Goal: Information Seeking & Learning: Learn about a topic

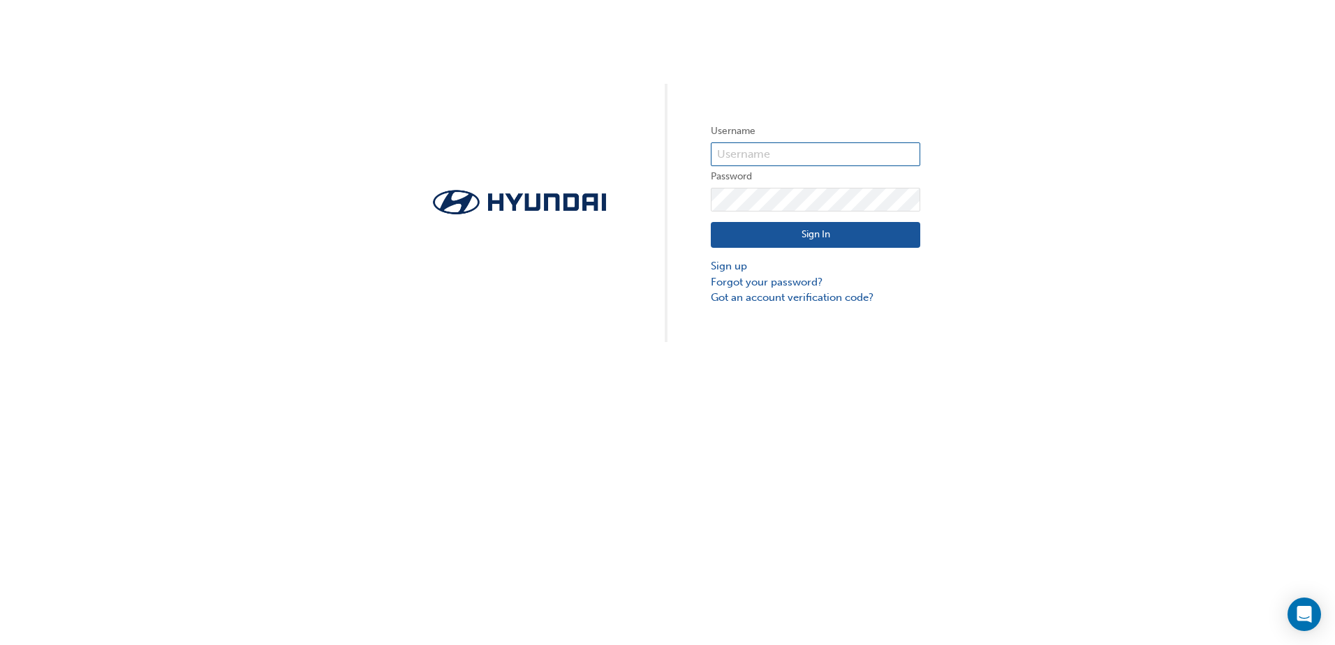
click at [769, 149] on input "text" at bounding box center [815, 154] width 209 height 24
type input "36838"
click button "Sign In" at bounding box center [815, 235] width 209 height 27
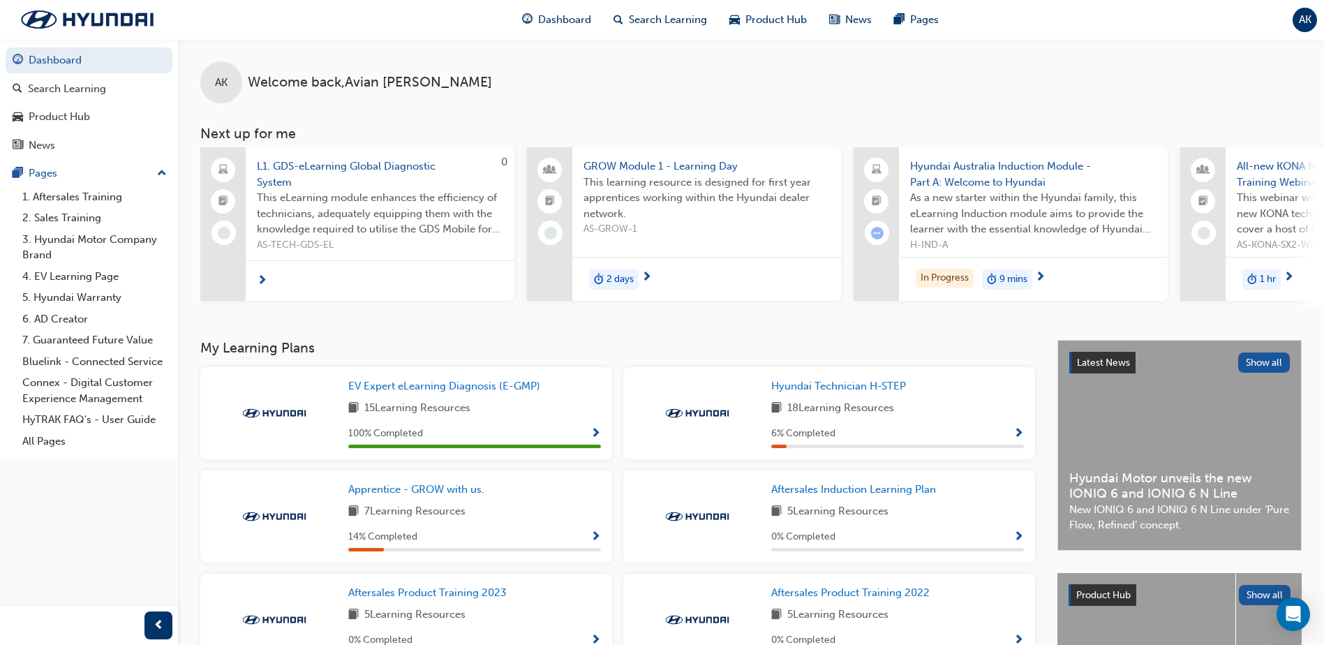
click at [343, 161] on span "L1. GDS-eLearning Global Diagnostic System" at bounding box center [380, 173] width 246 height 31
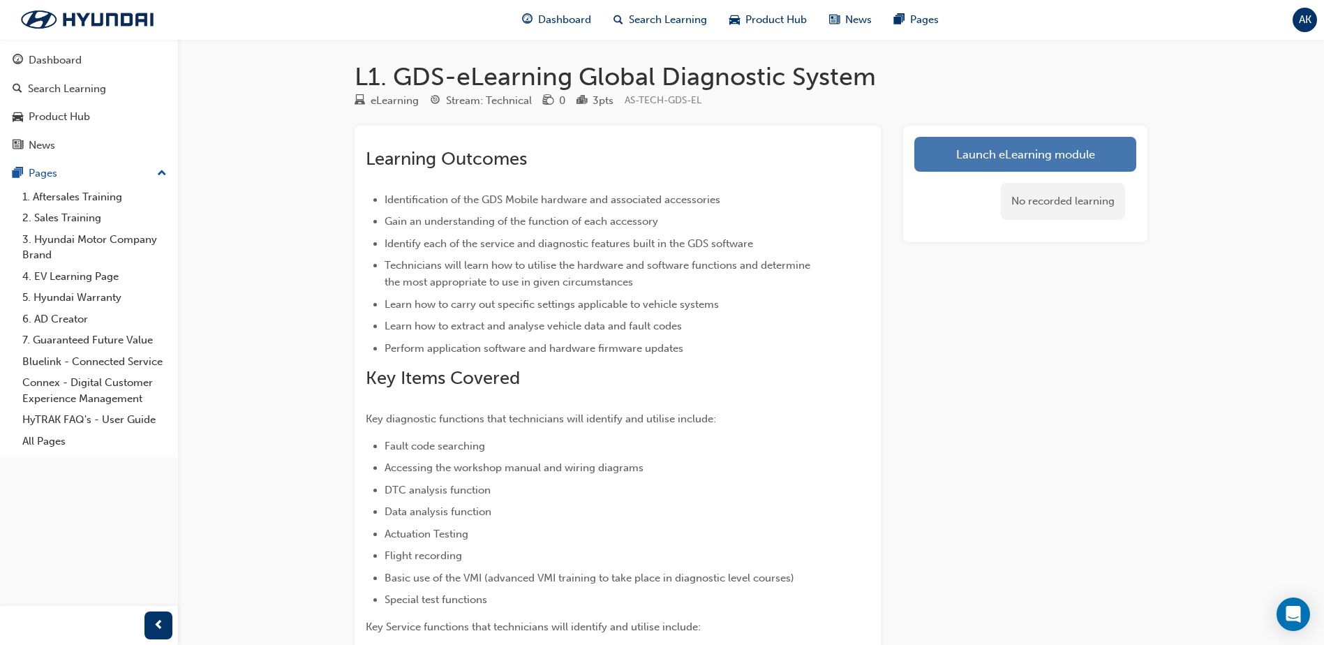
click at [984, 158] on link "Launch eLearning module" at bounding box center [1025, 154] width 222 height 35
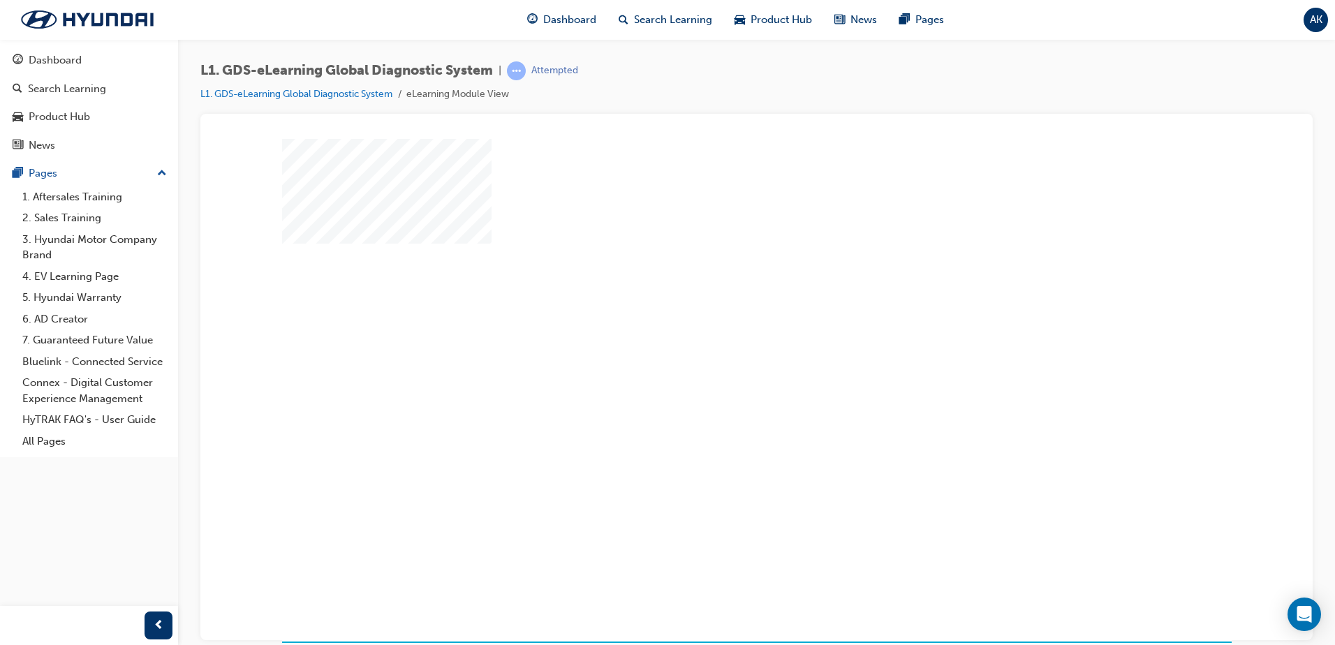
click at [716, 349] on div "play" at bounding box center [716, 349] width 0 height 0
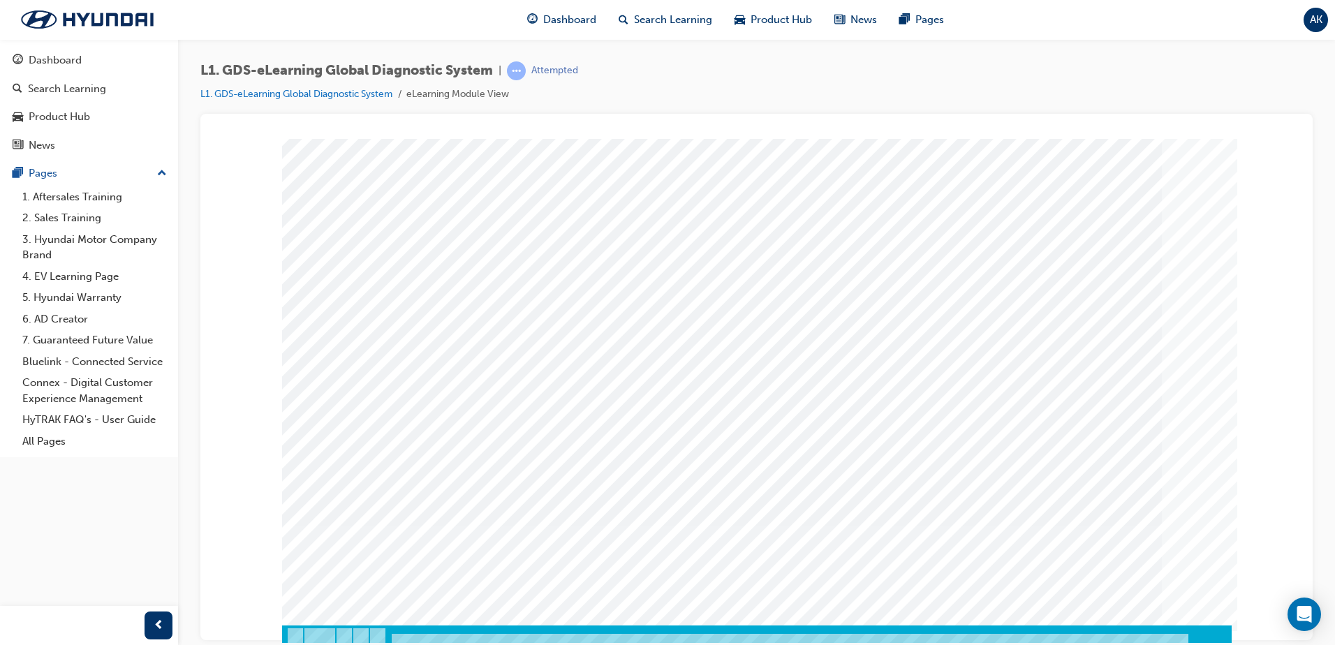
scroll to position [20, 0]
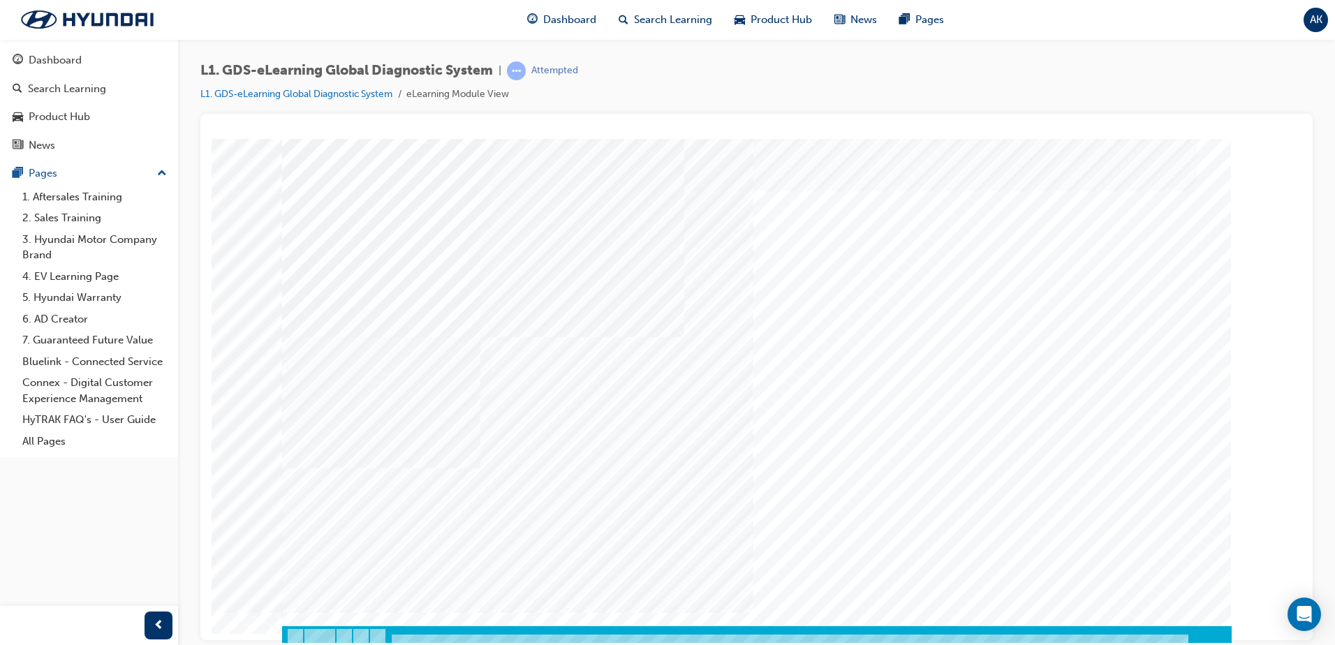
scroll to position [20, 0]
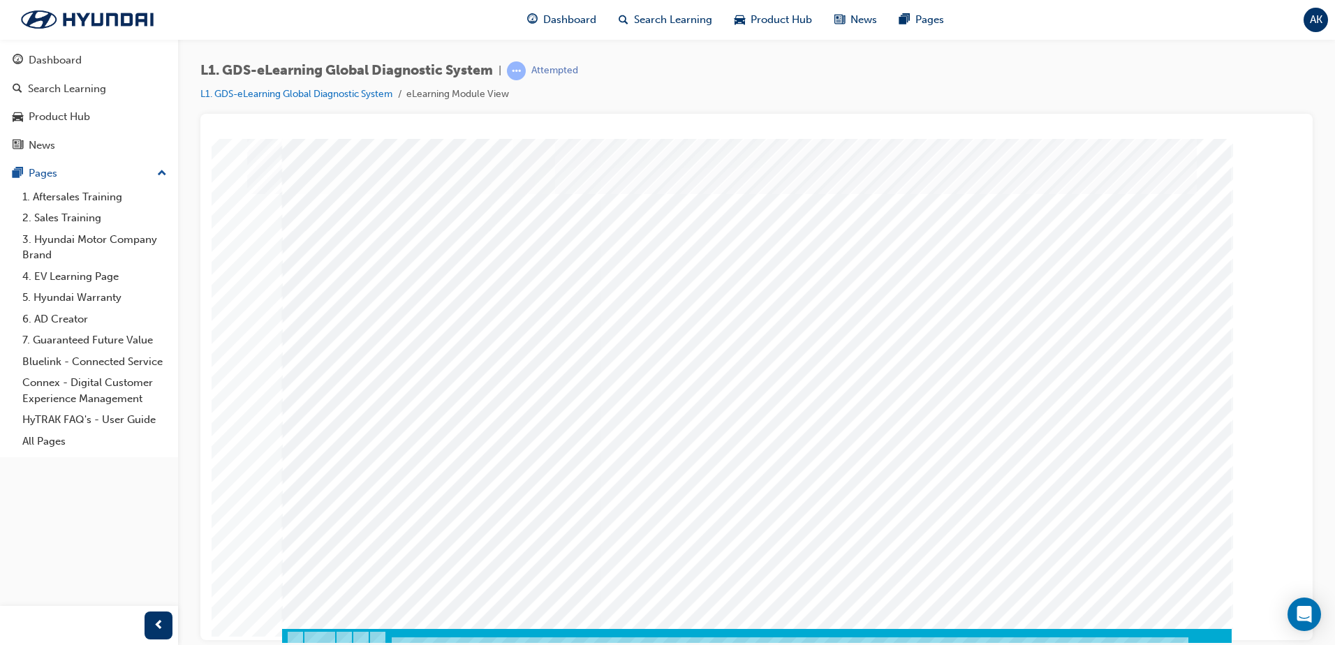
scroll to position [20, 0]
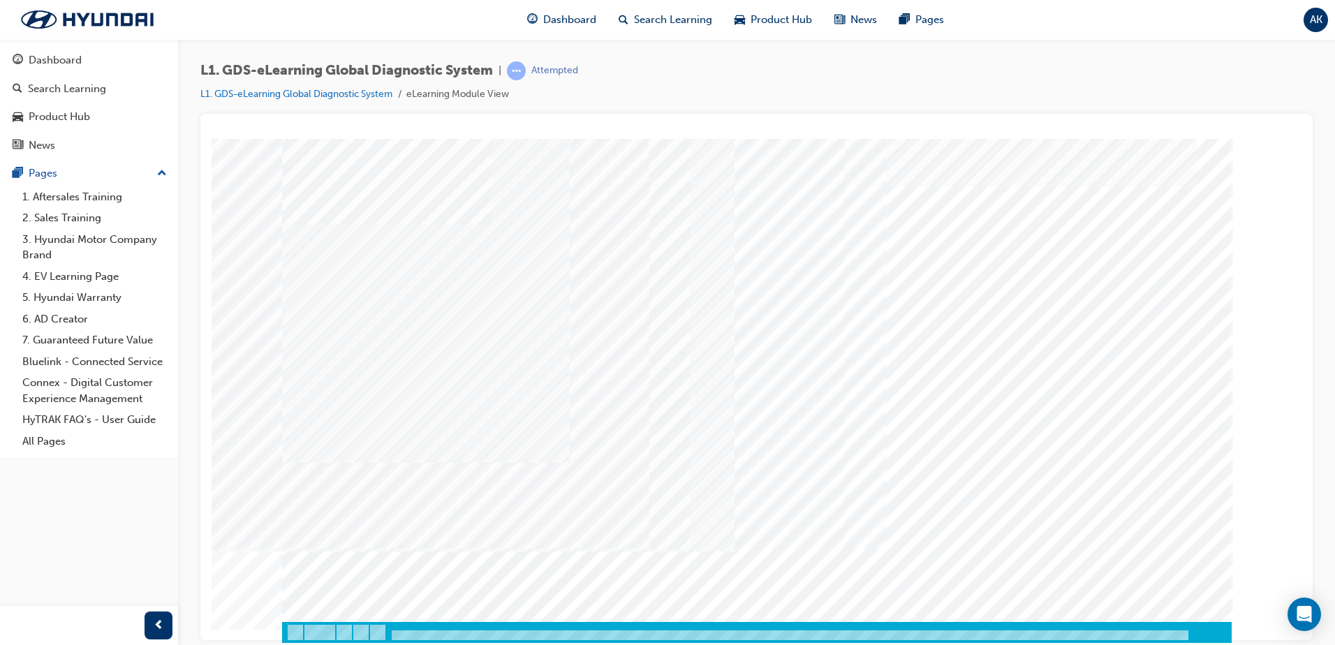
drag, startPoint x: 801, startPoint y: 221, endPoint x: 819, endPoint y: 221, distance: 18.2
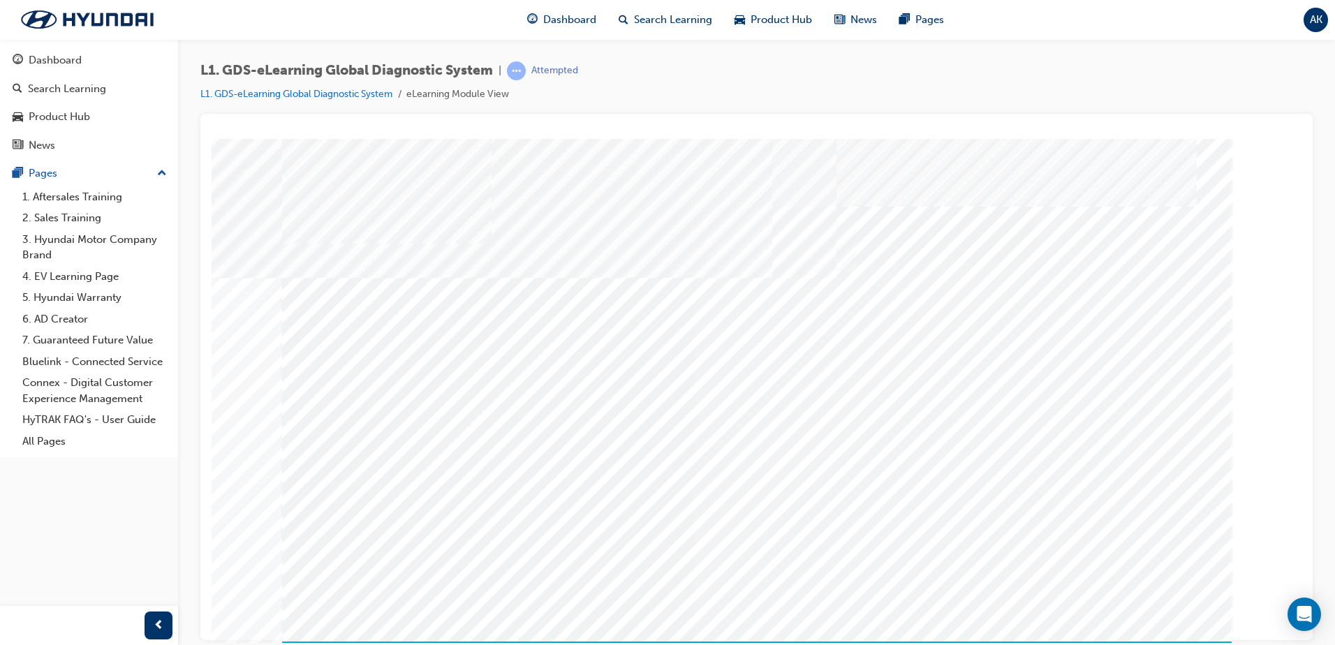
drag, startPoint x: 699, startPoint y: 514, endPoint x: 746, endPoint y: 517, distance: 46.8
drag, startPoint x: 824, startPoint y: 531, endPoint x: 847, endPoint y: 532, distance: 22.4
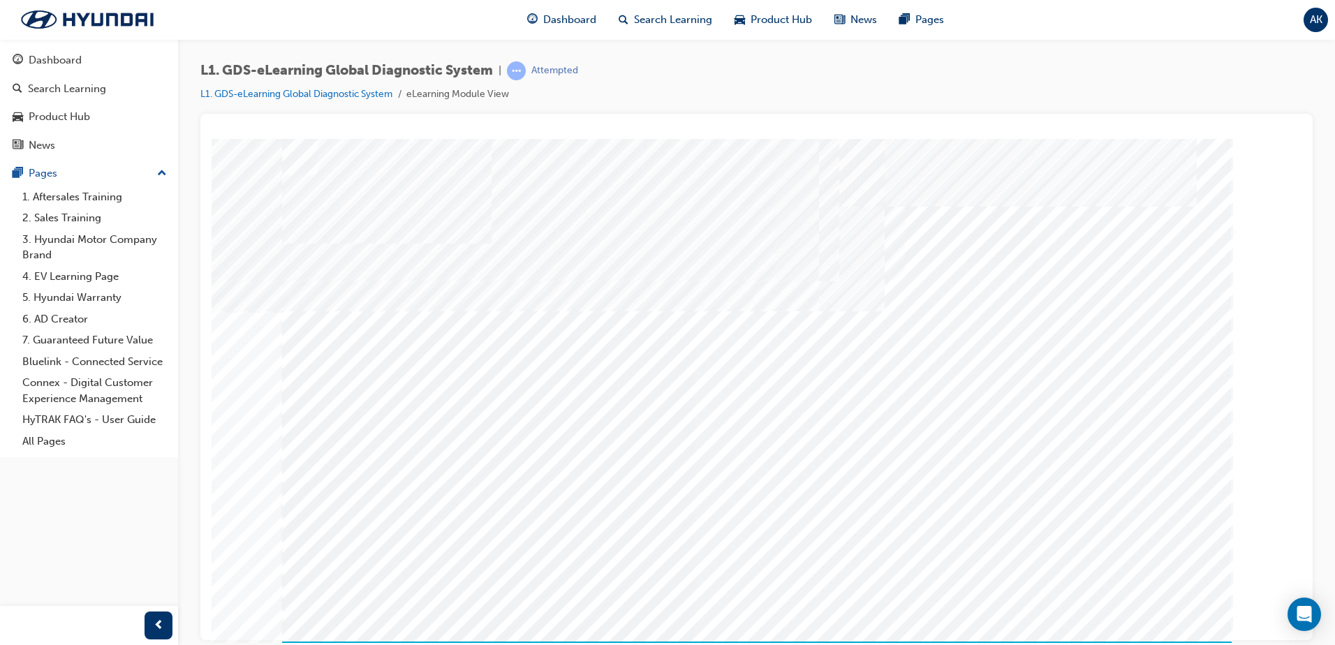
drag, startPoint x: 450, startPoint y: 633, endPoint x: 460, endPoint y: 637, distance: 10.4
click at [461, 637] on div "multistate" at bounding box center [756, 400] width 949 height 524
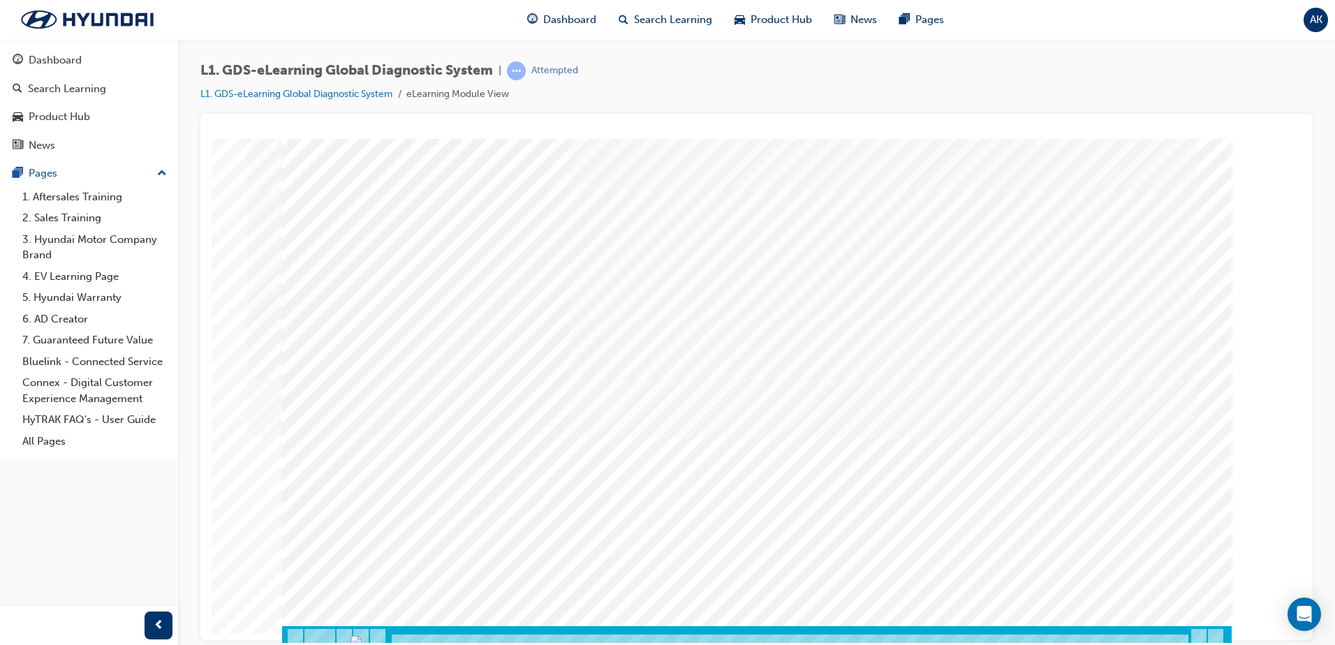
scroll to position [20, 0]
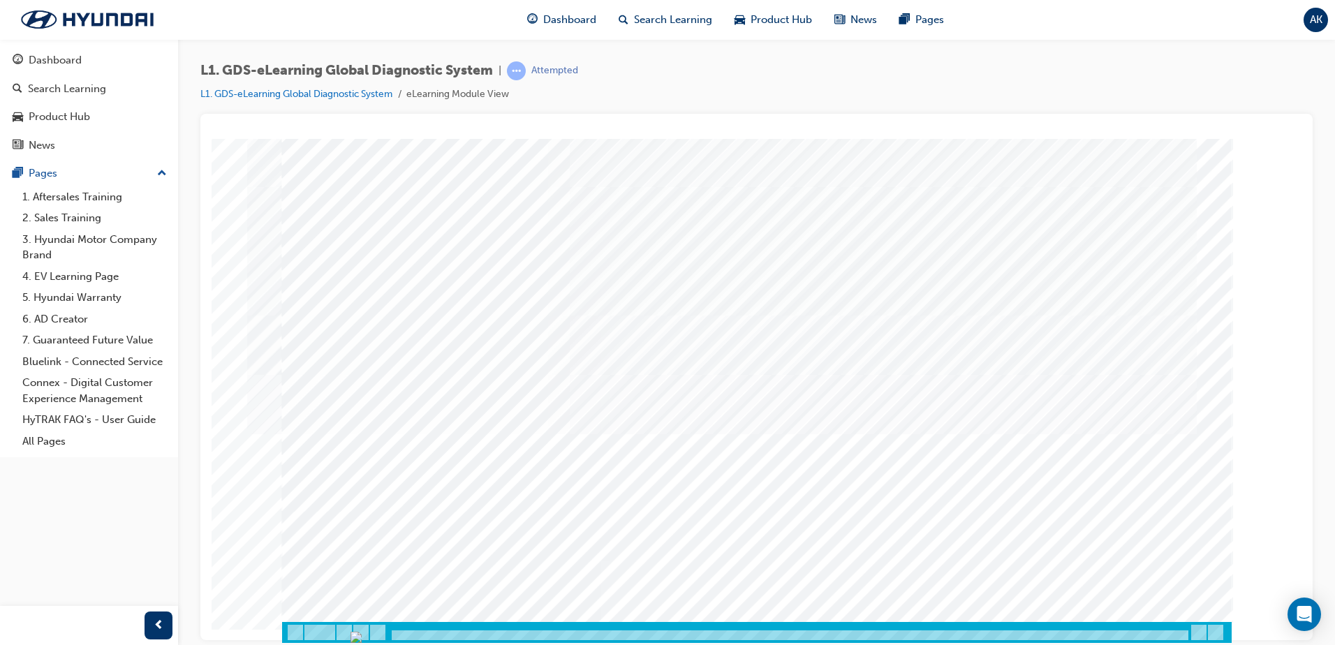
drag, startPoint x: 396, startPoint y: 406, endPoint x: 424, endPoint y: 473, distance: 72.6
drag, startPoint x: 424, startPoint y: 473, endPoint x: 438, endPoint y: 487, distance: 19.7
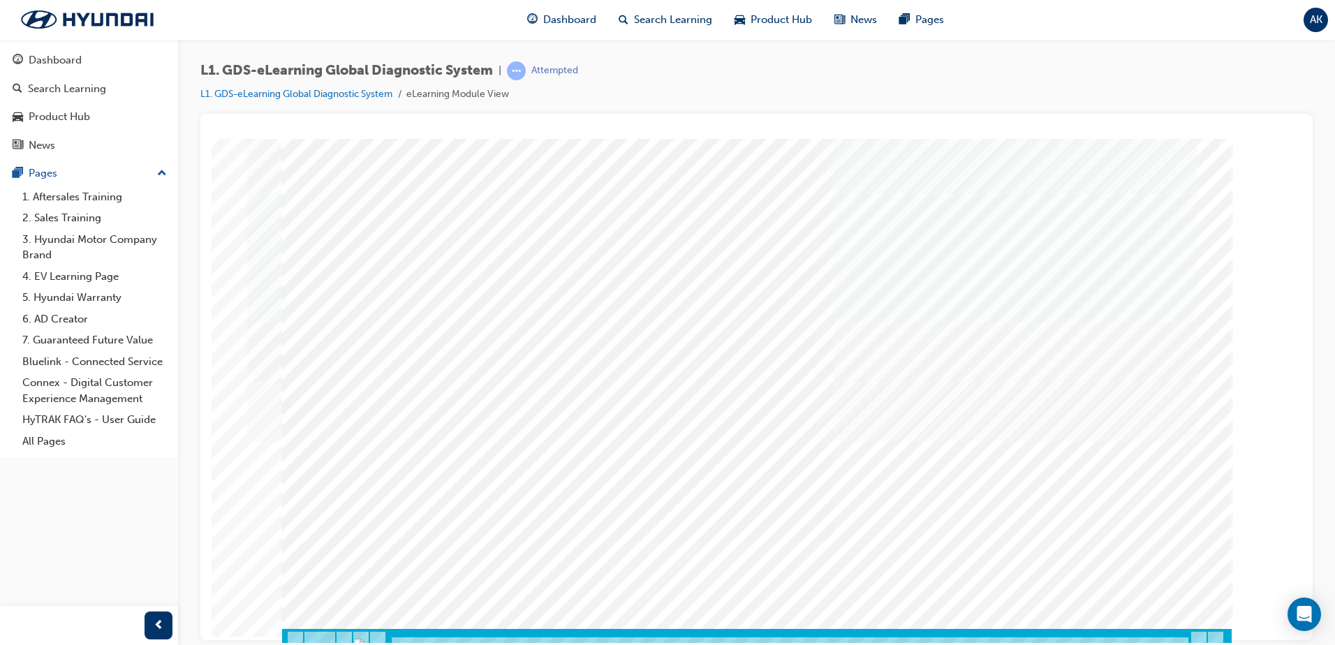
scroll to position [20, 0]
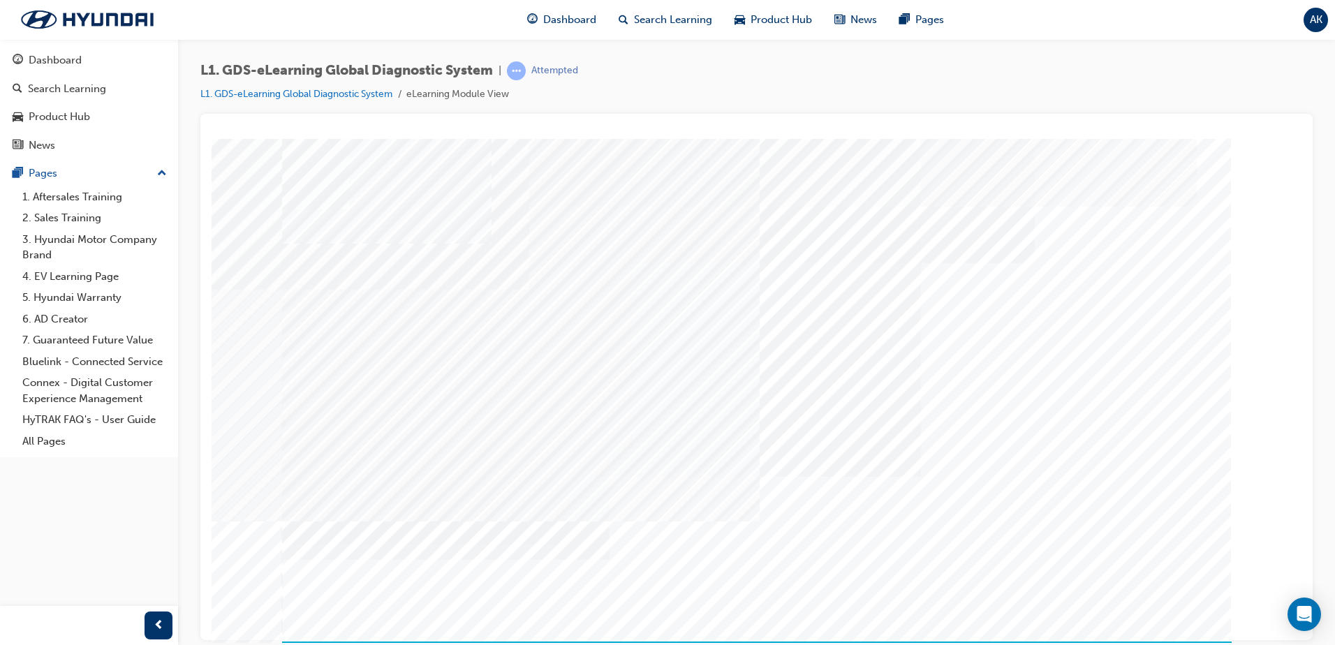
drag, startPoint x: 969, startPoint y: 241, endPoint x: 976, endPoint y: 365, distance: 124.4
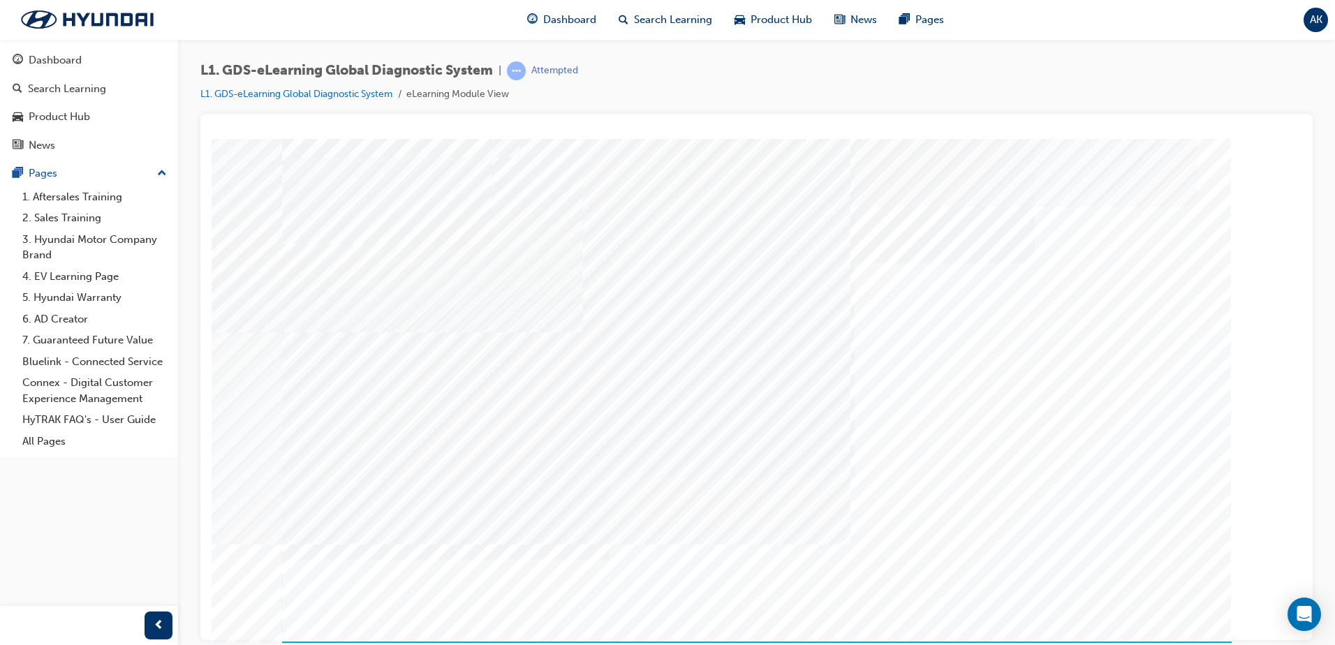
click at [1016, 487] on div "Content Image Right" at bounding box center [756, 389] width 949 height 503
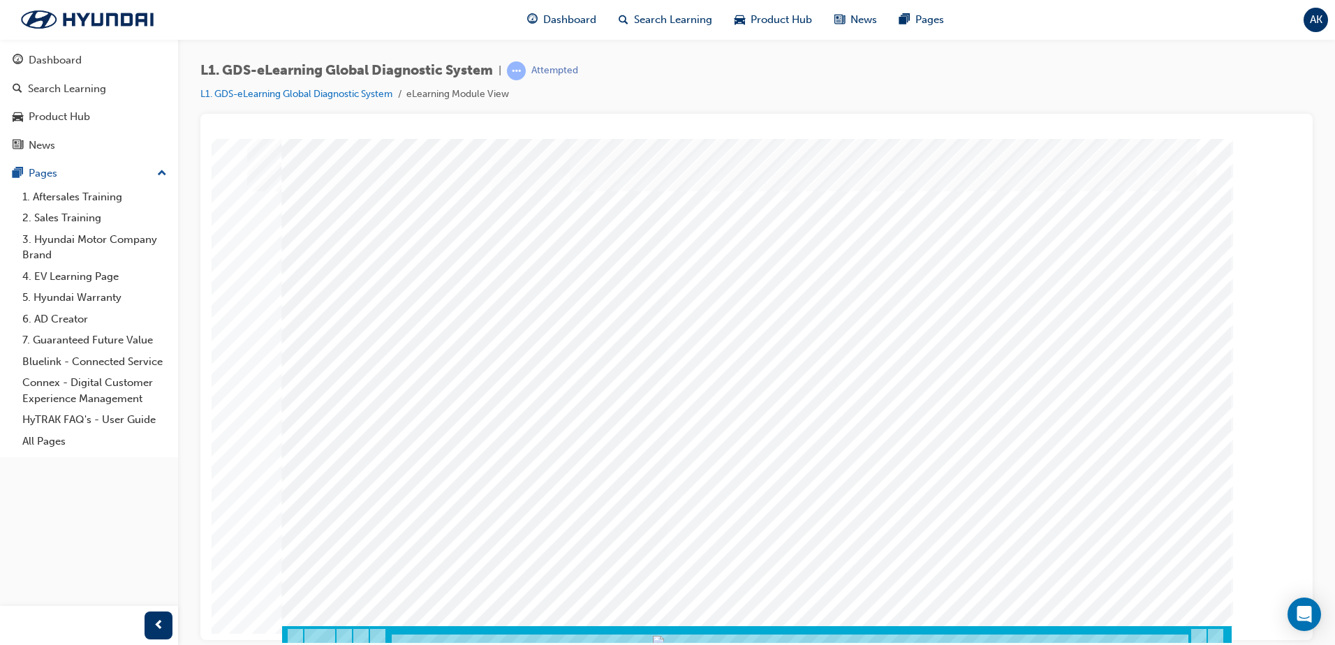
scroll to position [20, 0]
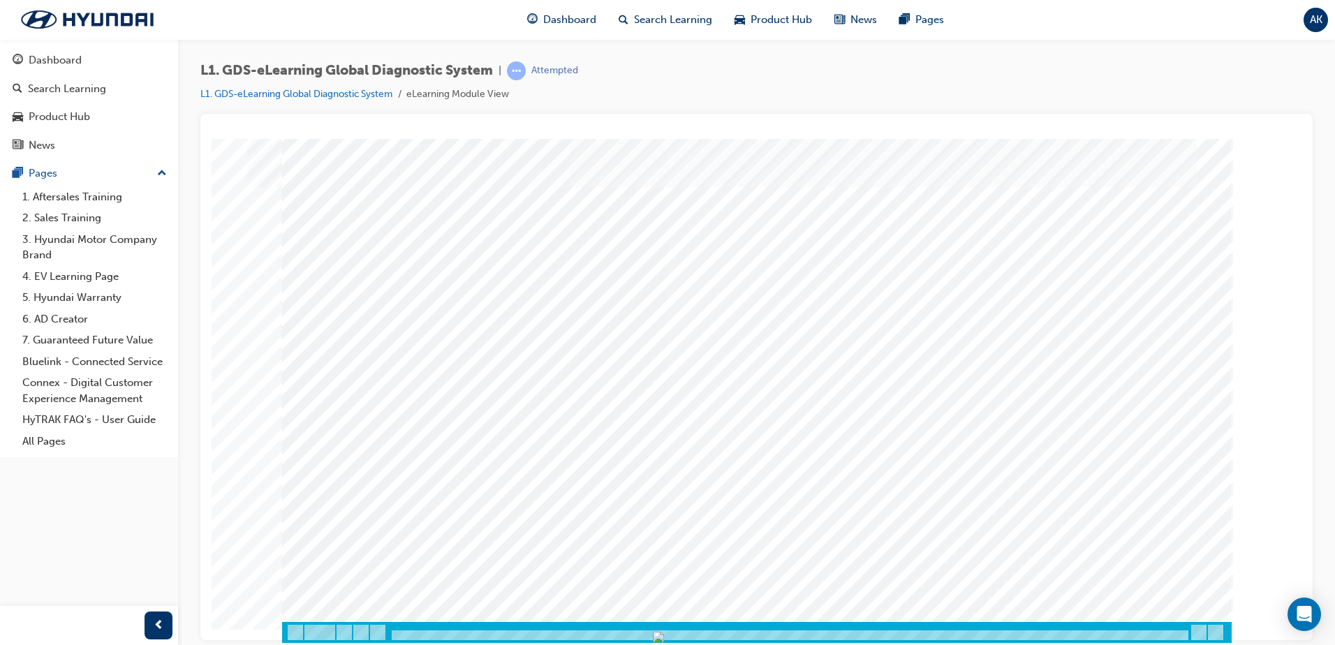
drag, startPoint x: 491, startPoint y: 412, endPoint x: 806, endPoint y: 456, distance: 317.9
click at [806, 456] on div "multistate" at bounding box center [756, 370] width 949 height 503
drag, startPoint x: 974, startPoint y: 351, endPoint x: 896, endPoint y: 443, distance: 121.3
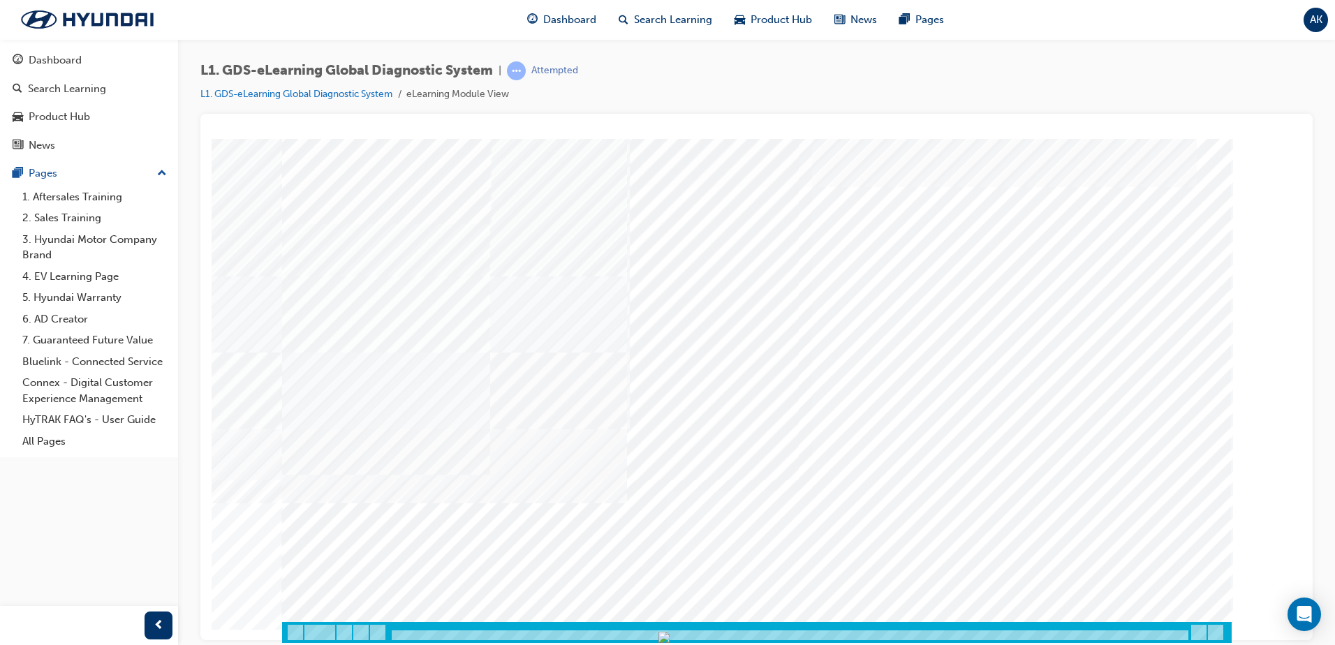
drag, startPoint x: 908, startPoint y: 406, endPoint x: 922, endPoint y: 429, distance: 27.5
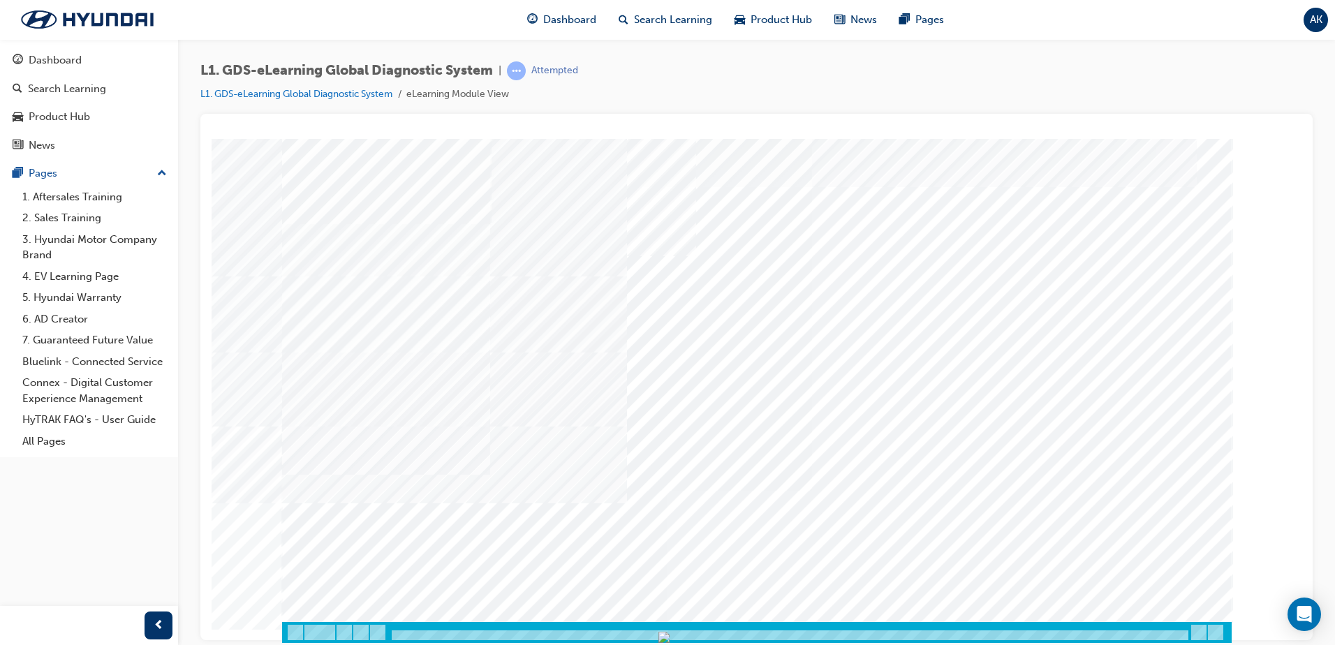
scroll to position [0, 0]
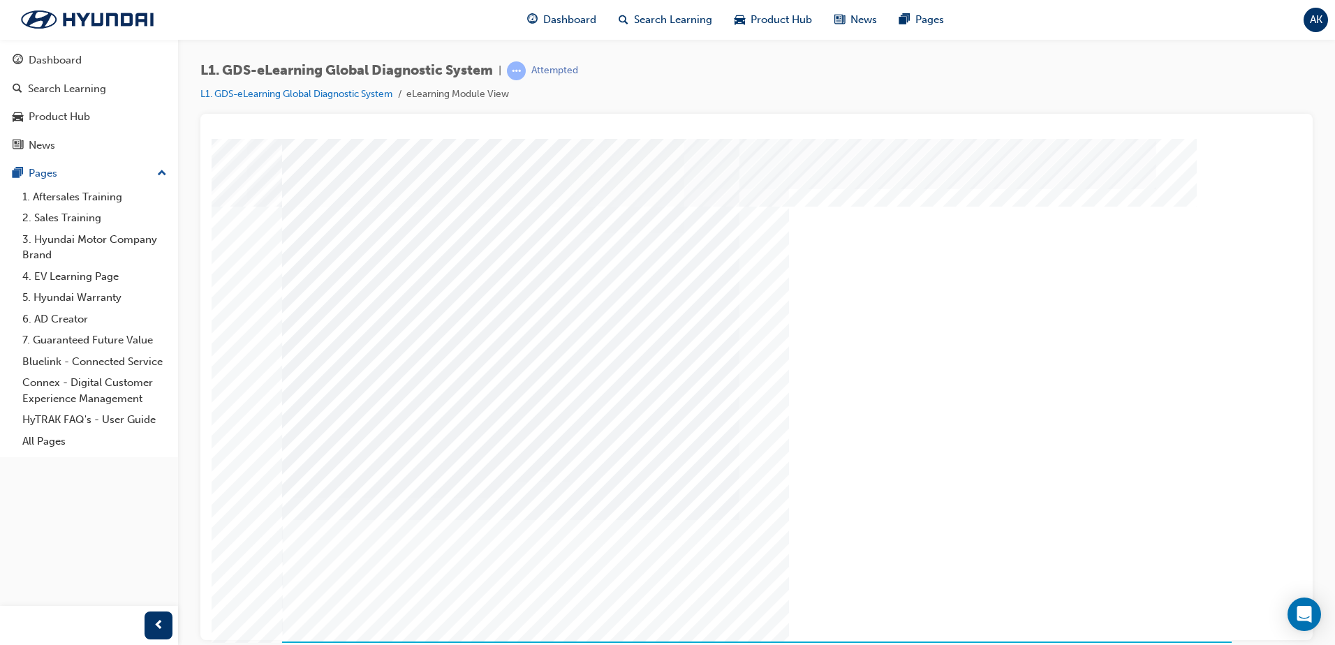
drag, startPoint x: 1153, startPoint y: 594, endPoint x: 1205, endPoint y: 680, distance: 100.2
click at [1205, 144] on html "Content Image Right Loading..." at bounding box center [757, 141] width 1090 height 6
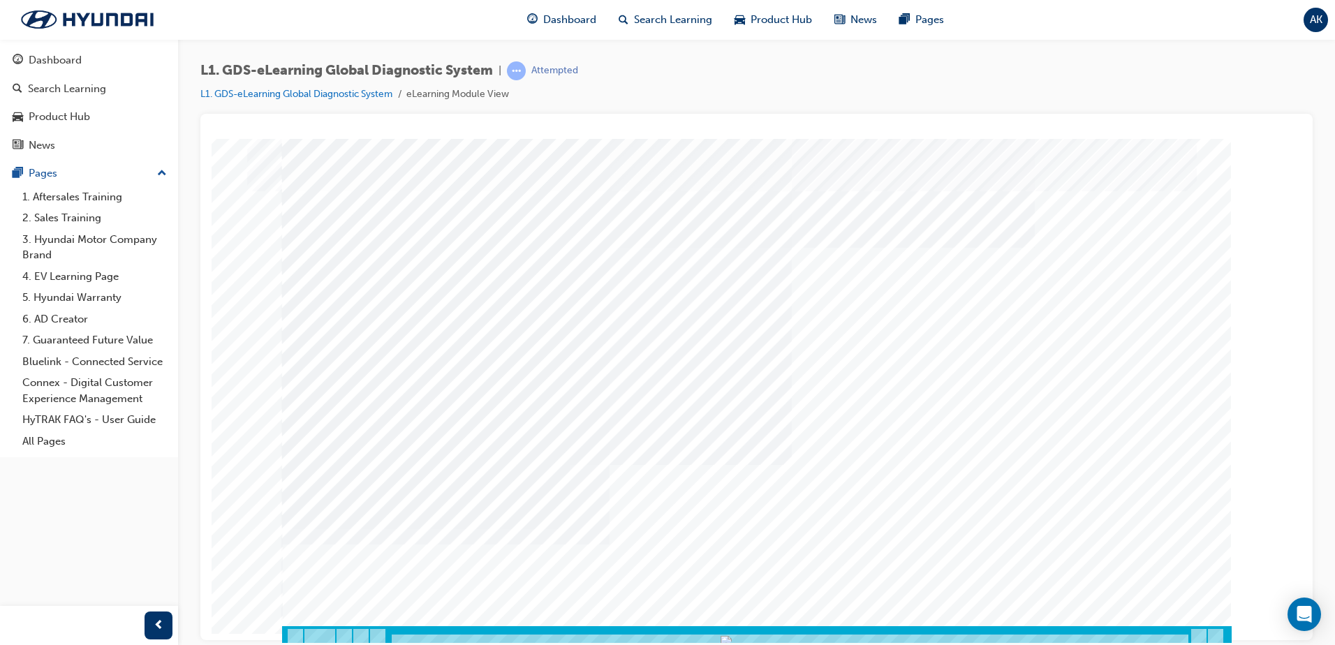
scroll to position [20, 0]
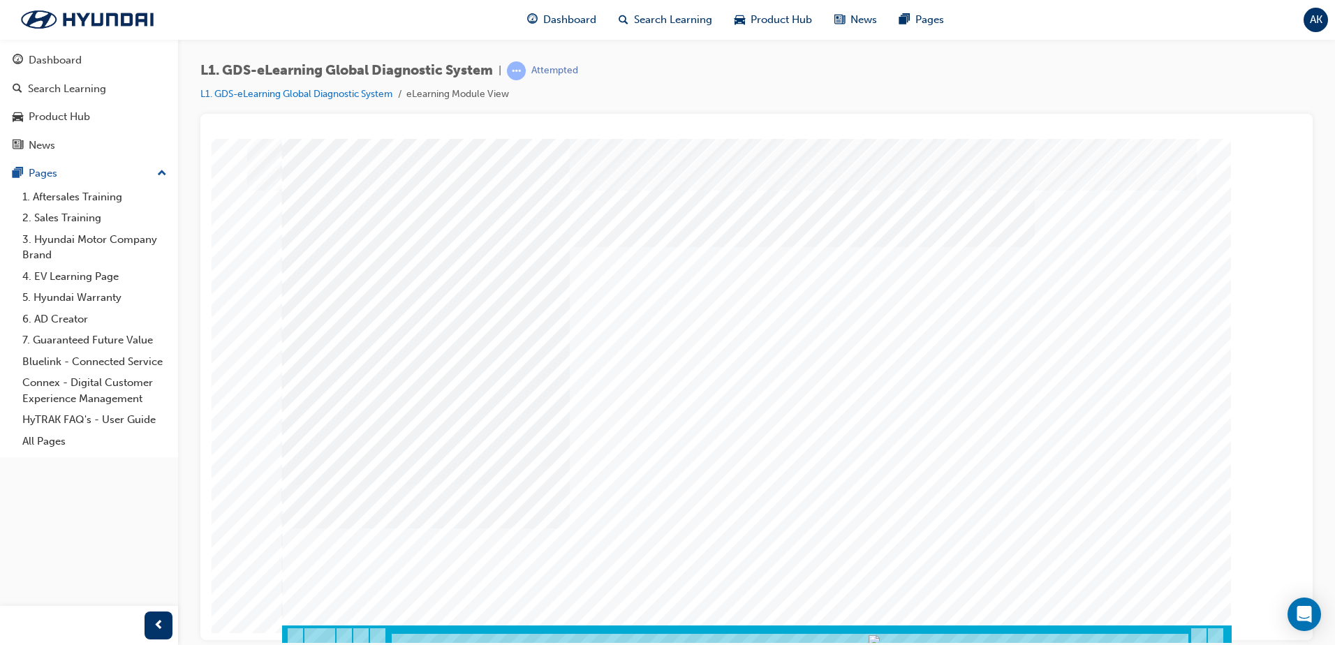
scroll to position [20, 0]
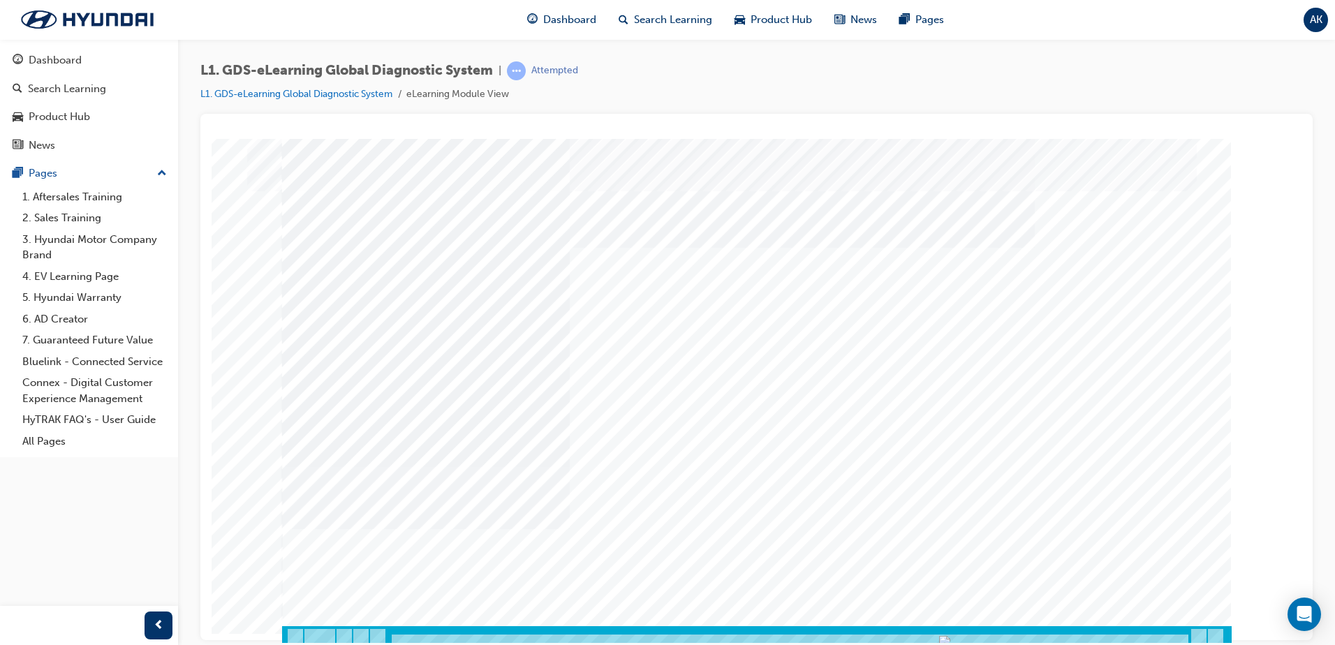
scroll to position [20, 0]
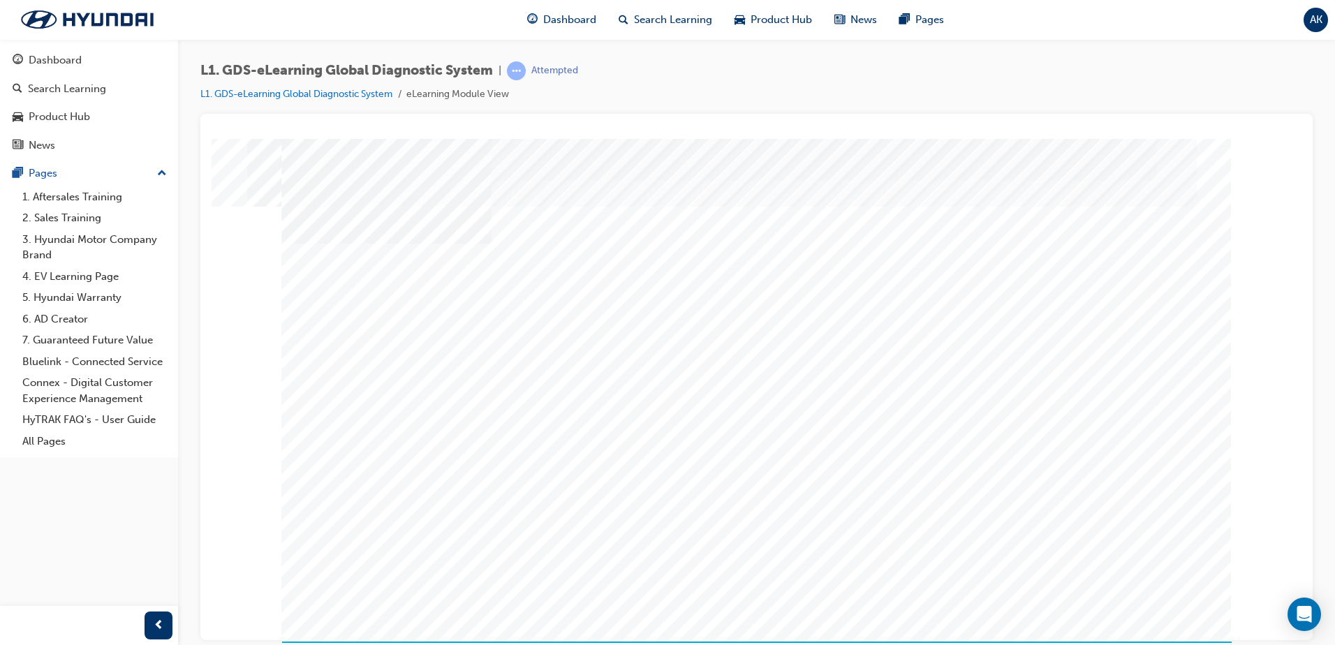
scroll to position [0, 0]
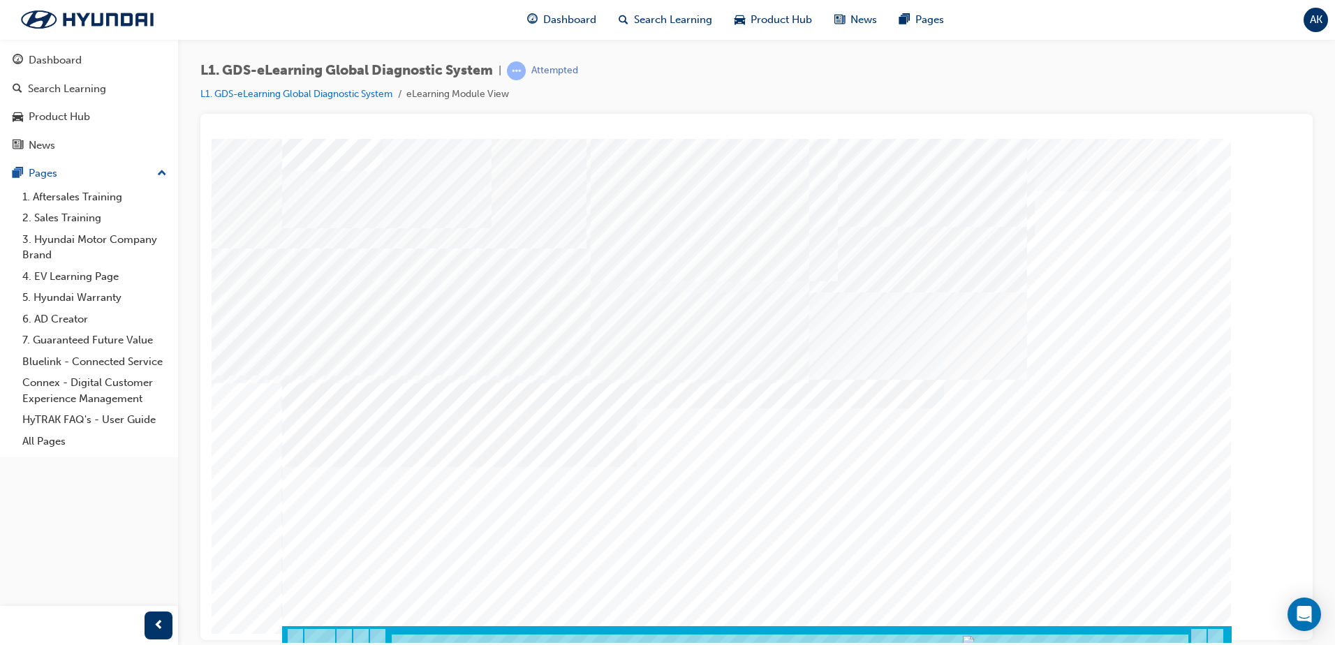
scroll to position [20, 0]
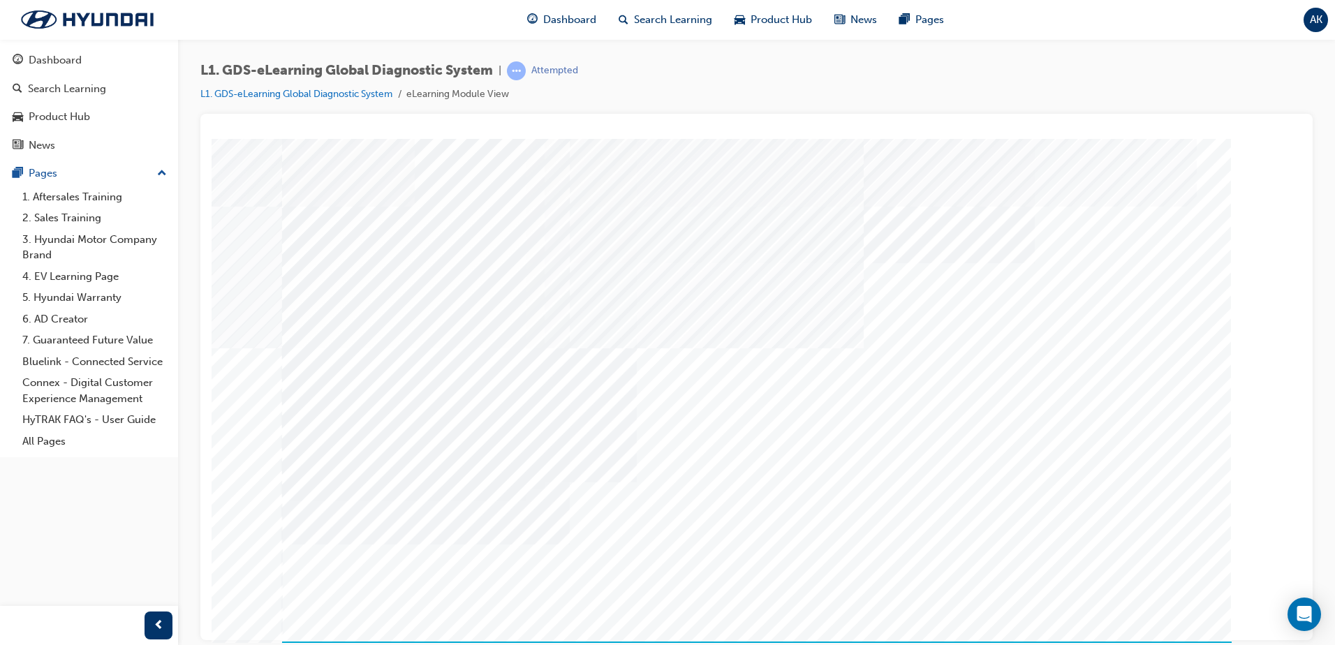
drag, startPoint x: 1164, startPoint y: 586, endPoint x: 1174, endPoint y: 595, distance: 12.9
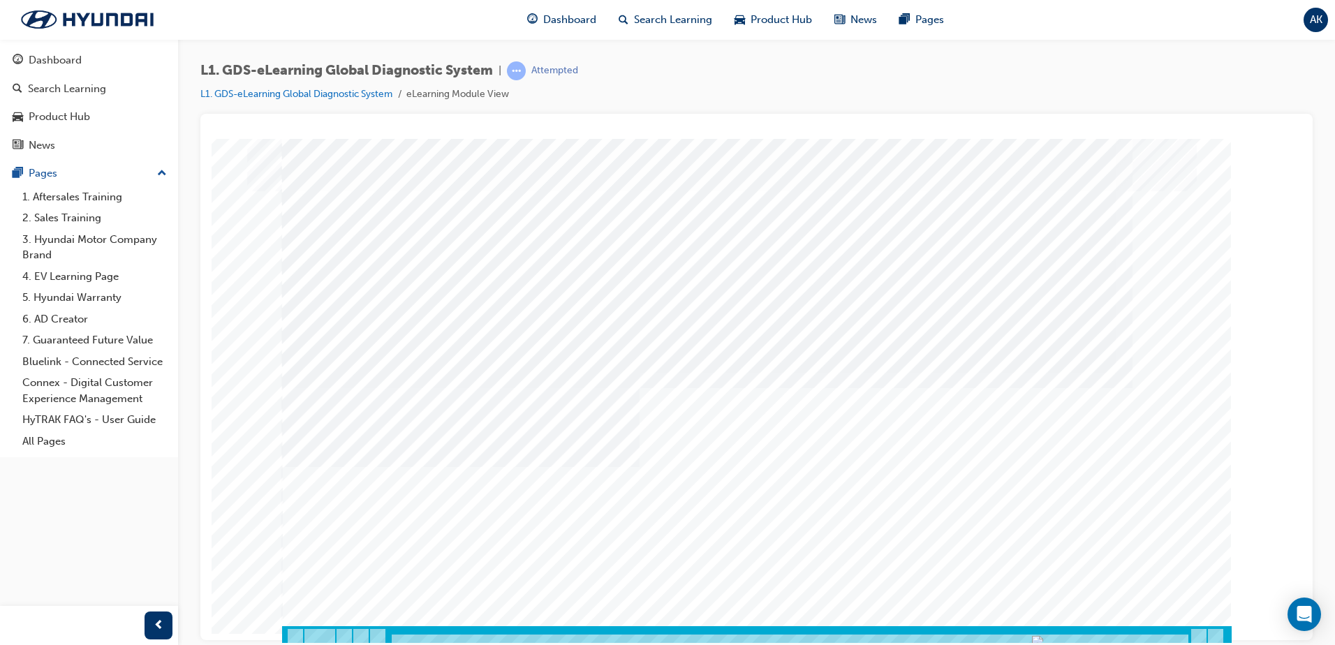
scroll to position [20, 0]
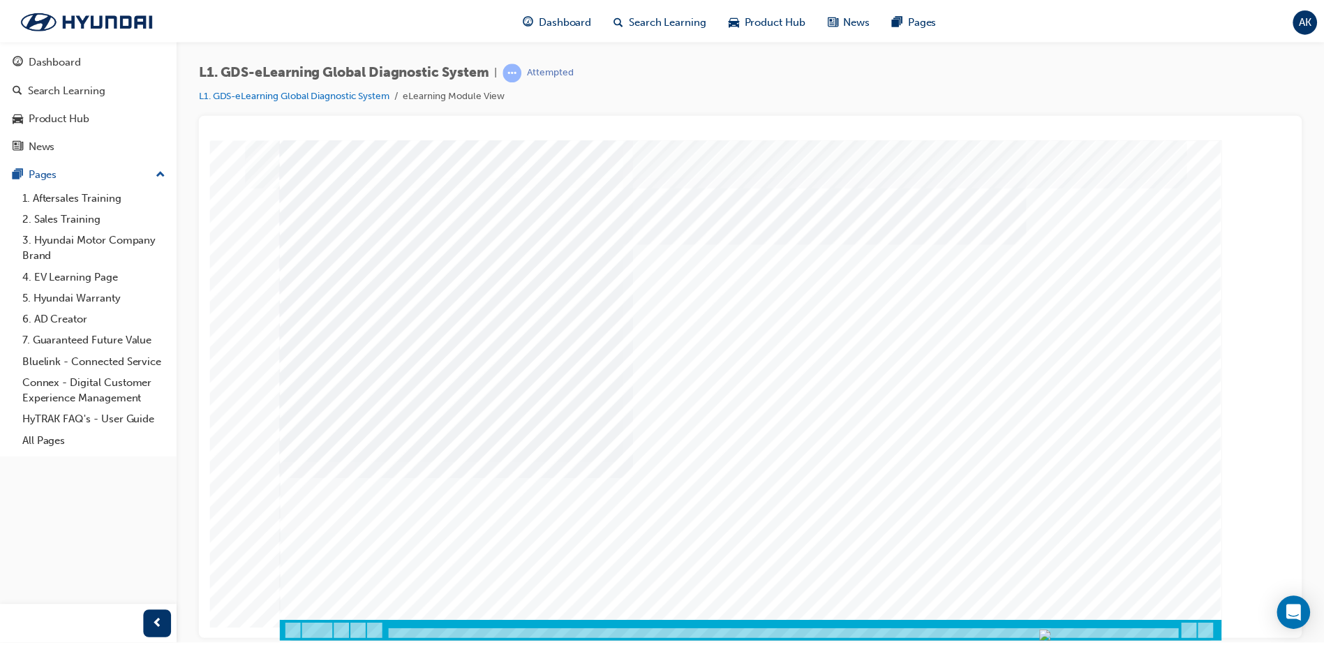
scroll to position [0, 0]
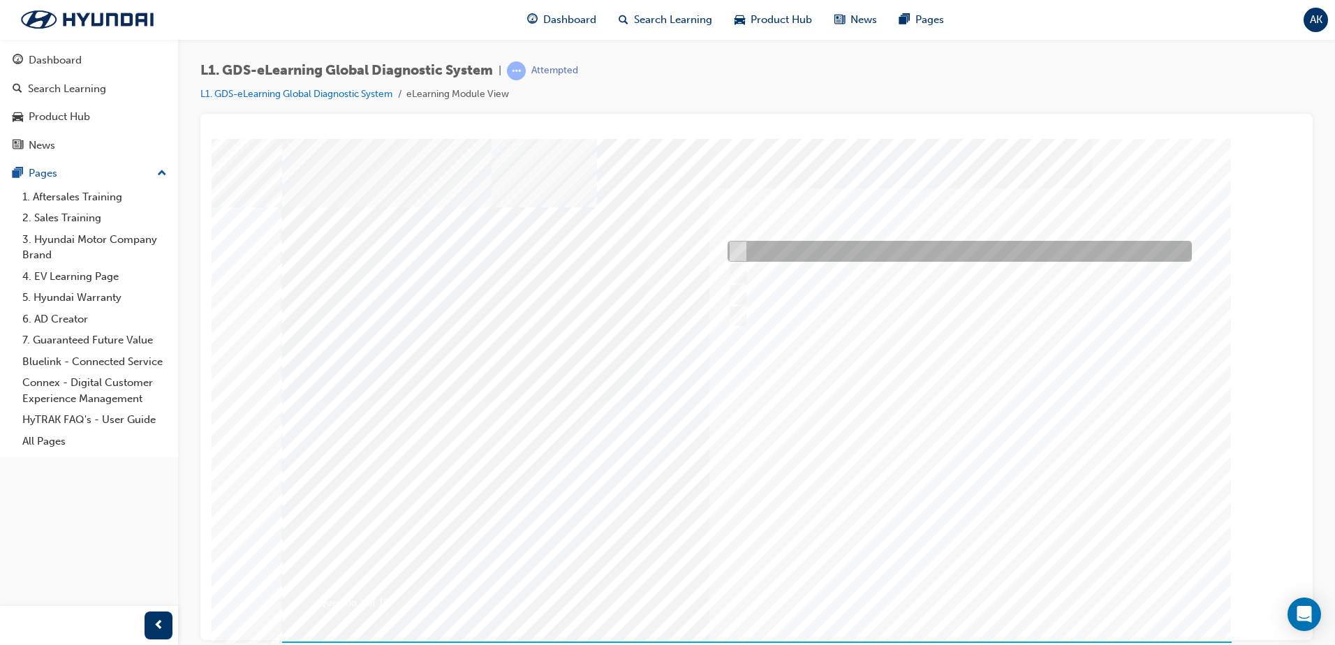
click at [792, 250] on div at bounding box center [956, 251] width 464 height 21
radio input "true"
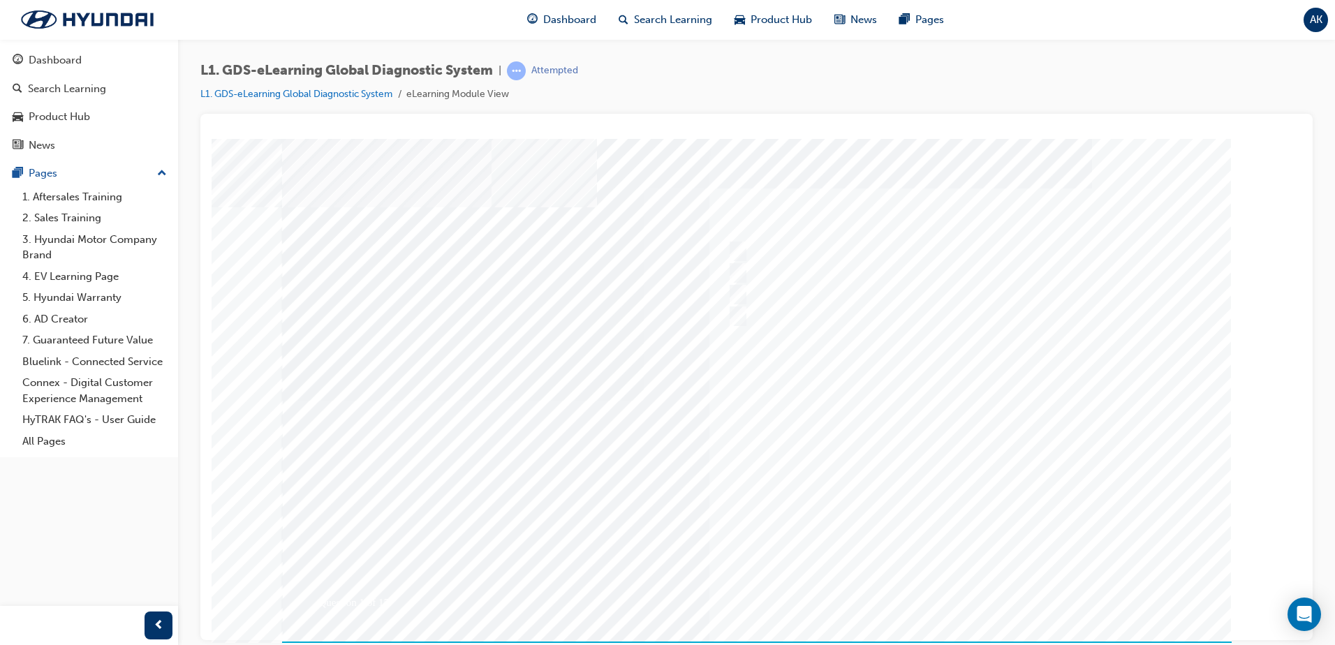
click at [734, 269] on div at bounding box center [756, 400] width 949 height 524
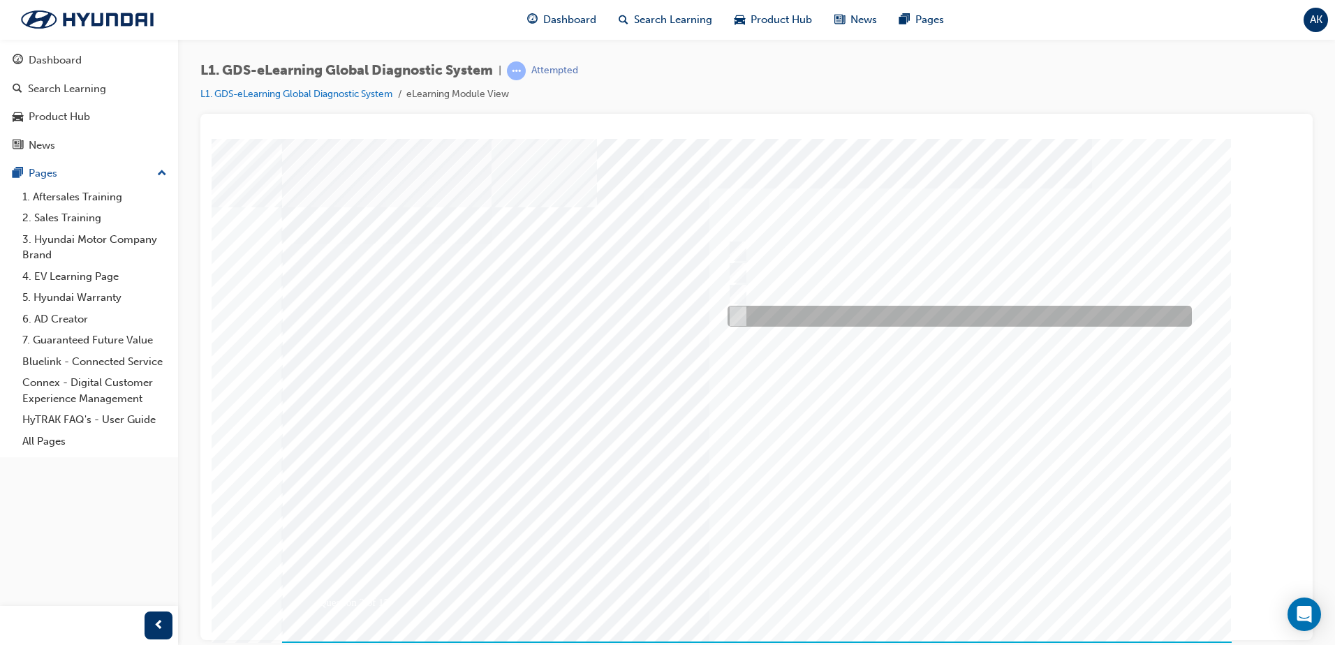
click at [731, 317] on input "Latest GDS Smart version status" at bounding box center [734, 316] width 15 height 15
radio input "true"
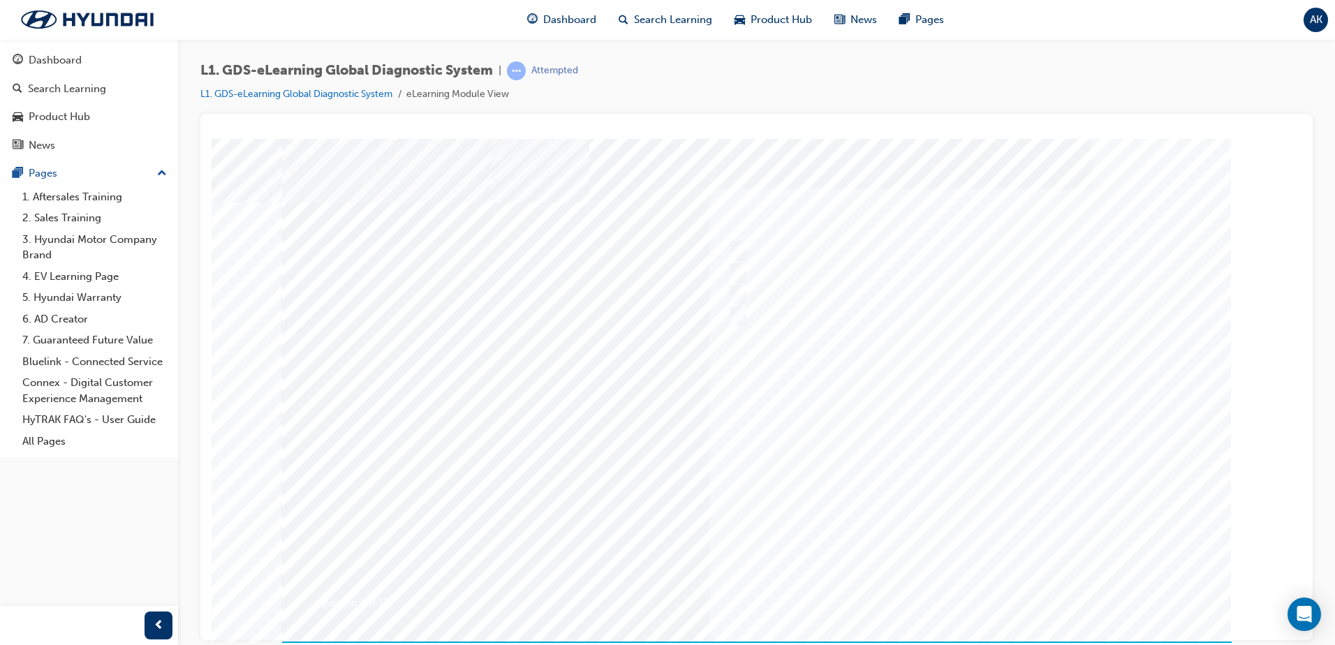
click at [926, 477] on div at bounding box center [756, 400] width 949 height 524
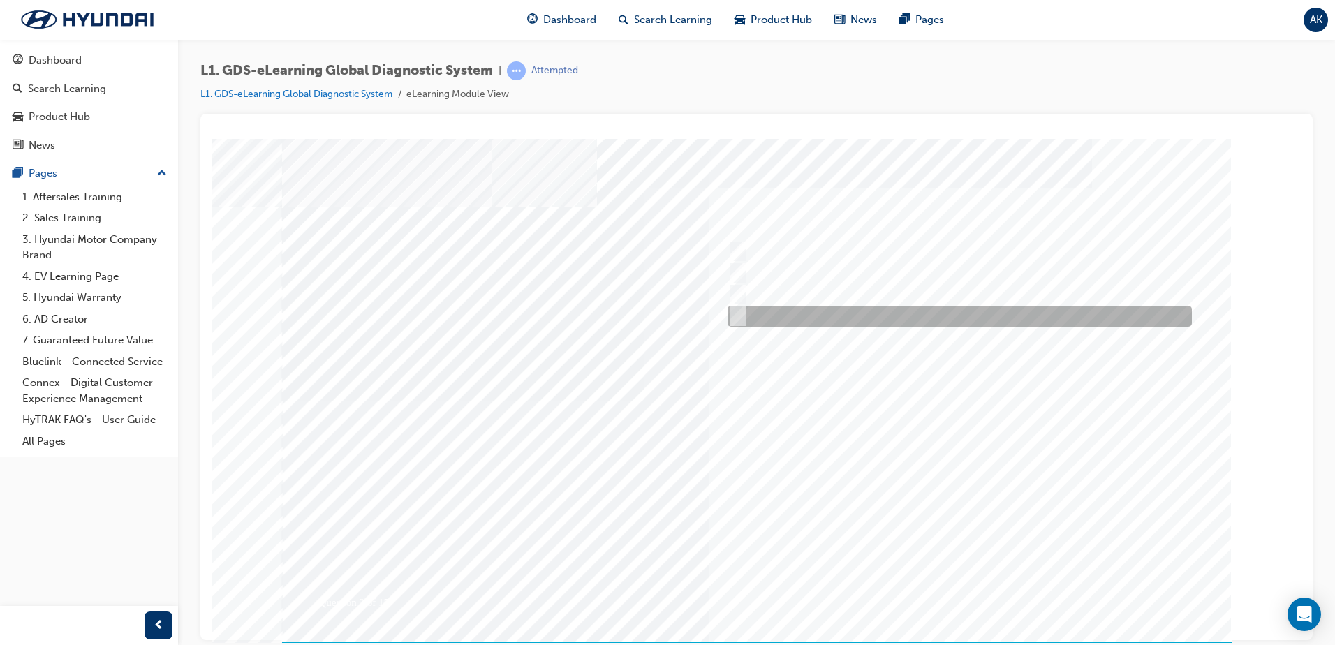
click at [736, 311] on input "Data Analysis" at bounding box center [734, 316] width 15 height 15
checkbox input "true"
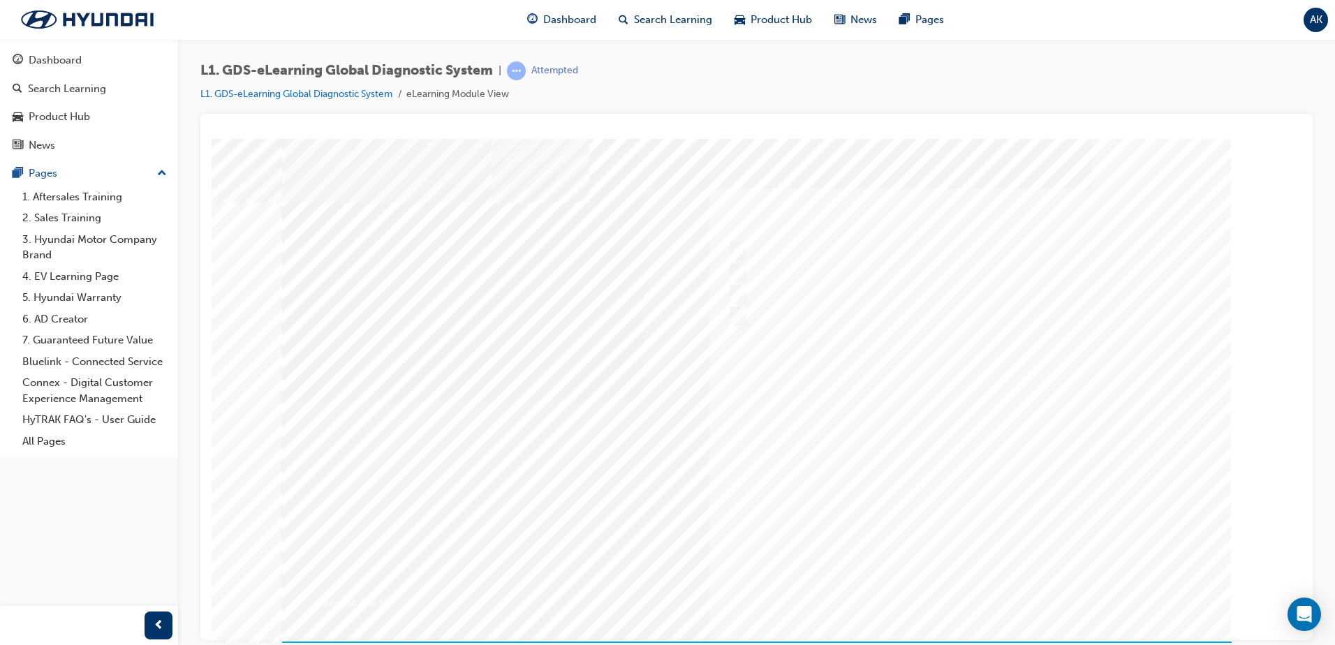
click at [972, 486] on div at bounding box center [756, 400] width 949 height 524
click at [736, 318] on div at bounding box center [756, 400] width 949 height 524
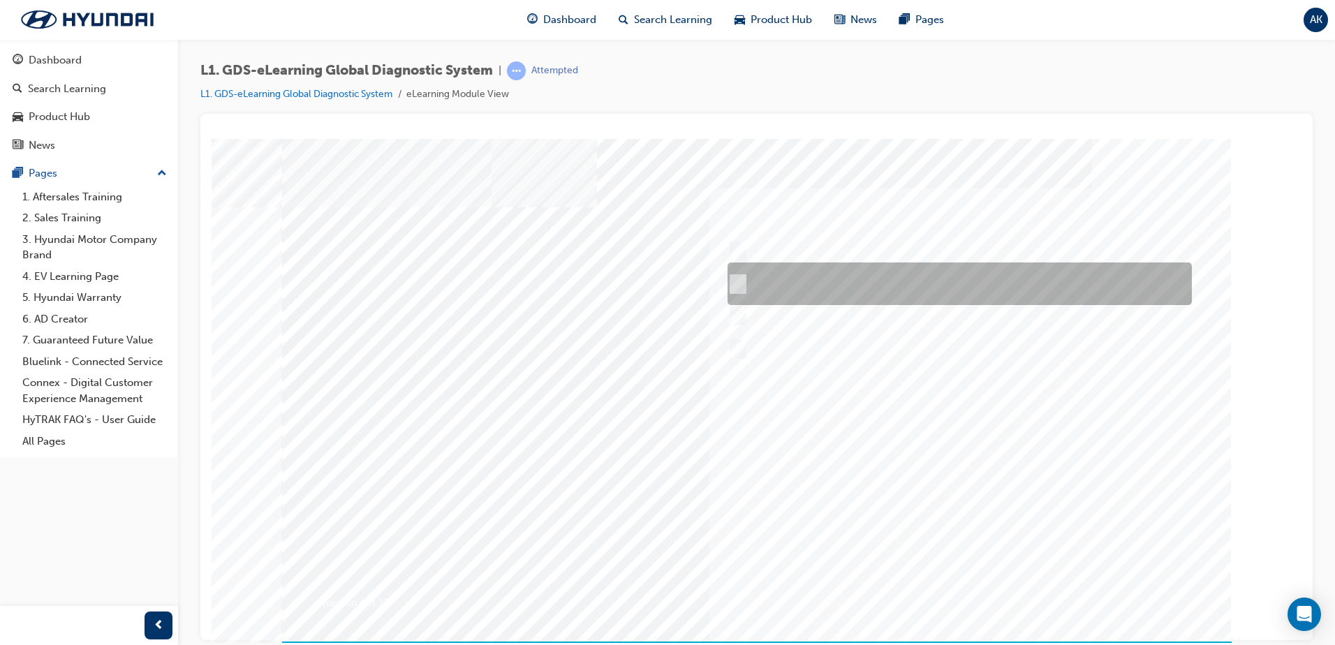
click at [736, 284] on input "START the engine and do not turn the ignition key to the OFF position during th…" at bounding box center [734, 283] width 15 height 15
radio input "true"
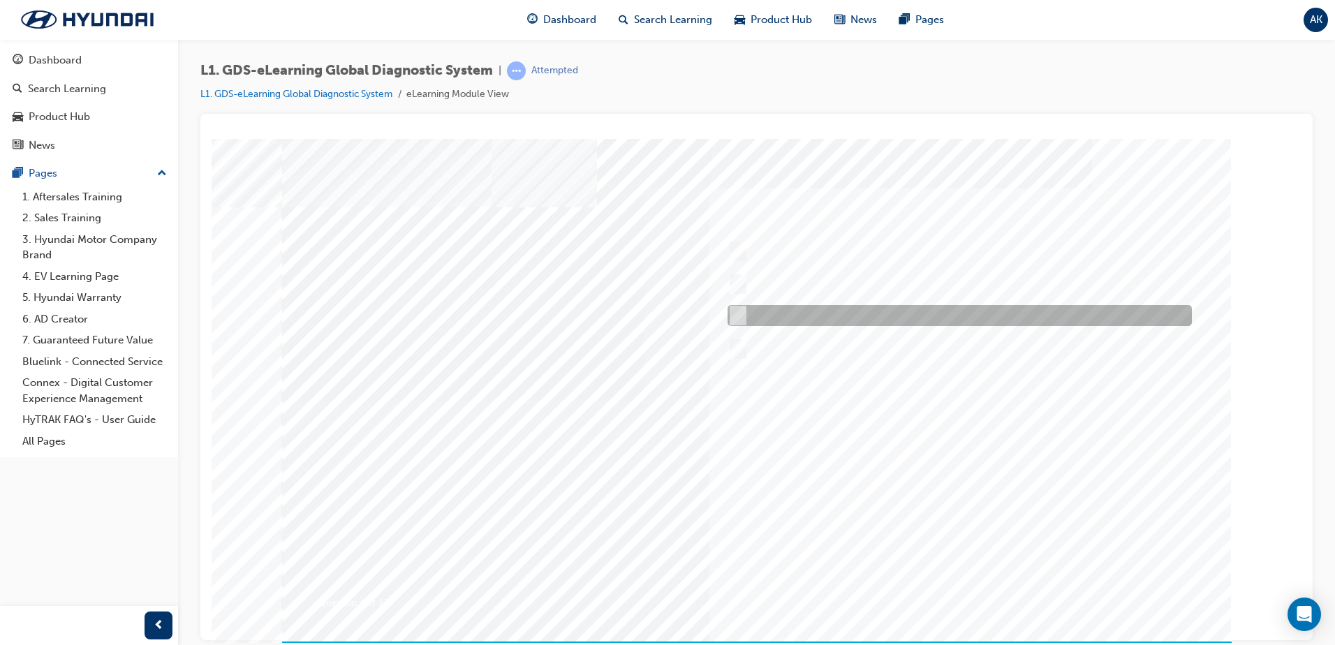
drag, startPoint x: 741, startPoint y: 314, endPoint x: 740, endPoint y: 321, distance: 7.0
click at [740, 318] on input "Confirm the new ROM ID after performing an ECU upgrade" at bounding box center [734, 315] width 15 height 15
radio input "true"
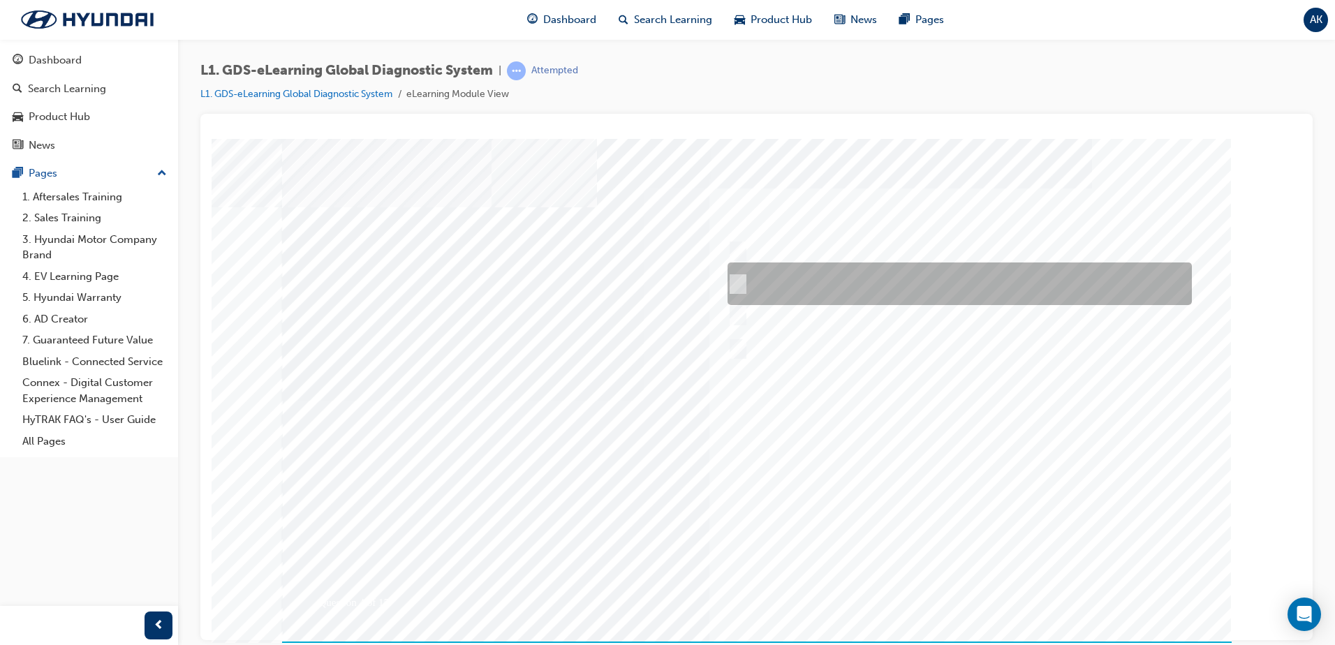
click at [739, 280] on input "START the engine and do not turn the ignition key to the OFF position during th…" at bounding box center [734, 283] width 15 height 15
radio input "true"
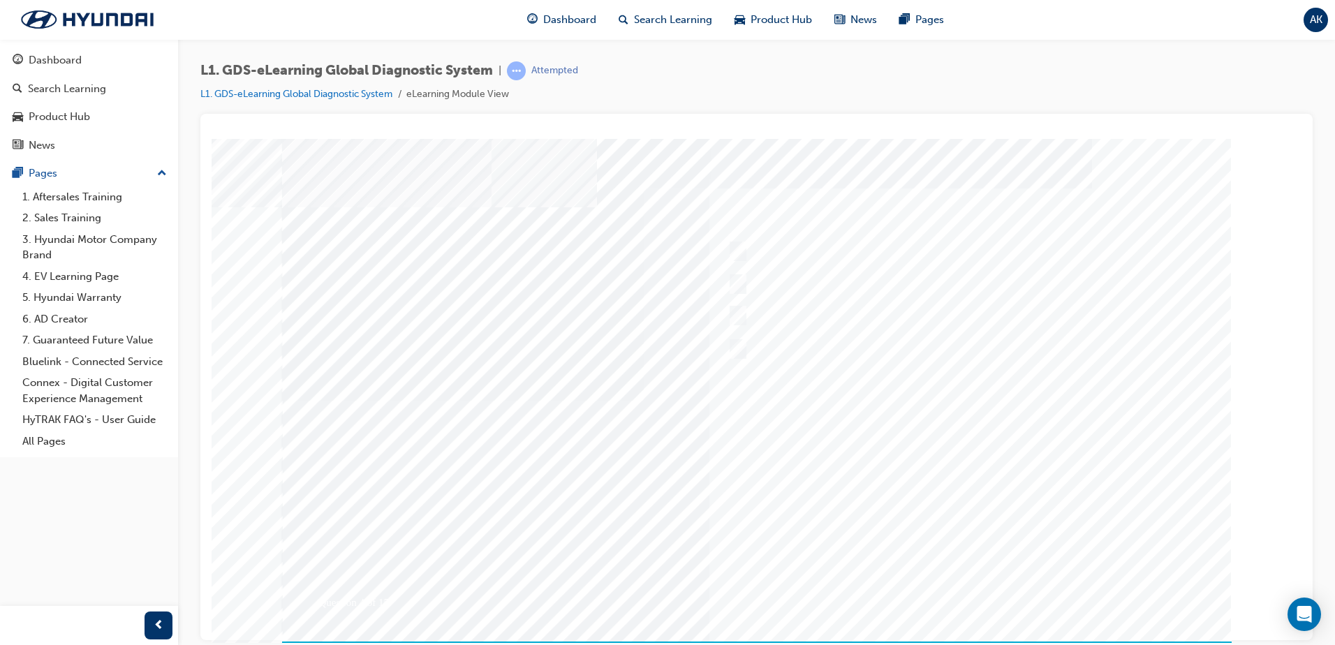
click at [951, 588] on div at bounding box center [756, 400] width 949 height 524
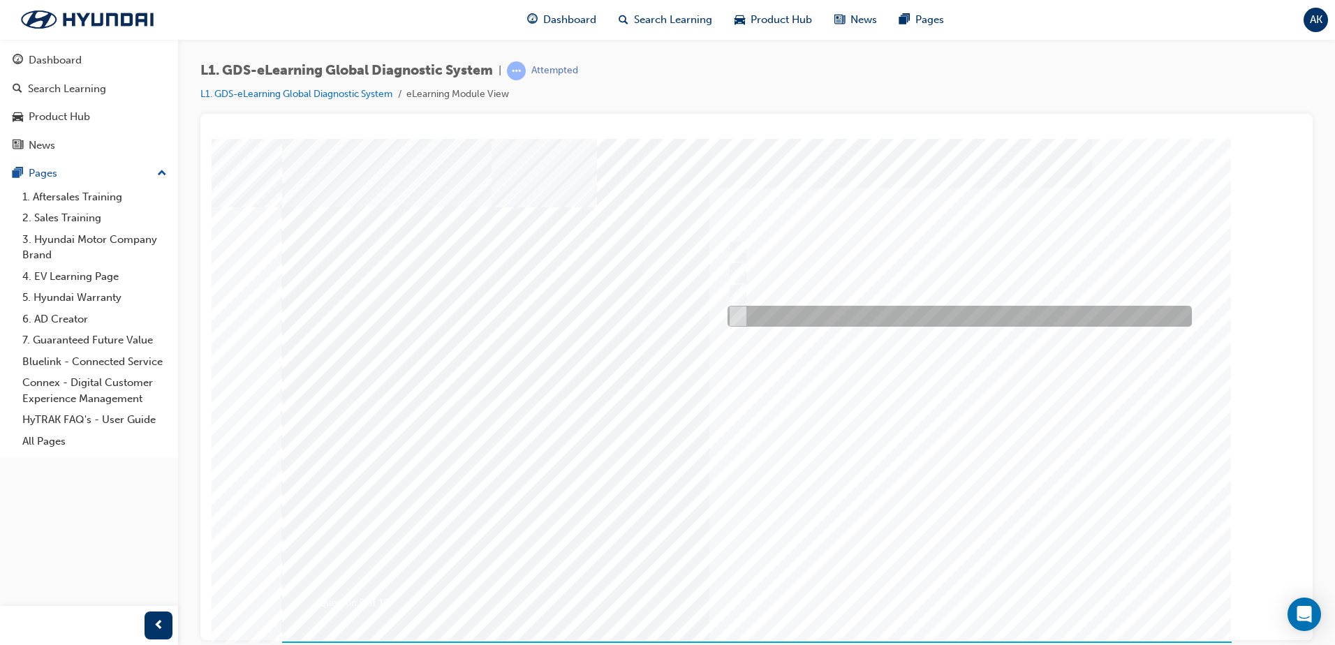
click at [743, 316] on div at bounding box center [956, 316] width 464 height 21
checkbox input "true"
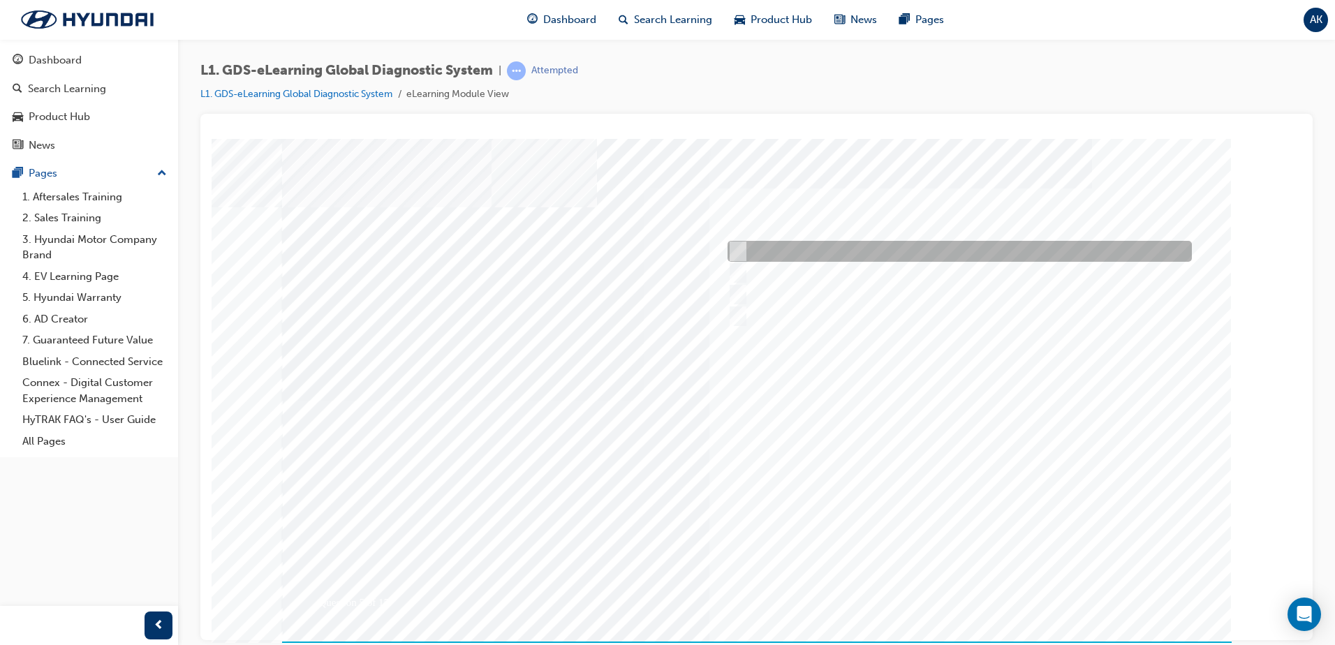
click at [737, 249] on input "From Home Screen Bottom Menu by selecting Service Information" at bounding box center [734, 251] width 15 height 15
checkbox input "true"
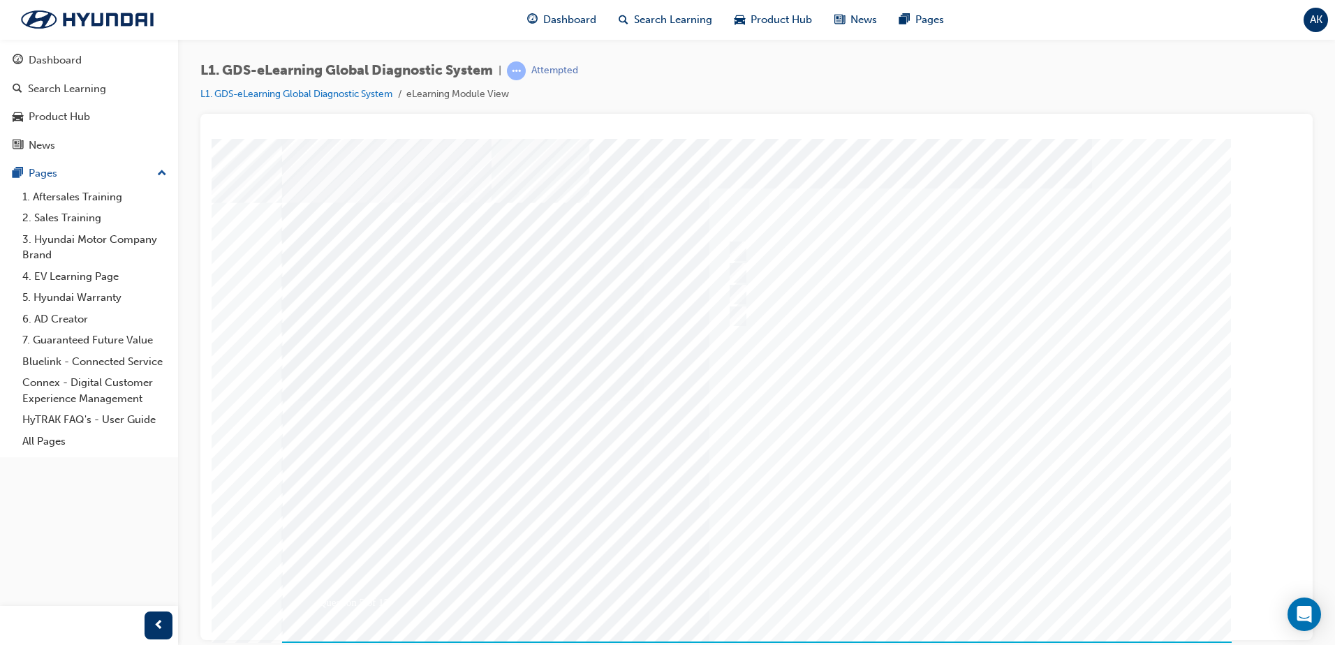
click at [979, 586] on div at bounding box center [756, 400] width 949 height 524
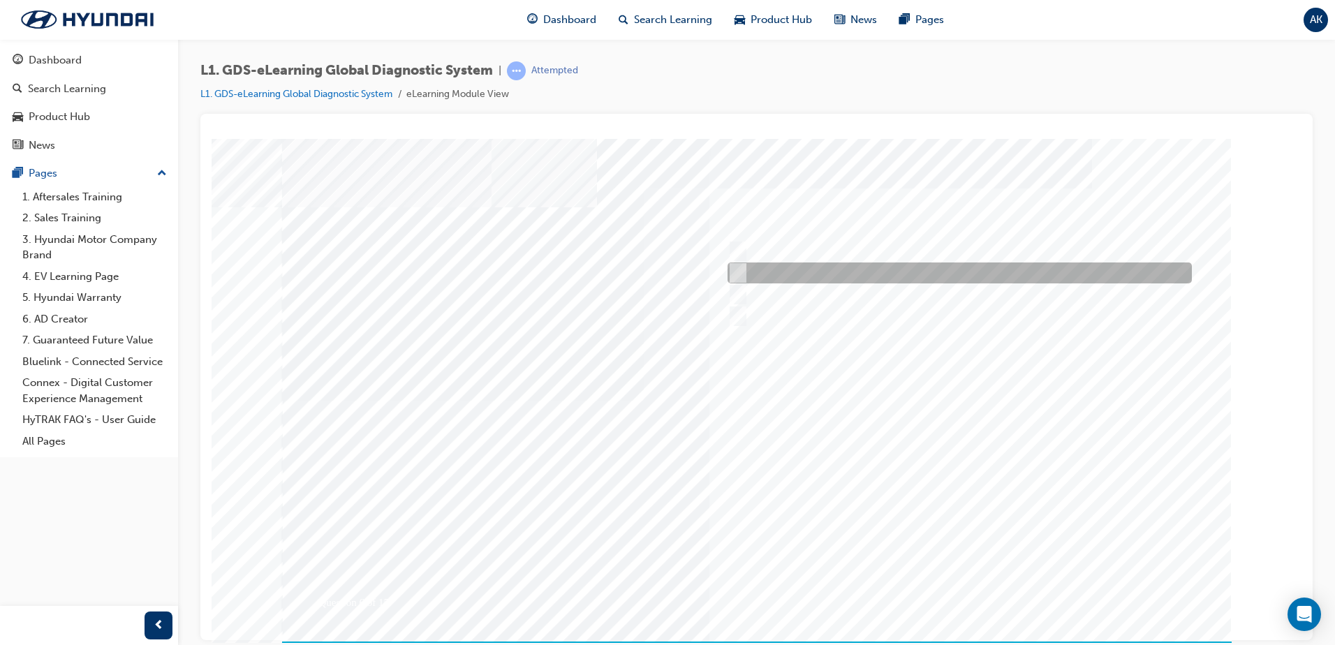
click at [745, 271] on div at bounding box center [956, 272] width 464 height 21
checkbox input "true"
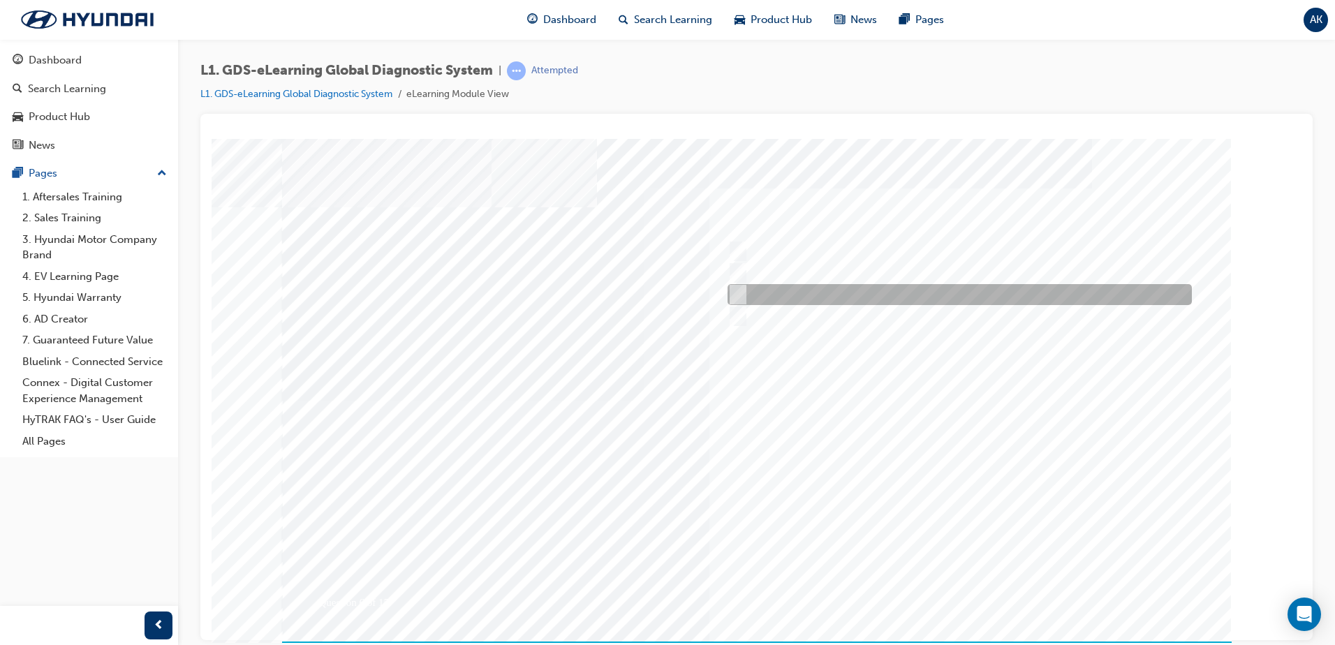
click at [743, 291] on div at bounding box center [956, 294] width 464 height 21
checkbox input "true"
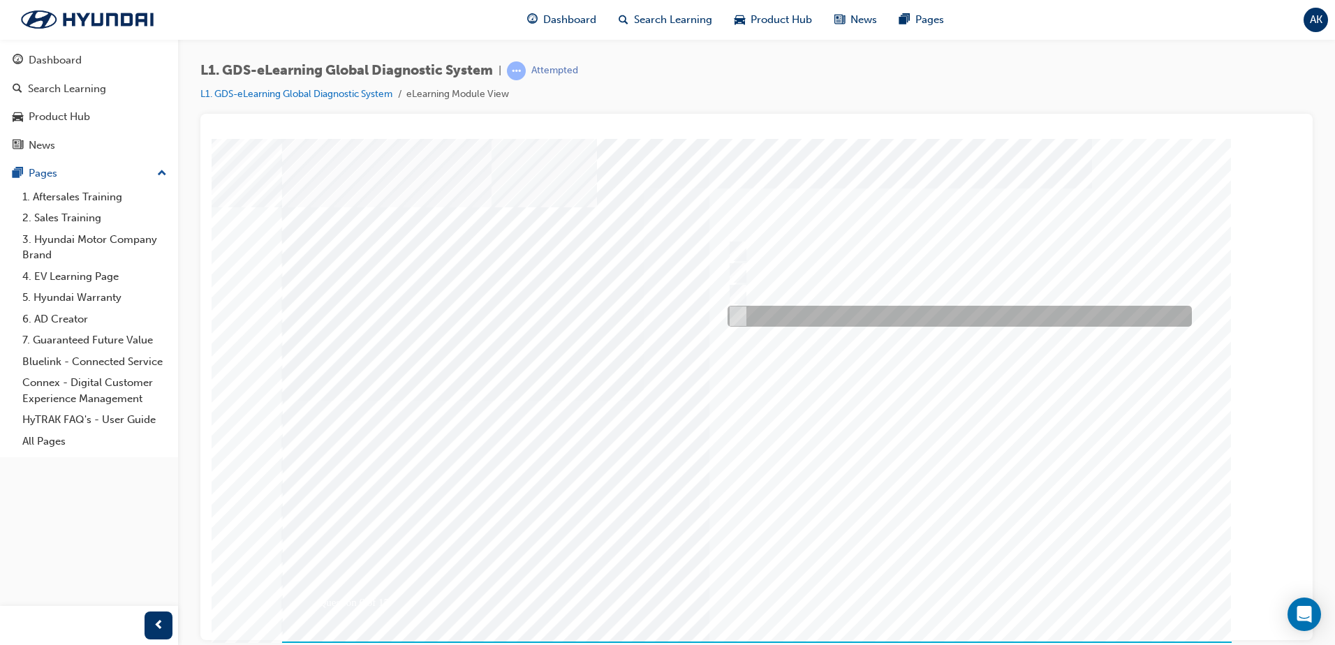
click at [739, 317] on input "Touch and feel to check if component’s operating" at bounding box center [734, 316] width 15 height 15
checkbox input "true"
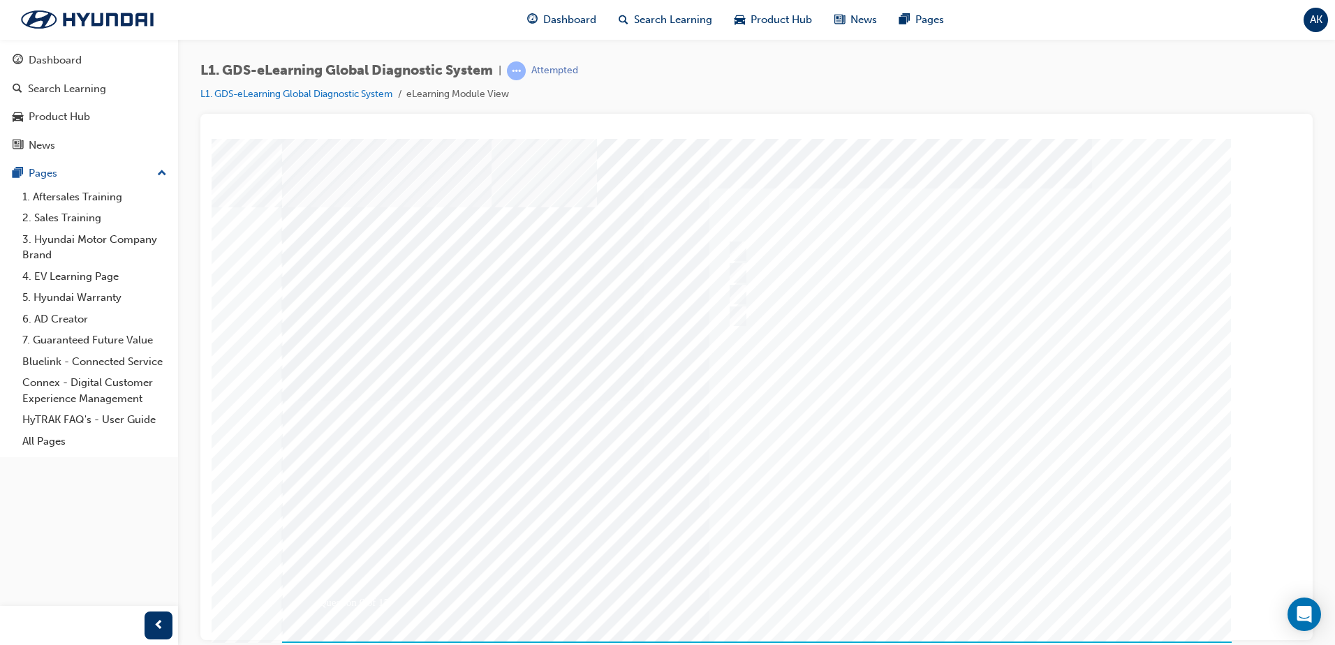
click at [964, 580] on div at bounding box center [756, 400] width 949 height 524
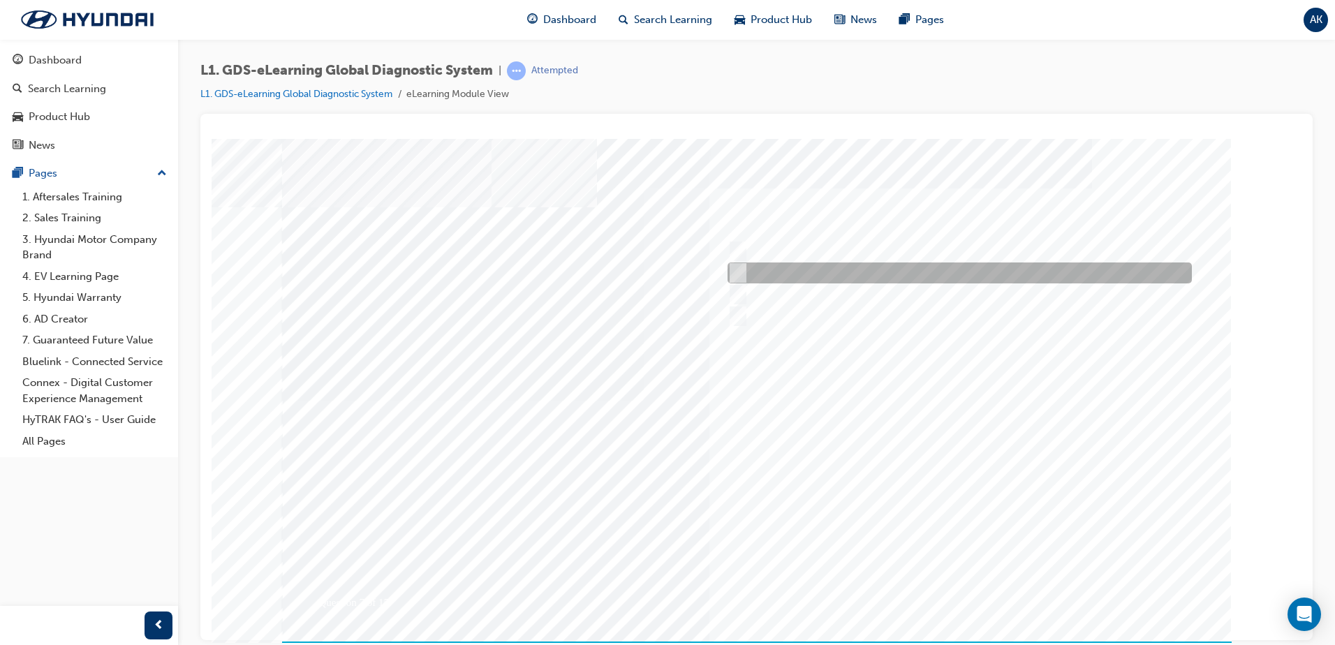
click at [736, 271] on input "When instructed by the Service Manager" at bounding box center [734, 272] width 15 height 15
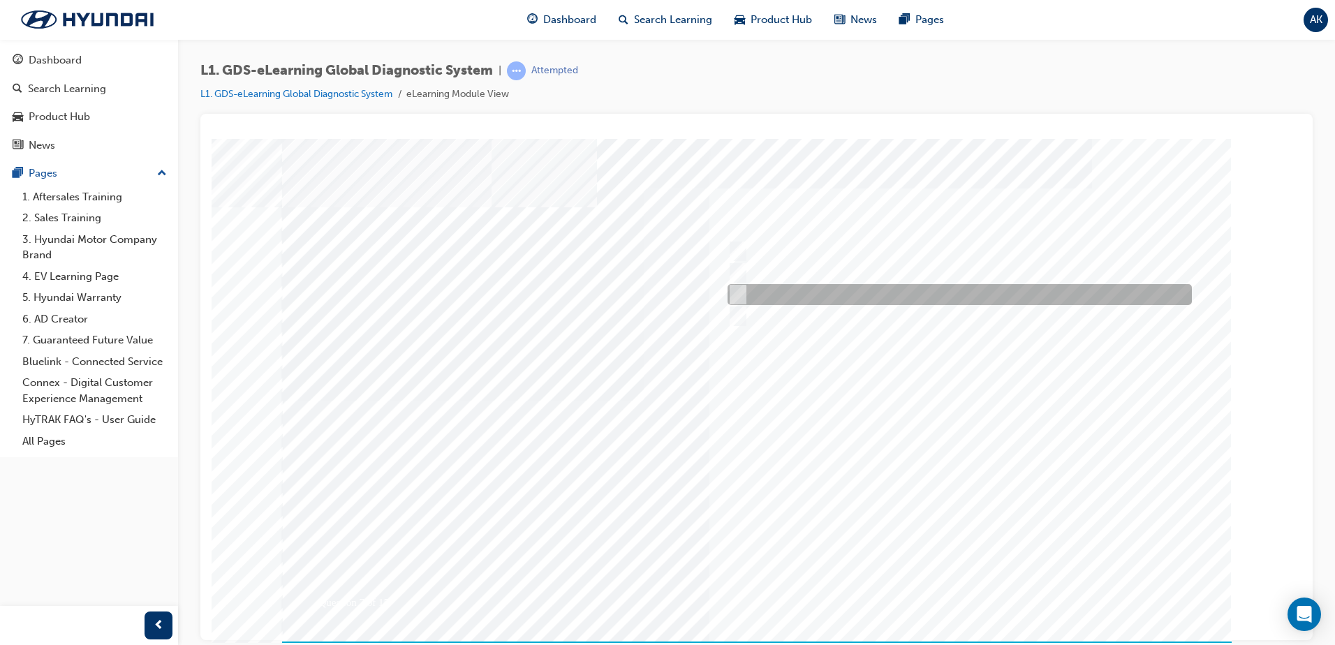
click at [741, 285] on div at bounding box center [956, 294] width 464 height 21
radio input "false"
radio input "true"
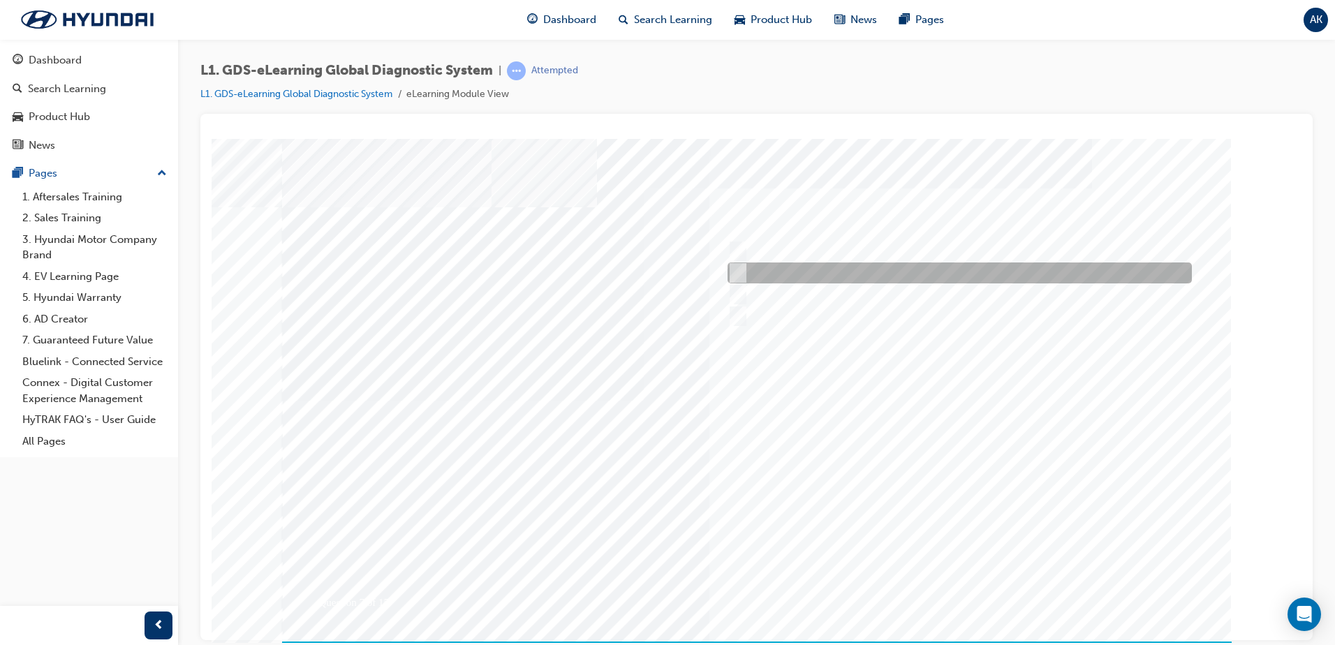
click at [739, 262] on div at bounding box center [956, 272] width 464 height 21
radio input "true"
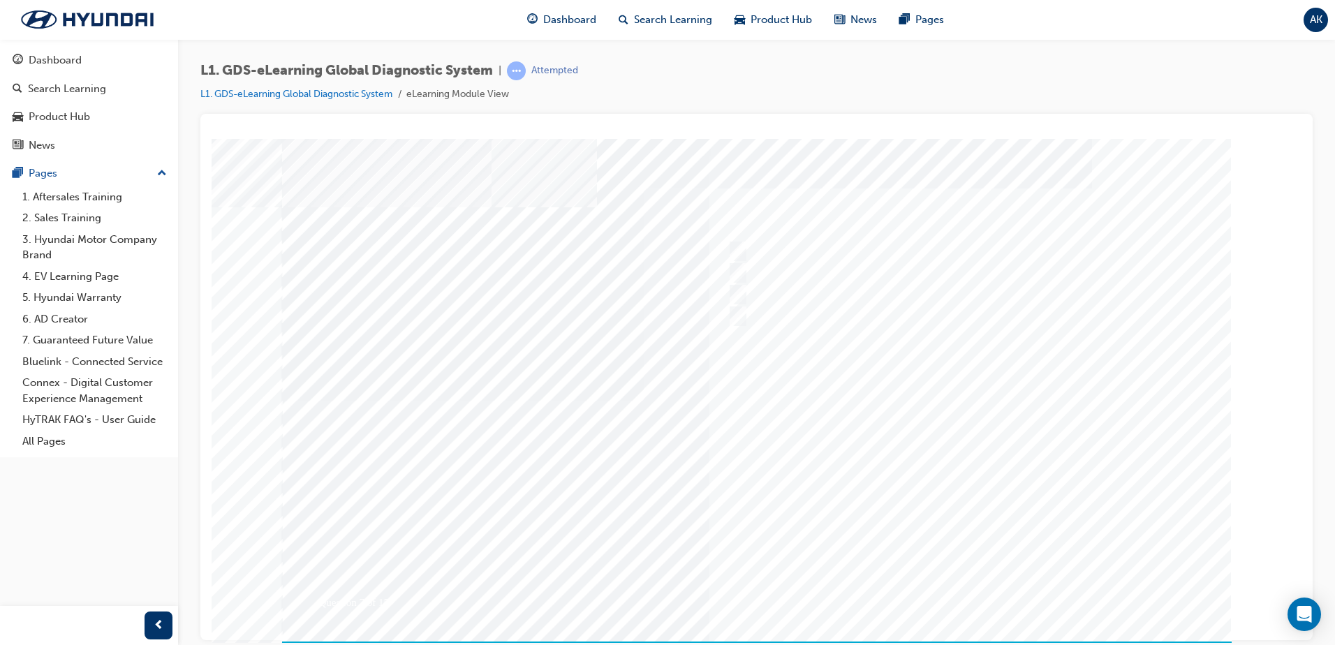
click at [735, 321] on div at bounding box center [756, 400] width 949 height 524
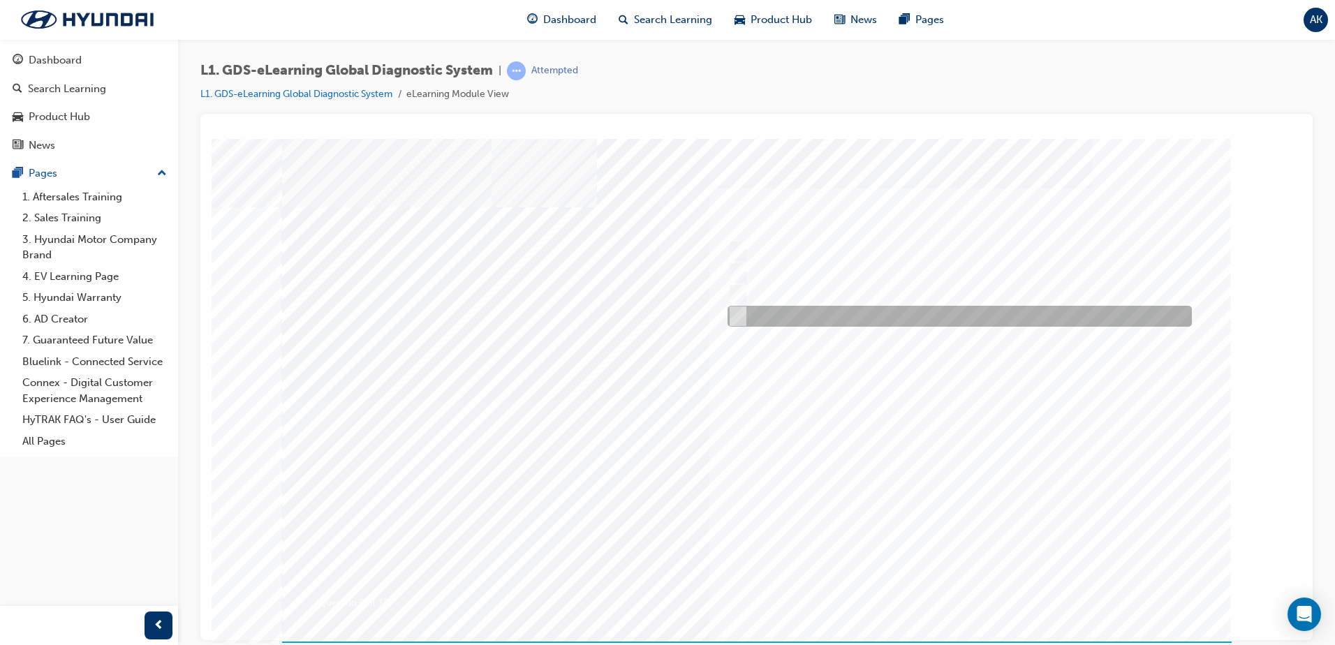
click at [735, 313] on input "Actuation Test" at bounding box center [734, 316] width 15 height 15
radio input "true"
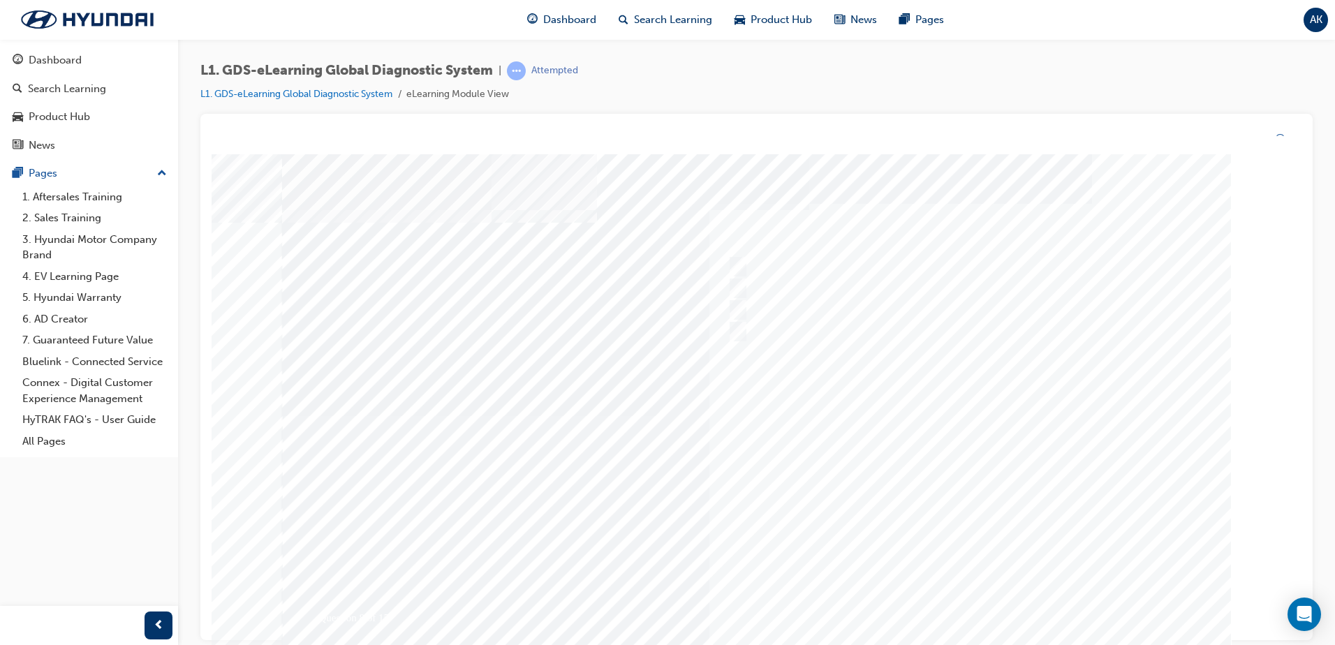
click at [977, 599] on div at bounding box center [756, 416] width 949 height 524
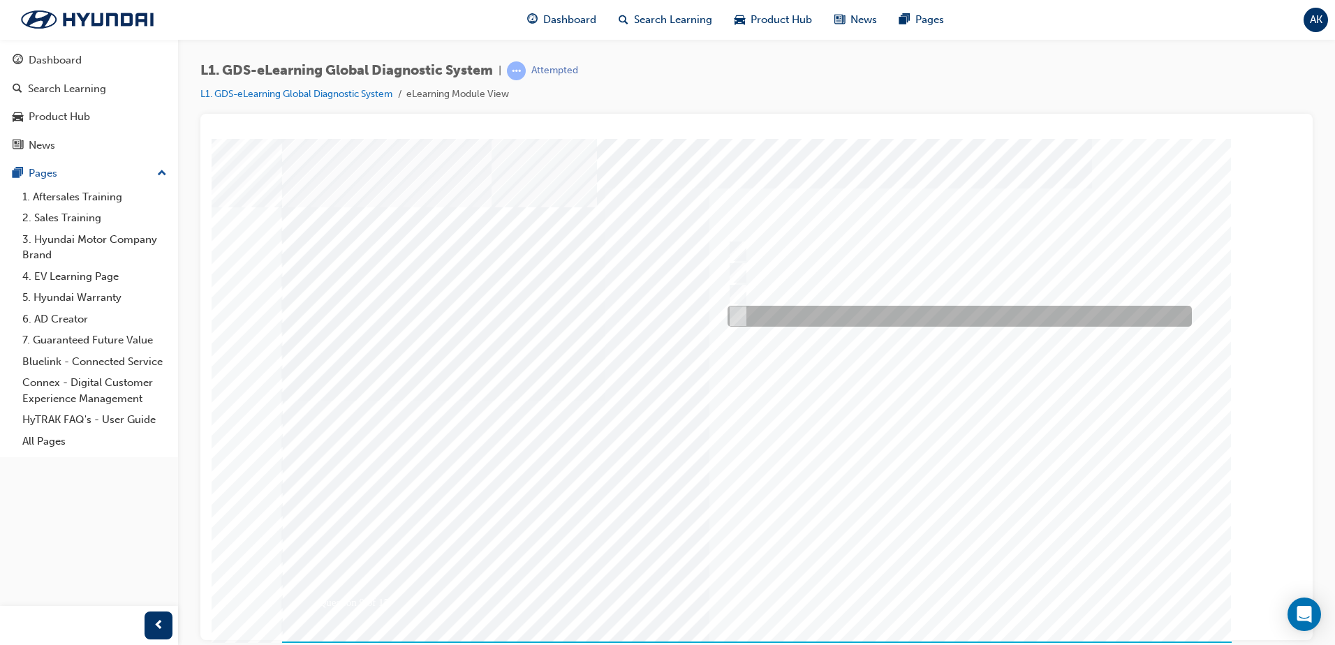
click at [746, 313] on div at bounding box center [956, 316] width 464 height 21
radio input "true"
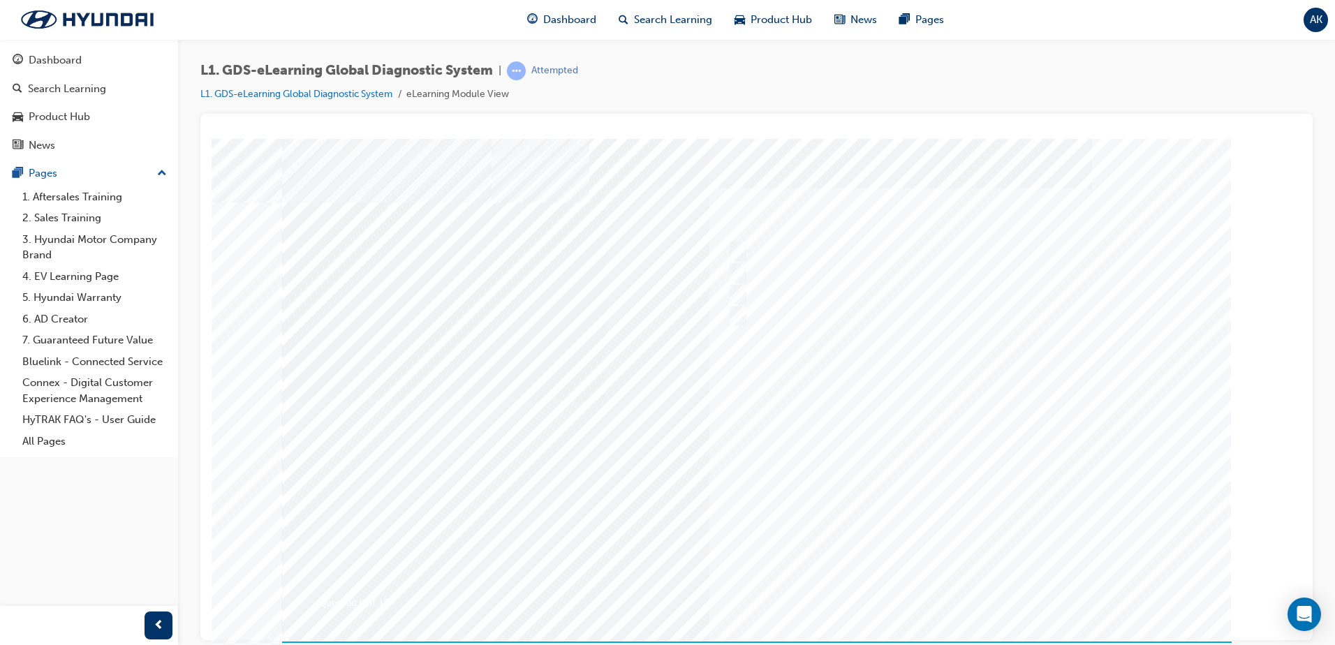
click at [965, 593] on div at bounding box center [756, 400] width 949 height 524
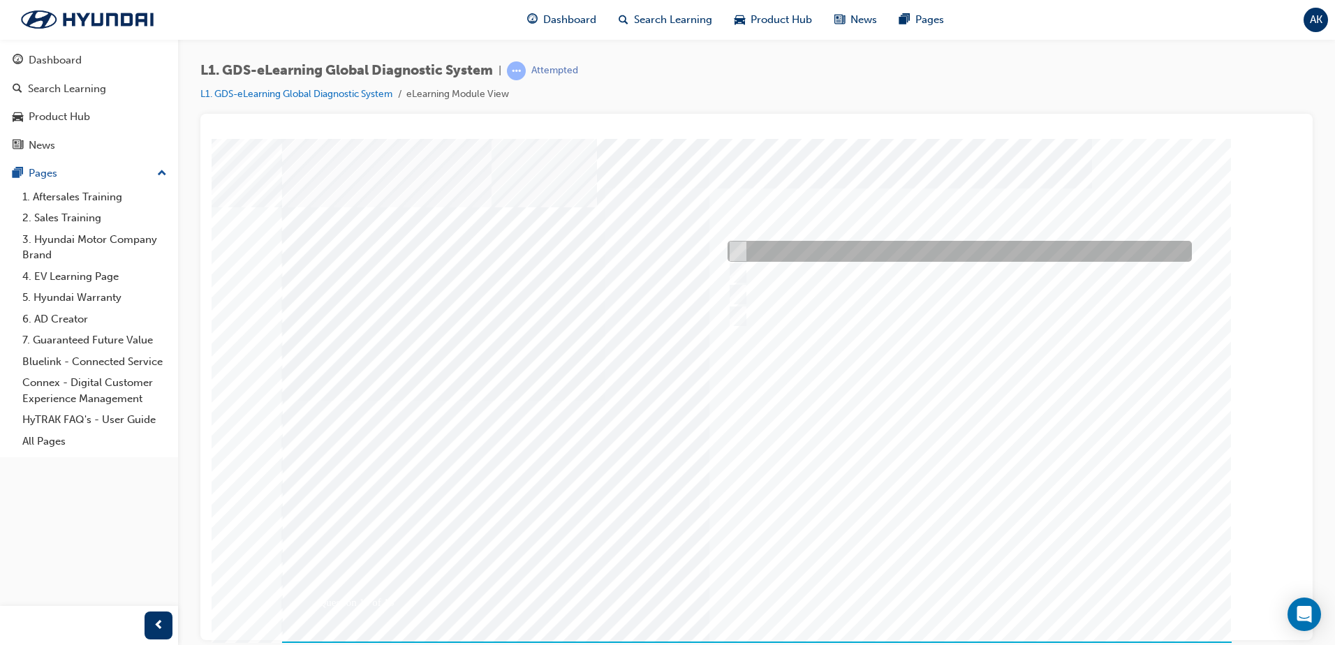
click at [735, 251] on input "S/W Management" at bounding box center [734, 251] width 15 height 15
radio input "true"
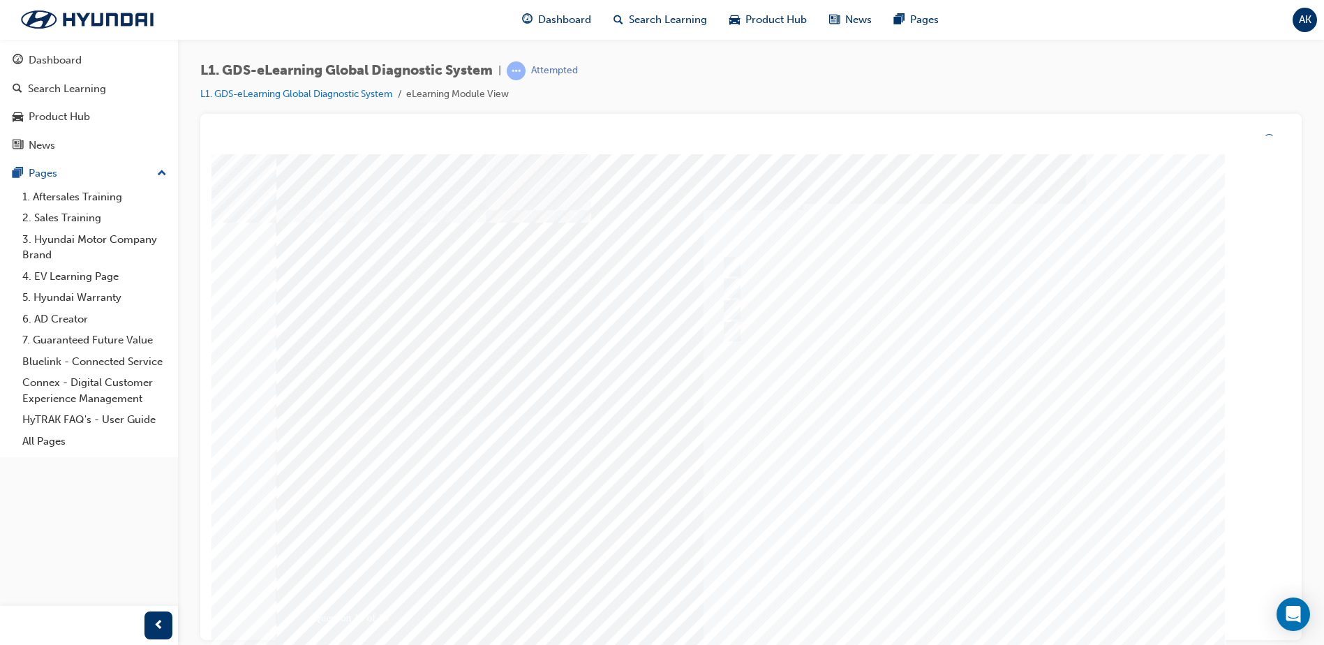
click at [966, 598] on div at bounding box center [750, 416] width 949 height 524
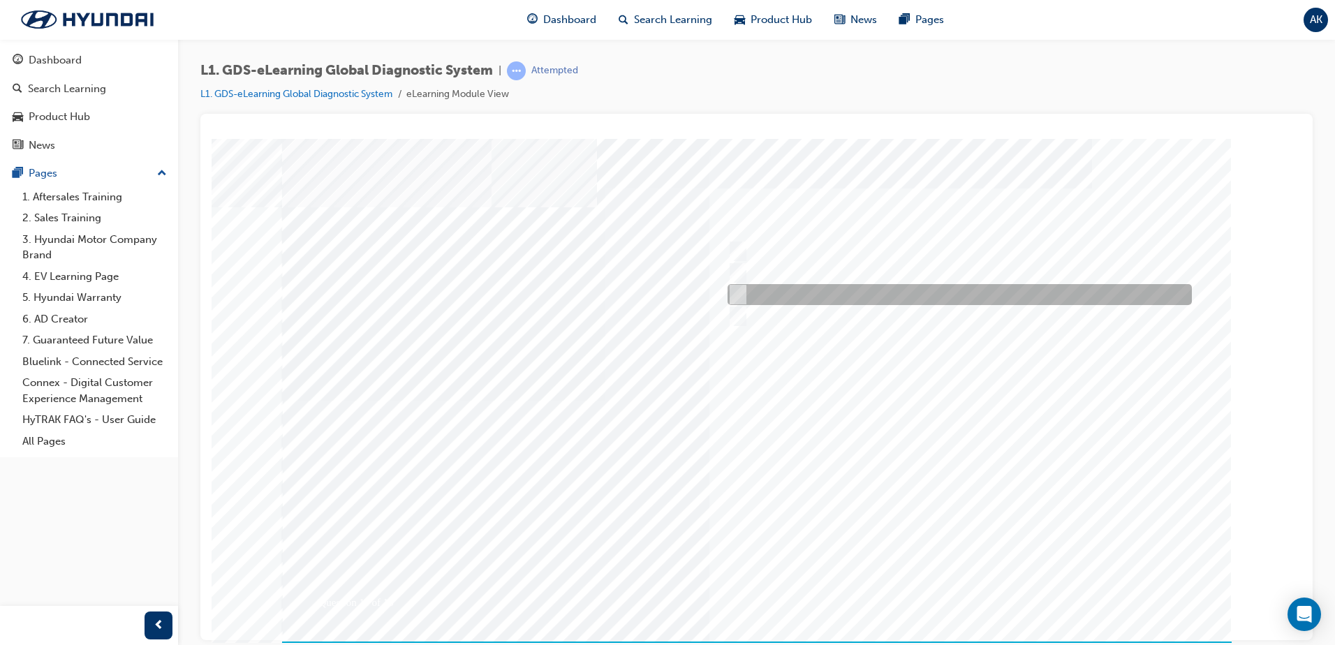
click at [739, 290] on input "To view measured data of the vehicle" at bounding box center [734, 294] width 15 height 15
radio input "true"
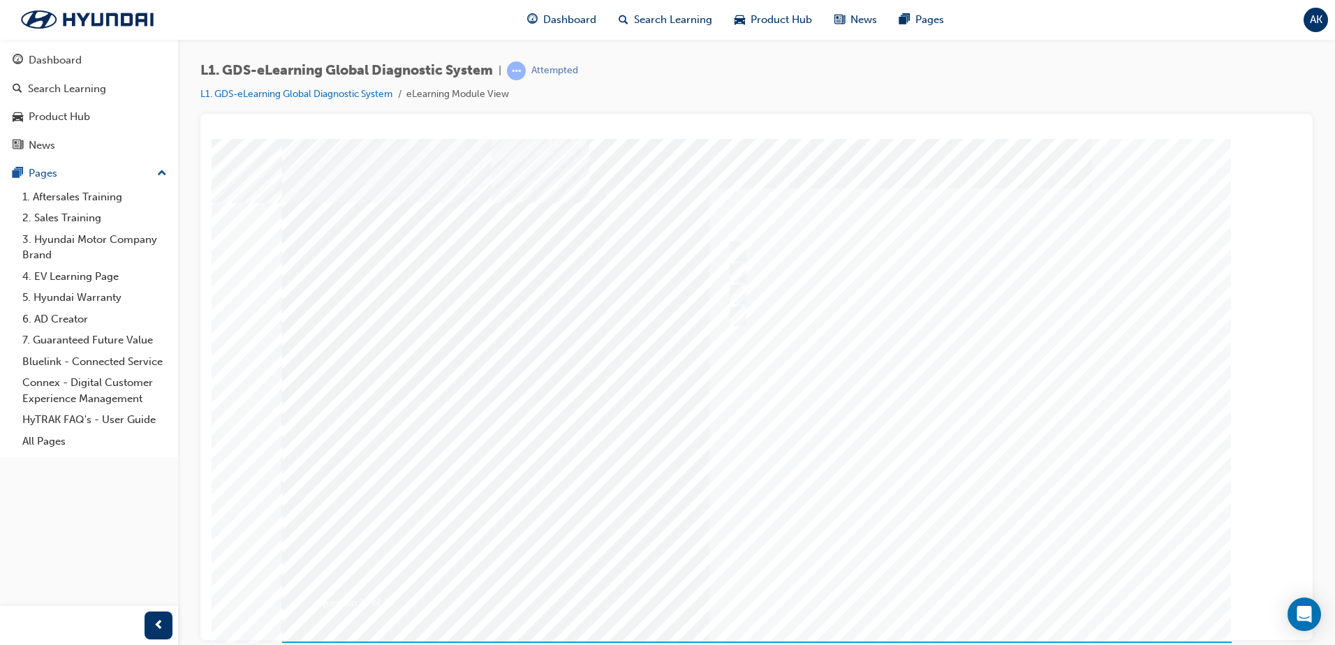
click at [942, 588] on div at bounding box center [756, 400] width 949 height 524
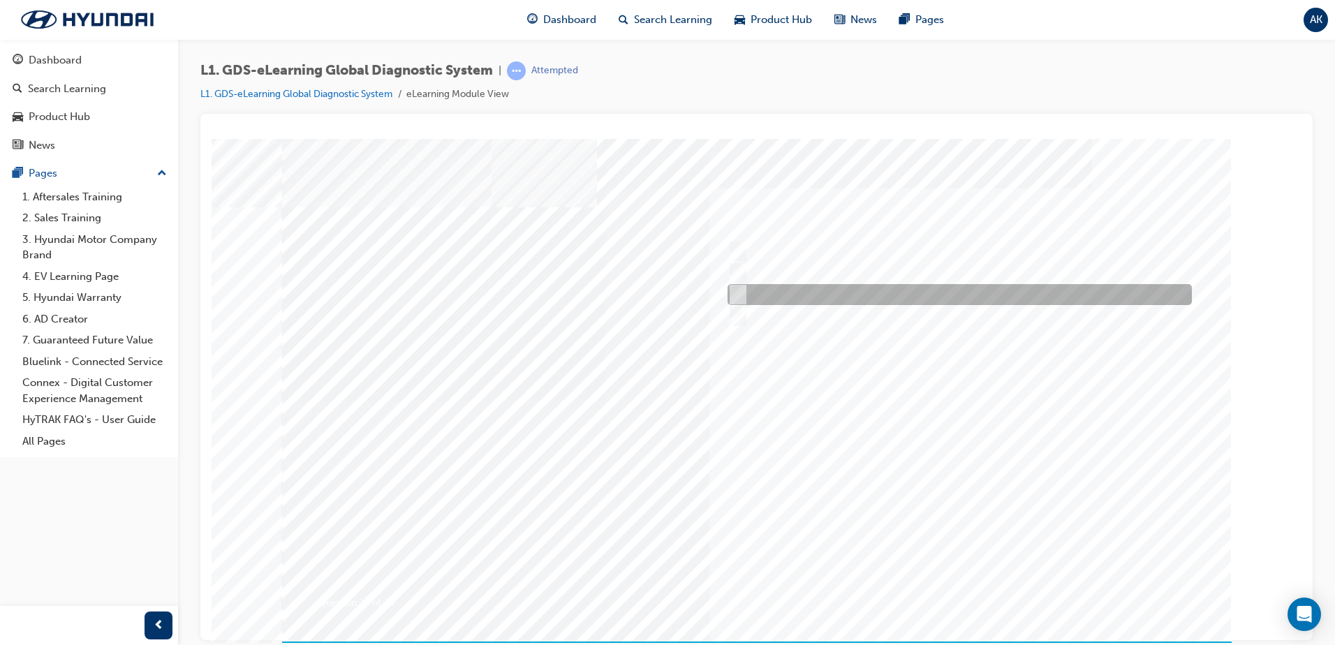
click at [736, 297] on input "Active, Pending and History" at bounding box center [734, 294] width 15 height 15
radio input "true"
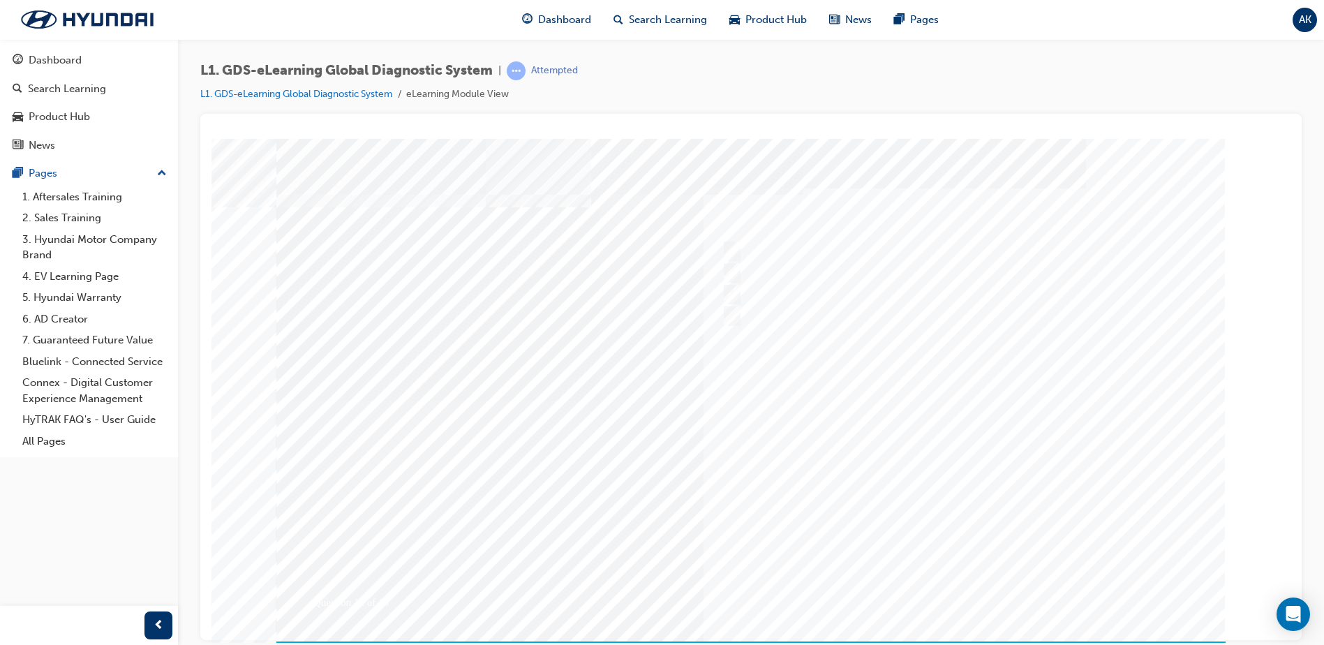
click at [968, 586] on div at bounding box center [750, 400] width 949 height 524
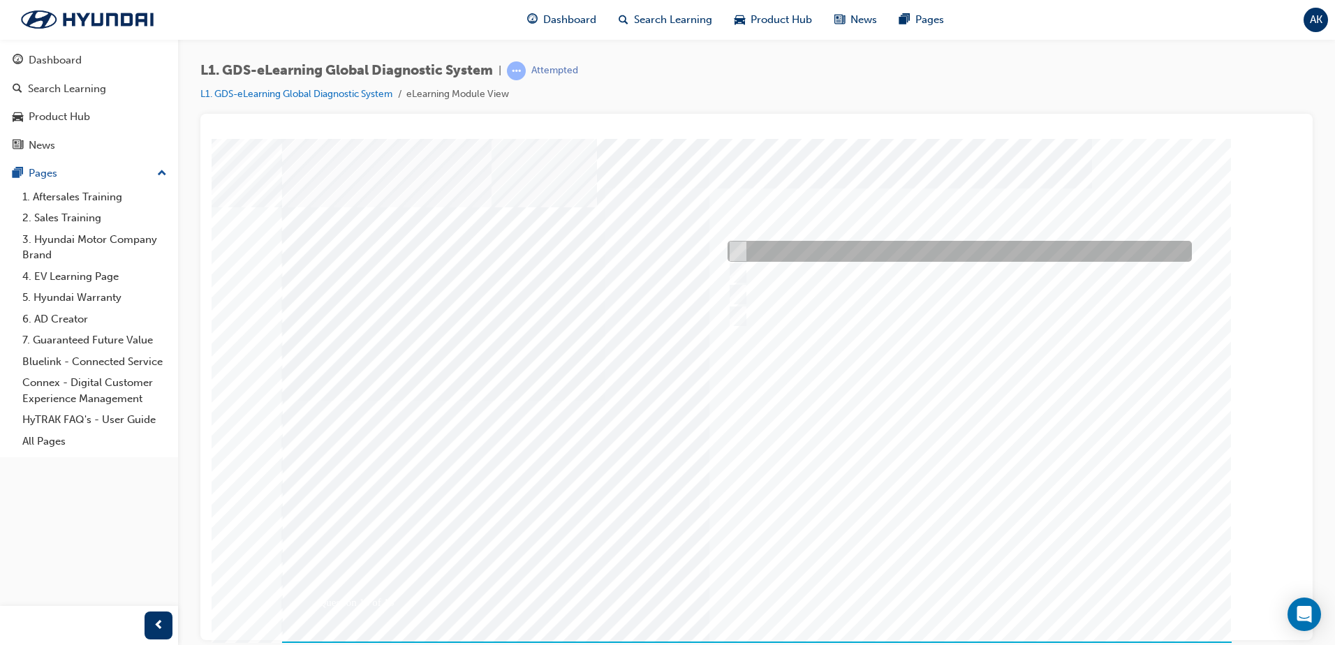
click at [741, 244] on input "Records the data that has been selected" at bounding box center [734, 251] width 15 height 15
radio input "true"
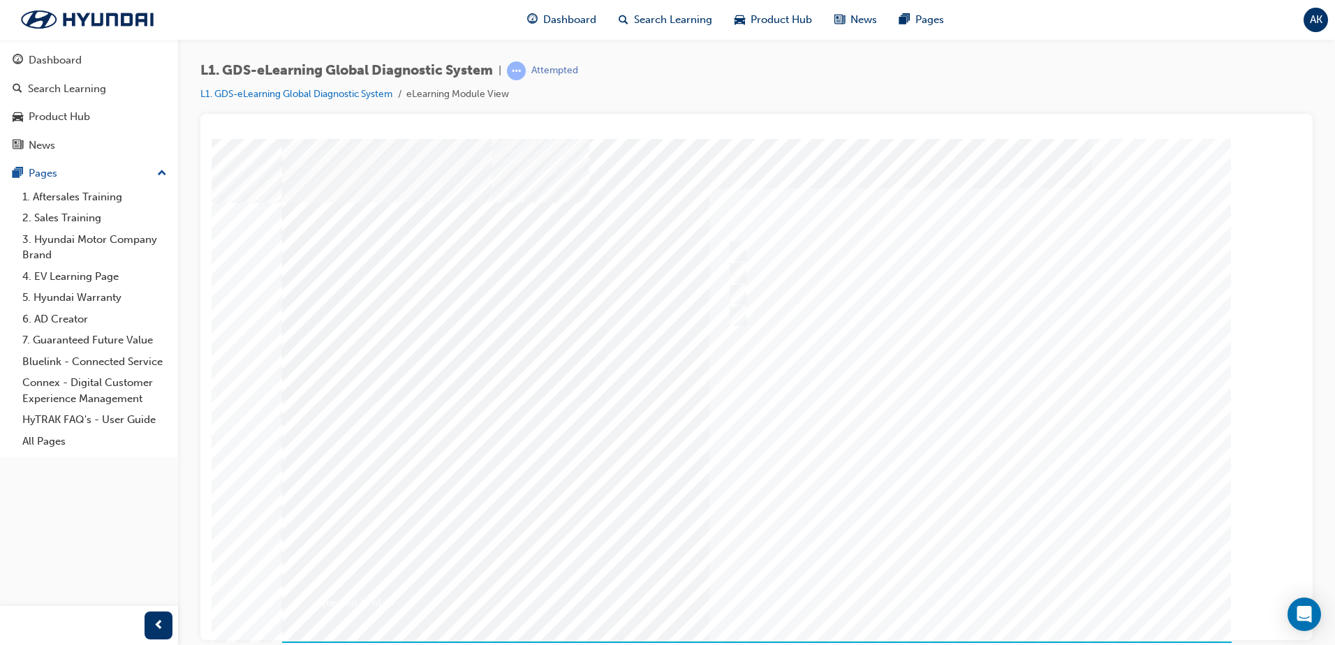
click at [962, 605] on div at bounding box center [756, 400] width 949 height 524
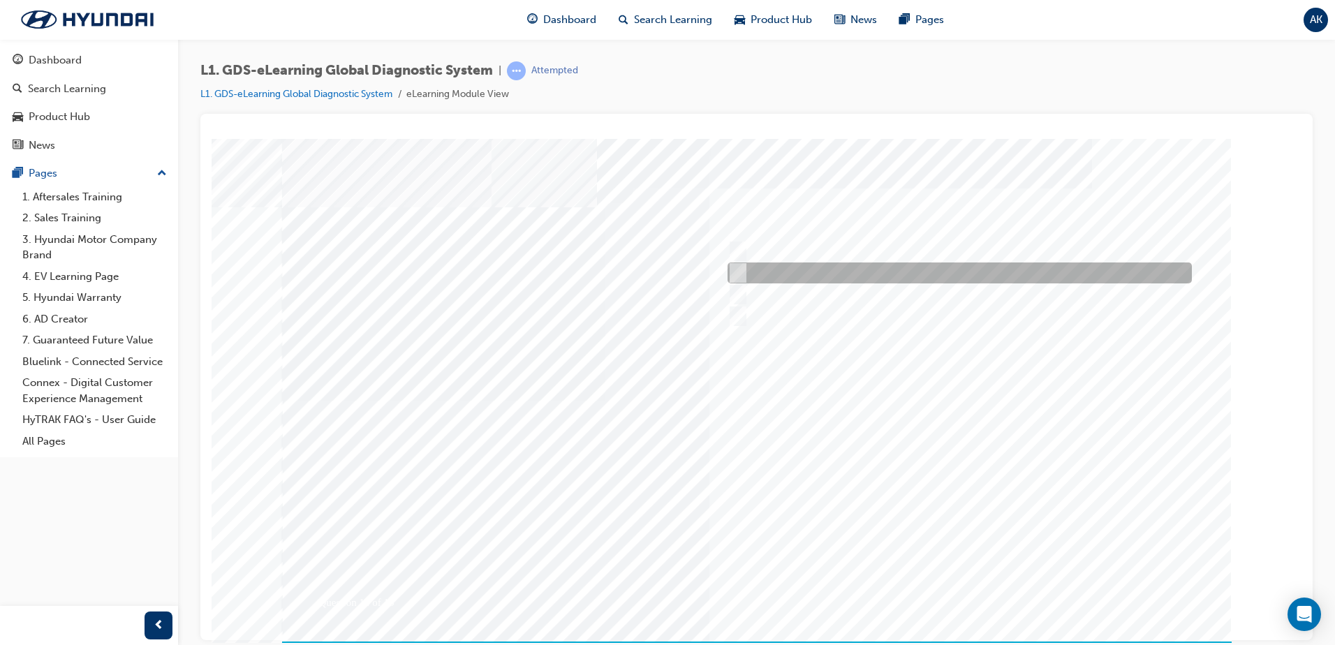
click at [734, 270] on input "Generates a report to Technical Assistance Group" at bounding box center [734, 272] width 15 height 15
radio input "true"
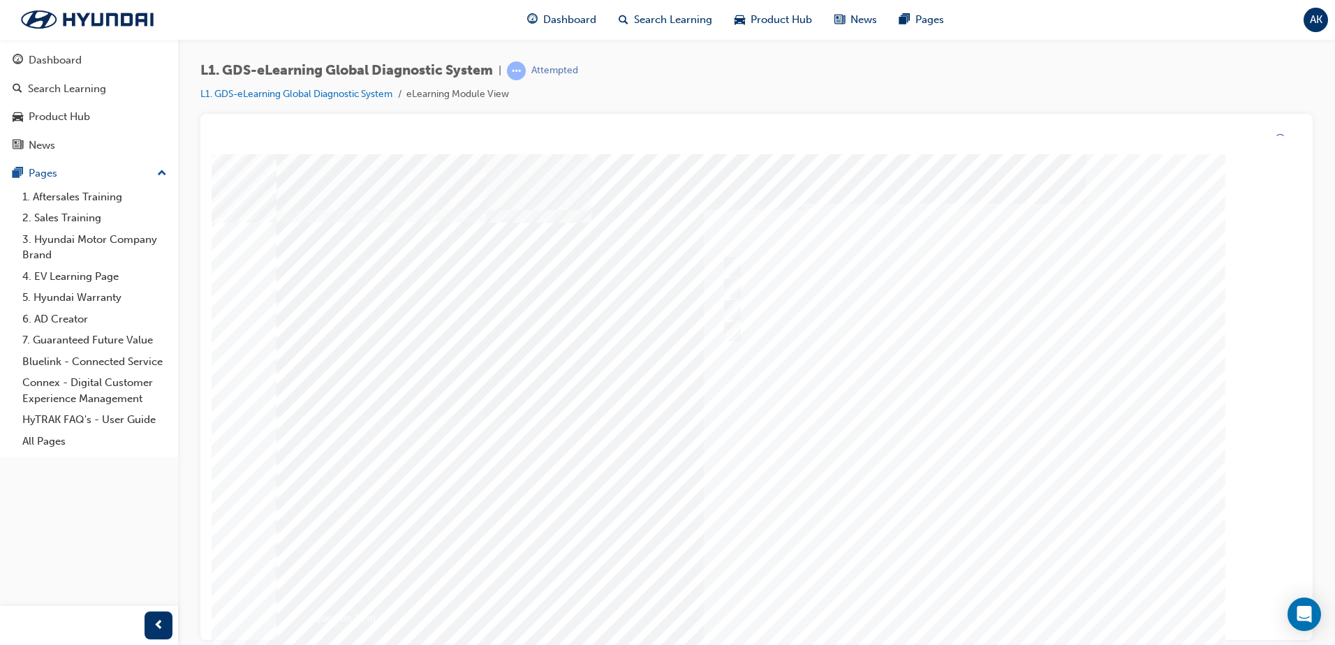
click at [961, 617] on div at bounding box center [750, 416] width 949 height 524
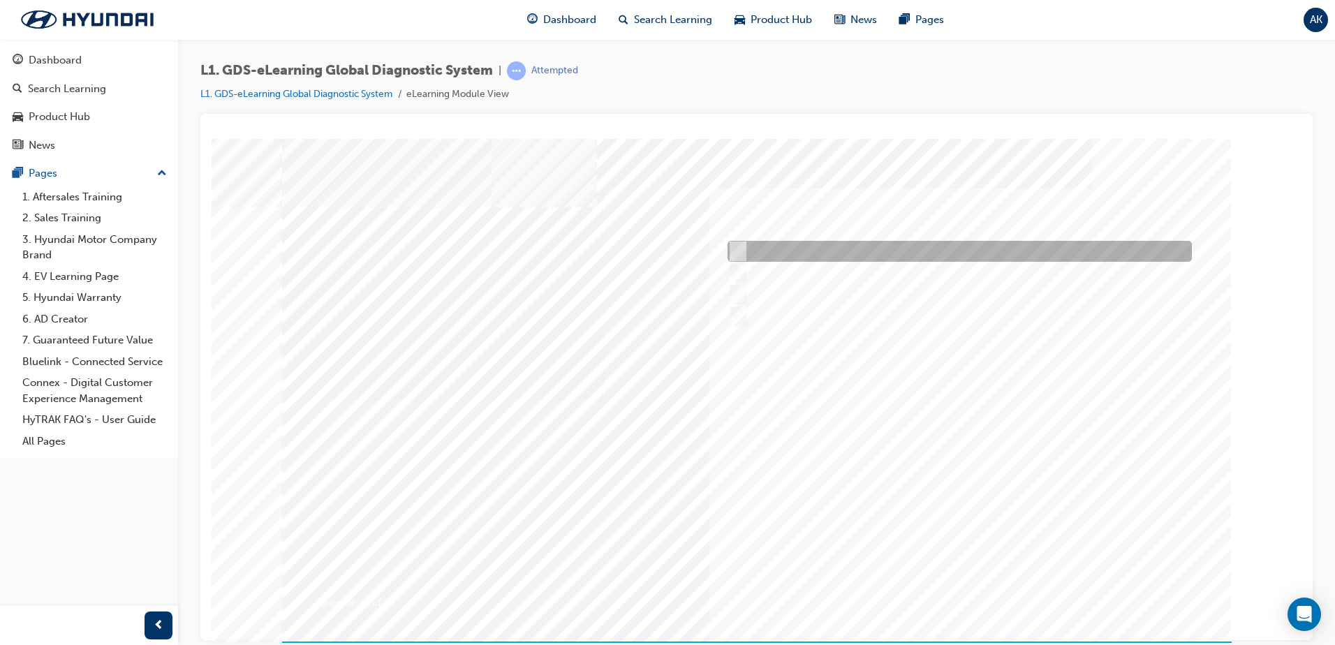
click at [734, 248] on input "0701" at bounding box center [734, 251] width 15 height 15
radio input "true"
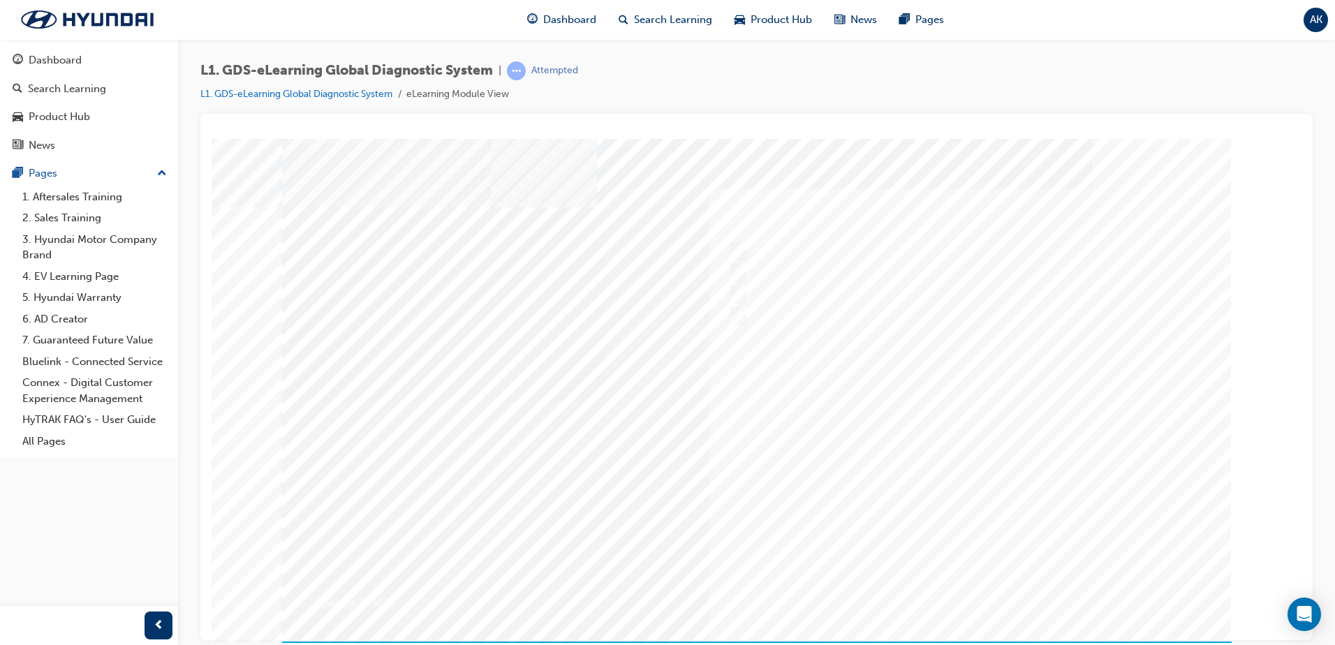
click at [963, 586] on div at bounding box center [750, 400] width 949 height 524
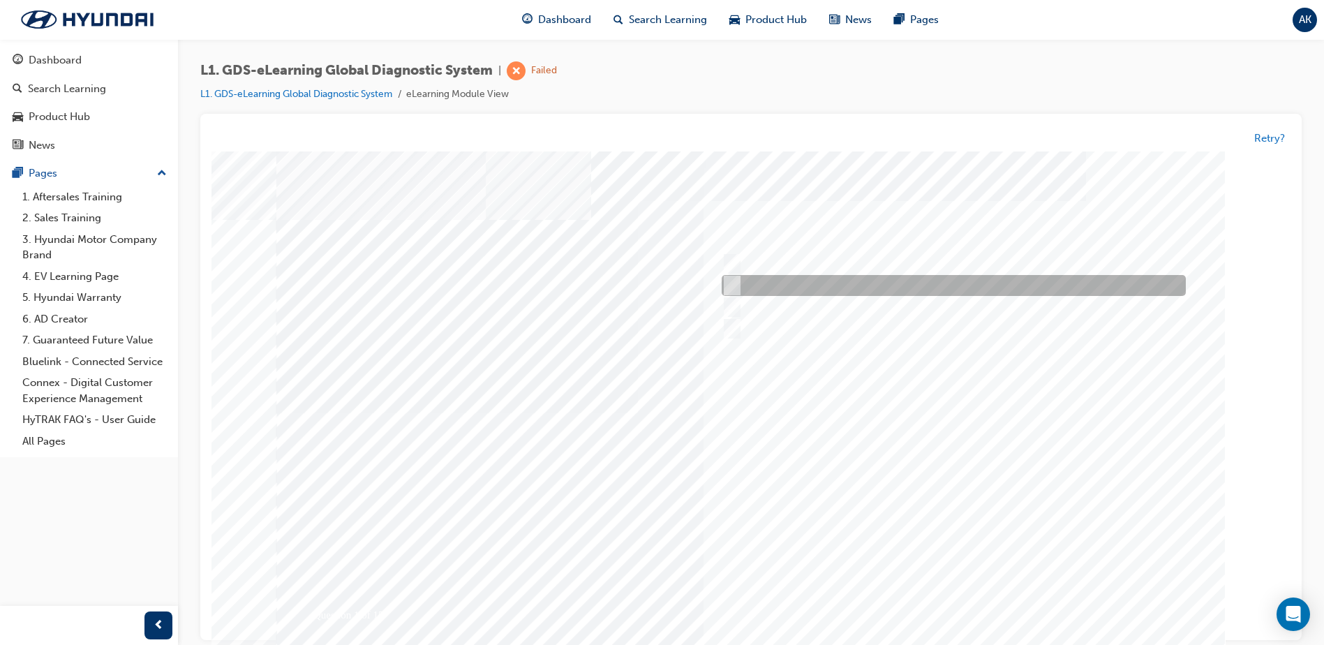
click at [731, 286] on input "Seven" at bounding box center [729, 286] width 15 height 15
radio input "true"
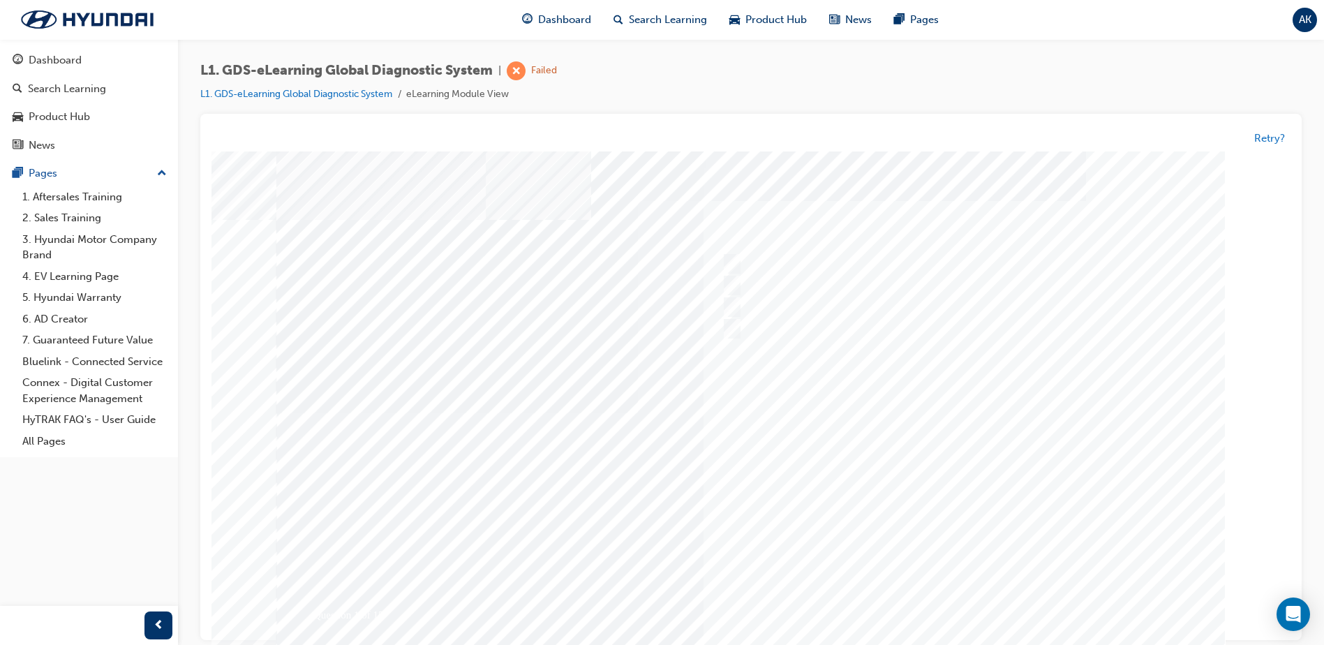
click at [954, 597] on div at bounding box center [750, 413] width 949 height 524
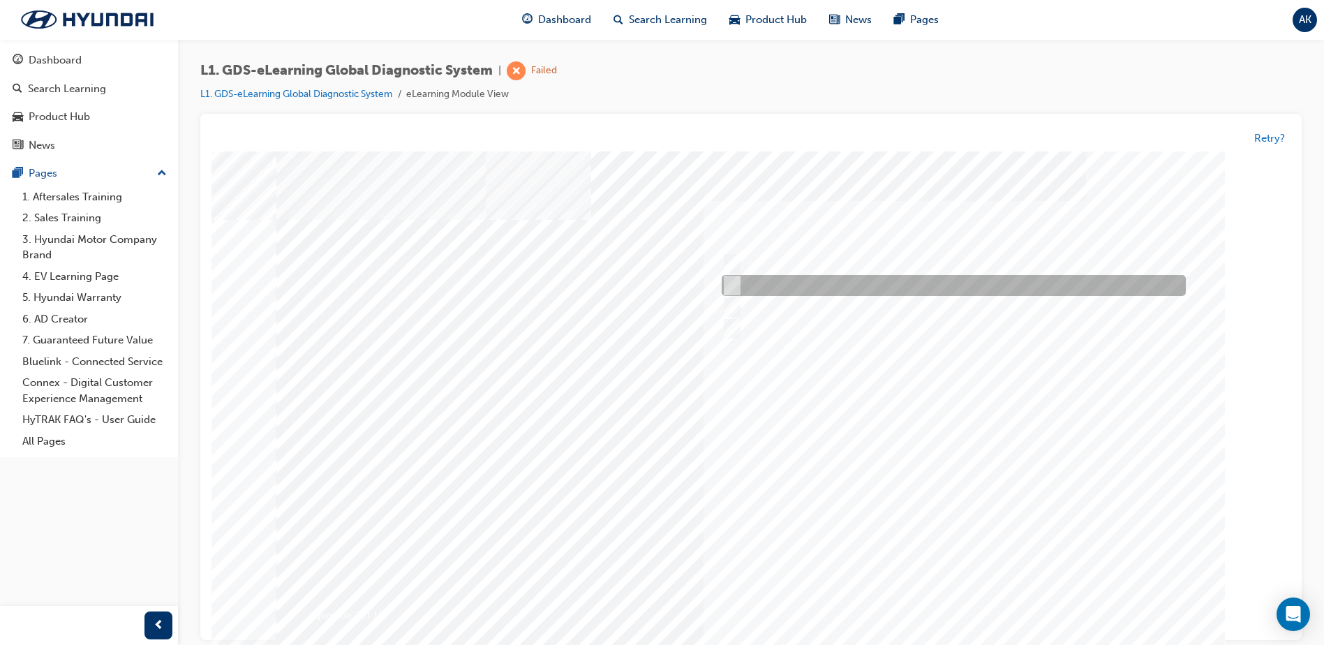
click at [722, 288] on input "Notification on a new update" at bounding box center [729, 286] width 15 height 15
radio input "true"
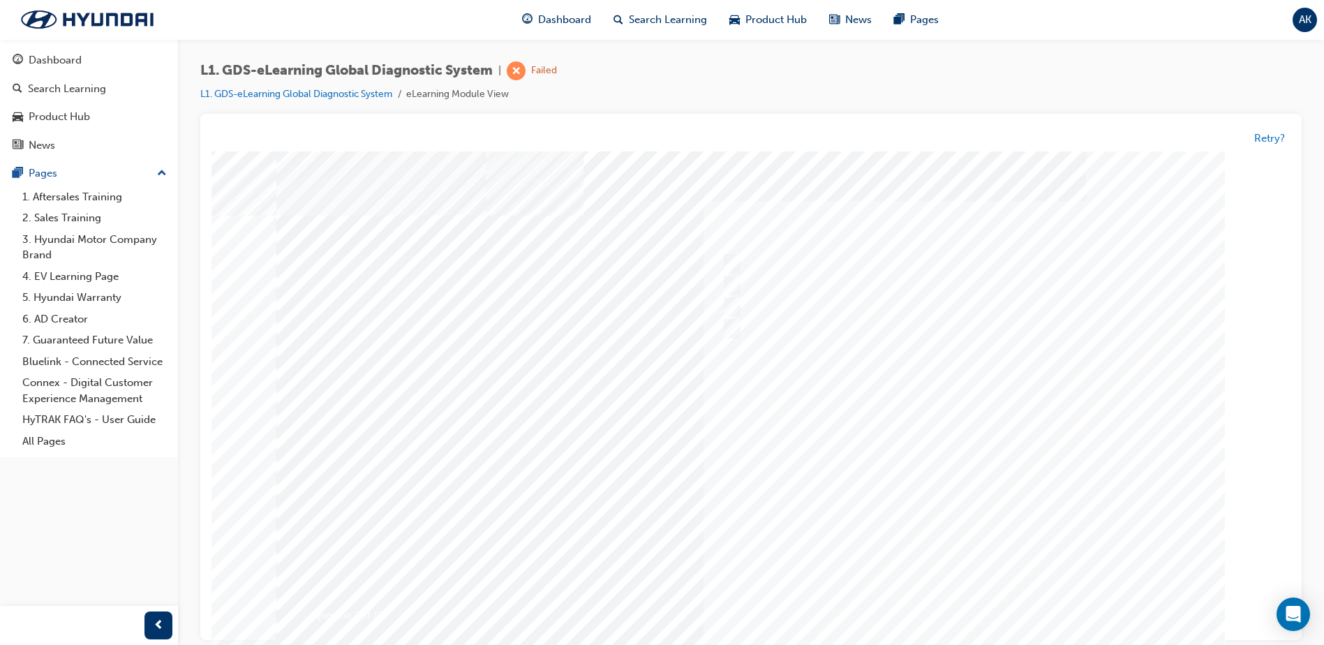
click at [972, 595] on div at bounding box center [750, 416] width 949 height 524
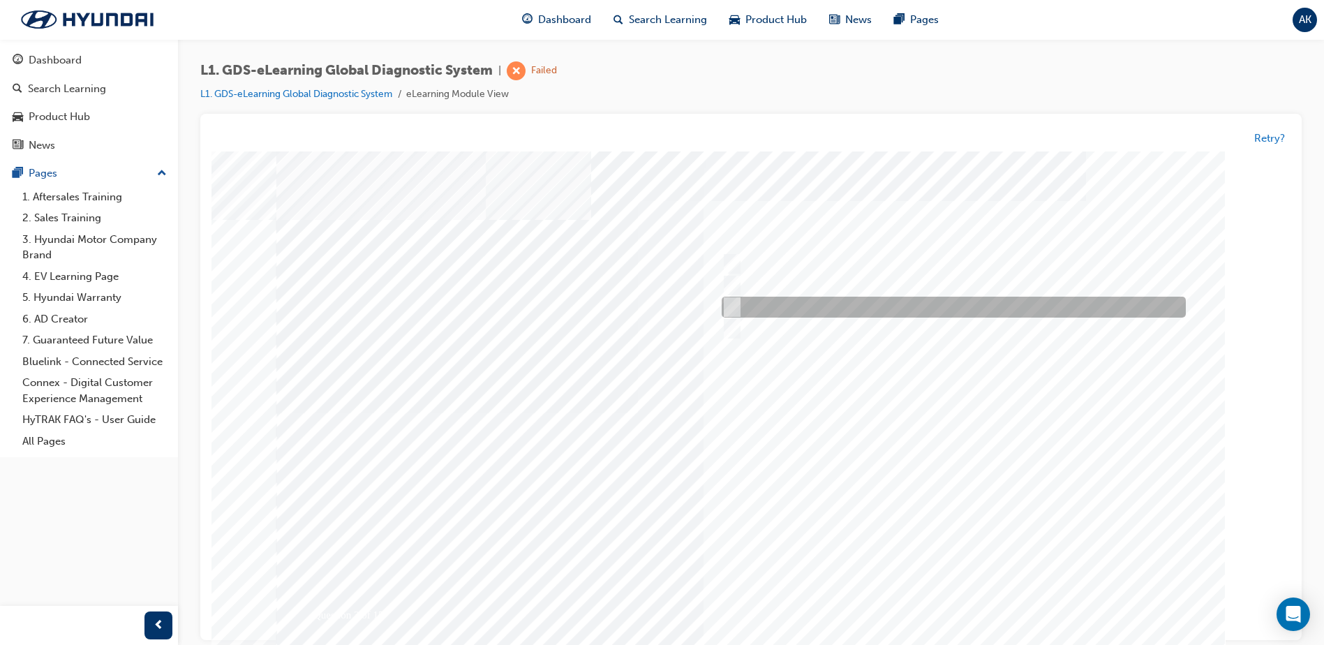
click at [734, 309] on input "Smart EV Solution" at bounding box center [728, 307] width 15 height 15
checkbox input "true"
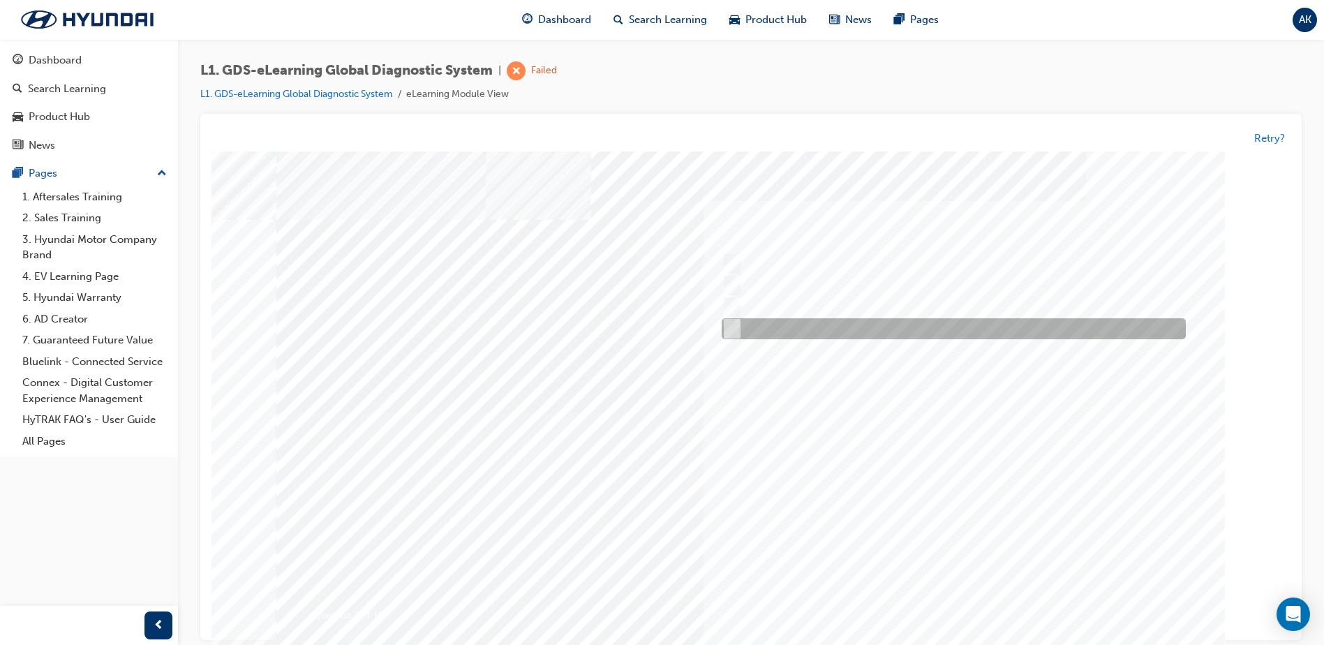
click at [736, 322] on input "Data Analysis" at bounding box center [728, 329] width 15 height 15
checkbox input "true"
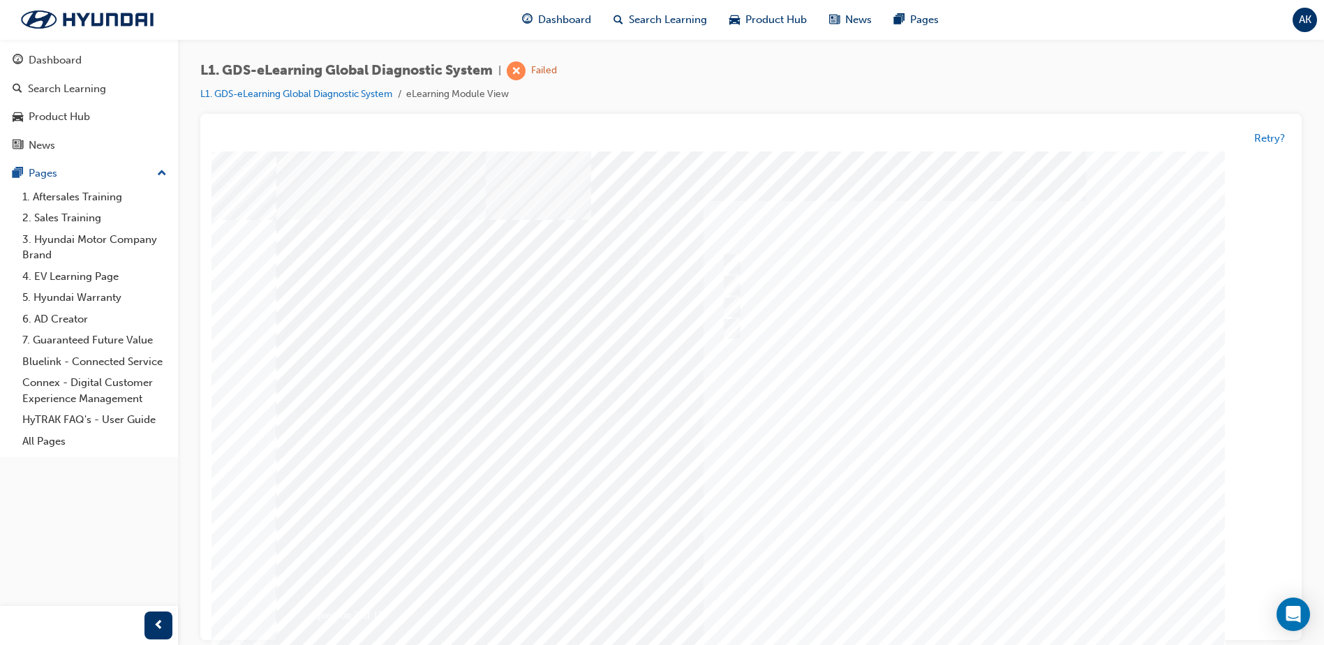
click at [962, 611] on div at bounding box center [750, 416] width 949 height 524
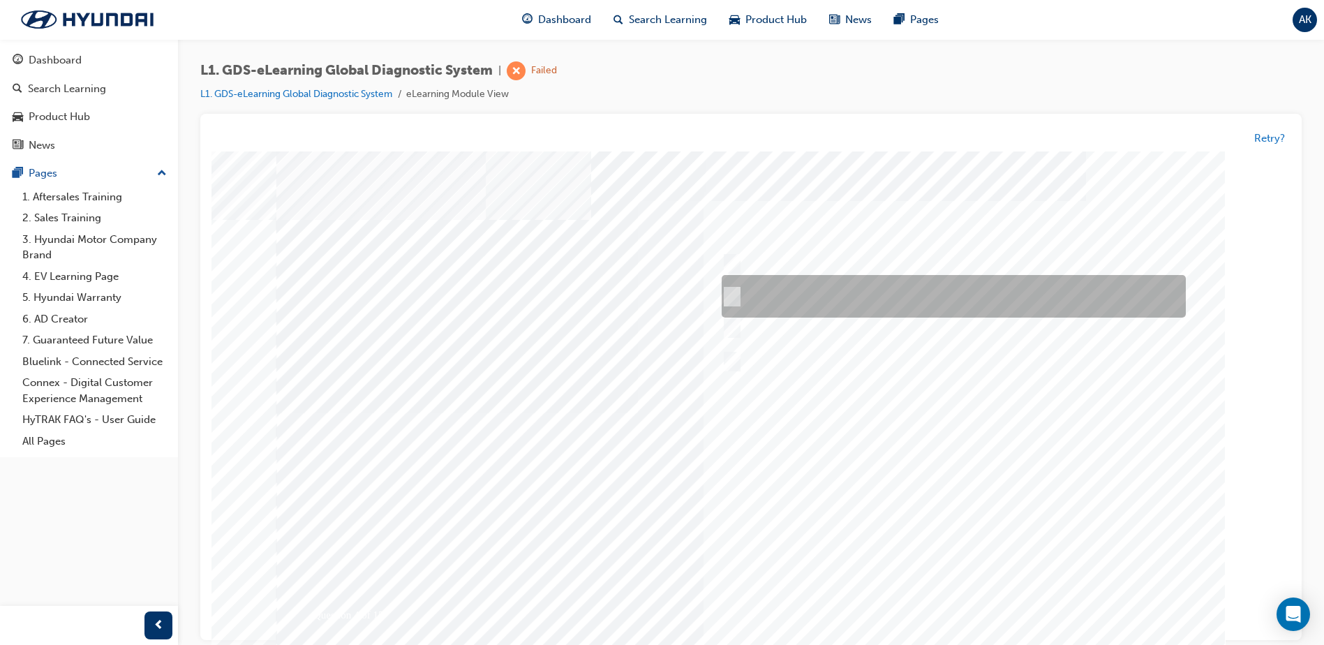
click at [731, 296] on input "START the engine and do not turn the ignition key to the OFF position during th…" at bounding box center [729, 297] width 15 height 15
radio input "true"
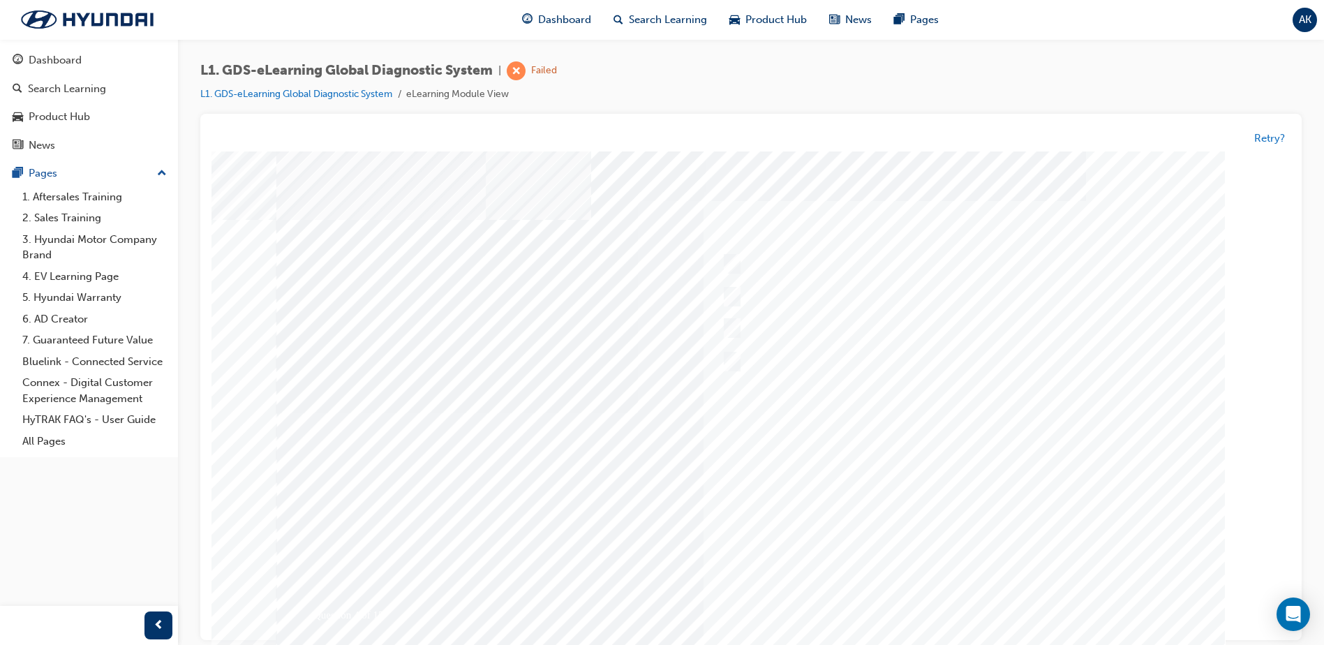
click at [1034, 584] on div at bounding box center [750, 413] width 949 height 524
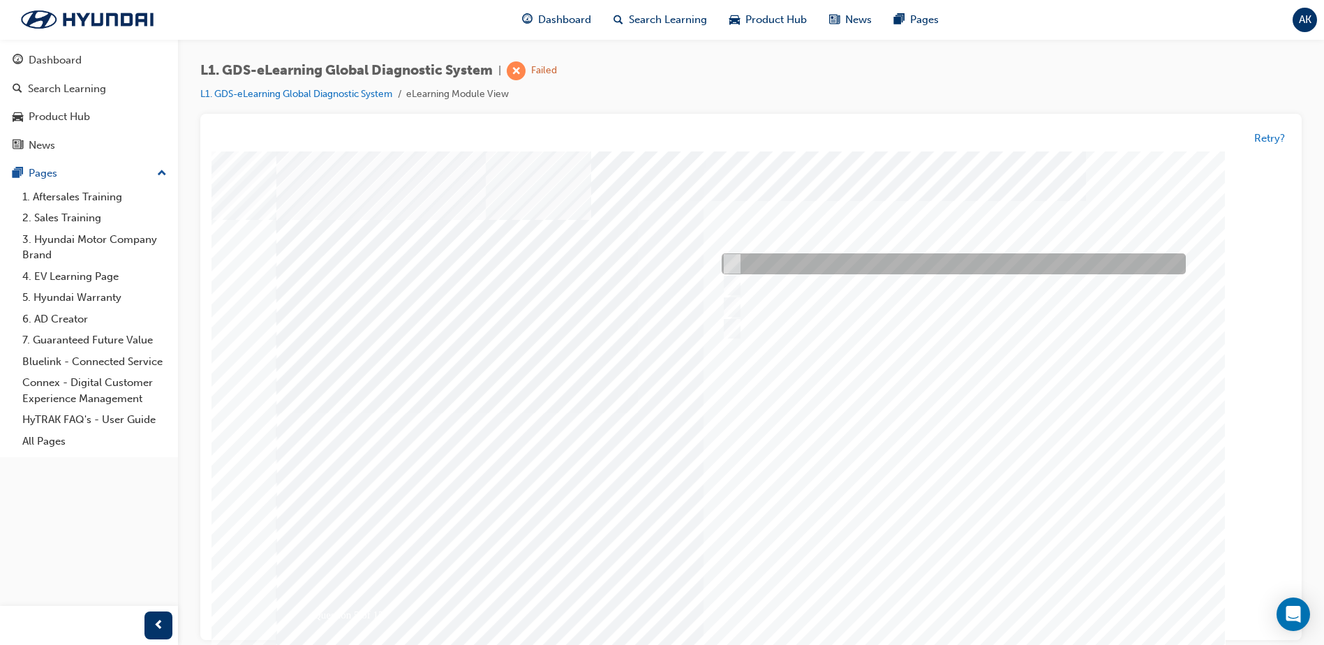
click at [729, 268] on input "From Home Screen Bottom Menu by selecting Service Information" at bounding box center [728, 264] width 15 height 15
checkbox input "true"
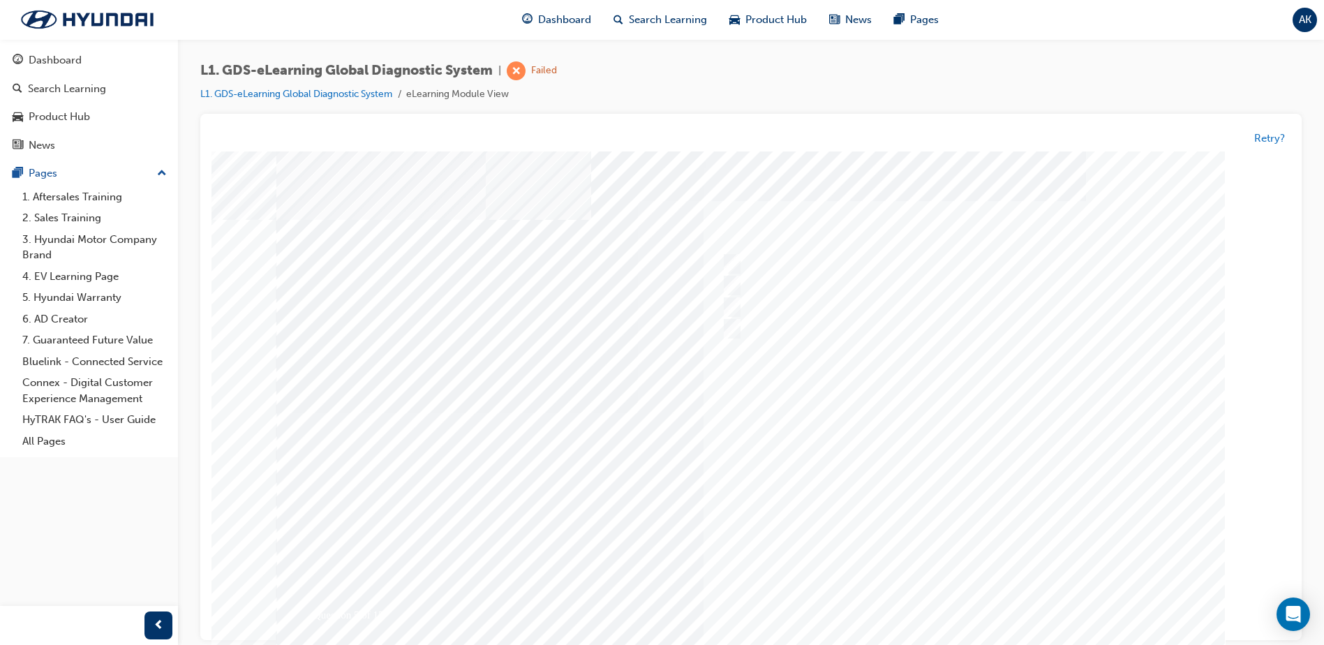
click at [980, 611] on div at bounding box center [750, 413] width 949 height 524
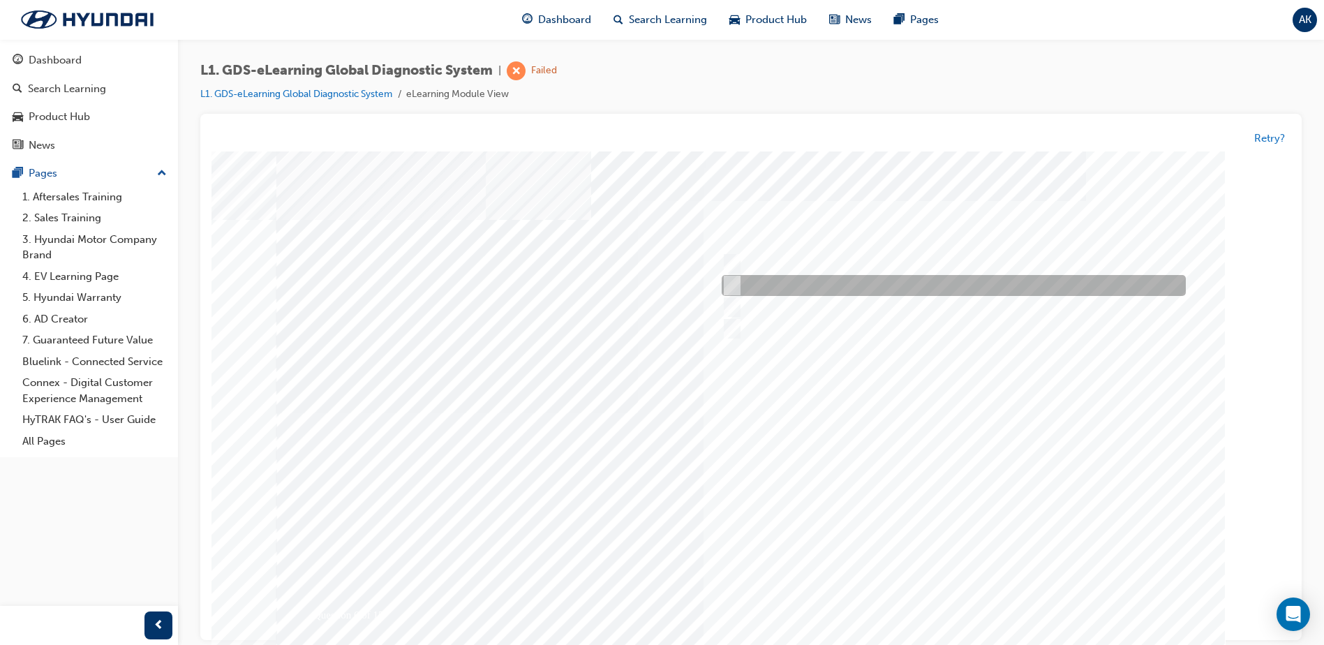
click at [731, 286] on input "Hear if the component to check for operation" at bounding box center [728, 286] width 15 height 15
checkbox input "true"
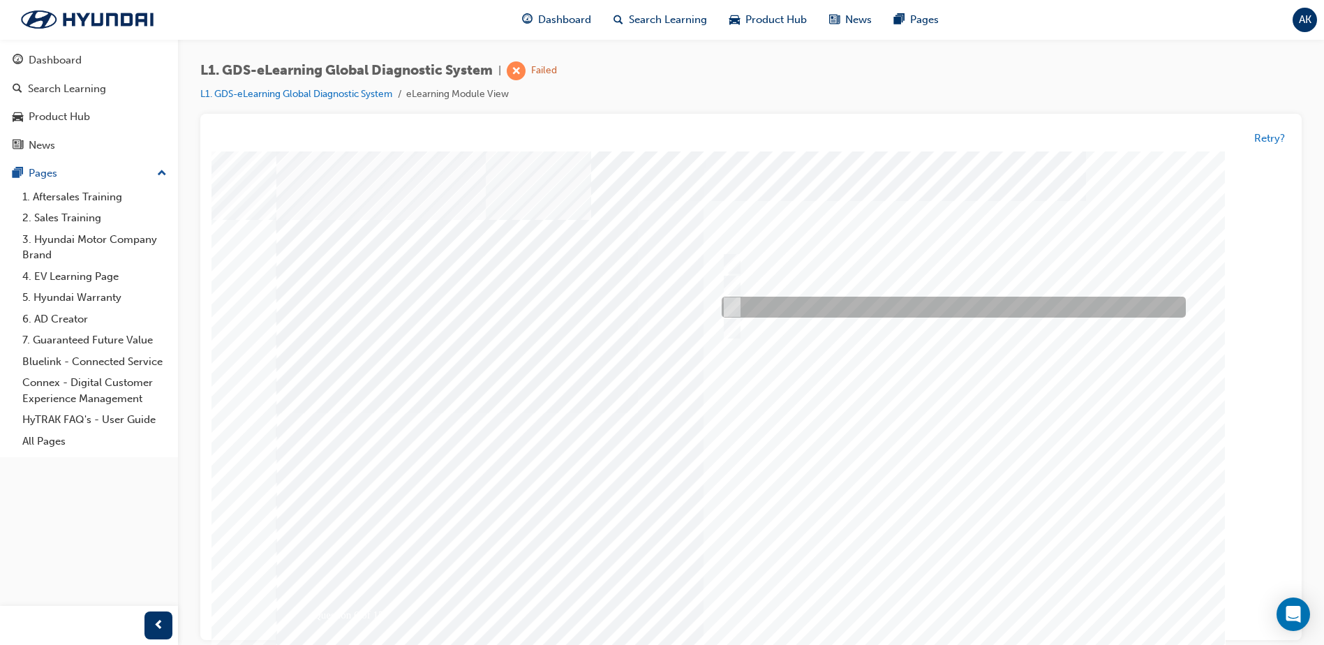
drag, startPoint x: 730, startPoint y: 304, endPoint x: 732, endPoint y: 320, distance: 16.1
click at [730, 309] on input "Physically look at the component to check if it’s operating" at bounding box center [728, 307] width 15 height 15
checkbox input "true"
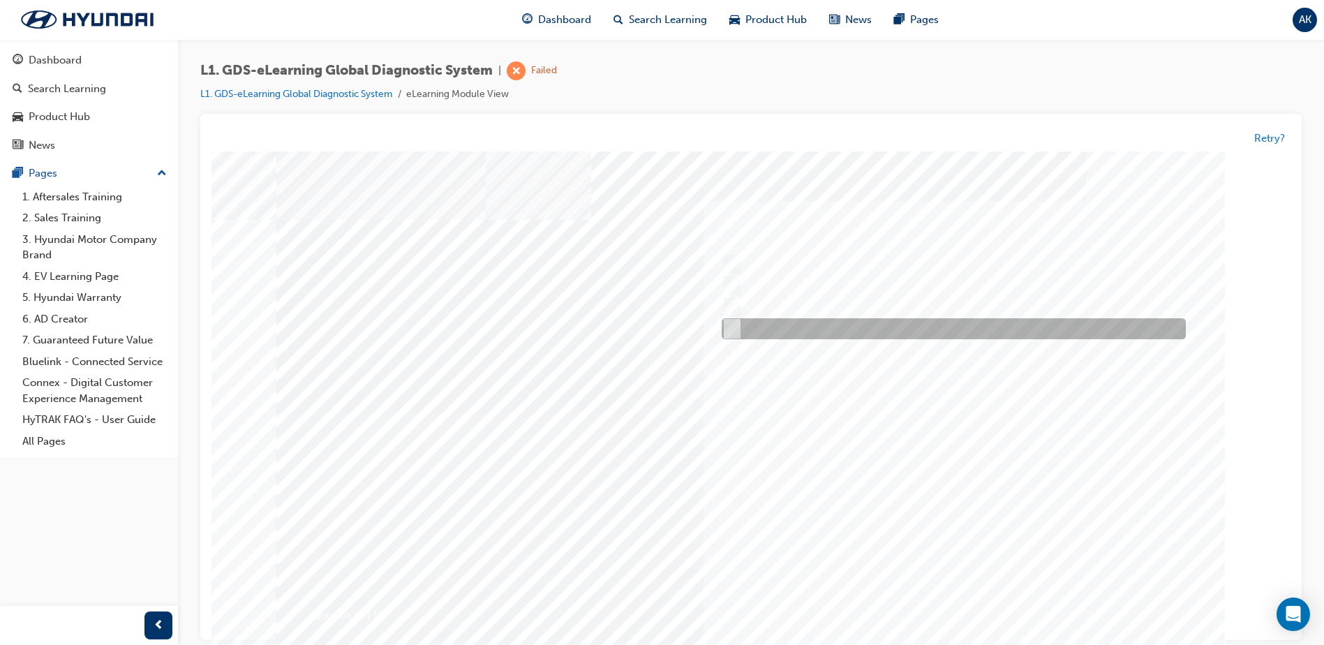
click at [732, 321] on div at bounding box center [950, 329] width 464 height 21
checkbox input "true"
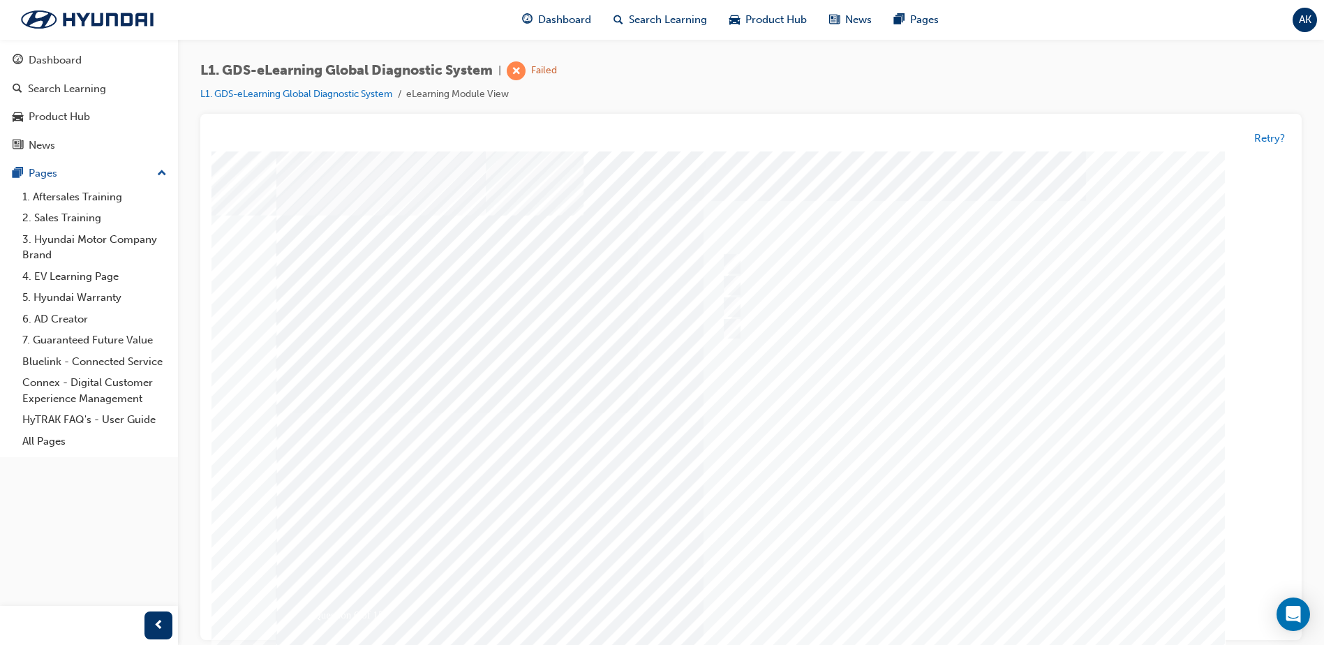
click at [974, 597] on div at bounding box center [750, 413] width 949 height 524
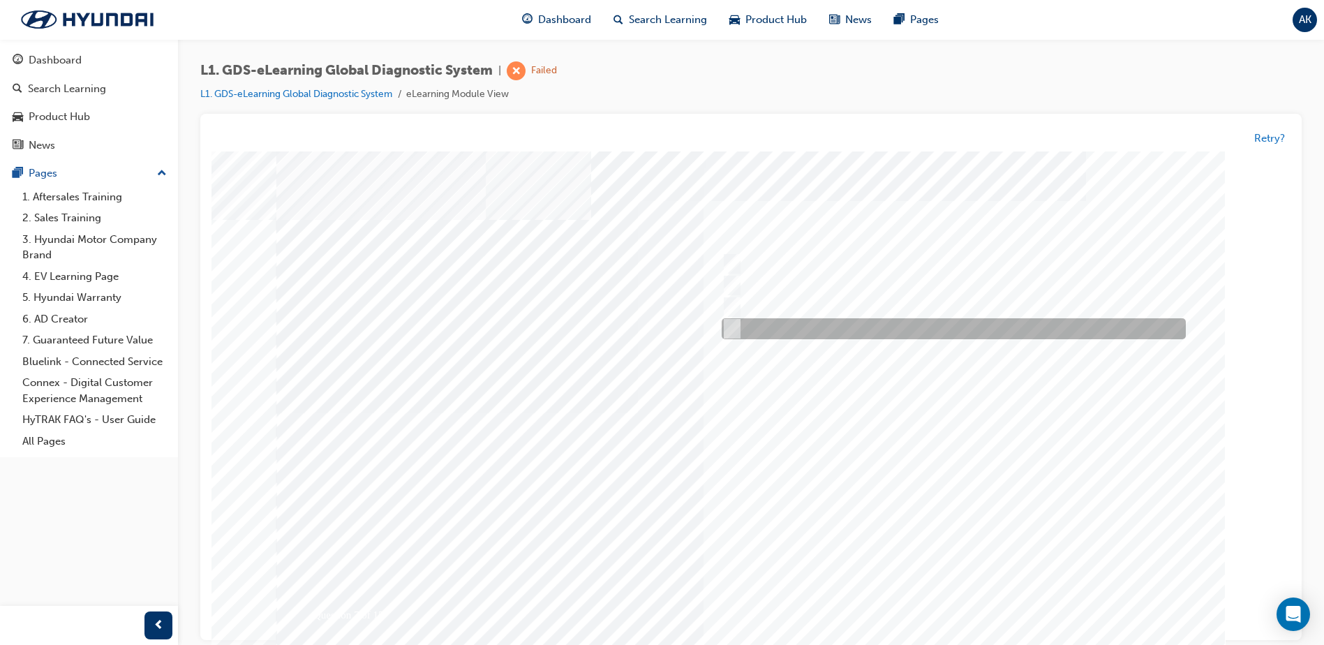
click at [736, 334] on input "When a new ECU is fitted to the vehicle" at bounding box center [729, 329] width 15 height 15
radio input "true"
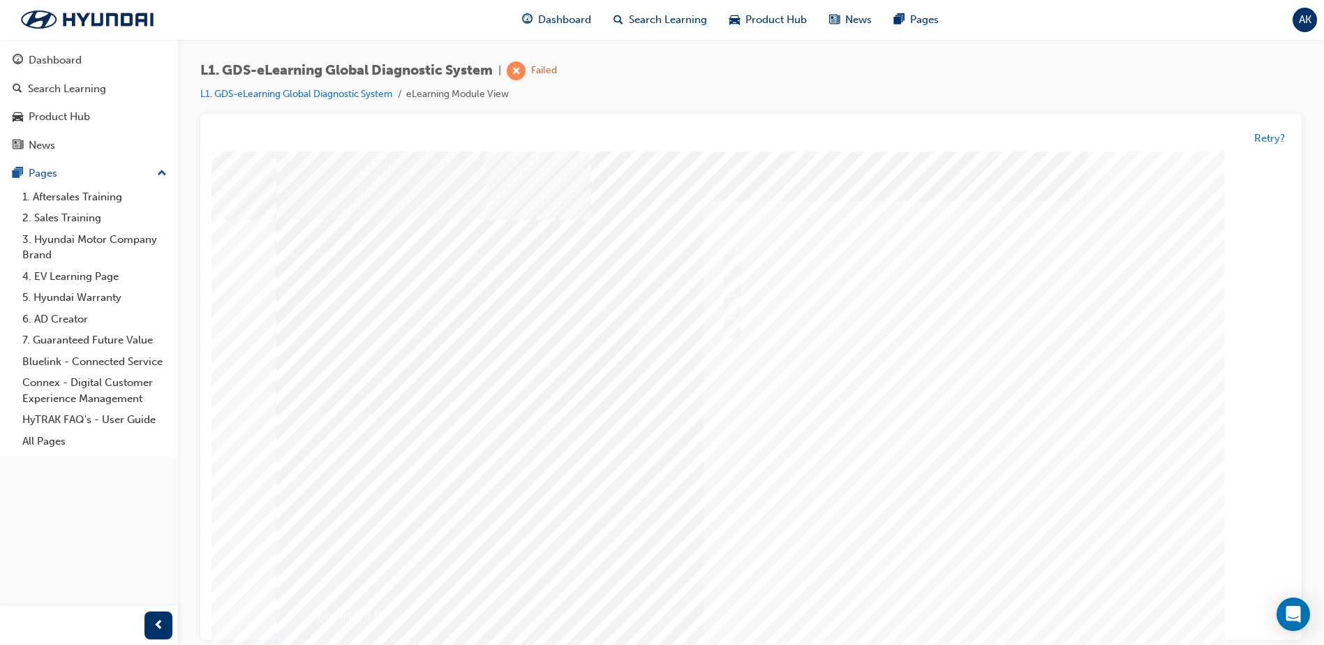
click at [733, 256] on div at bounding box center [750, 413] width 949 height 524
click at [737, 260] on div at bounding box center [950, 264] width 464 height 21
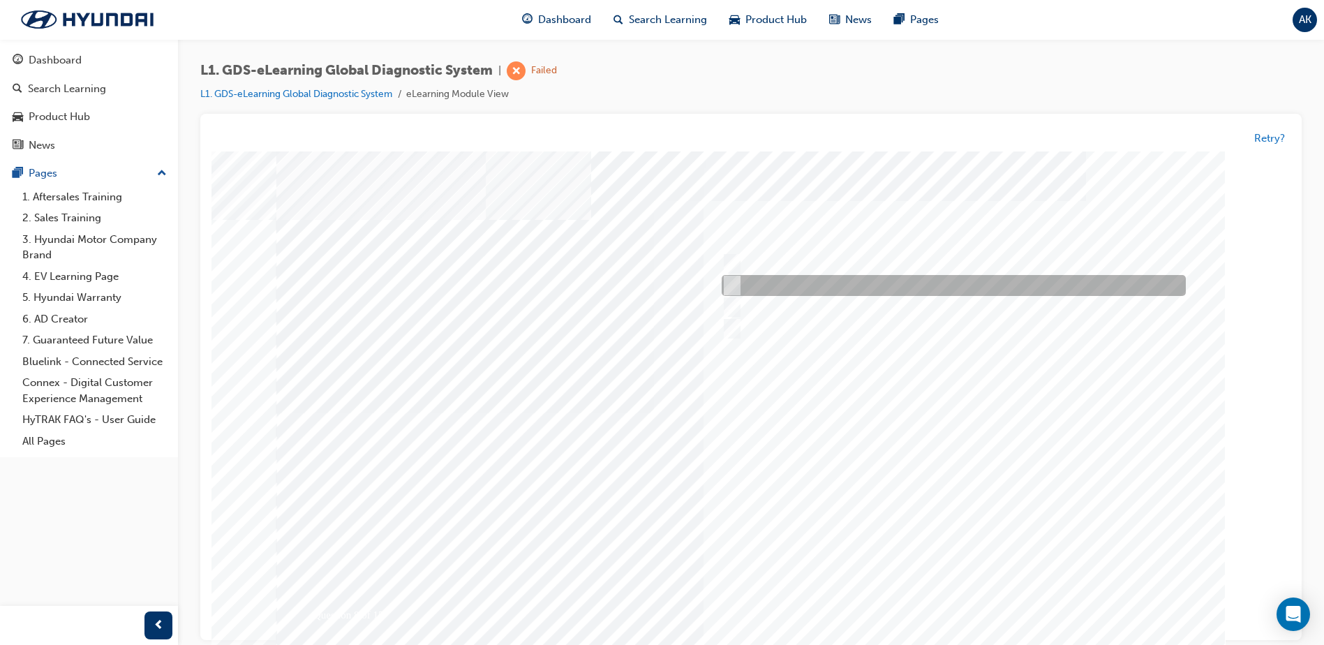
click at [729, 283] on input "S/W Management" at bounding box center [729, 286] width 15 height 15
radio input "true"
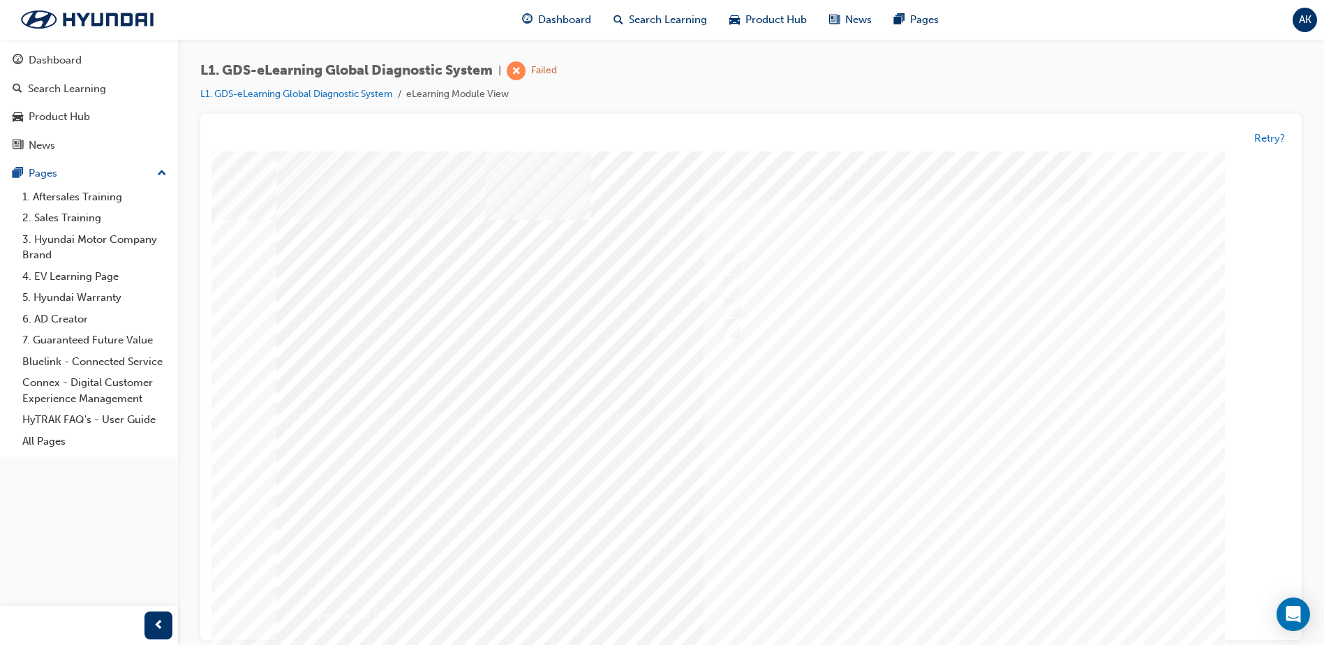
click at [768, 337] on div at bounding box center [750, 413] width 949 height 524
click at [741, 325] on div at bounding box center [750, 413] width 949 height 524
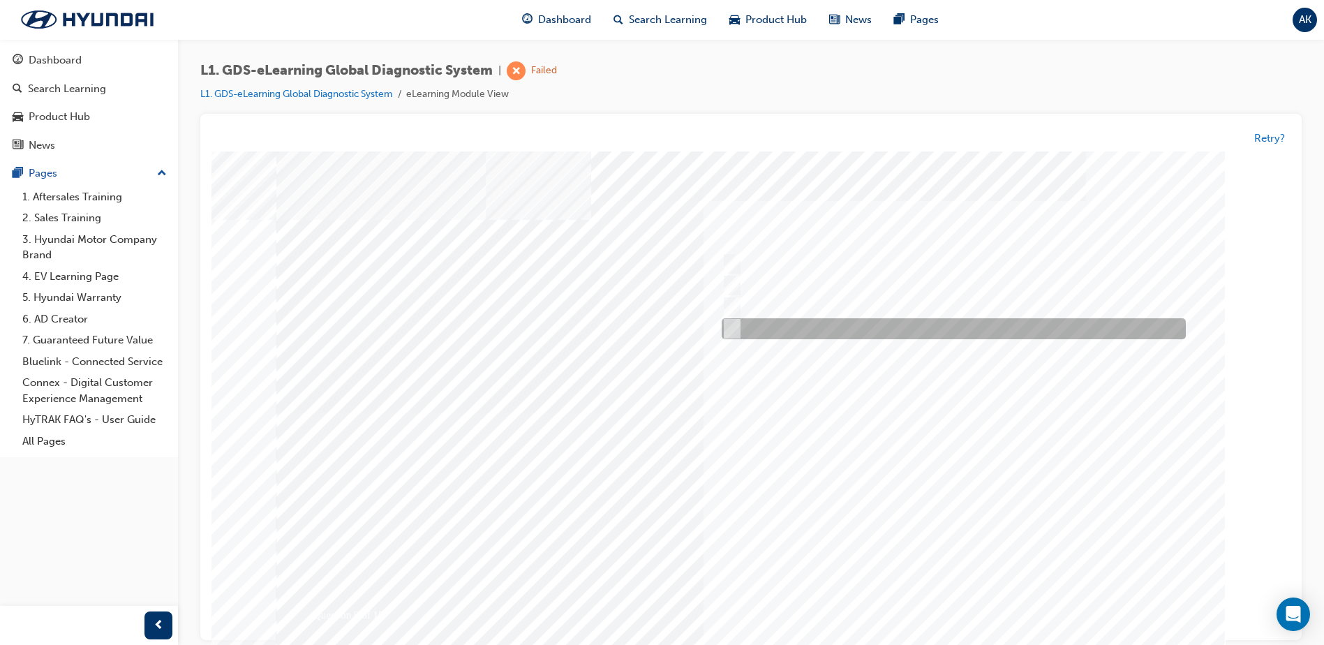
click at [736, 328] on input "Data Saving" at bounding box center [729, 329] width 15 height 15
radio input "true"
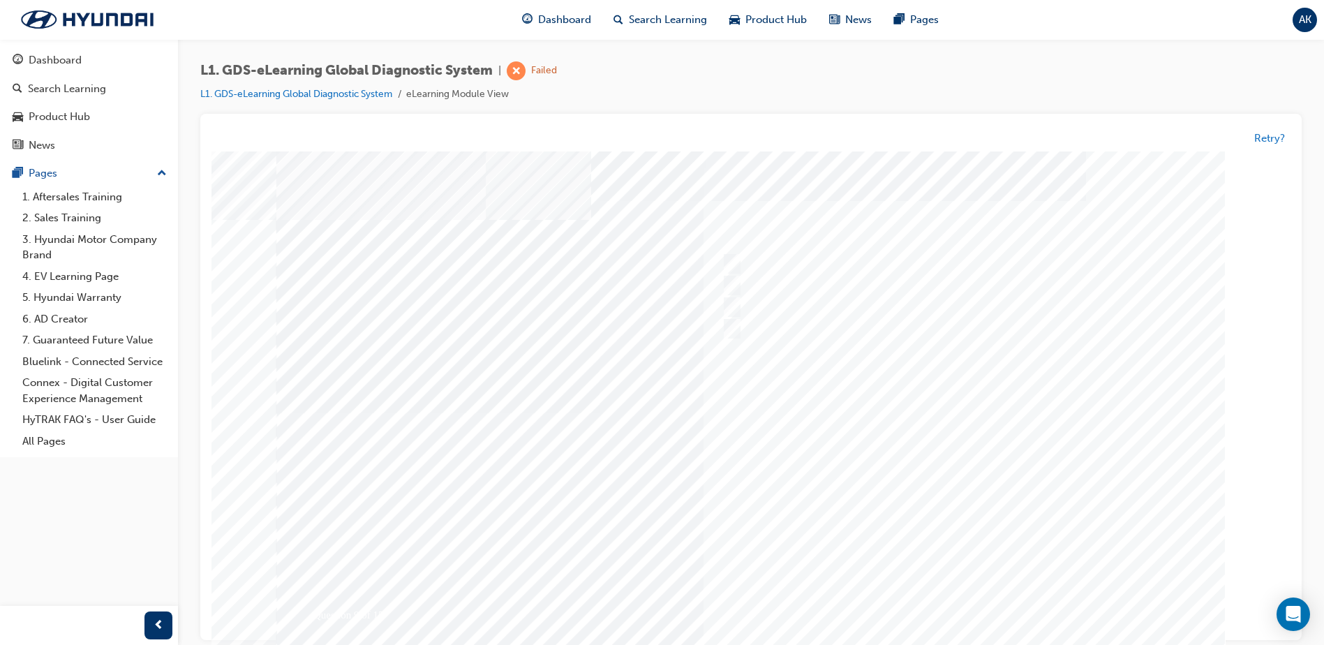
click at [951, 598] on div at bounding box center [750, 413] width 949 height 524
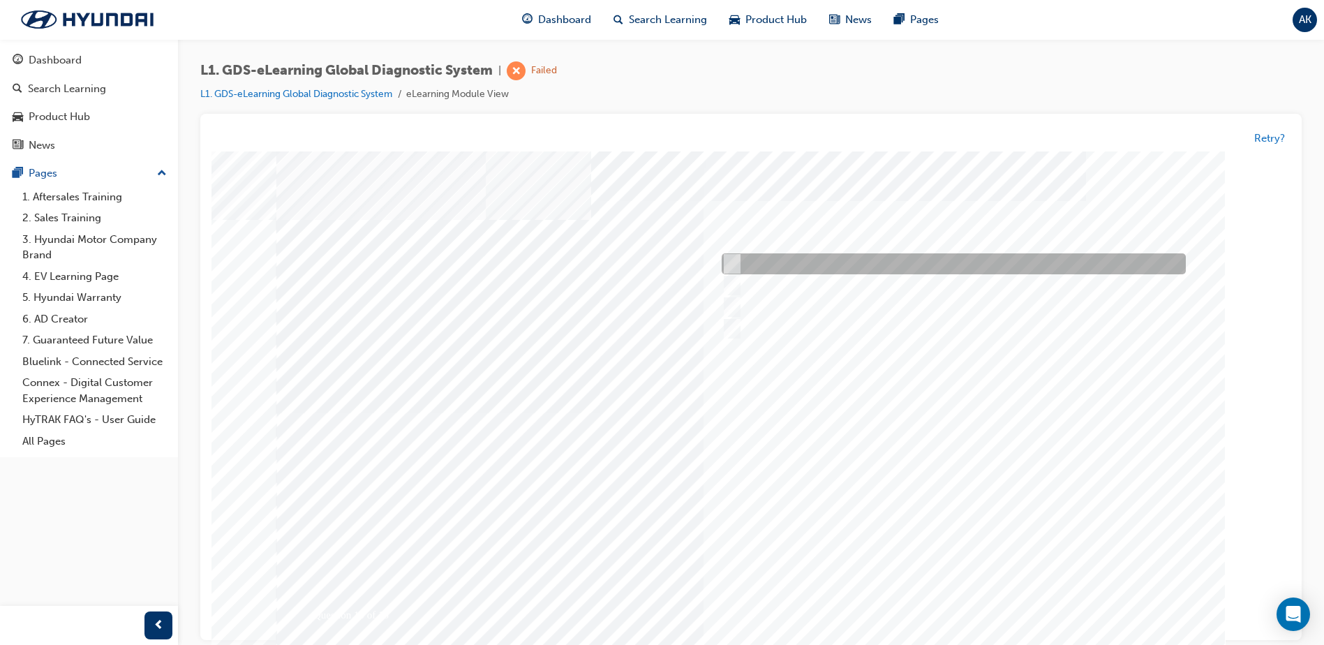
click at [729, 255] on div at bounding box center [950, 264] width 464 height 21
radio input "true"
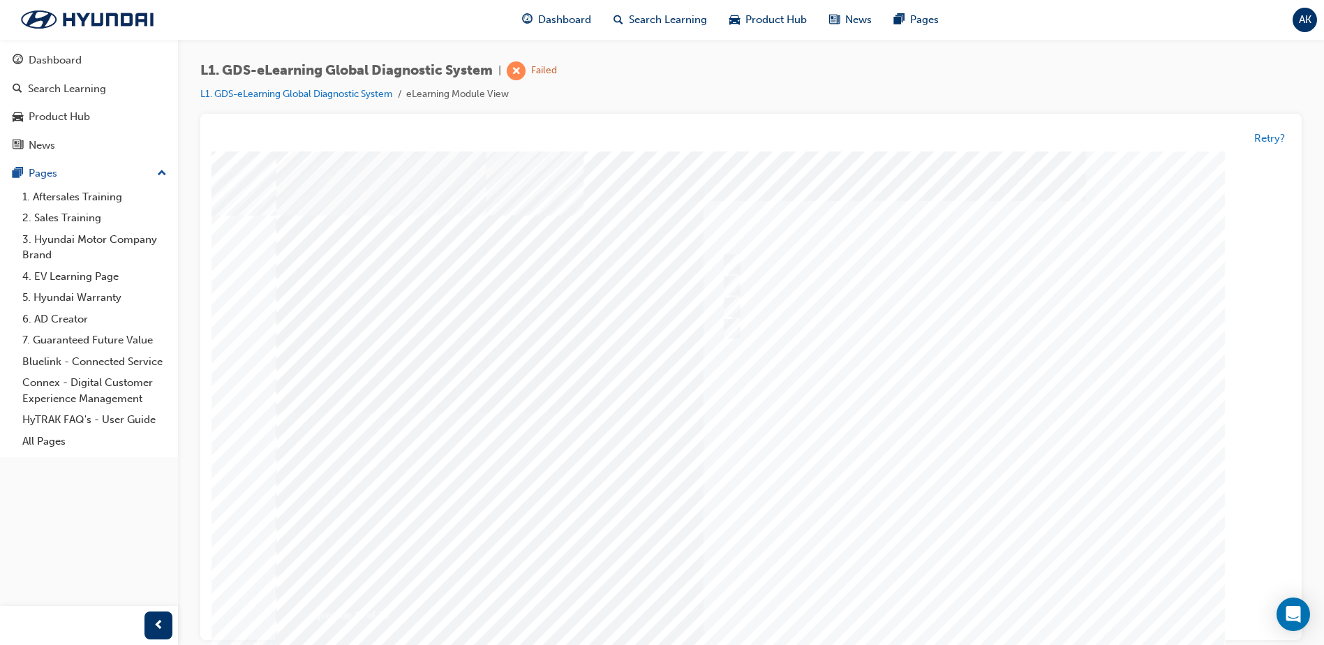
click at [965, 535] on div at bounding box center [750, 413] width 949 height 524
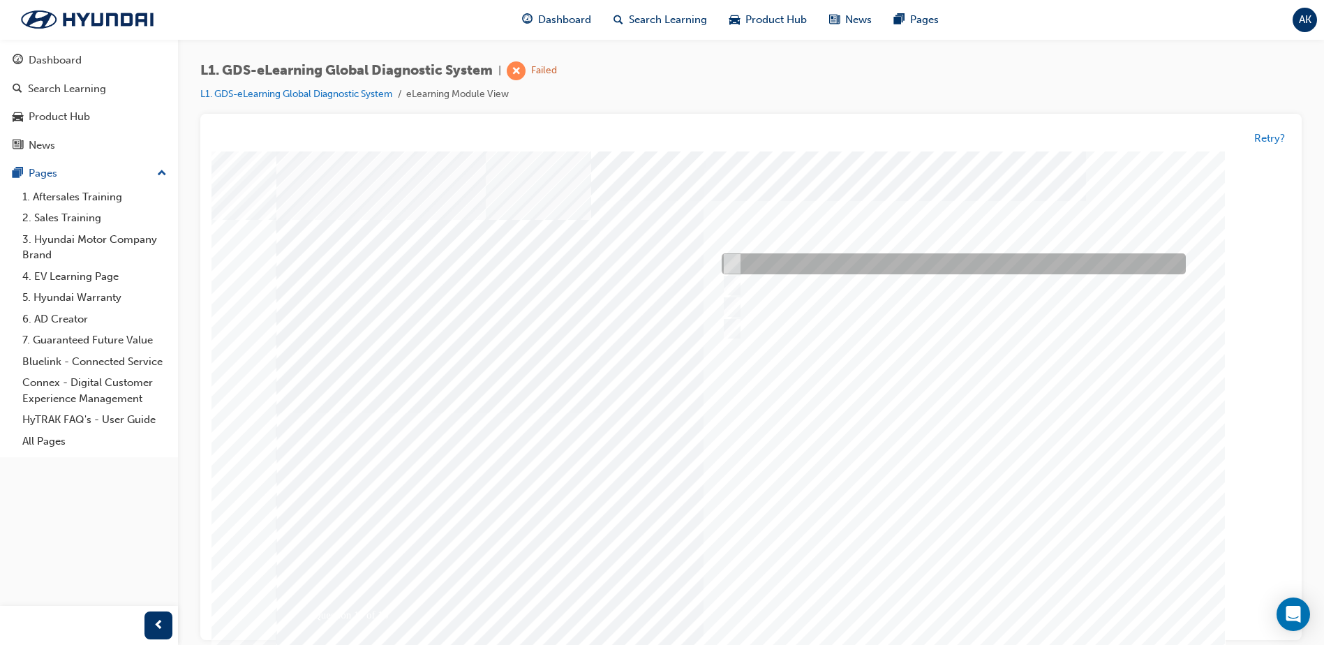
click at [735, 266] on input "To view ECU voltages when in live data" at bounding box center [729, 264] width 15 height 15
radio input "true"
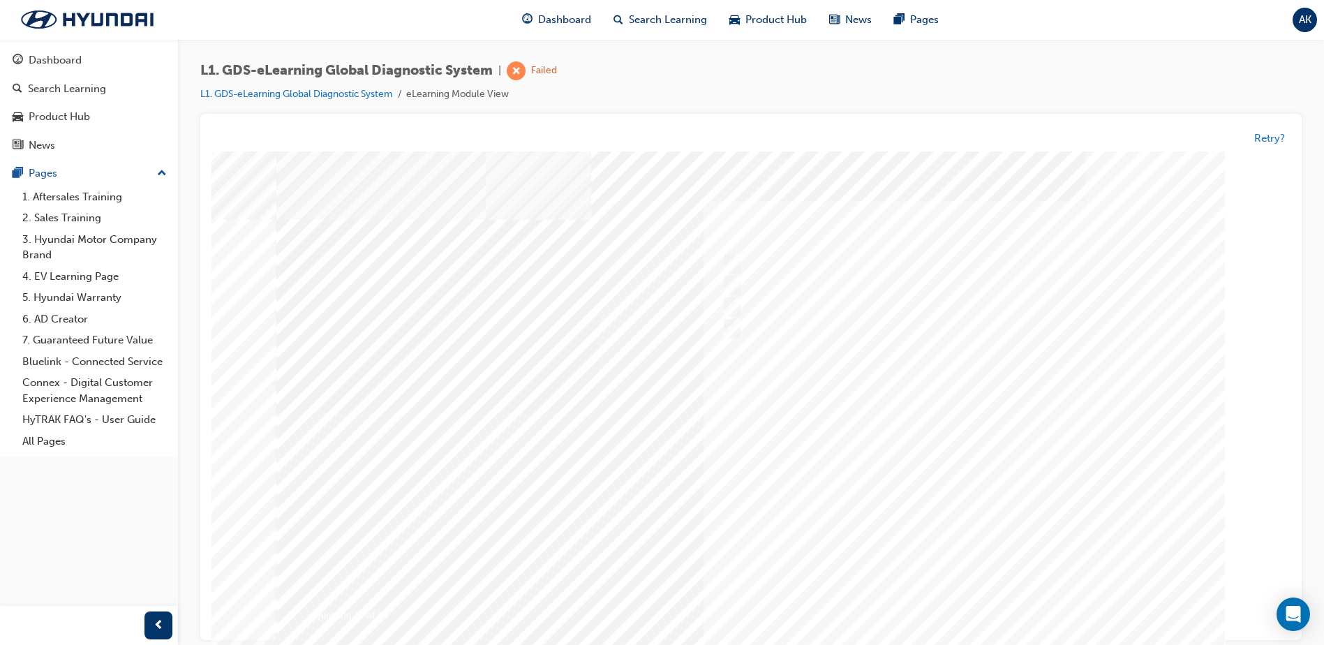
click at [981, 601] on div at bounding box center [750, 413] width 949 height 524
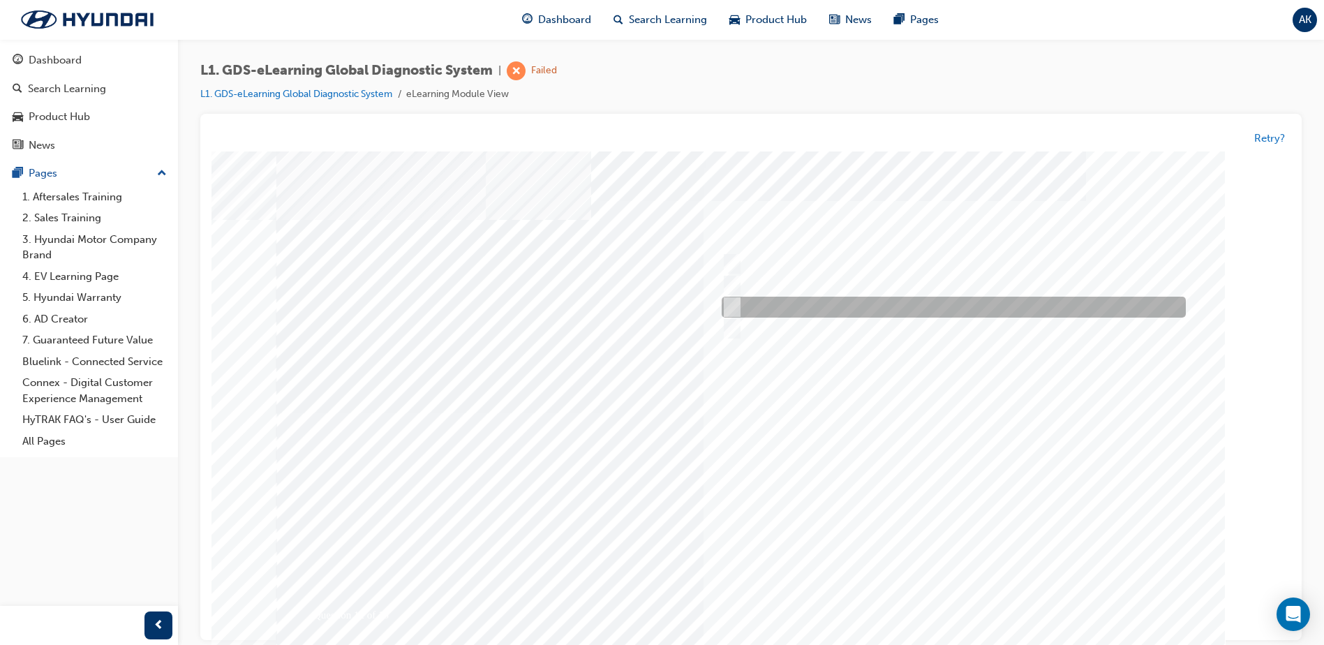
click at [734, 308] on input "Active, Pending and History" at bounding box center [729, 307] width 15 height 15
radio input "true"
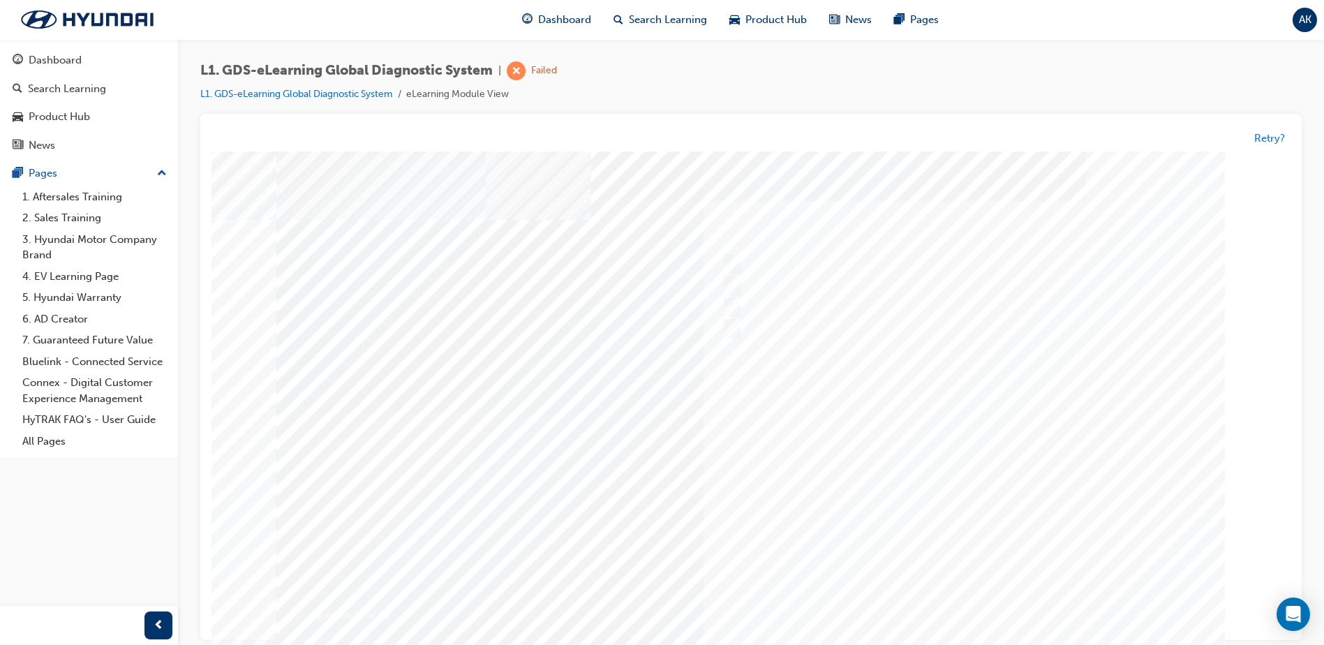
click at [1097, 428] on div at bounding box center [750, 413] width 949 height 524
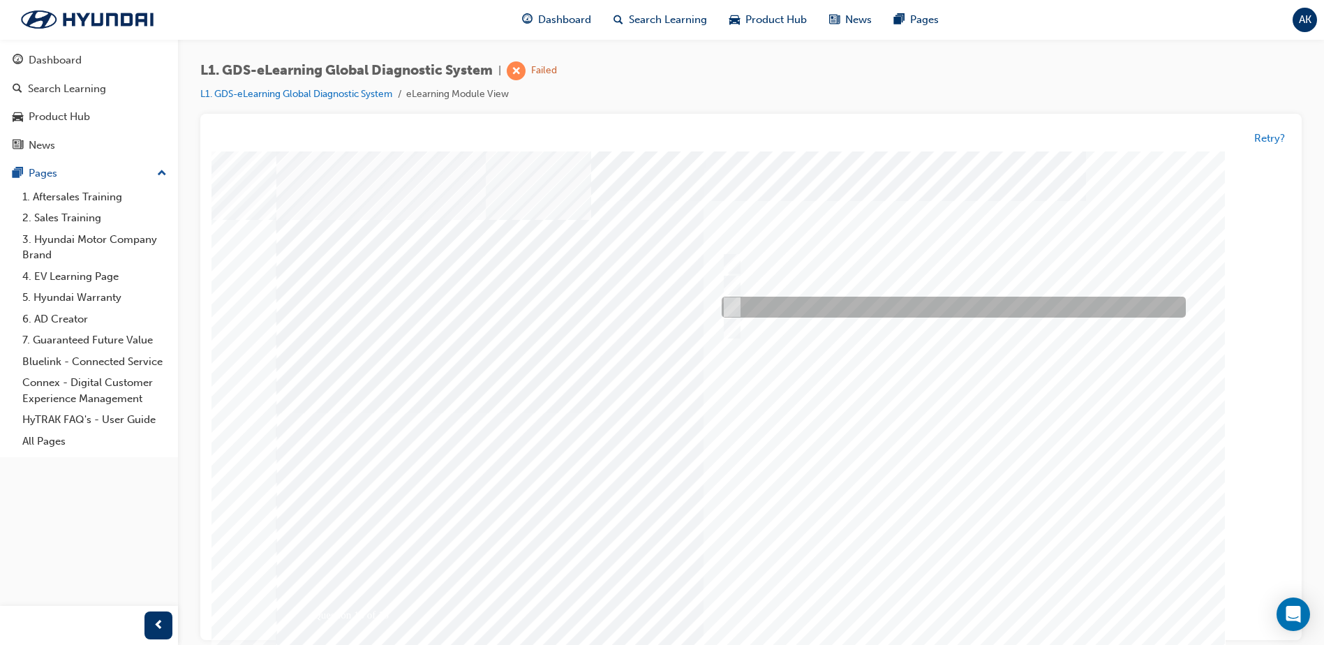
click at [735, 304] on input "Increase the refresh speed of the data" at bounding box center [729, 307] width 15 height 15
radio input "true"
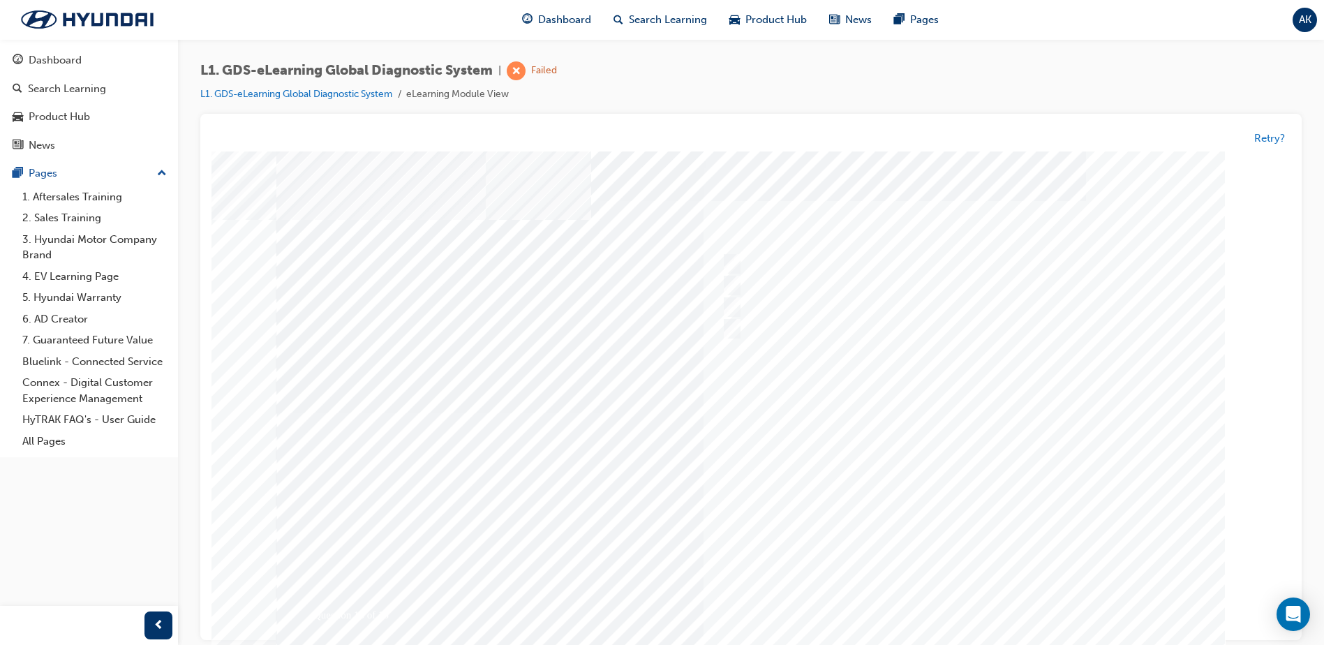
click at [1085, 415] on div at bounding box center [750, 416] width 949 height 524
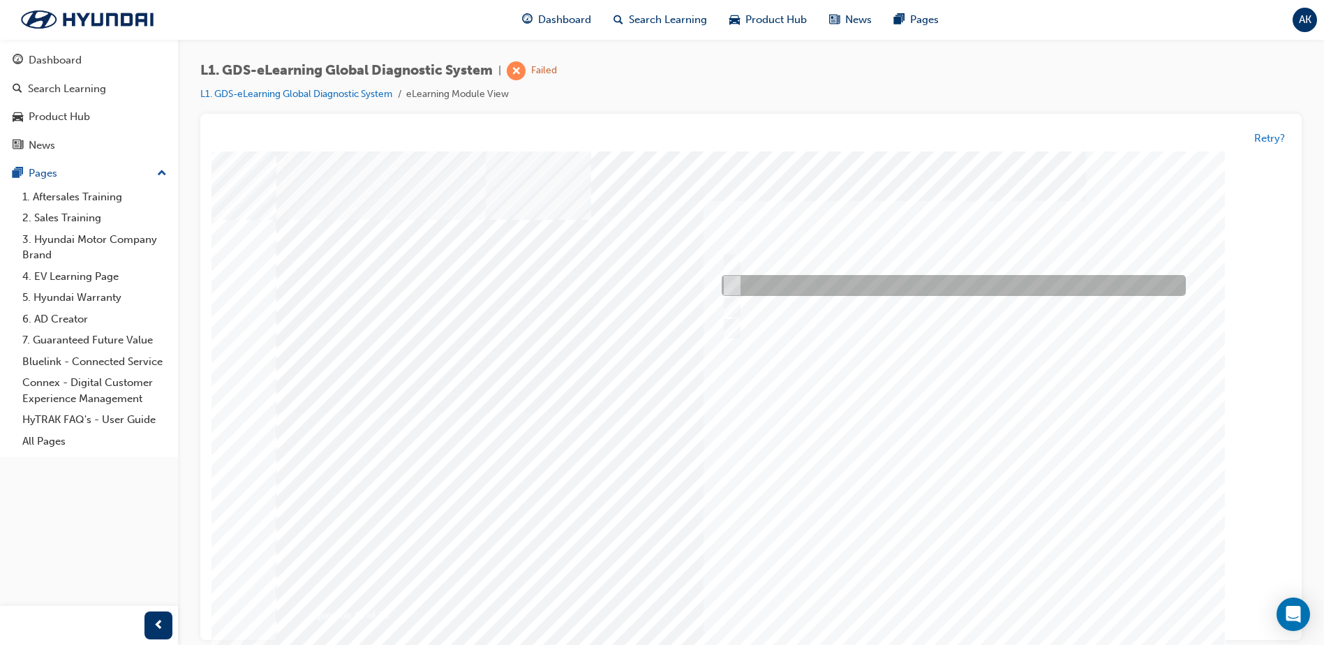
click at [732, 282] on input "Generates a report to Technical Assistance Group" at bounding box center [729, 286] width 15 height 15
radio input "true"
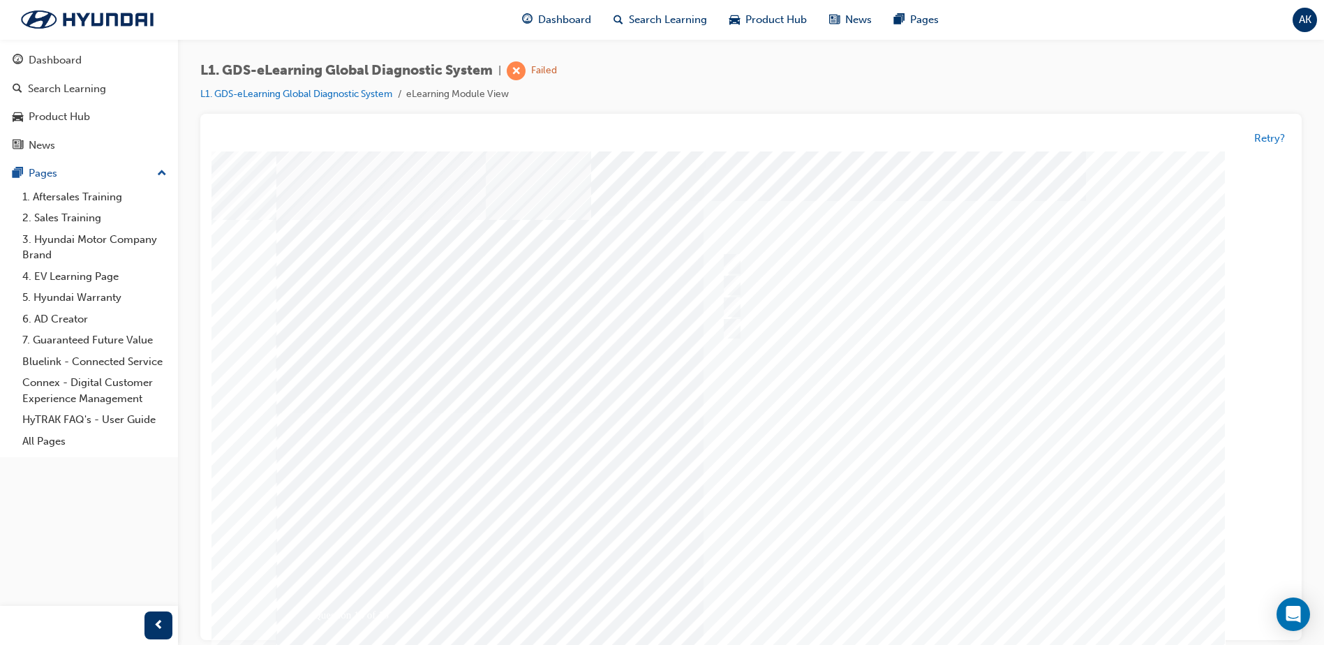
click at [1025, 505] on div at bounding box center [750, 416] width 949 height 524
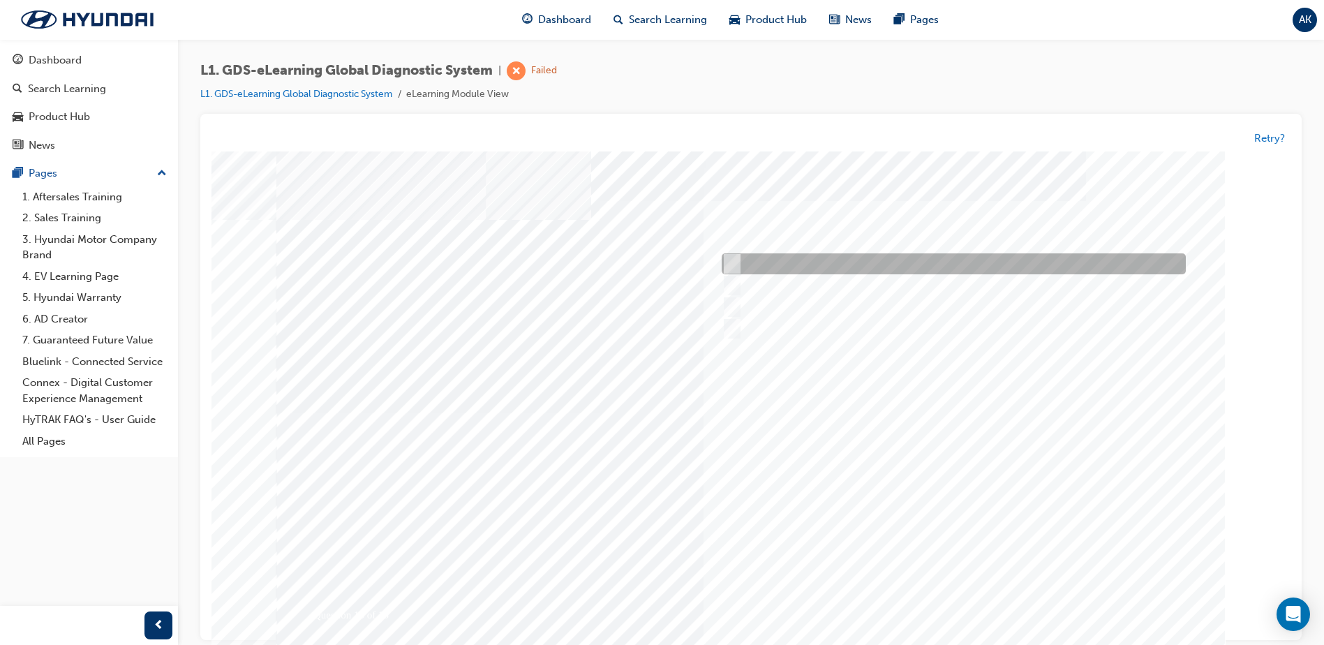
click at [728, 265] on input "0701" at bounding box center [729, 264] width 15 height 15
radio input "true"
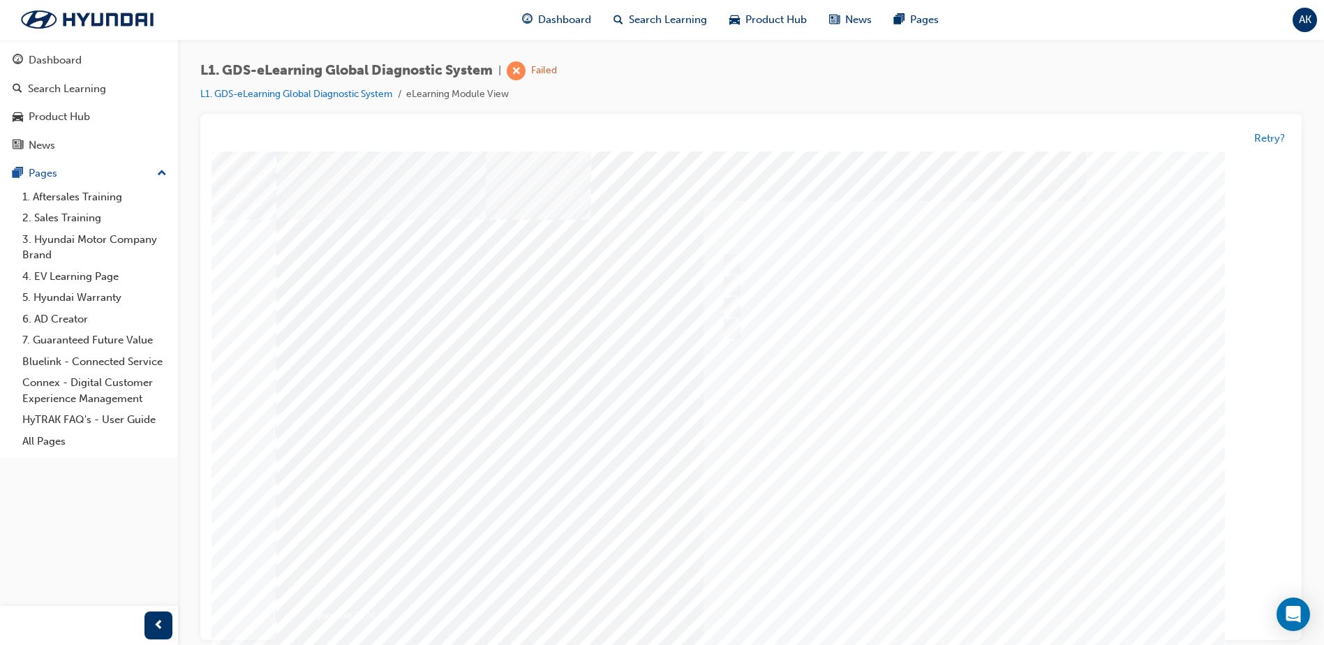
click at [1008, 511] on div at bounding box center [750, 413] width 949 height 524
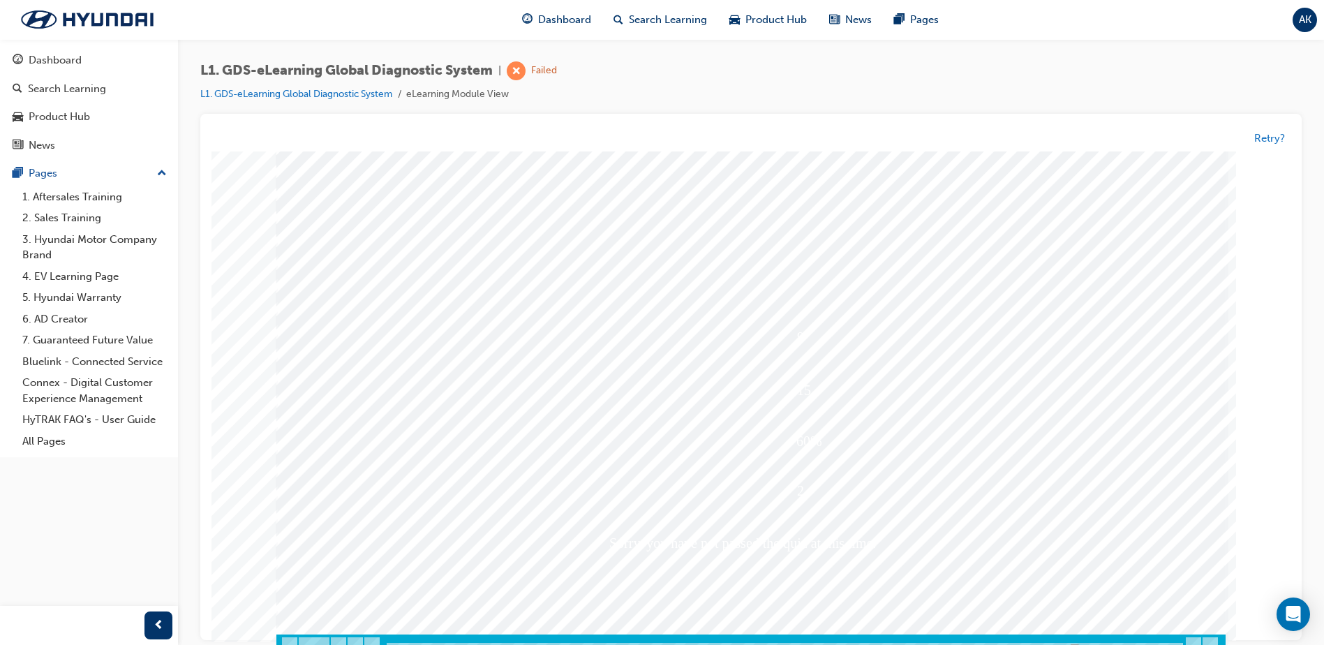
scroll to position [10, 0]
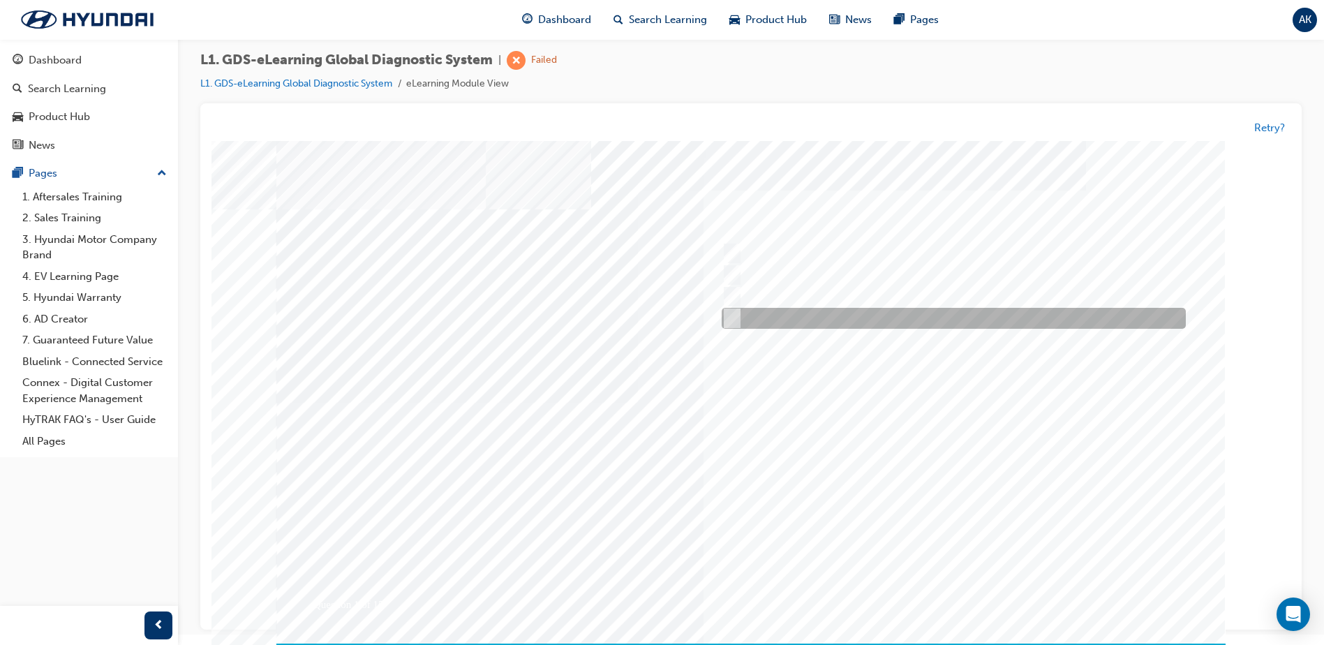
click at [737, 313] on div at bounding box center [950, 319] width 464 height 21
radio input "true"
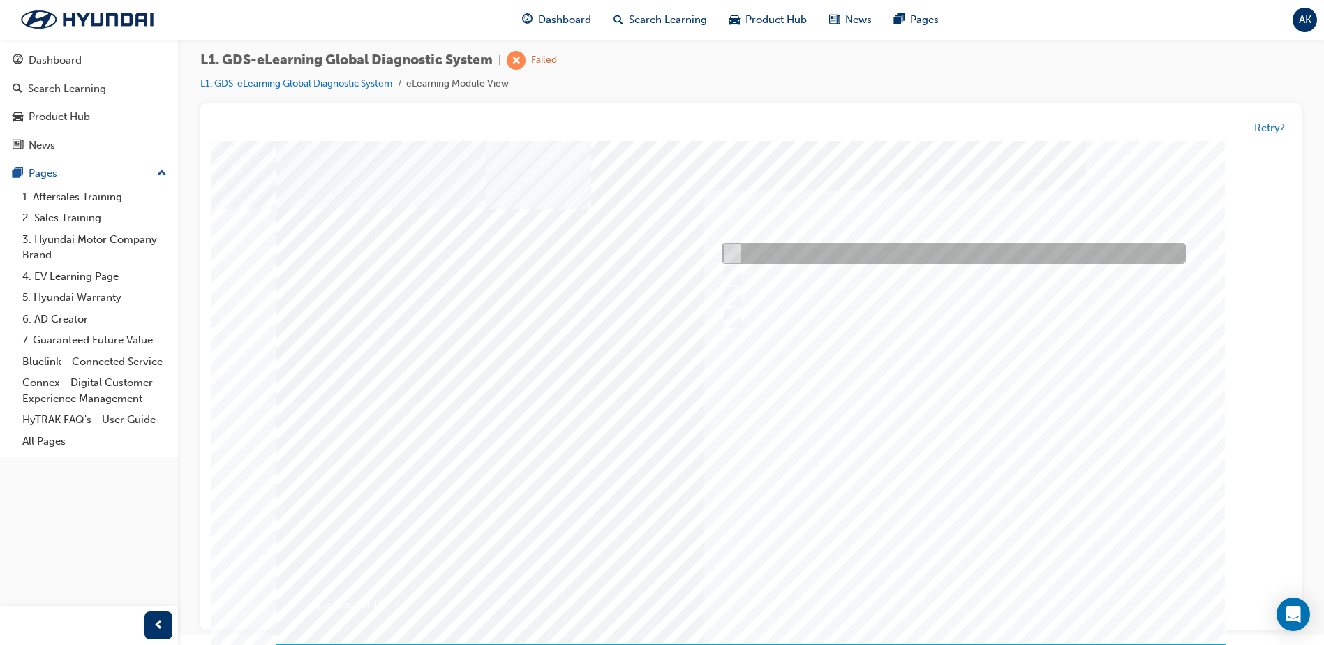
click at [731, 257] on input "Six" at bounding box center [729, 253] width 15 height 15
radio input "true"
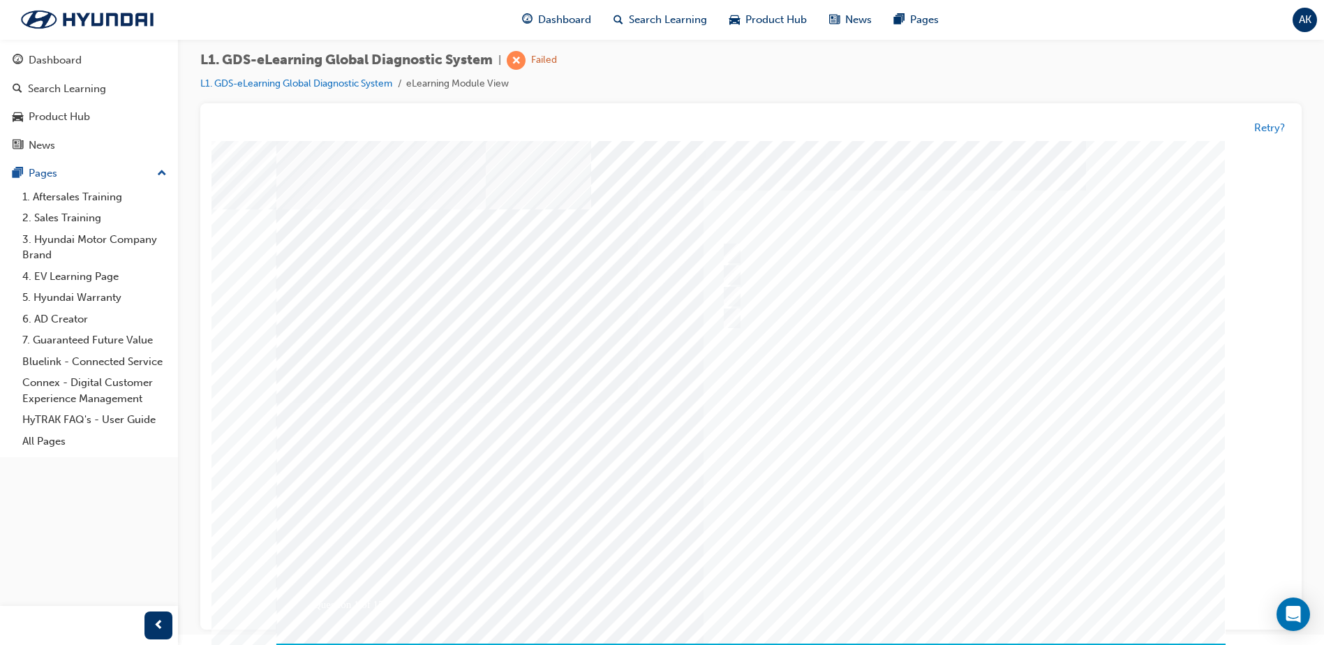
click at [956, 480] on div at bounding box center [750, 403] width 949 height 524
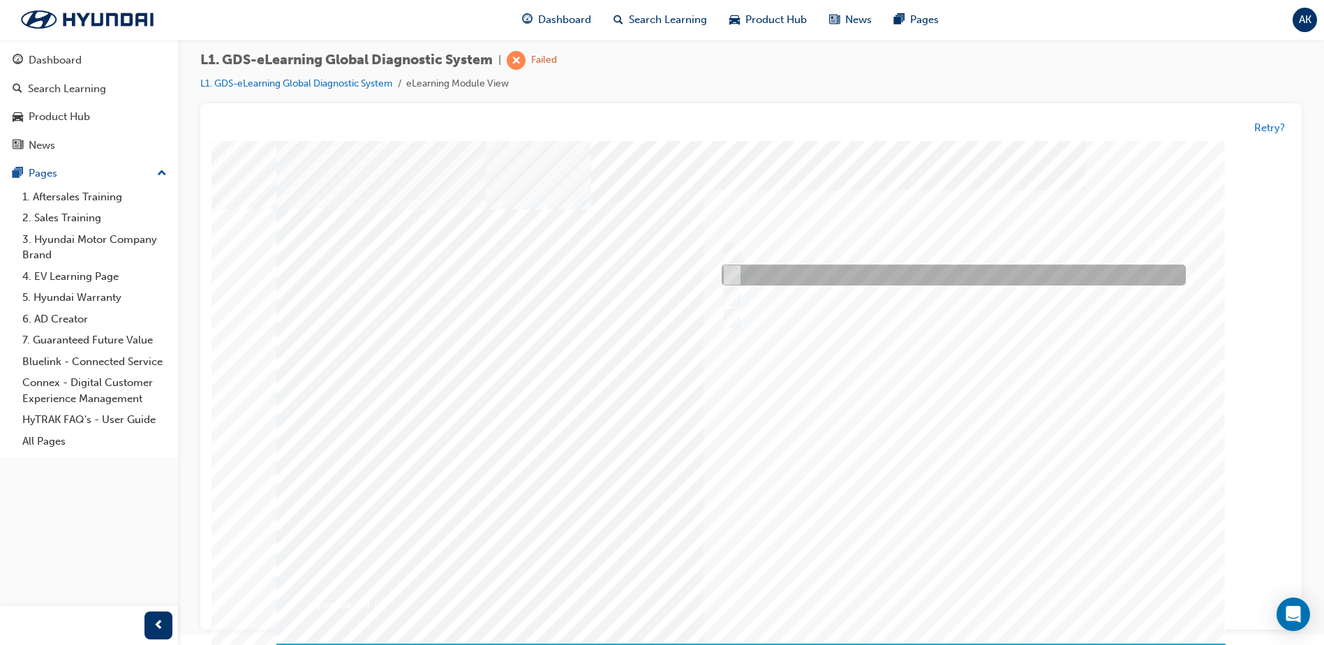
click at [729, 272] on input "Notification on a new update" at bounding box center [729, 275] width 15 height 15
radio input "true"
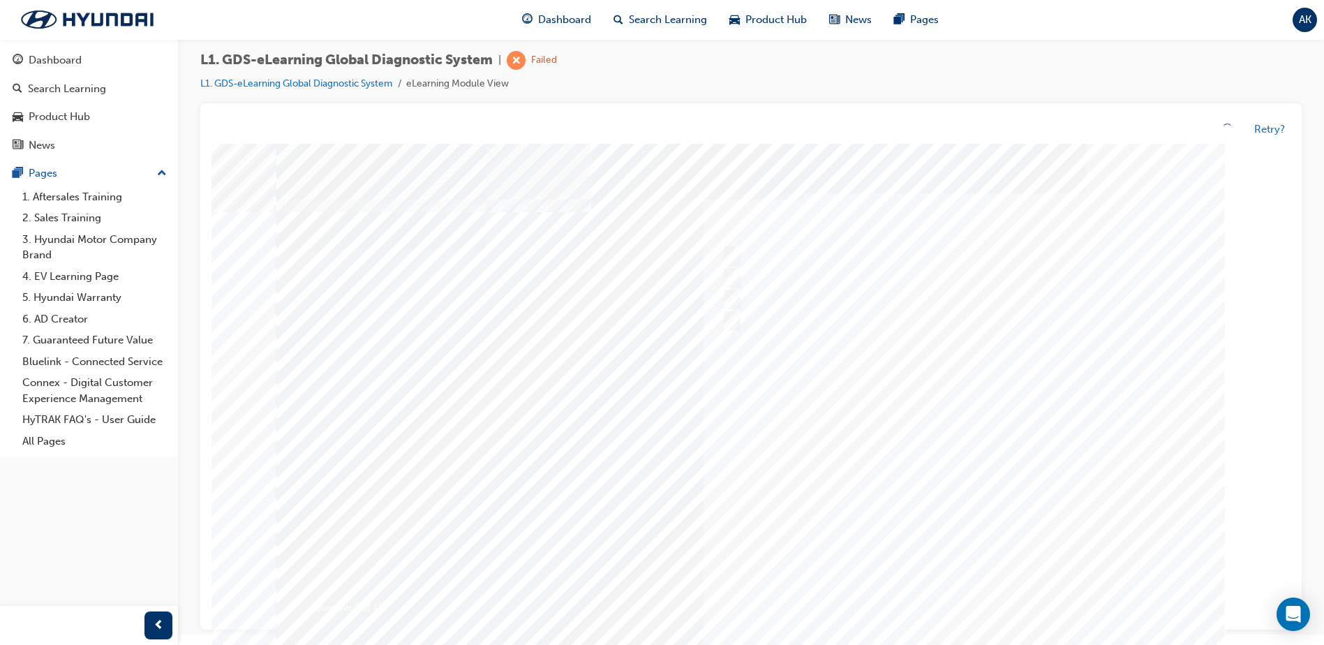
click at [954, 473] on div at bounding box center [750, 406] width 949 height 524
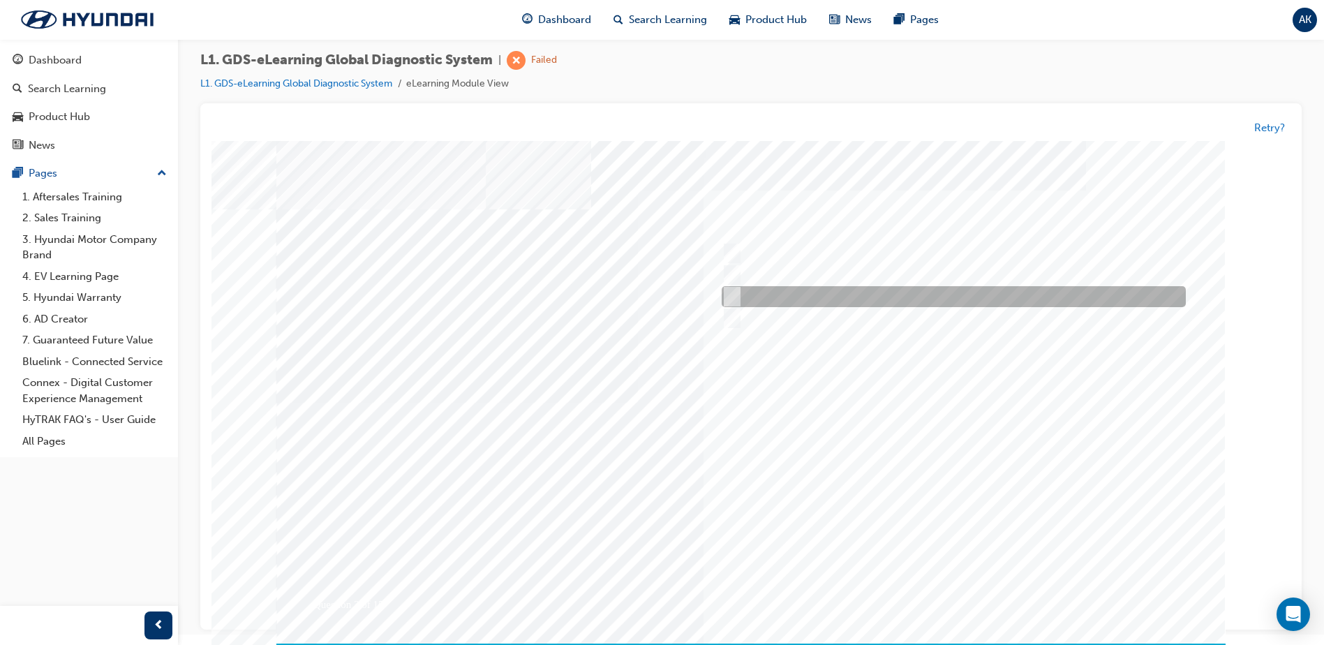
click at [724, 292] on input "Smart EV Solution" at bounding box center [728, 297] width 15 height 15
checkbox input "true"
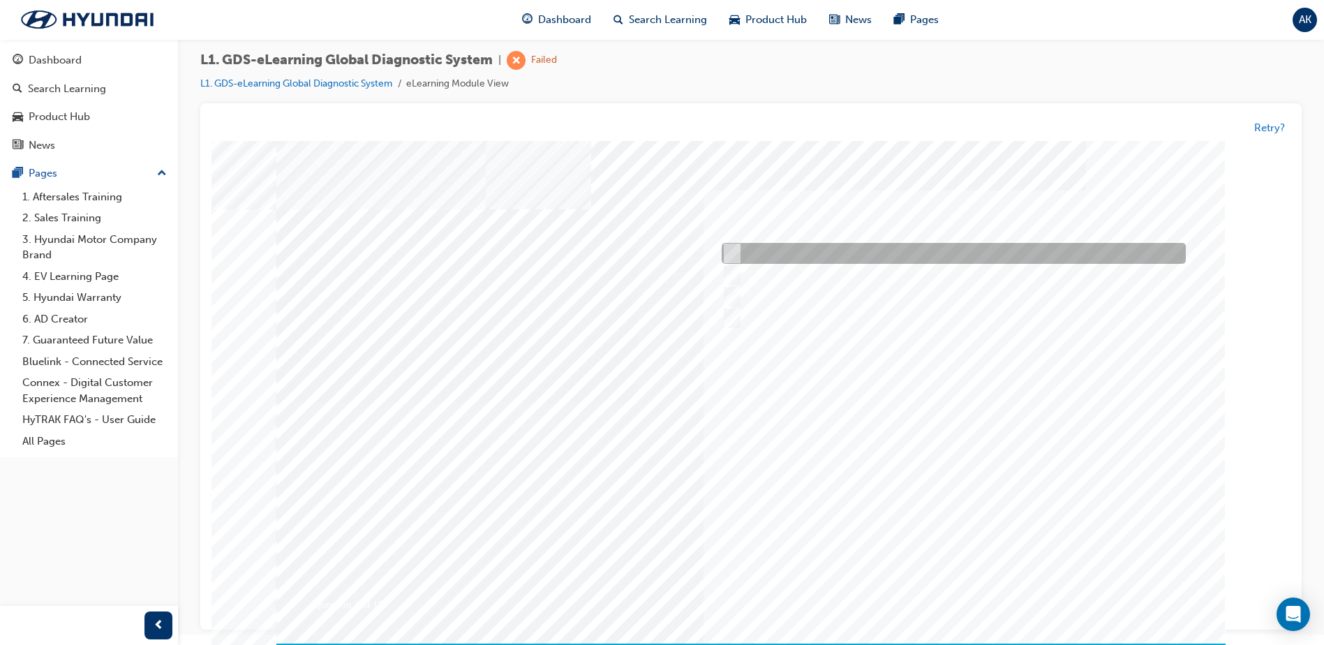
click at [727, 260] on input "Fault Code Searching" at bounding box center [728, 253] width 15 height 15
checkbox input "true"
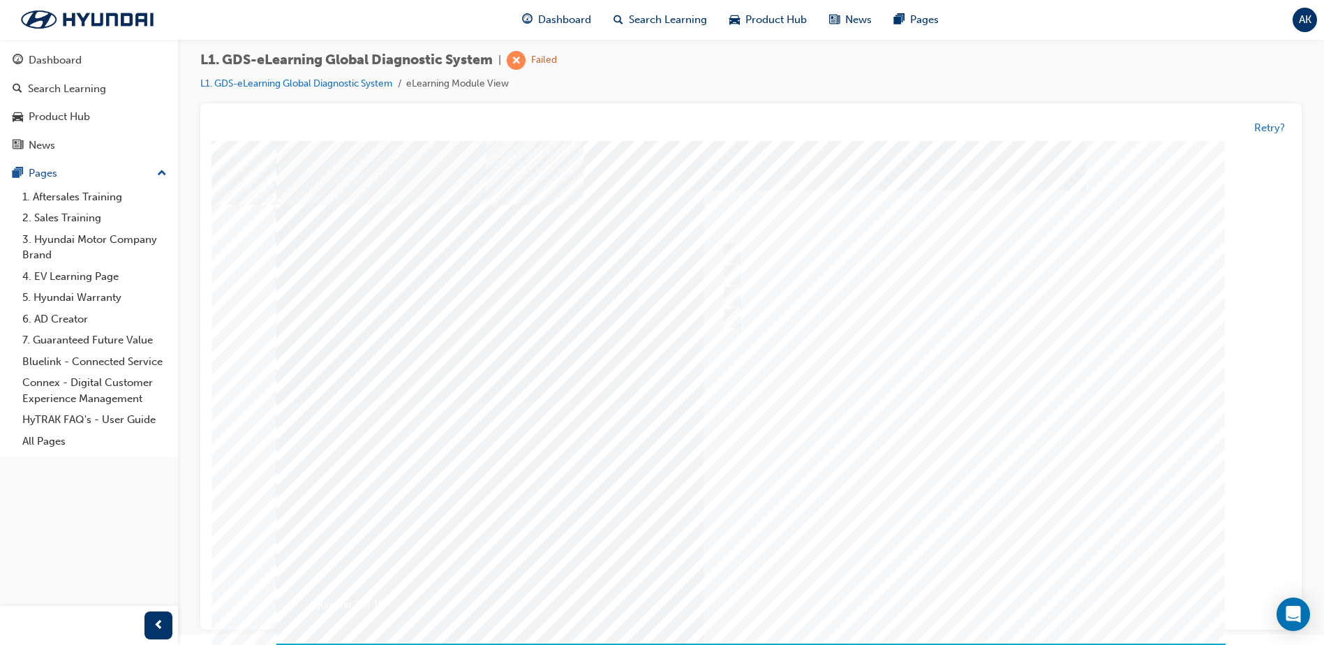
click at [967, 402] on div at bounding box center [750, 403] width 949 height 524
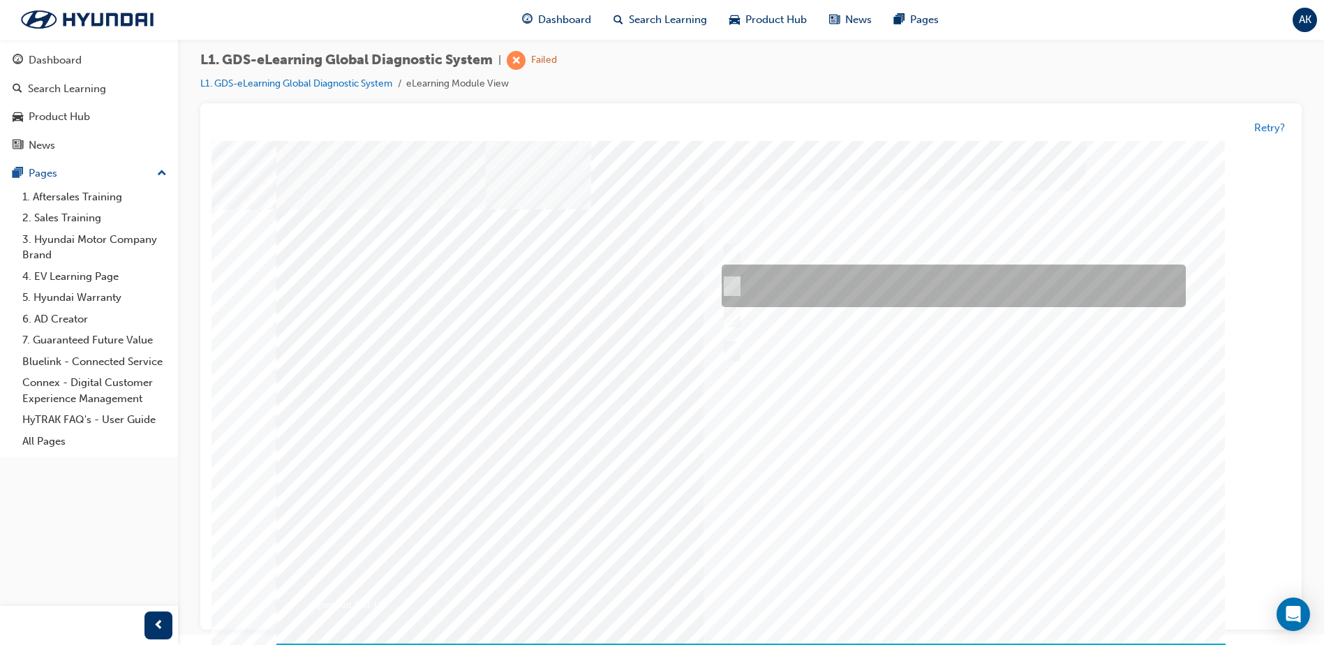
click at [727, 278] on div at bounding box center [950, 286] width 464 height 43
radio input "true"
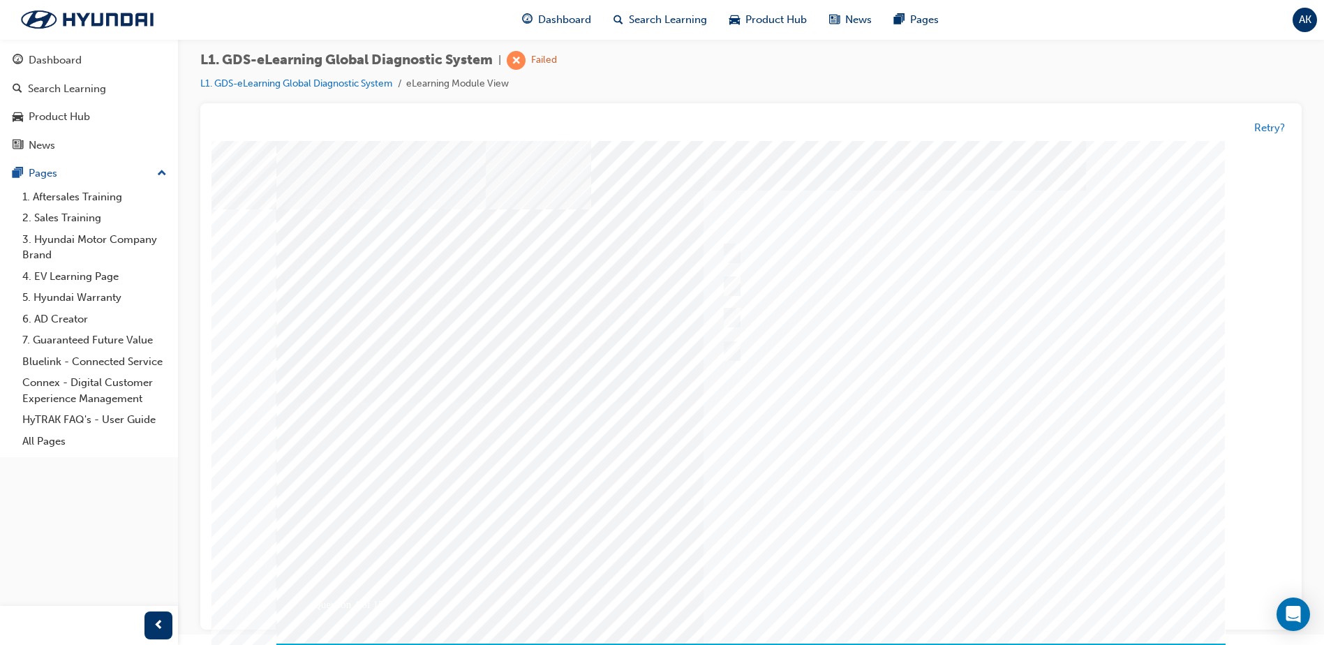
click at [904, 456] on div at bounding box center [750, 403] width 949 height 524
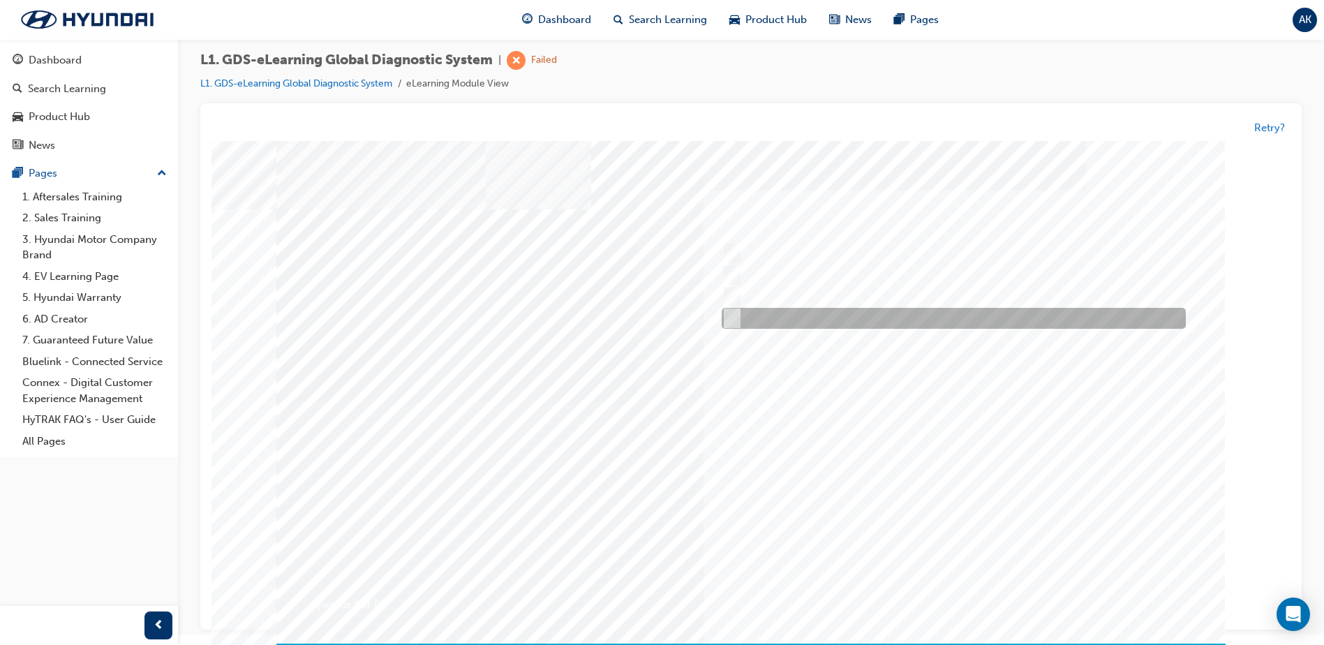
click at [741, 323] on div at bounding box center [950, 319] width 464 height 21
checkbox input "true"
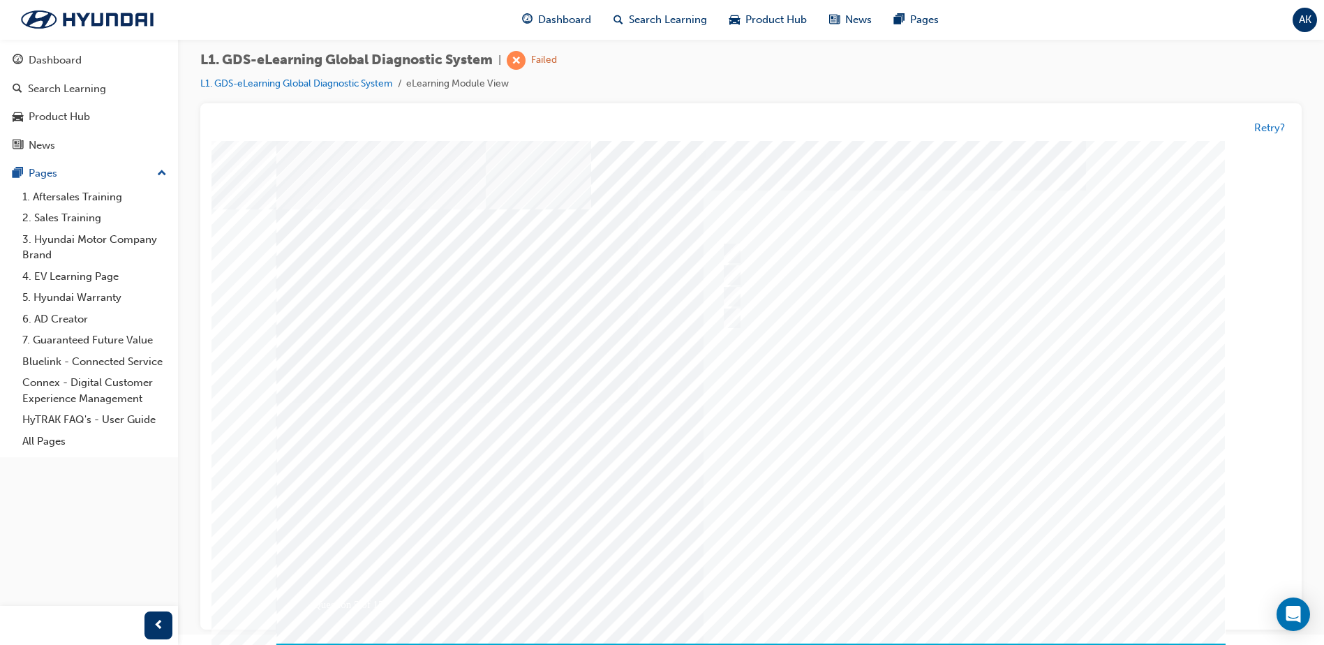
drag, startPoint x: 977, startPoint y: 586, endPoint x: 988, endPoint y: 594, distance: 14.5
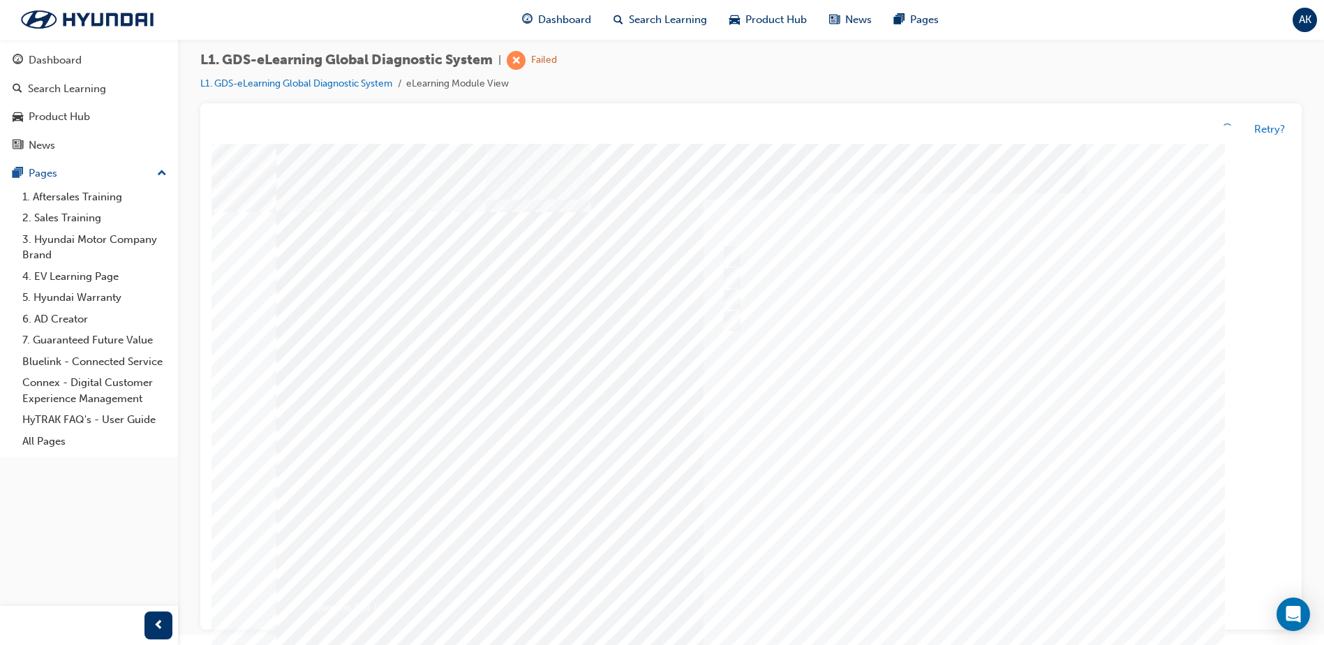
click at [998, 350] on div at bounding box center [750, 406] width 949 height 524
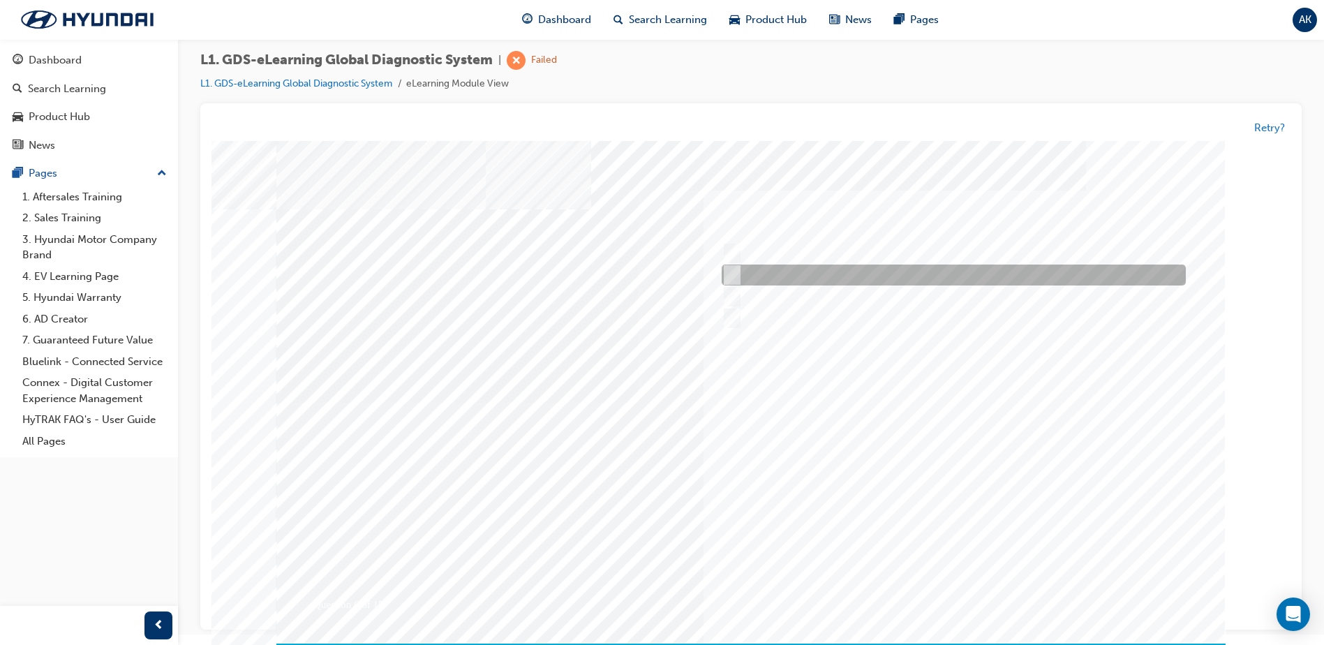
click at [727, 275] on input "Hear if the component to check for operation" at bounding box center [728, 275] width 15 height 15
checkbox input "true"
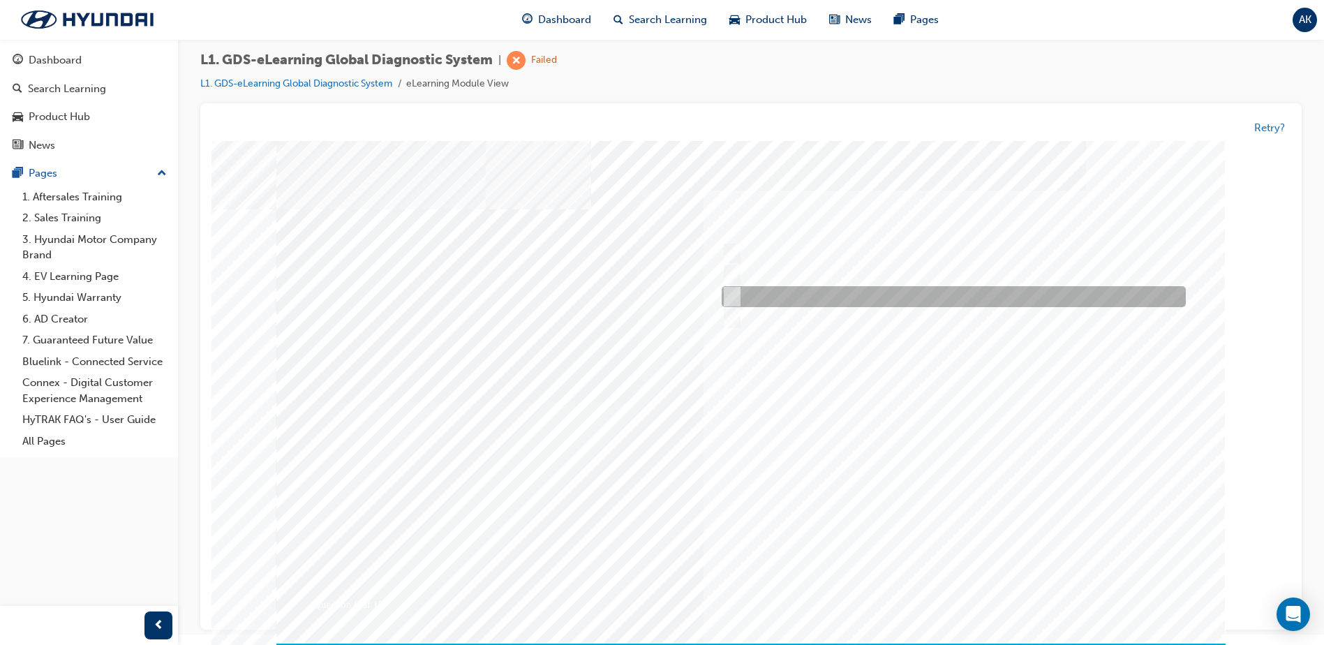
click at [725, 290] on input "Physically look at the component to check if it’s operating" at bounding box center [728, 297] width 15 height 15
checkbox input "true"
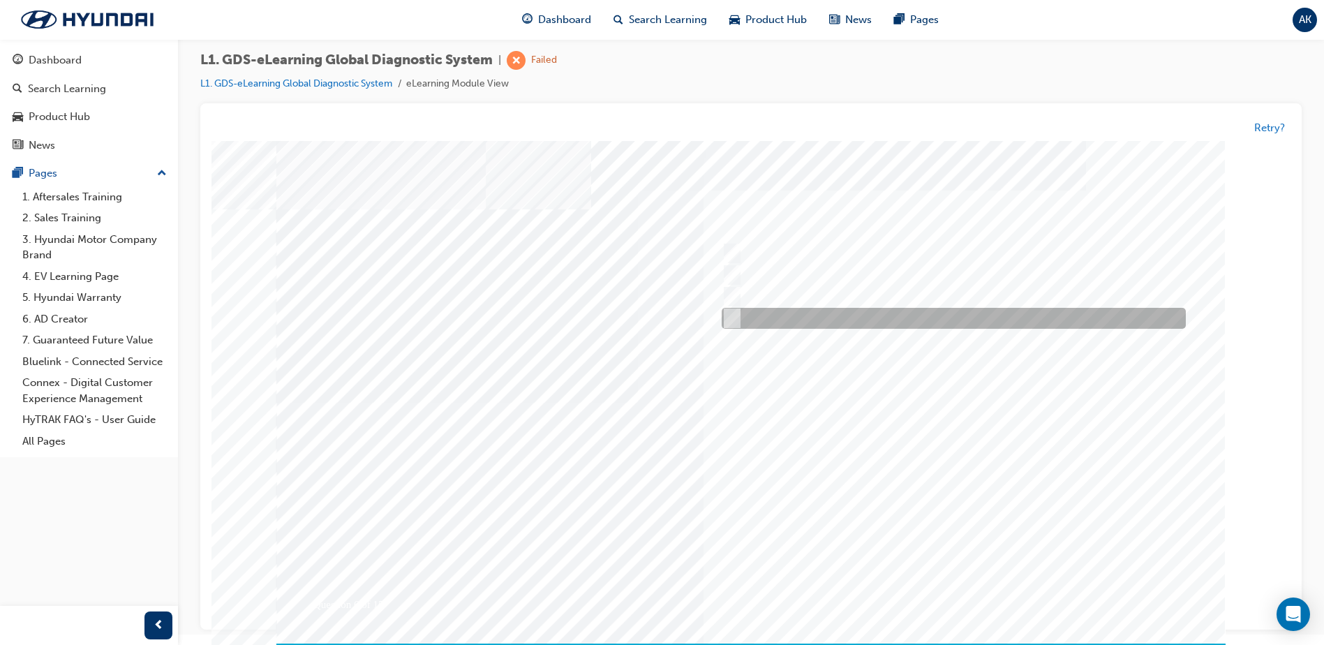
click at [736, 322] on input "Touch and feel to check if component’s operating" at bounding box center [728, 318] width 15 height 15
checkbox input "true"
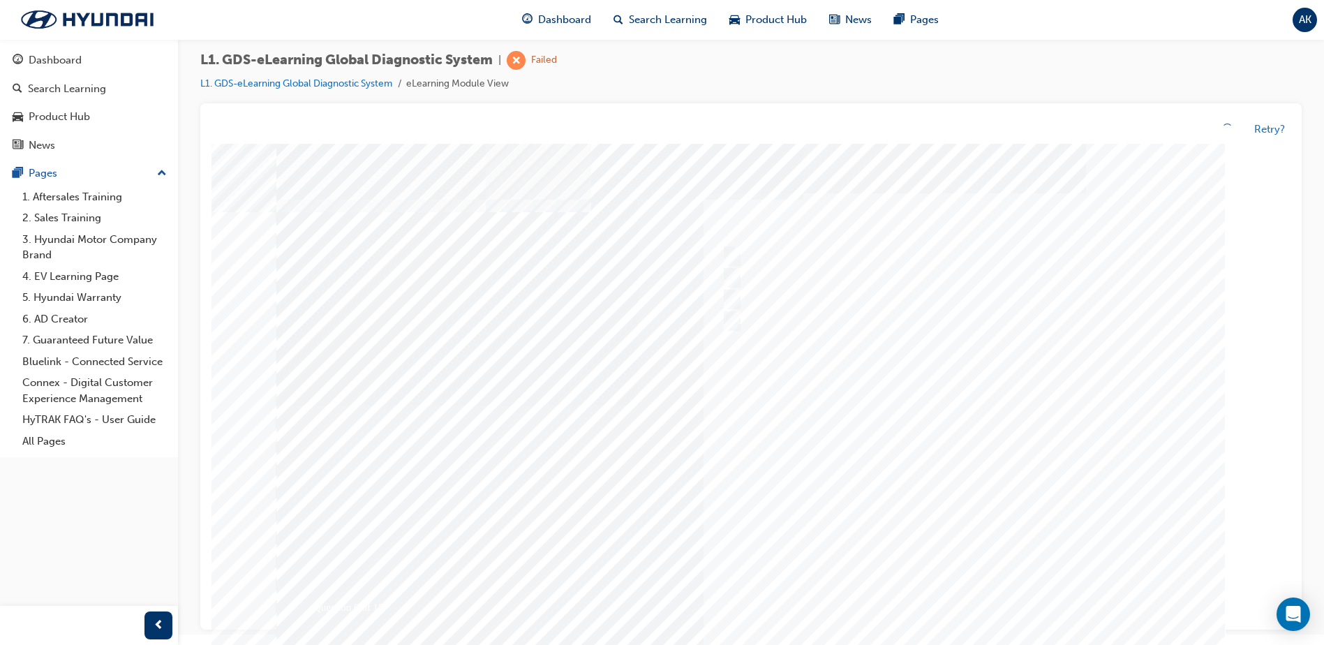
click at [923, 533] on div at bounding box center [750, 406] width 949 height 524
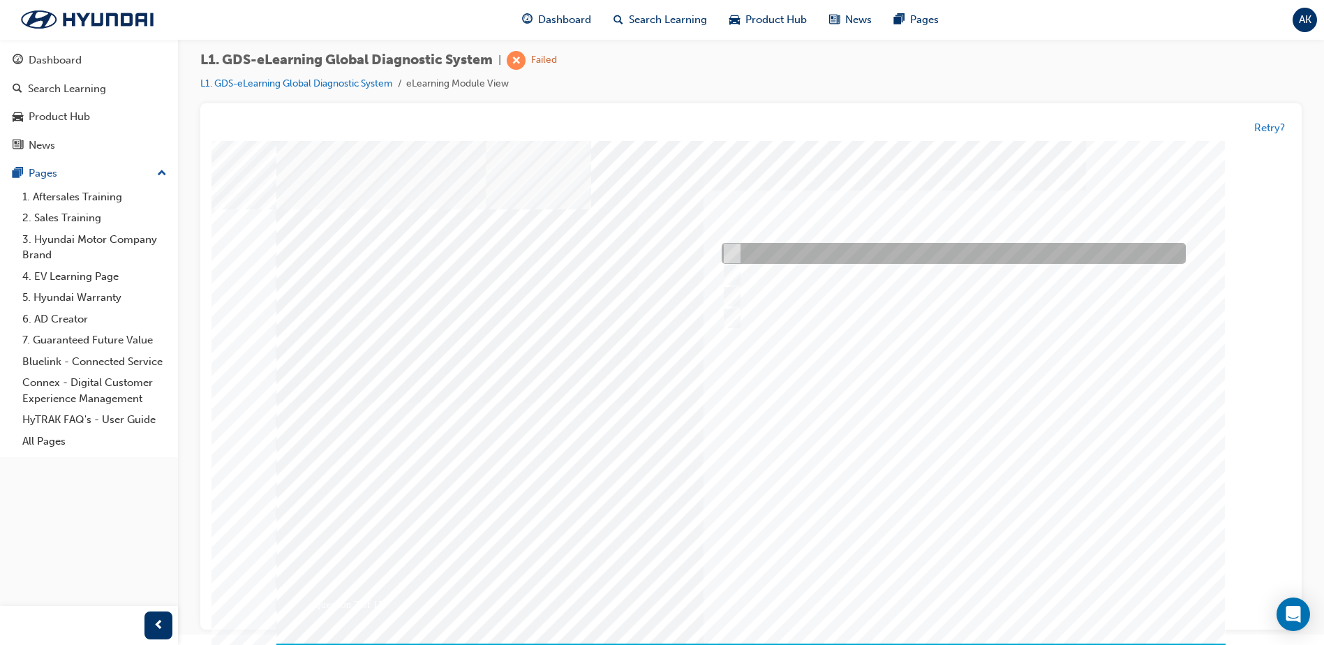
click at [734, 258] on input "Everytime an ECU upgrade is required" at bounding box center [729, 253] width 15 height 15
radio input "true"
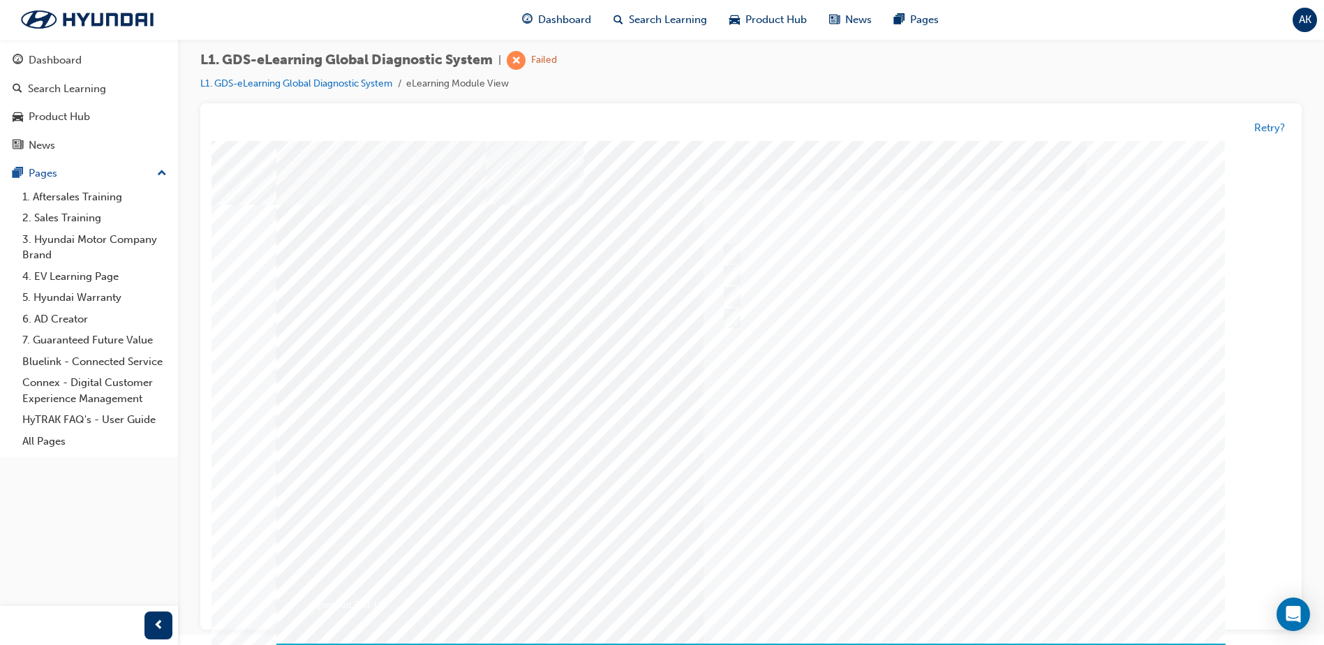
click at [956, 602] on div at bounding box center [750, 403] width 949 height 524
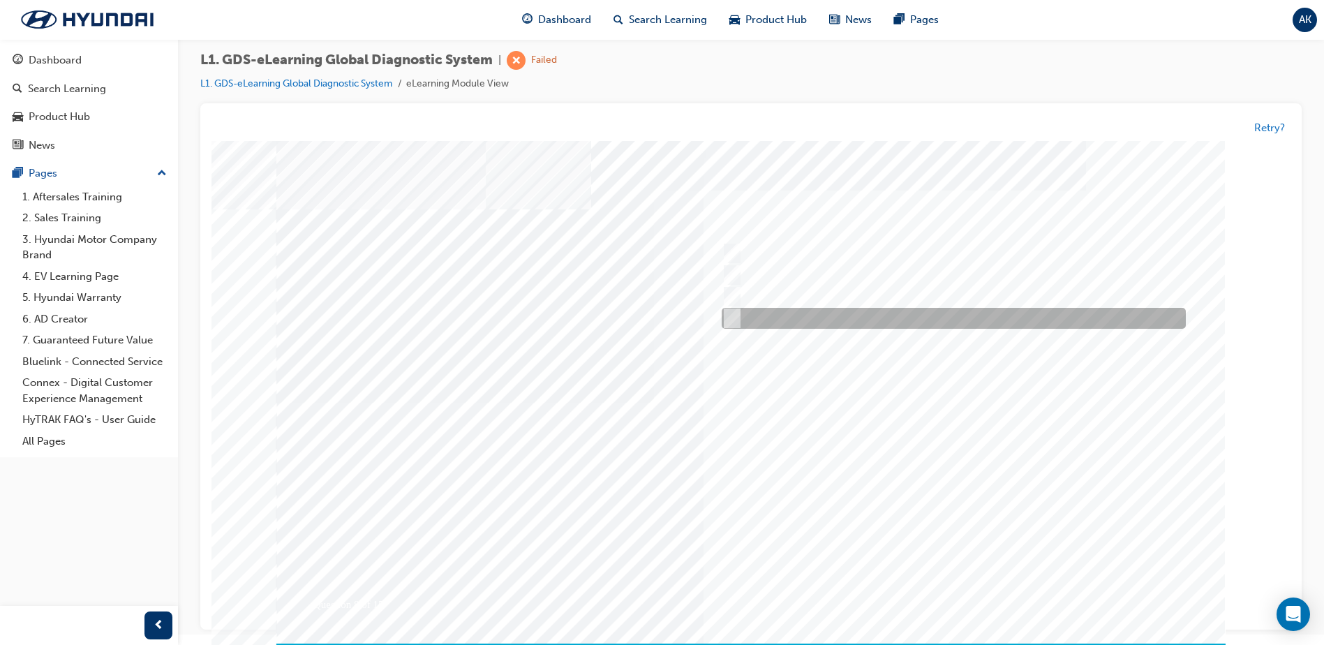
click at [725, 311] on div at bounding box center [950, 319] width 464 height 21
radio input "true"
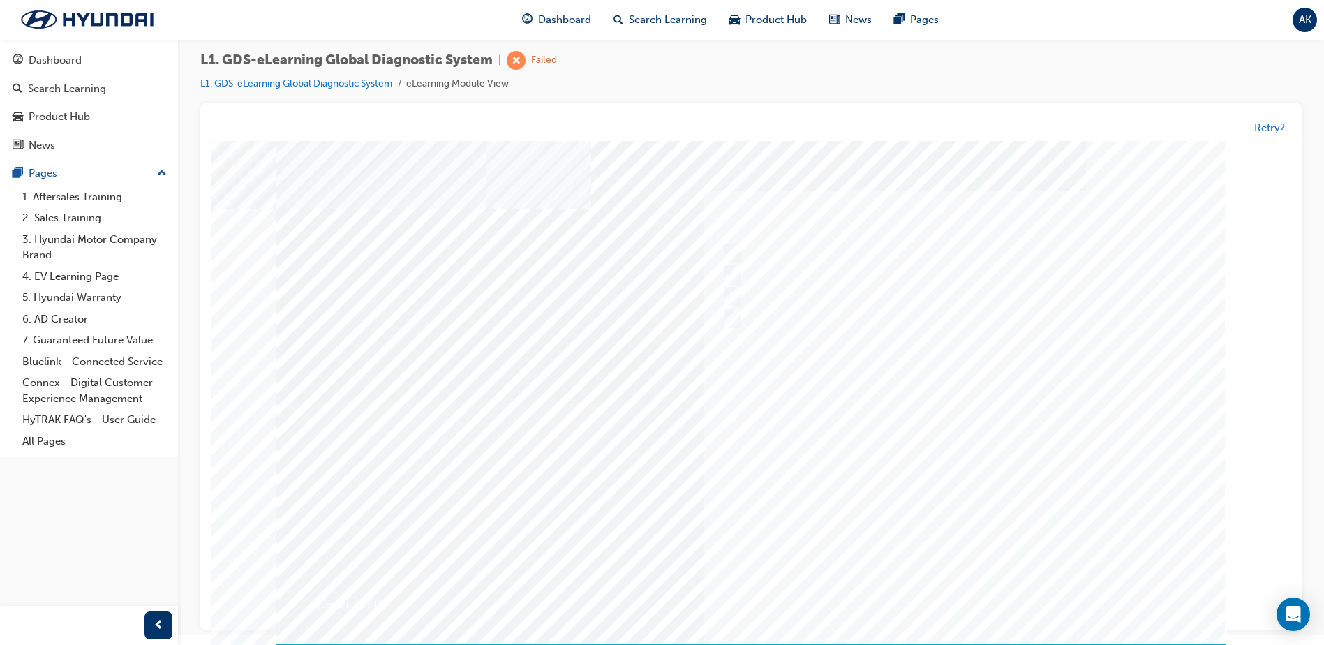
click at [938, 523] on div at bounding box center [750, 403] width 949 height 524
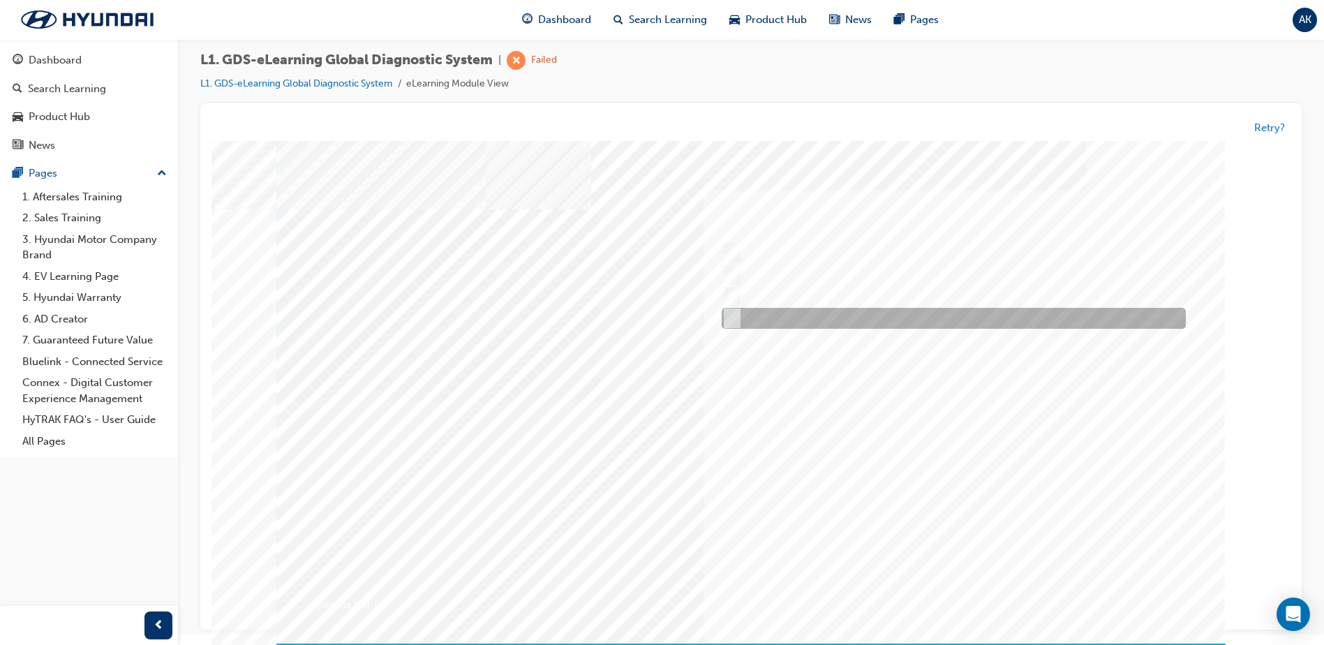
click at [738, 320] on div at bounding box center [950, 319] width 464 height 21
radio input "true"
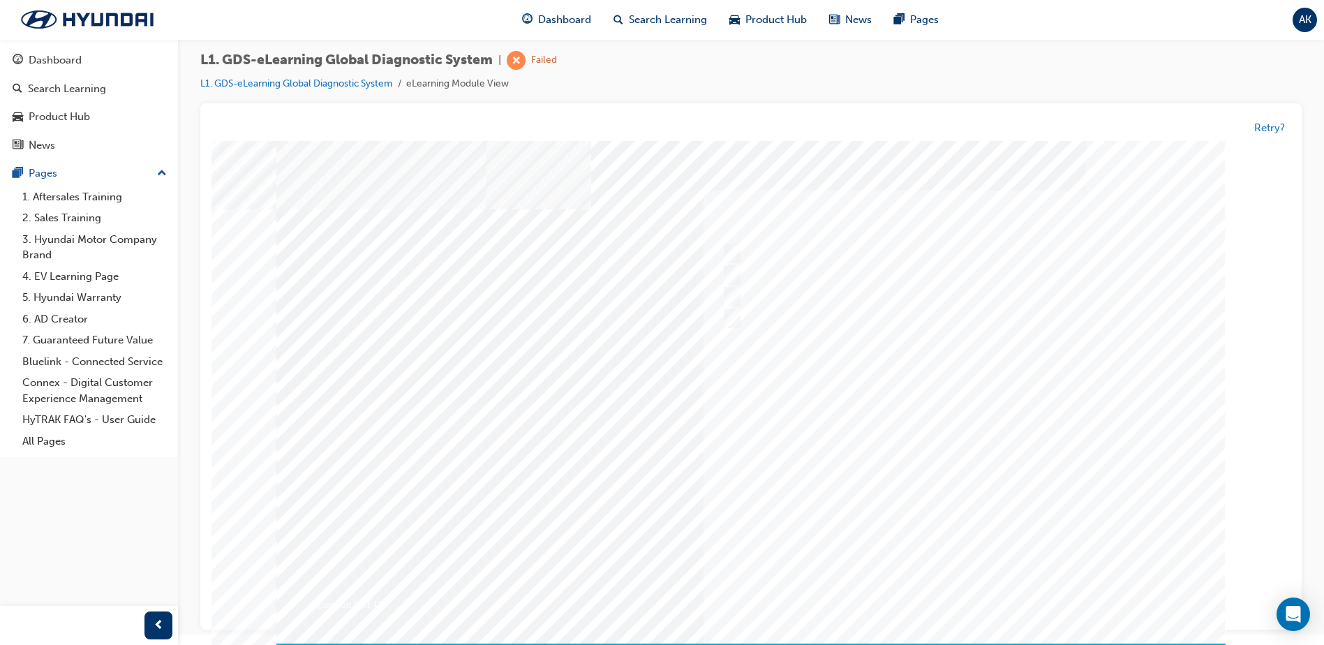
click at [887, 456] on div at bounding box center [750, 403] width 949 height 524
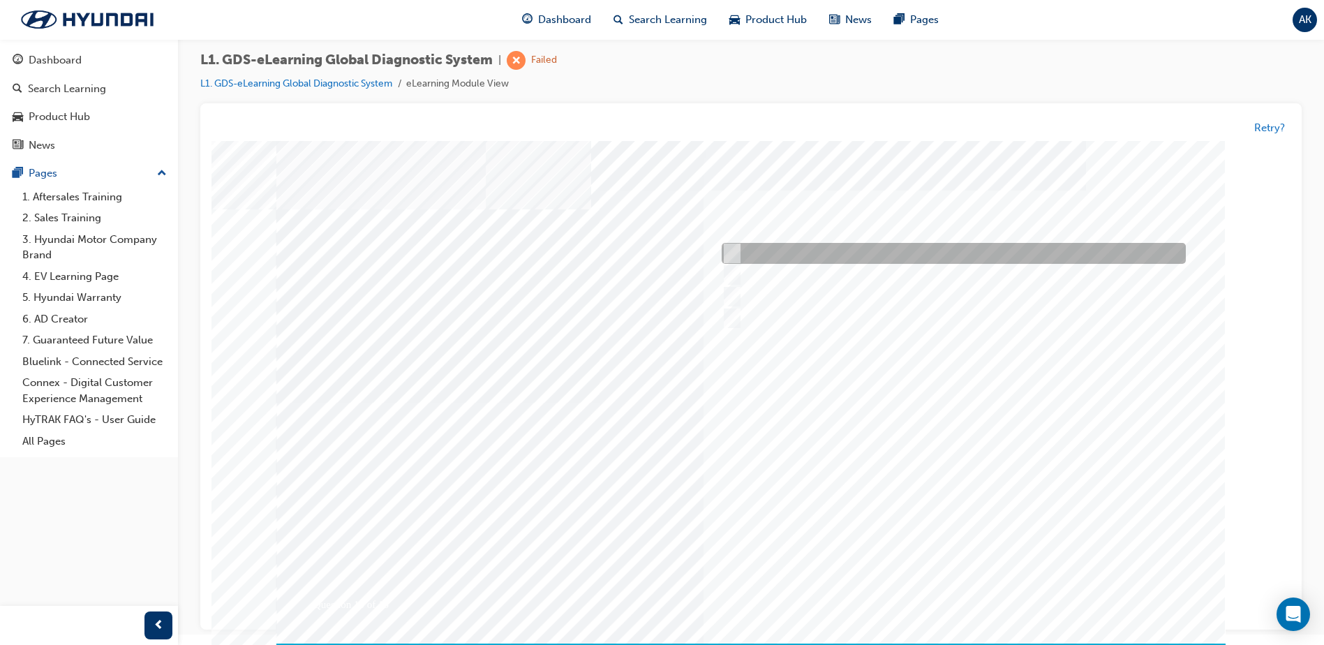
click at [741, 256] on div at bounding box center [950, 254] width 464 height 21
radio input "true"
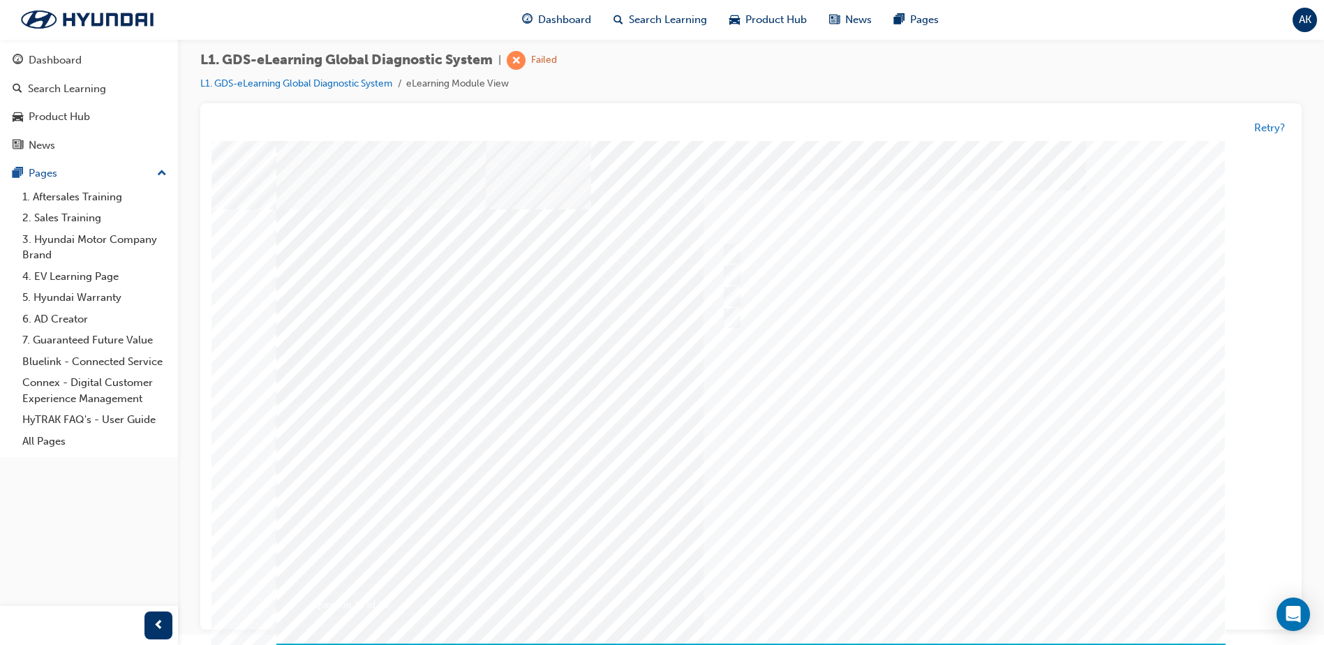
click at [833, 366] on div at bounding box center [750, 403] width 949 height 524
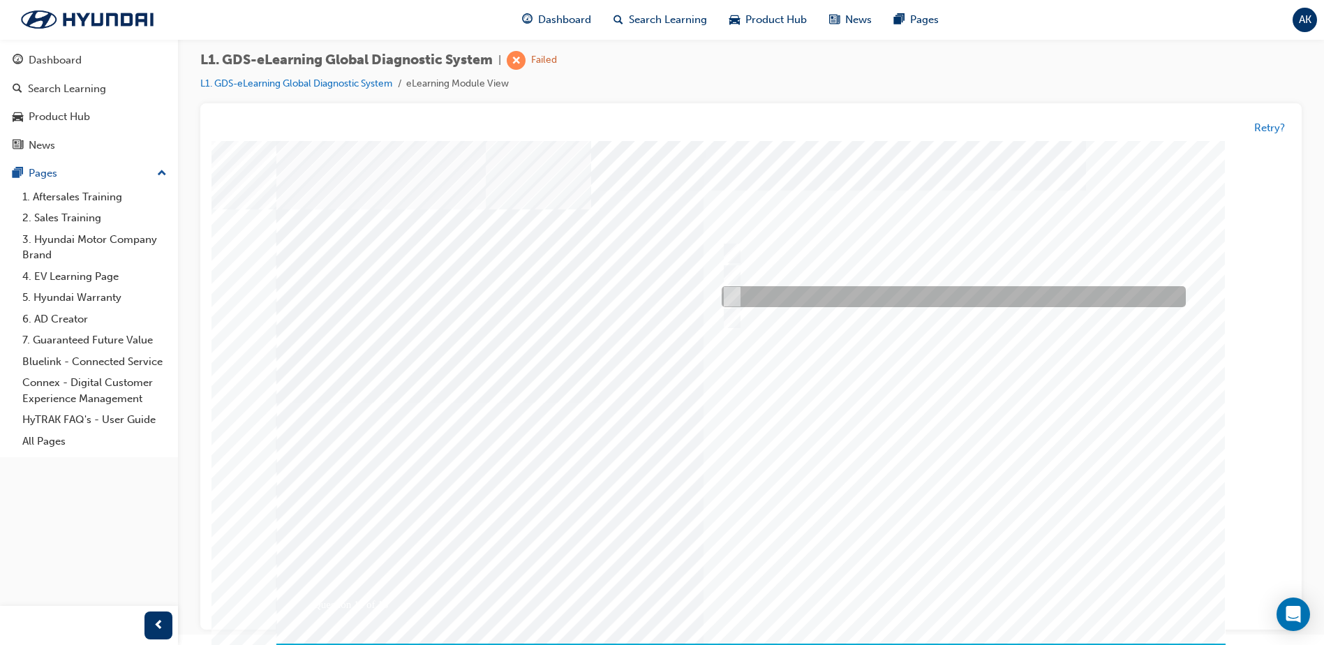
click at [732, 291] on input "To view measured data of the vehicle" at bounding box center [729, 297] width 15 height 15
radio input "true"
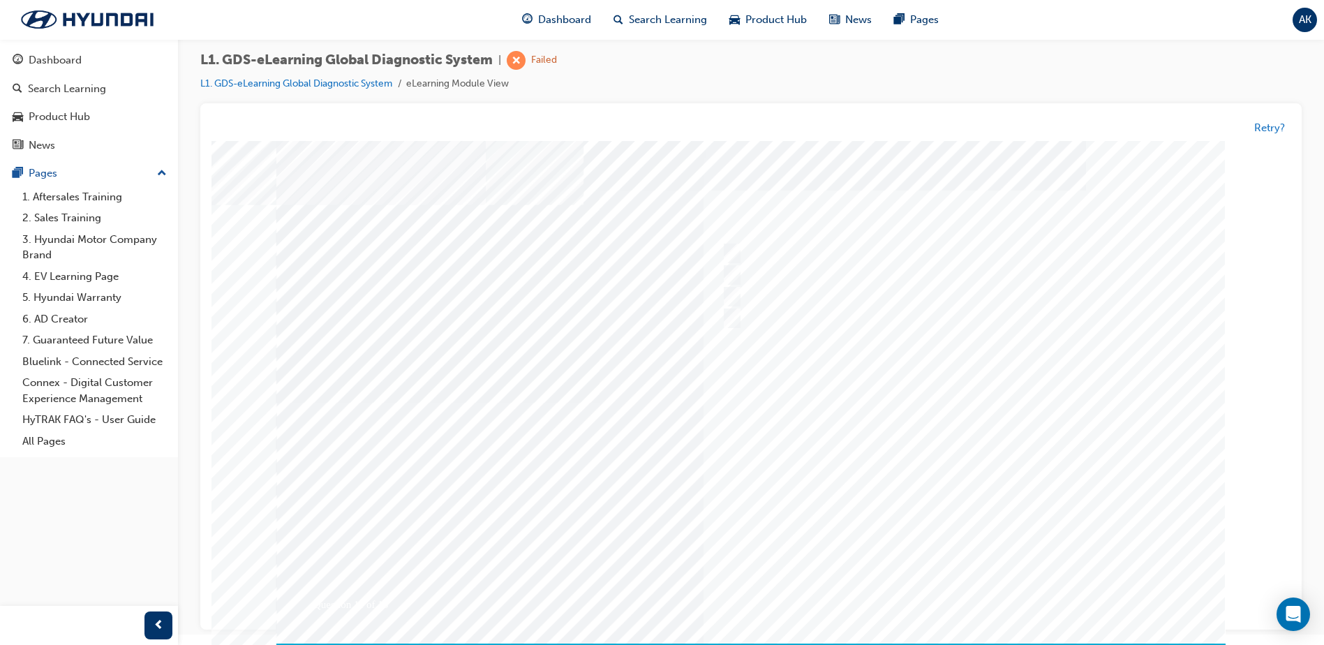
click at [960, 475] on div at bounding box center [750, 403] width 949 height 524
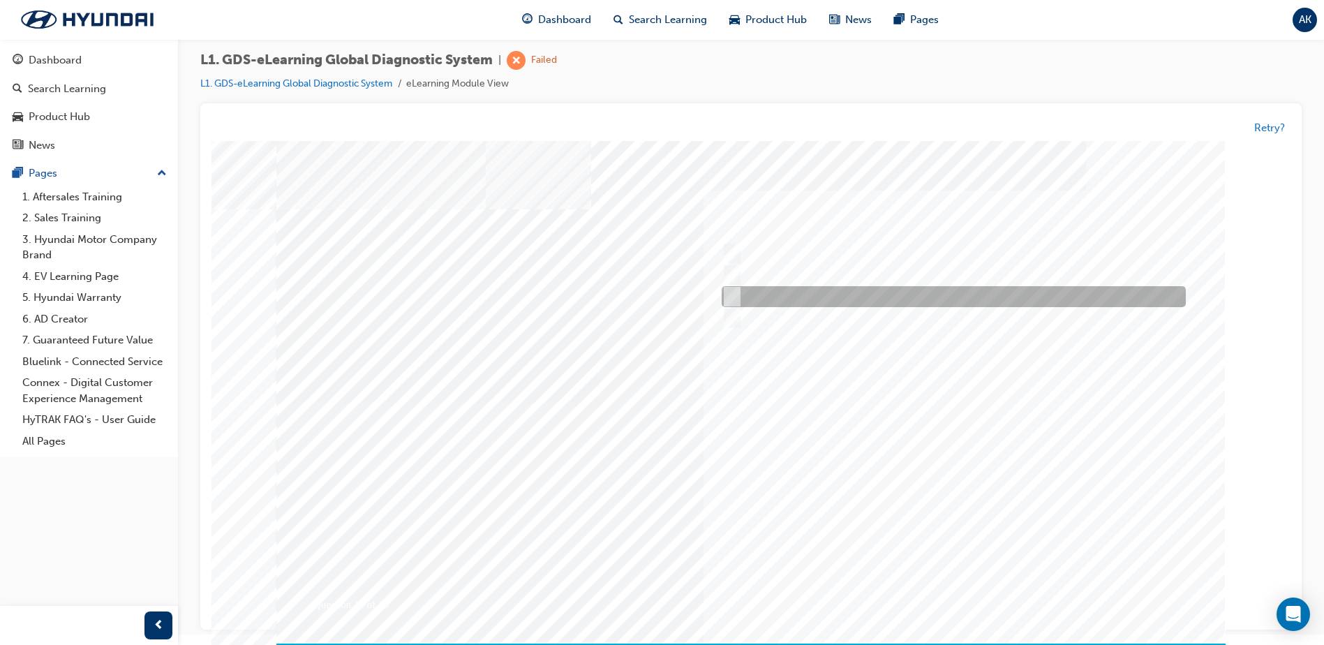
click at [734, 297] on input "Active, Pending and History" at bounding box center [729, 297] width 15 height 15
radio input "true"
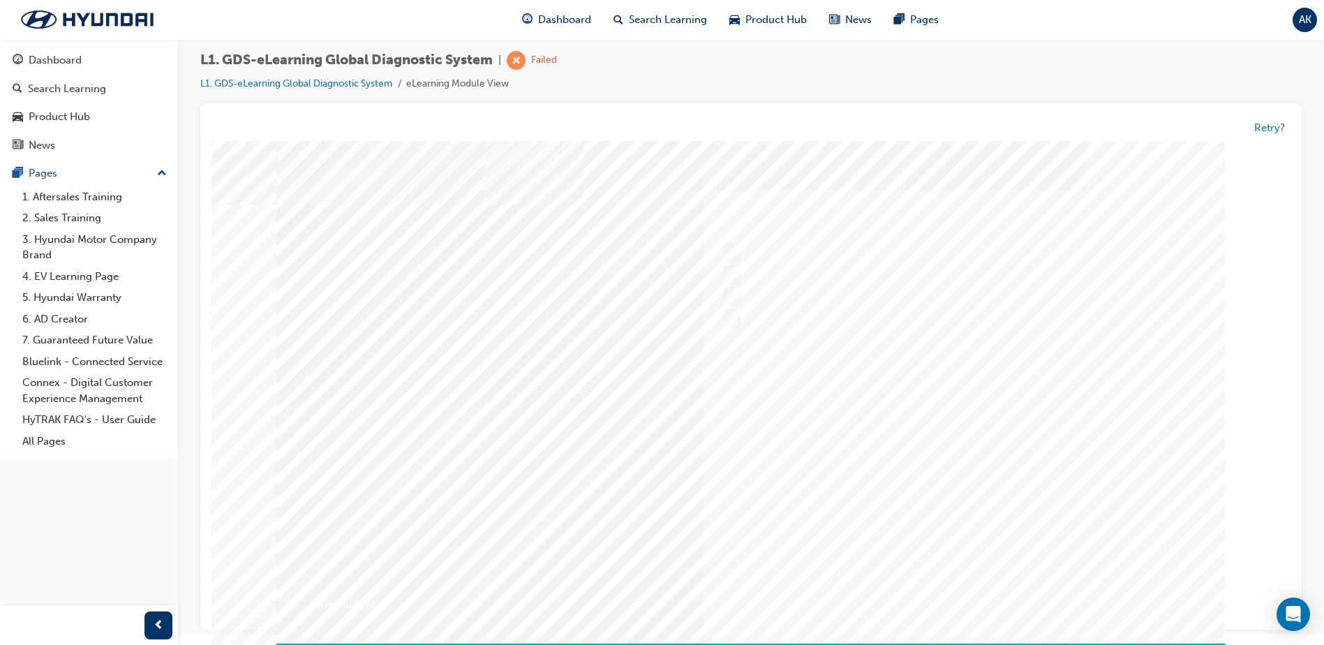
click at [935, 507] on div at bounding box center [750, 403] width 949 height 524
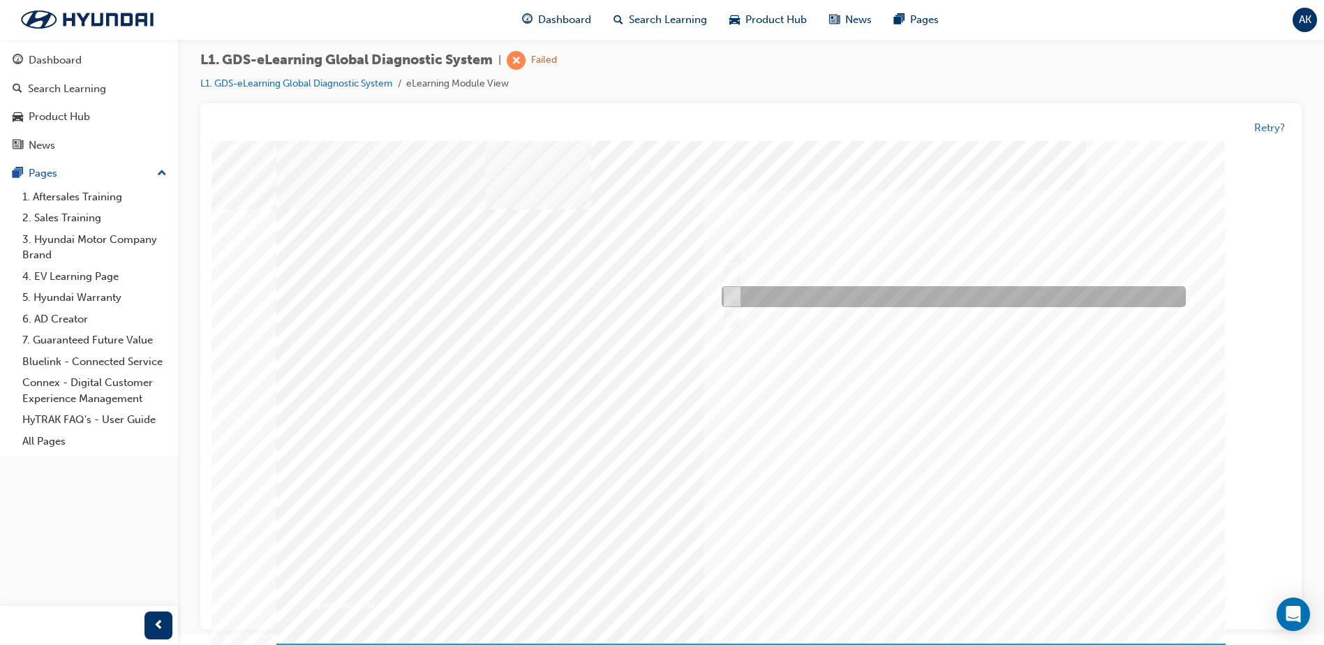
click at [732, 301] on input "Increase the refresh speed of the data" at bounding box center [729, 297] width 15 height 15
radio input "true"
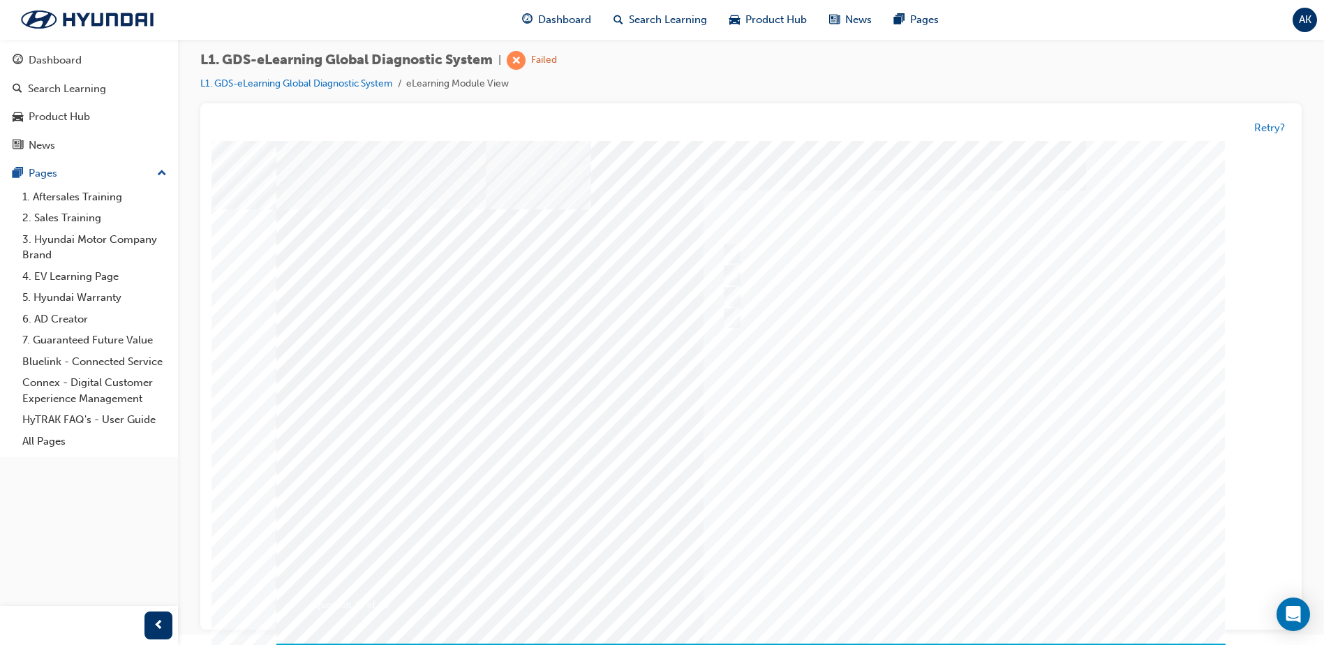
click at [1042, 491] on div at bounding box center [750, 403] width 949 height 524
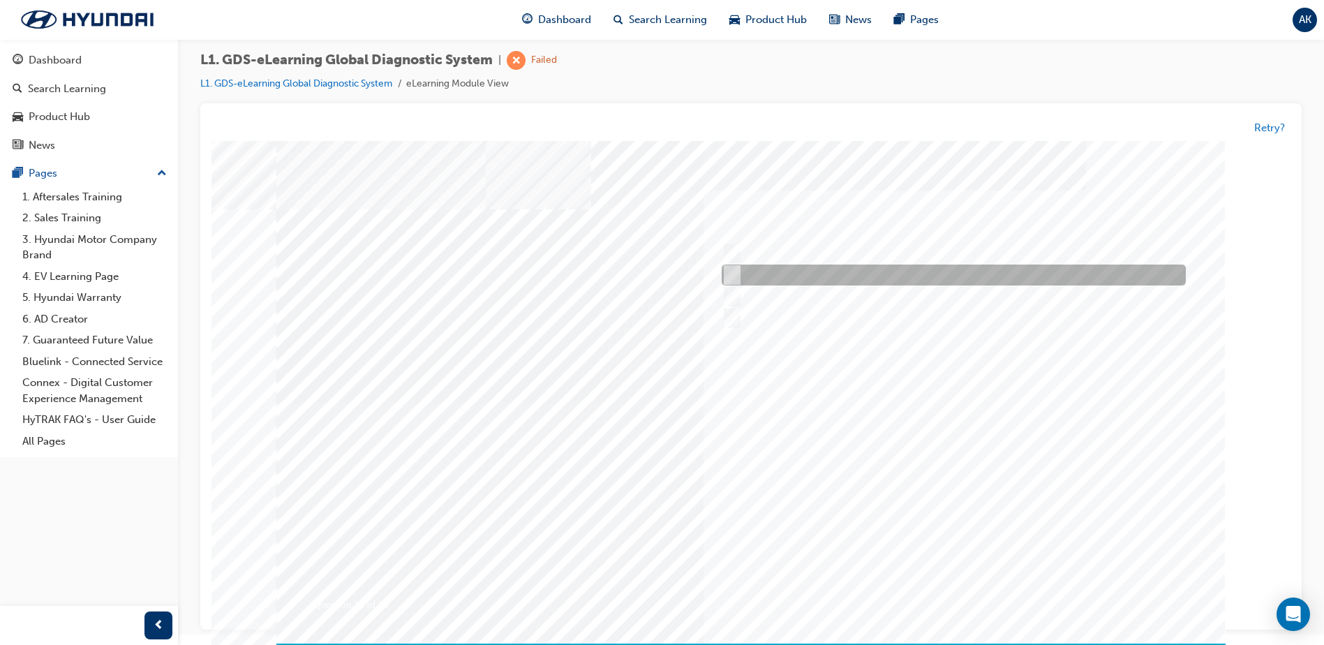
click at [732, 277] on input "Generates a report to Technical Assistance Group" at bounding box center [729, 275] width 15 height 15
radio input "true"
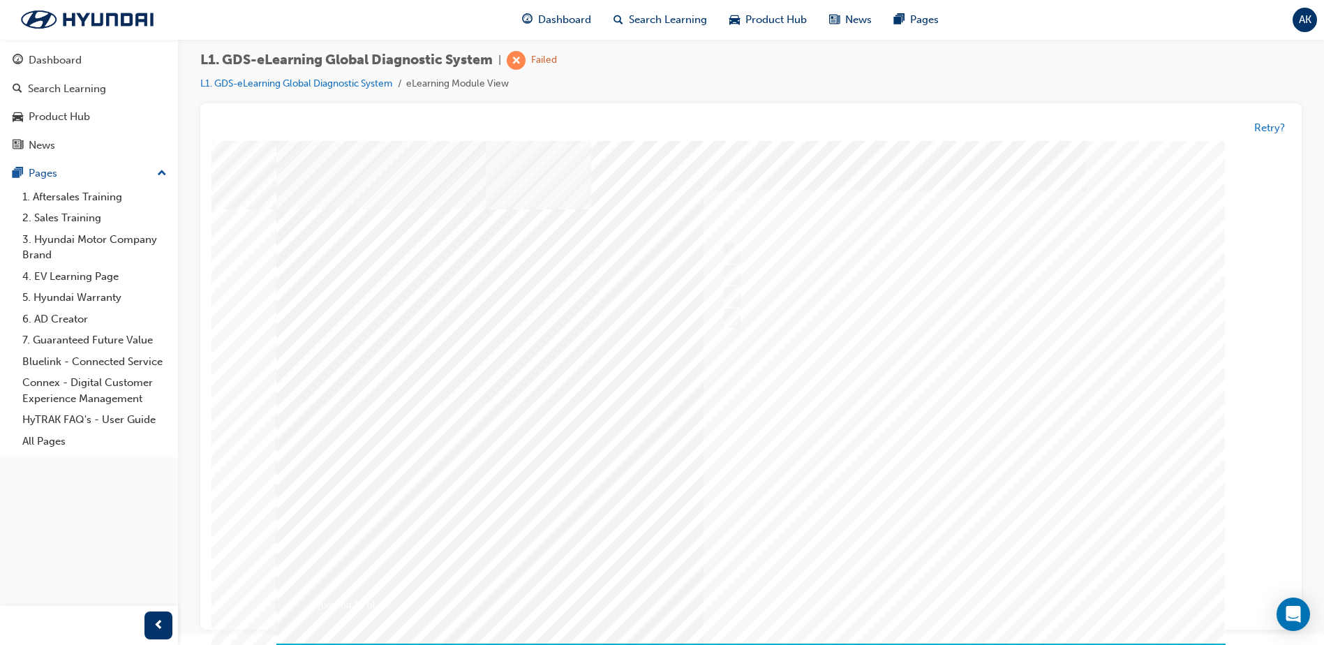
click at [1048, 498] on div at bounding box center [750, 403] width 949 height 524
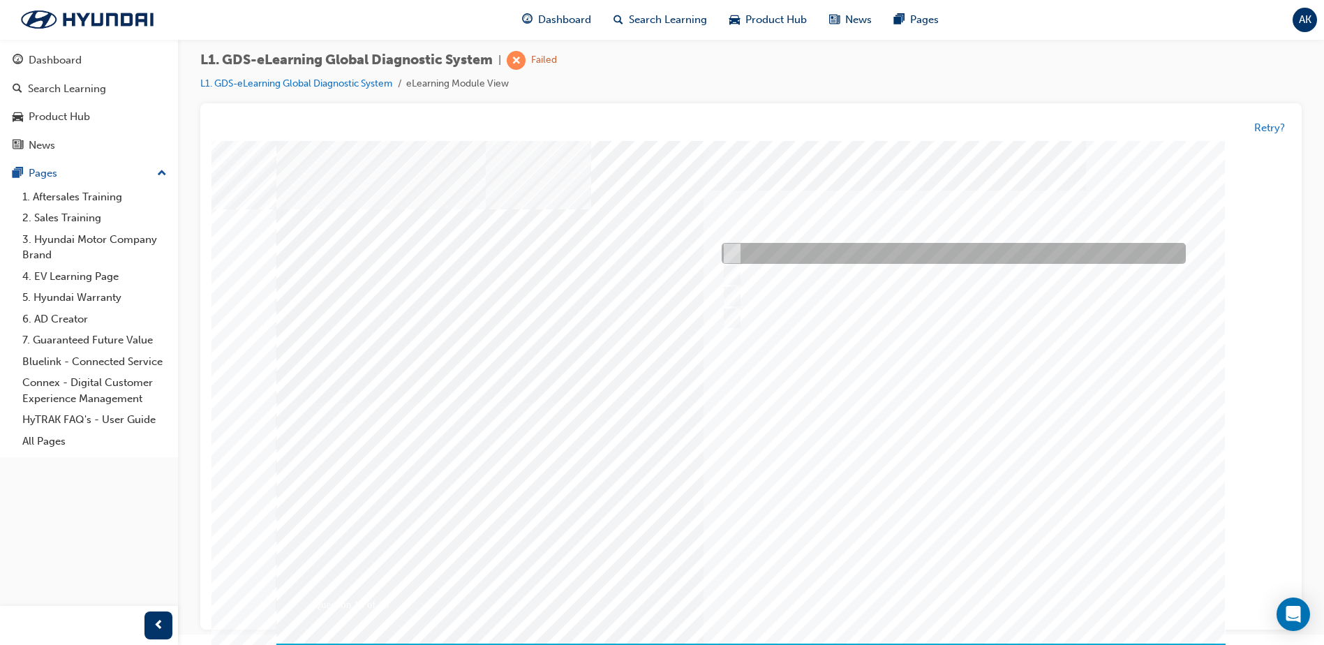
click at [729, 249] on input "0701" at bounding box center [729, 253] width 15 height 15
radio input "true"
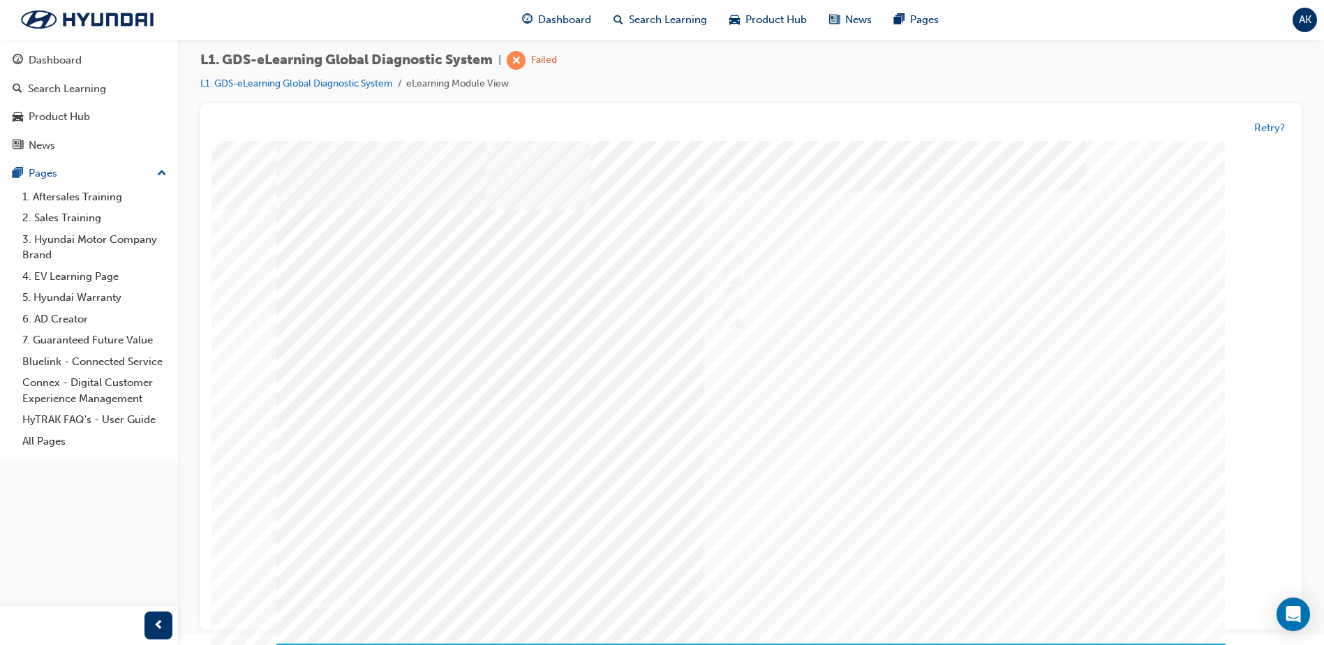
click at [997, 478] on div at bounding box center [750, 403] width 949 height 524
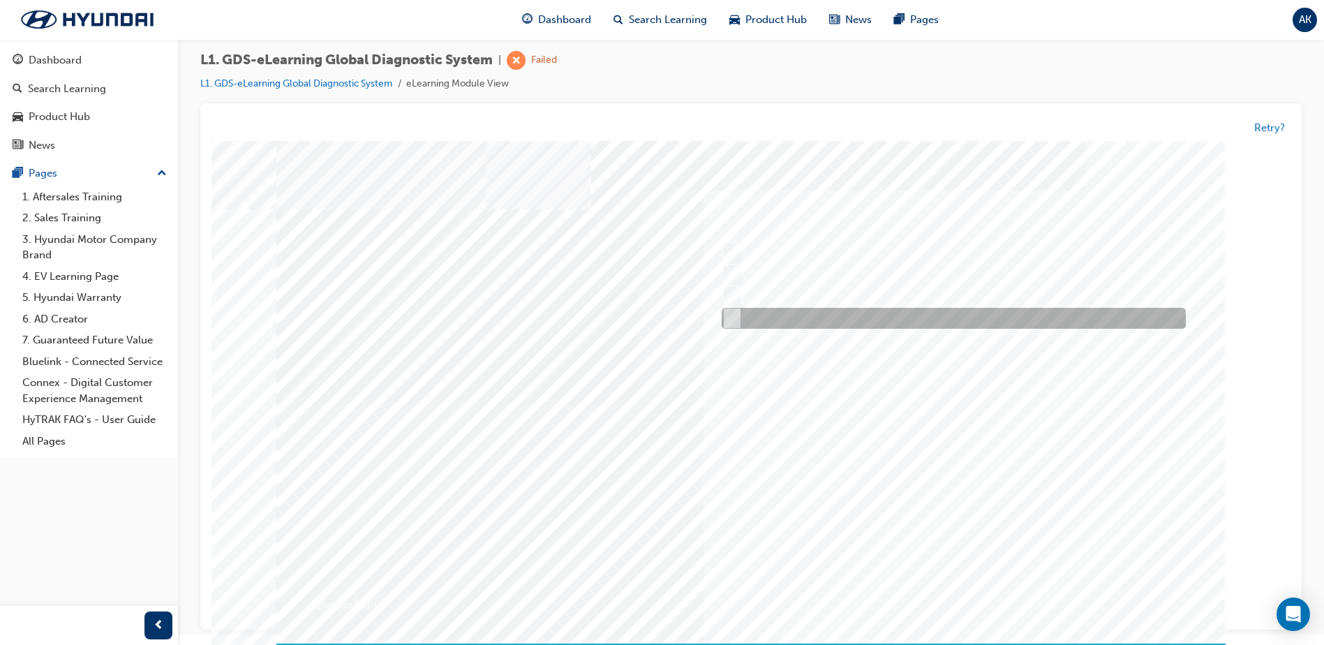
click at [725, 309] on div at bounding box center [950, 319] width 464 height 21
radio input "true"
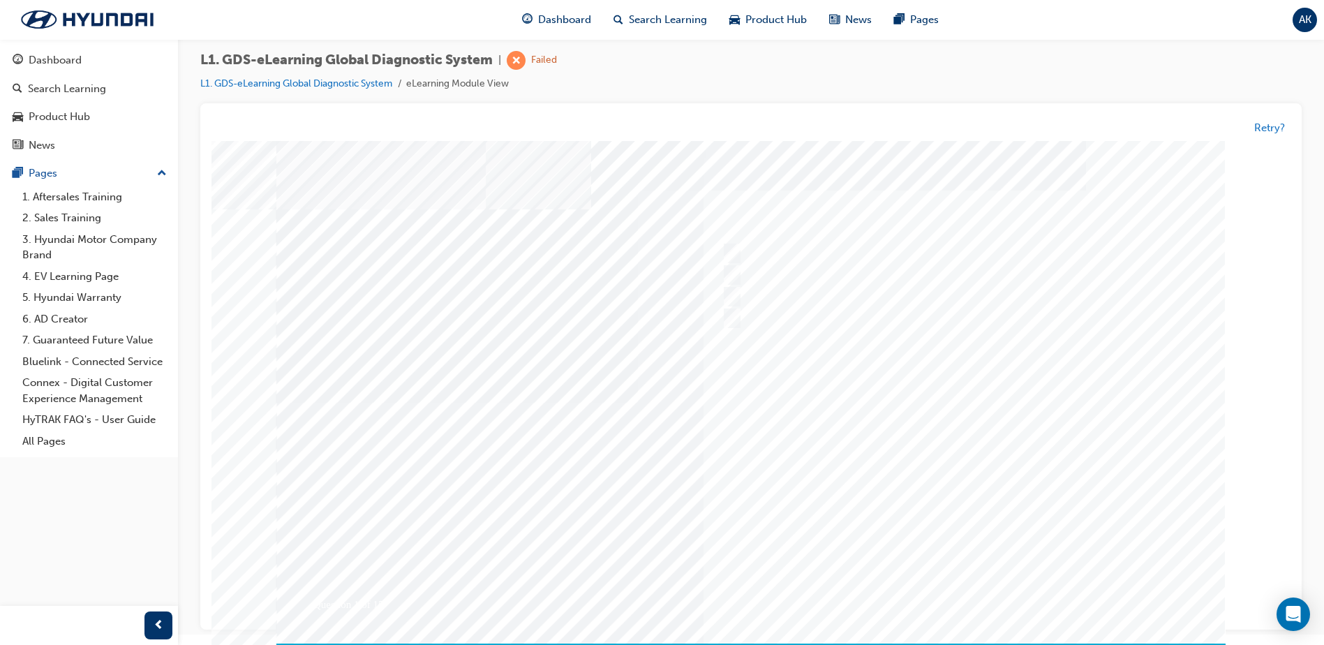
click at [935, 512] on div at bounding box center [750, 403] width 949 height 524
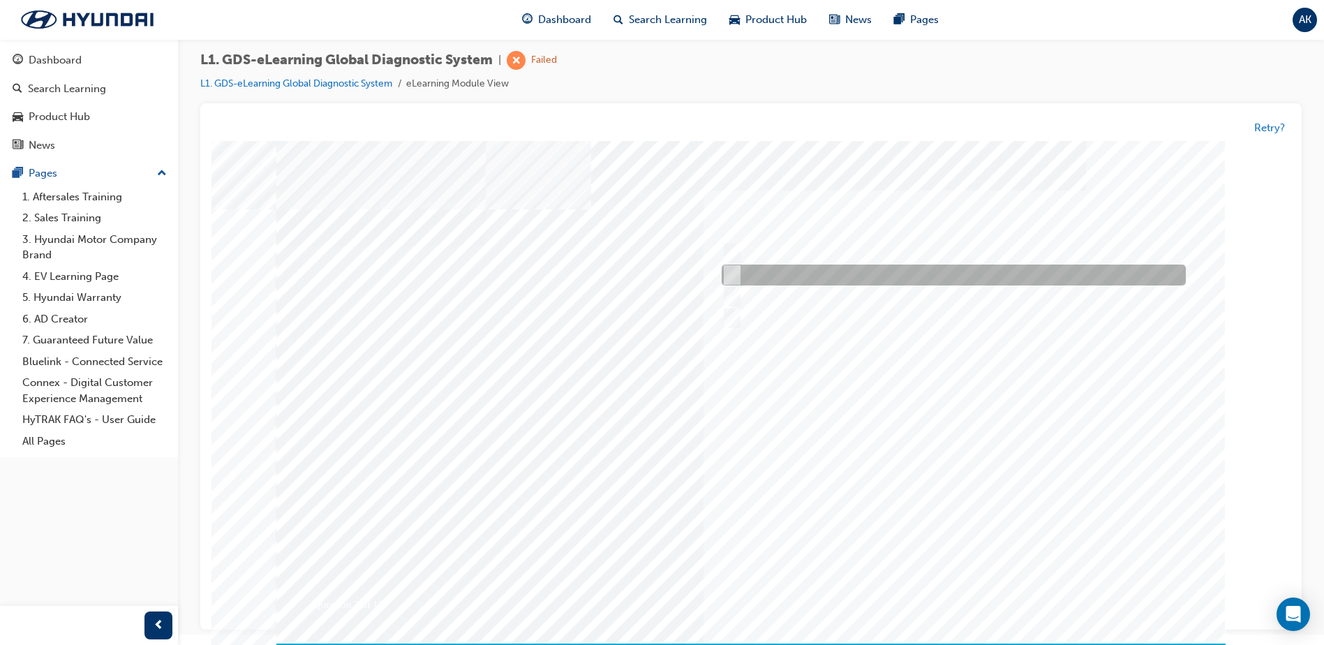
click at [727, 273] on input "Notification on a new update" at bounding box center [729, 275] width 15 height 15
radio input "true"
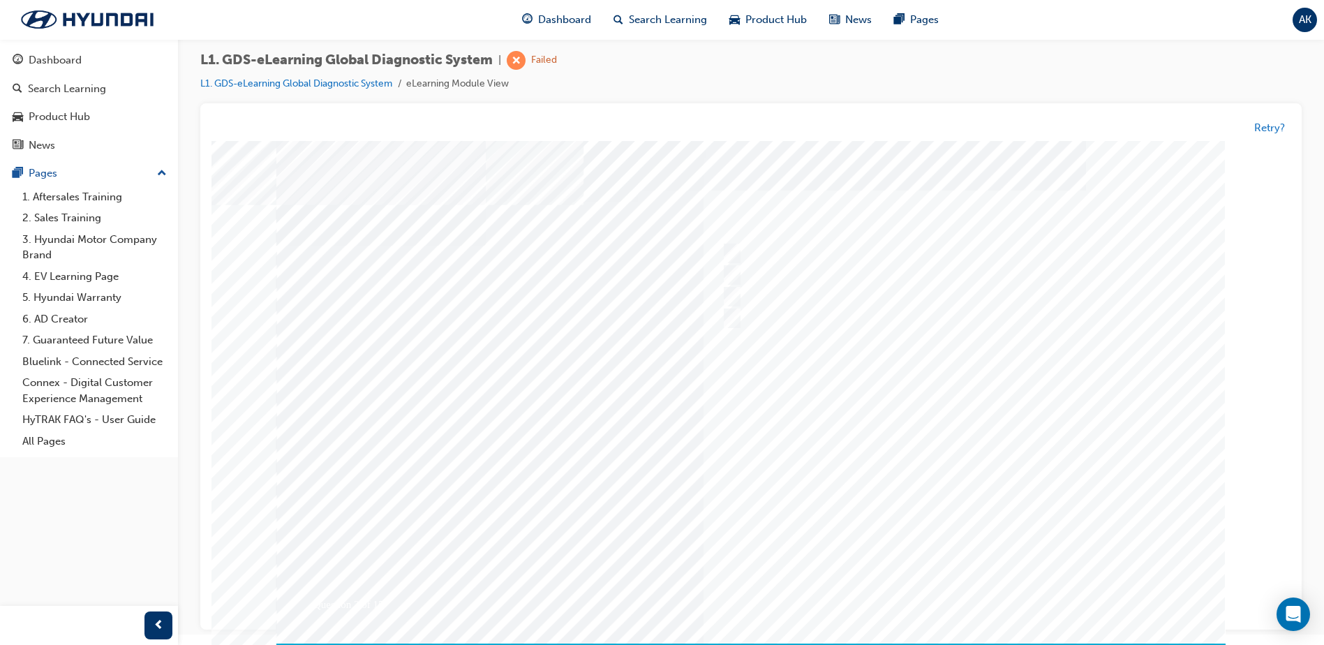
click at [1046, 443] on div at bounding box center [750, 403] width 949 height 524
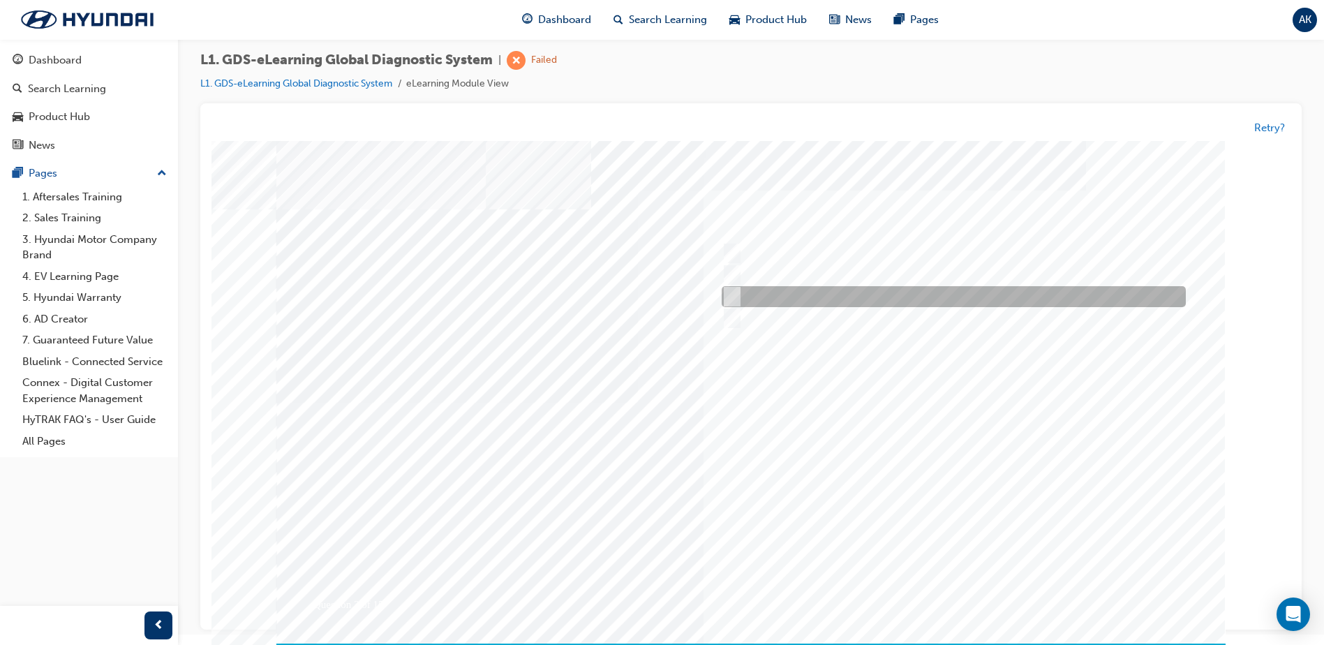
click at [724, 297] on input "Smart EV Solution" at bounding box center [728, 297] width 15 height 15
checkbox input "true"
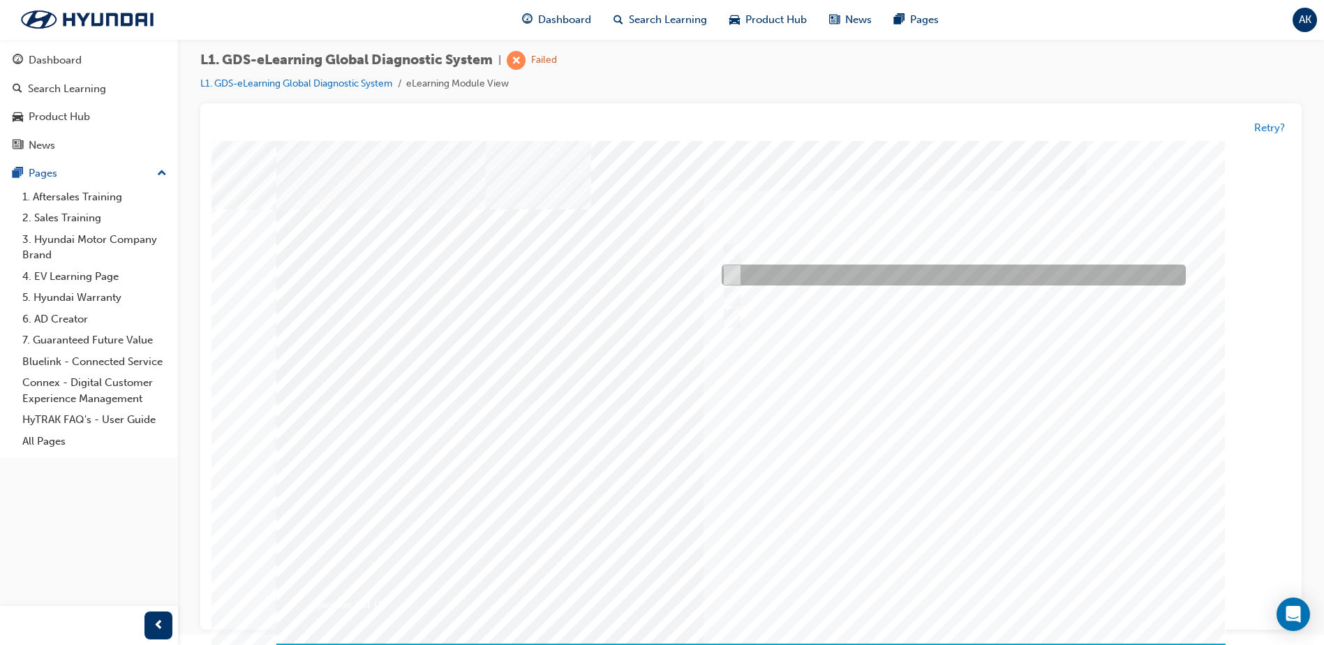
click at [734, 273] on input "User Guide" at bounding box center [728, 275] width 15 height 15
checkbox input "true"
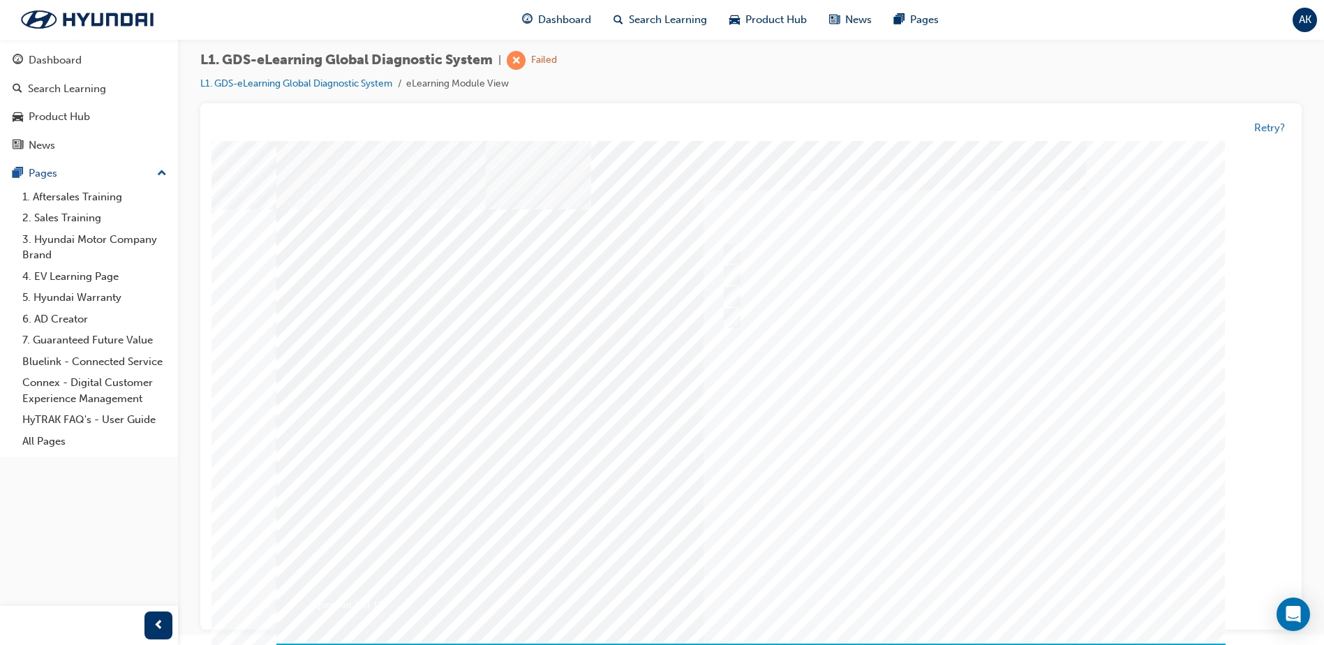
click at [1069, 437] on div at bounding box center [750, 403] width 949 height 524
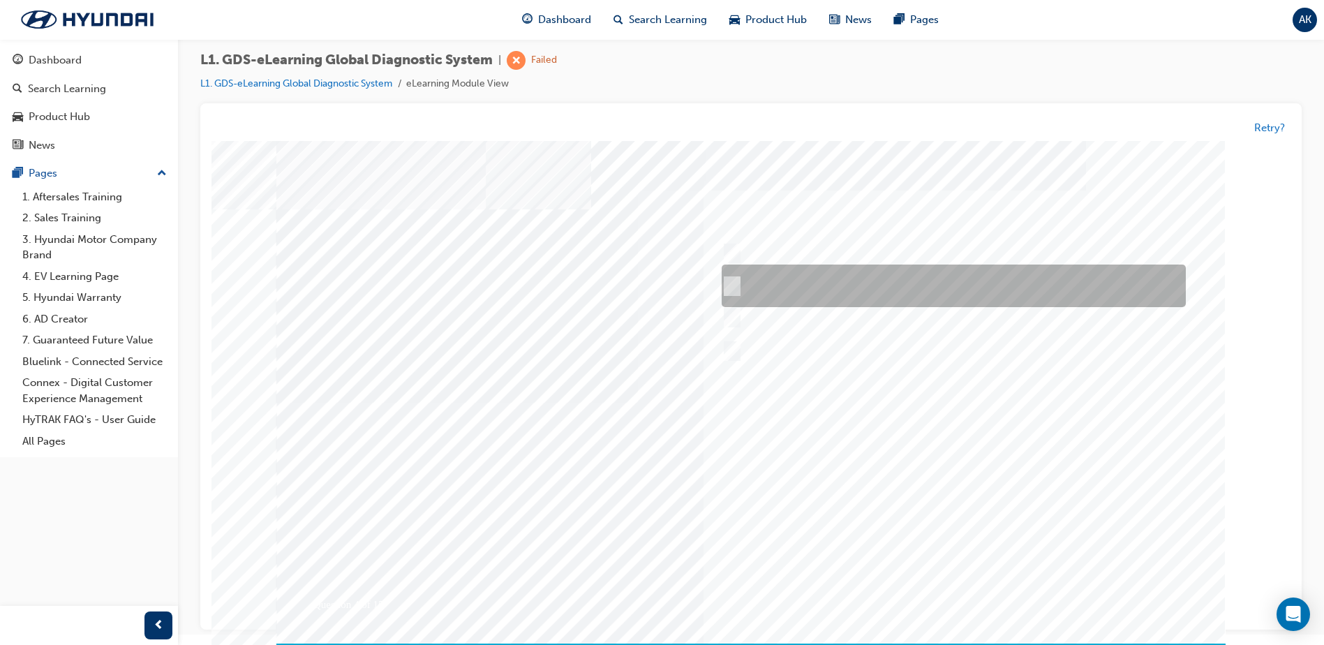
click at [737, 283] on div at bounding box center [950, 286] width 464 height 43
radio input "true"
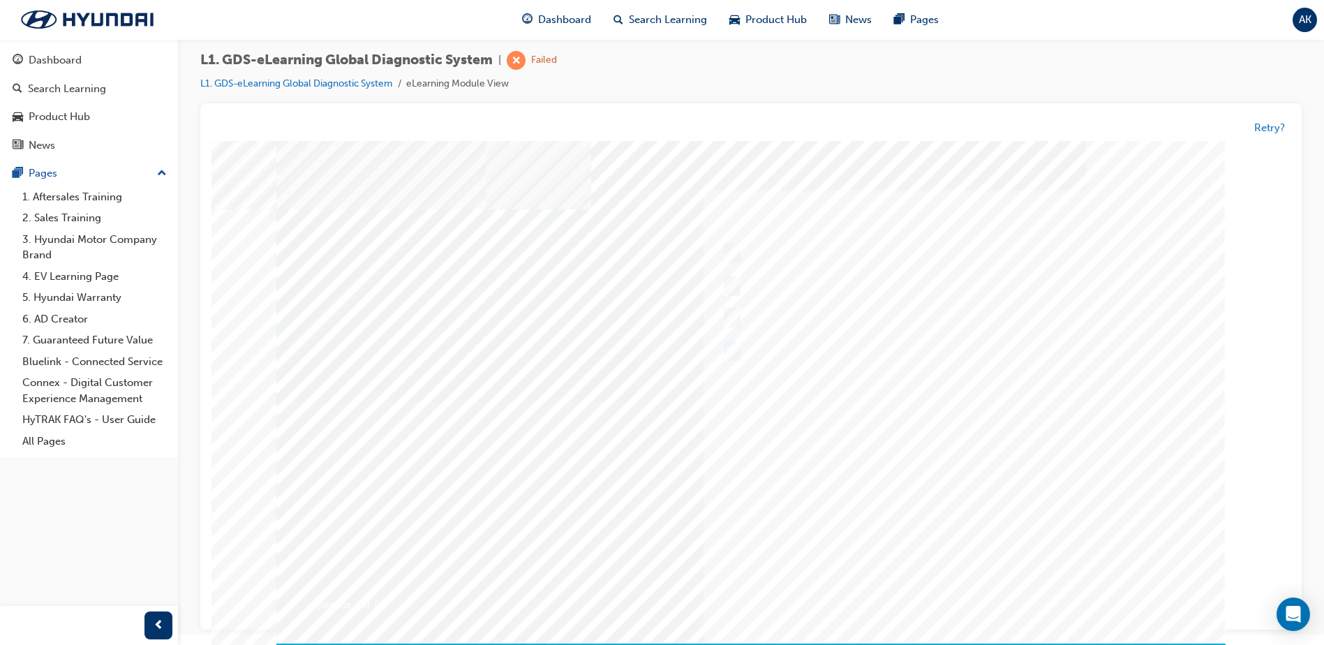
click at [934, 450] on div at bounding box center [750, 403] width 949 height 524
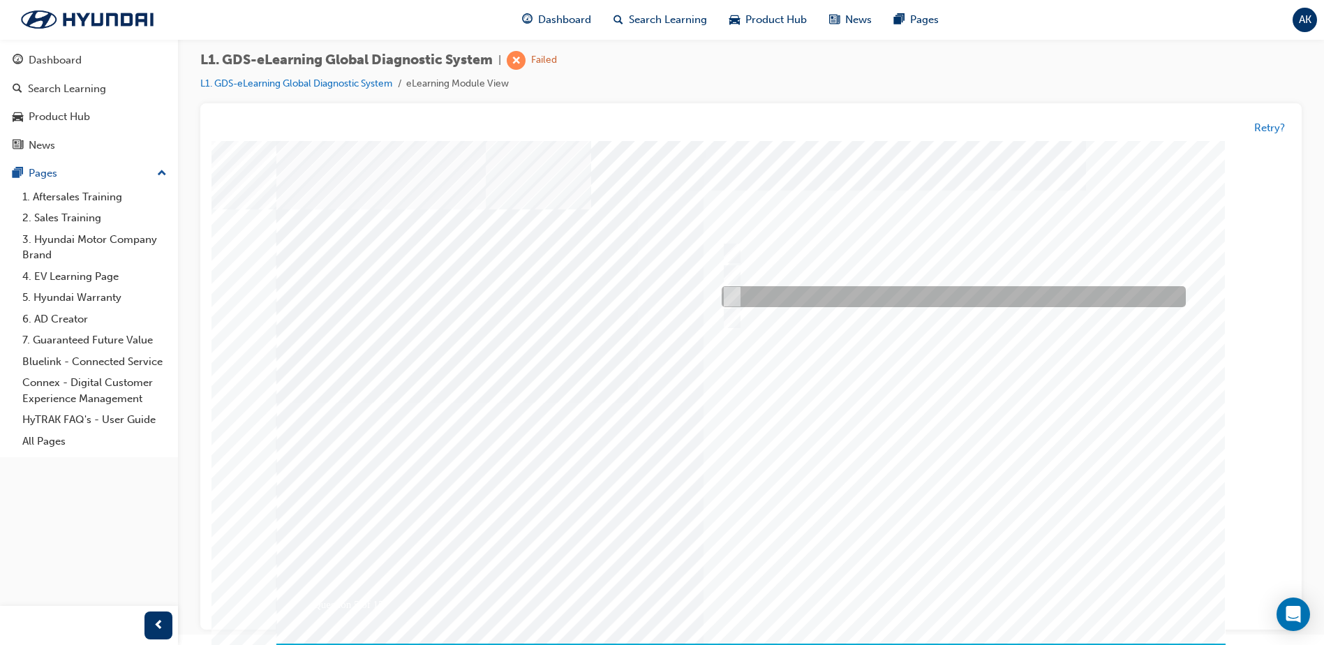
click at [729, 296] on input "From Main Screen by selecting Measurement" at bounding box center [728, 297] width 15 height 15
checkbox input "true"
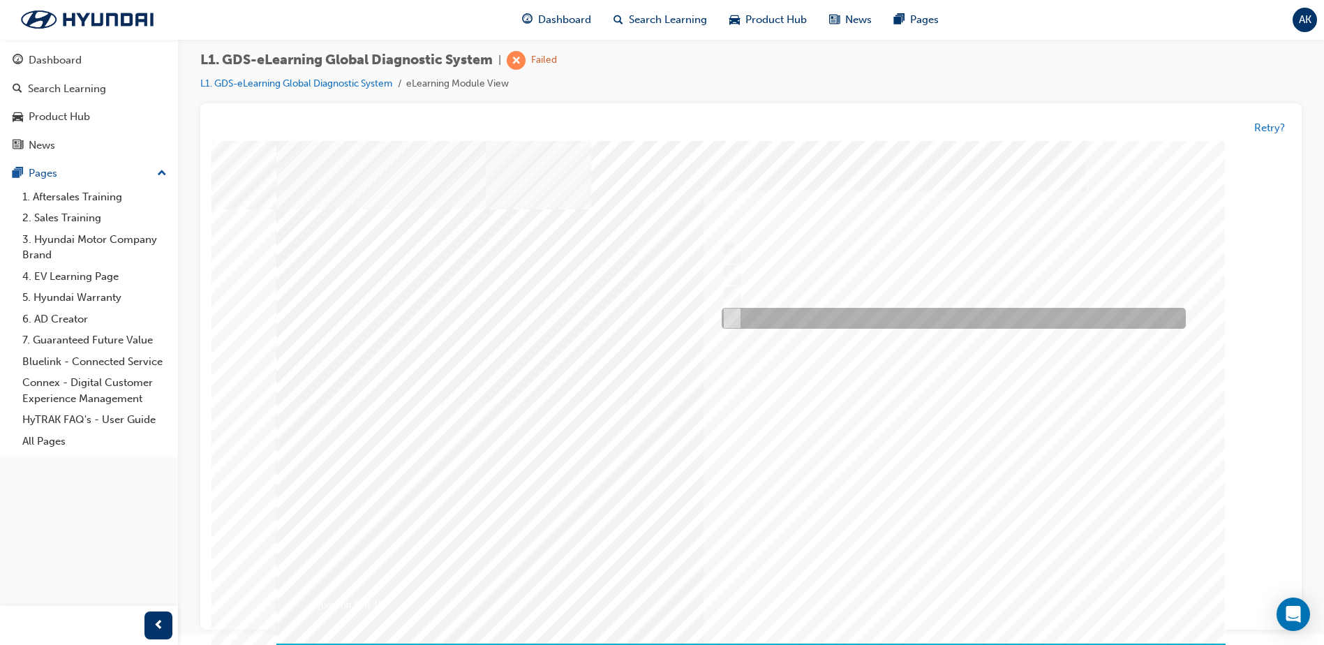
click at [724, 314] on input "From GDS Smart Toolbox by selecting Service Information" at bounding box center [728, 318] width 15 height 15
checkbox input "true"
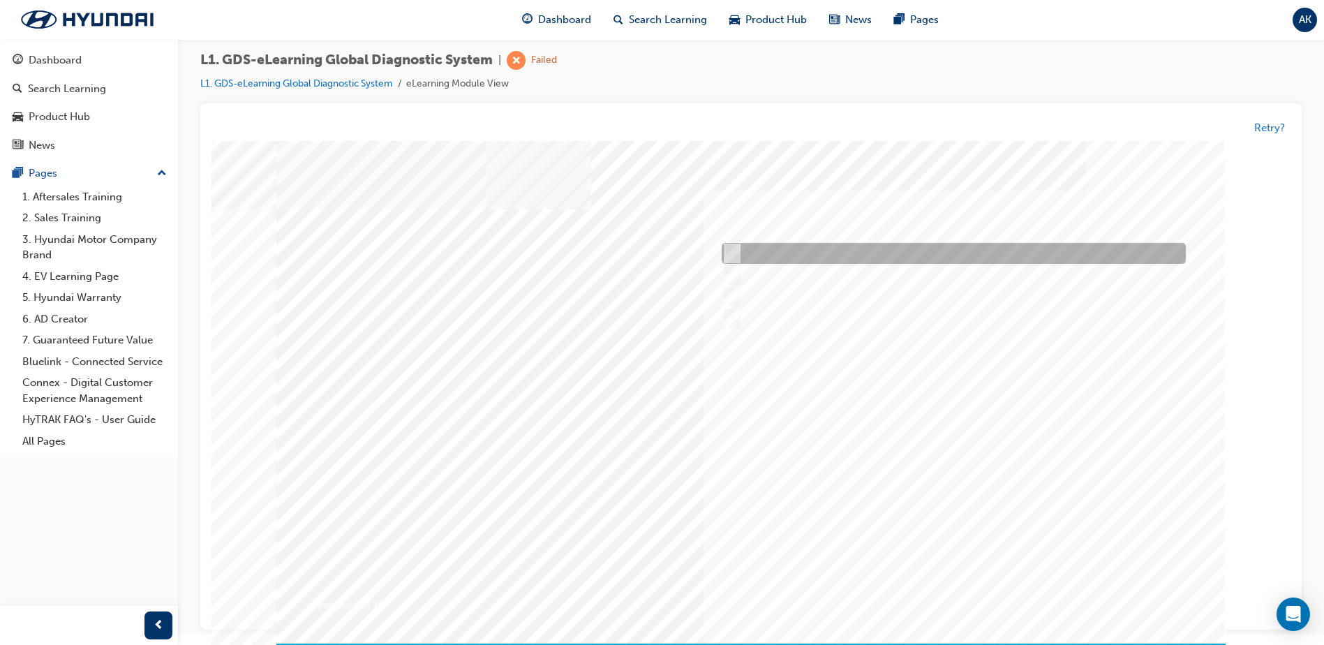
click at [727, 253] on input "From Home Screen Bottom Menu by selecting Service Information" at bounding box center [728, 253] width 15 height 15
checkbox input "true"
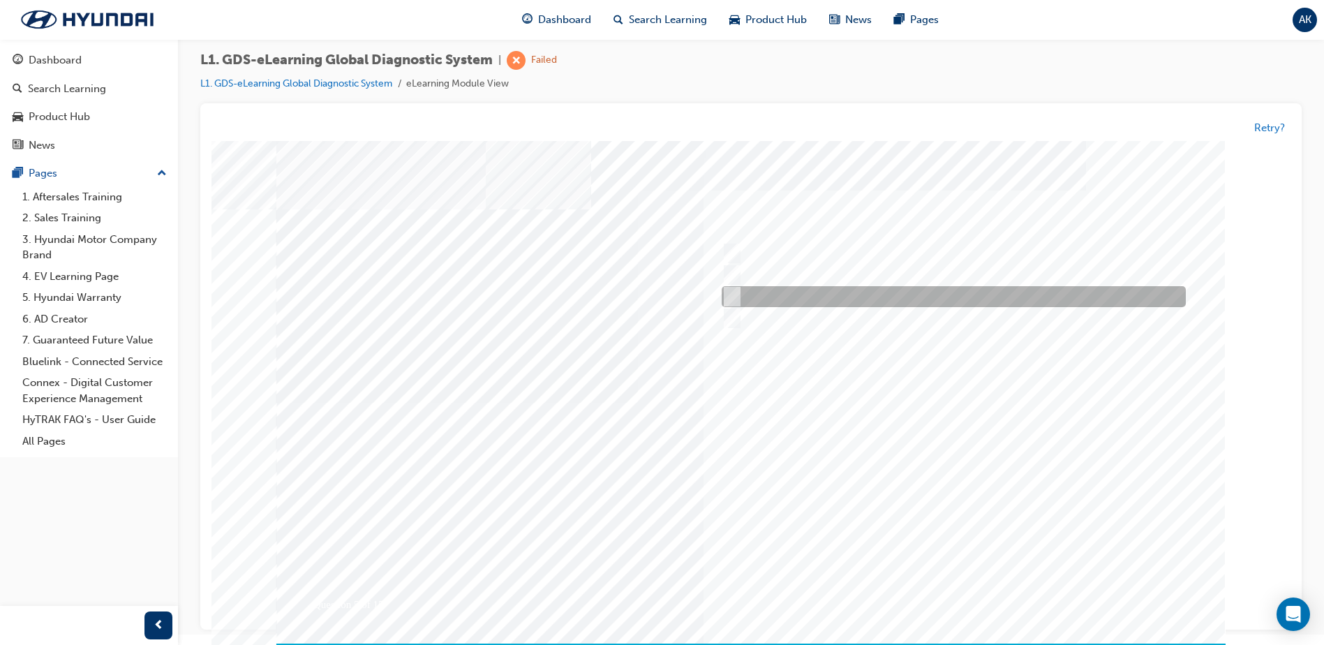
click at [734, 292] on input "From Main Screen by selecting Measurement" at bounding box center [728, 297] width 15 height 15
checkbox input "false"
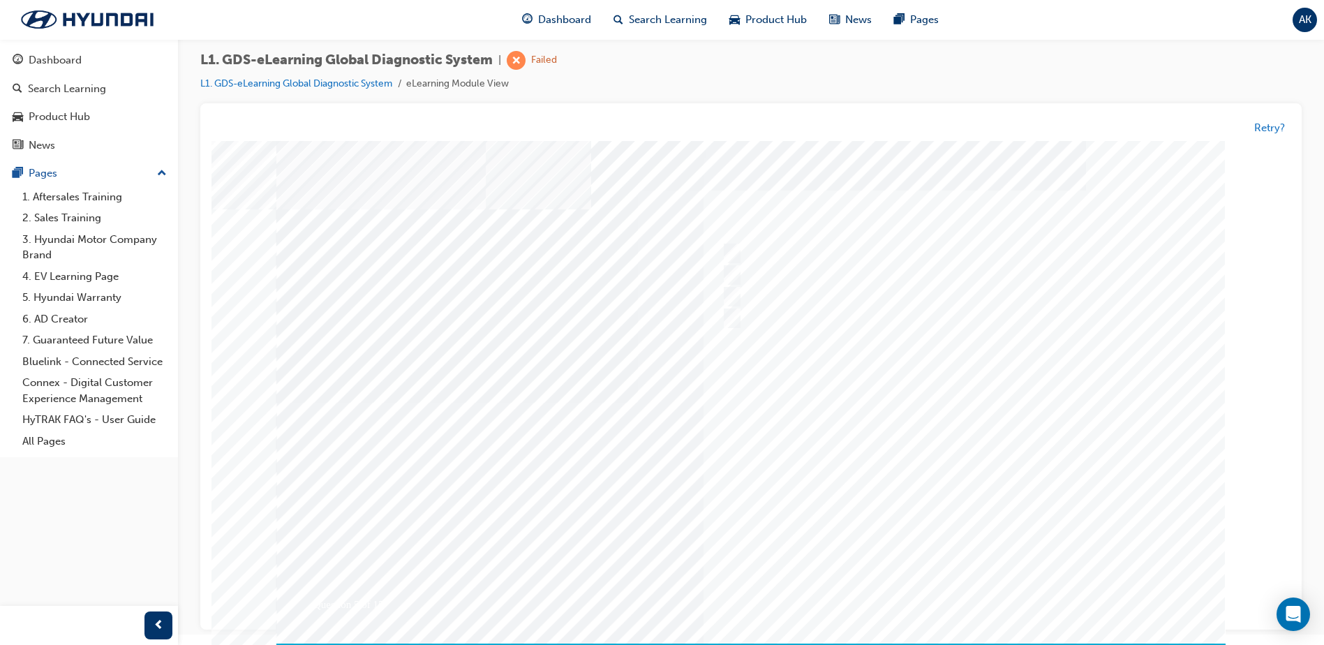
click at [877, 410] on div at bounding box center [750, 403] width 949 height 524
click at [734, 267] on div at bounding box center [750, 403] width 949 height 524
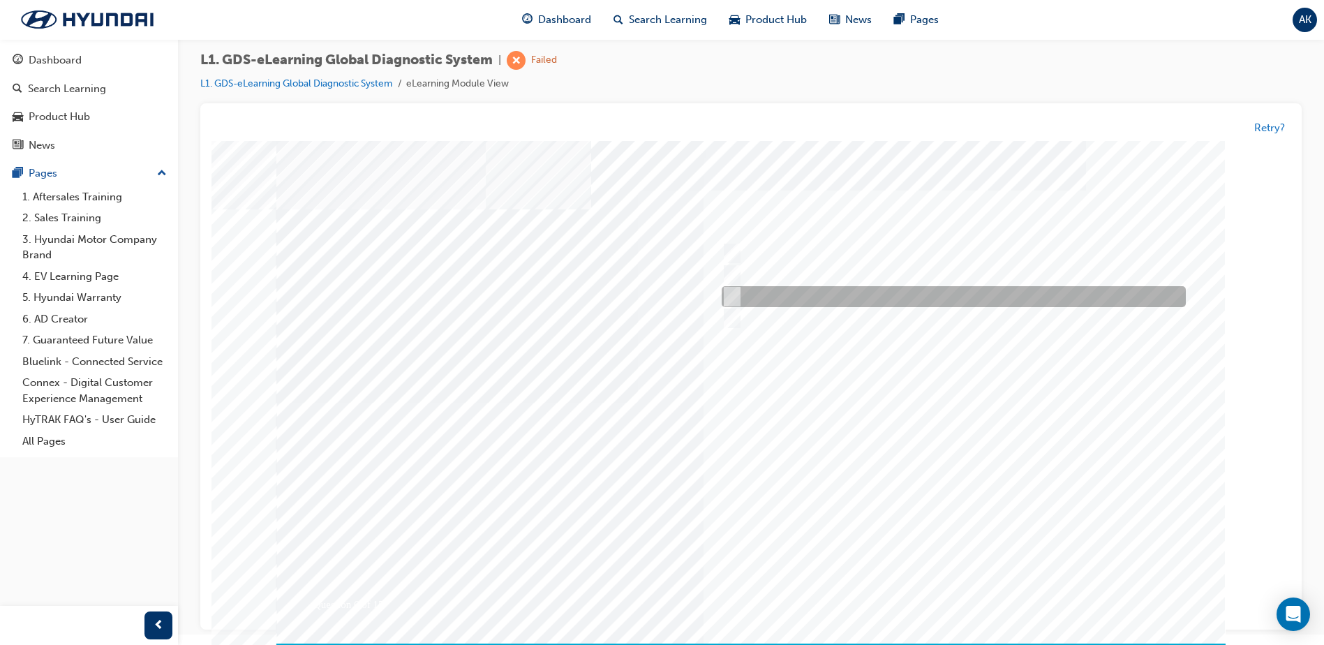
click at [735, 301] on input "Physically look at the component to check if it’s operating" at bounding box center [728, 297] width 15 height 15
checkbox input "true"
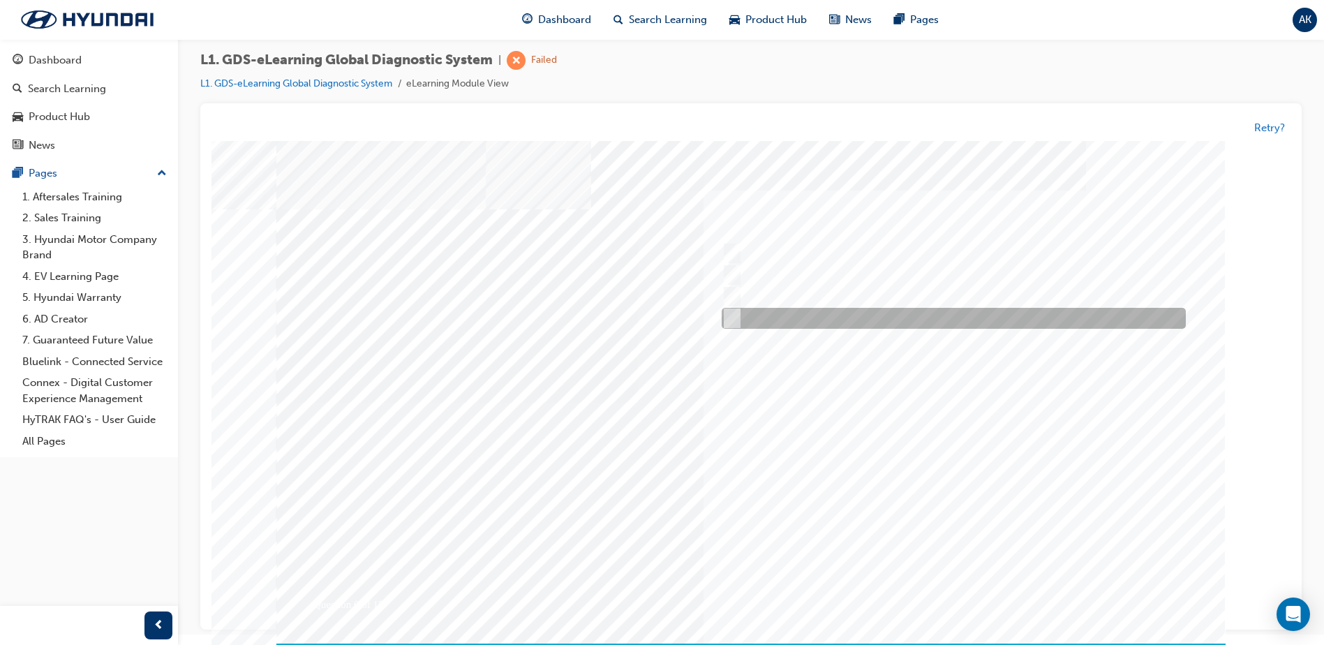
click at [728, 322] on input "Touch and feel to check if component’s operating" at bounding box center [728, 318] width 15 height 15
checkbox input "true"
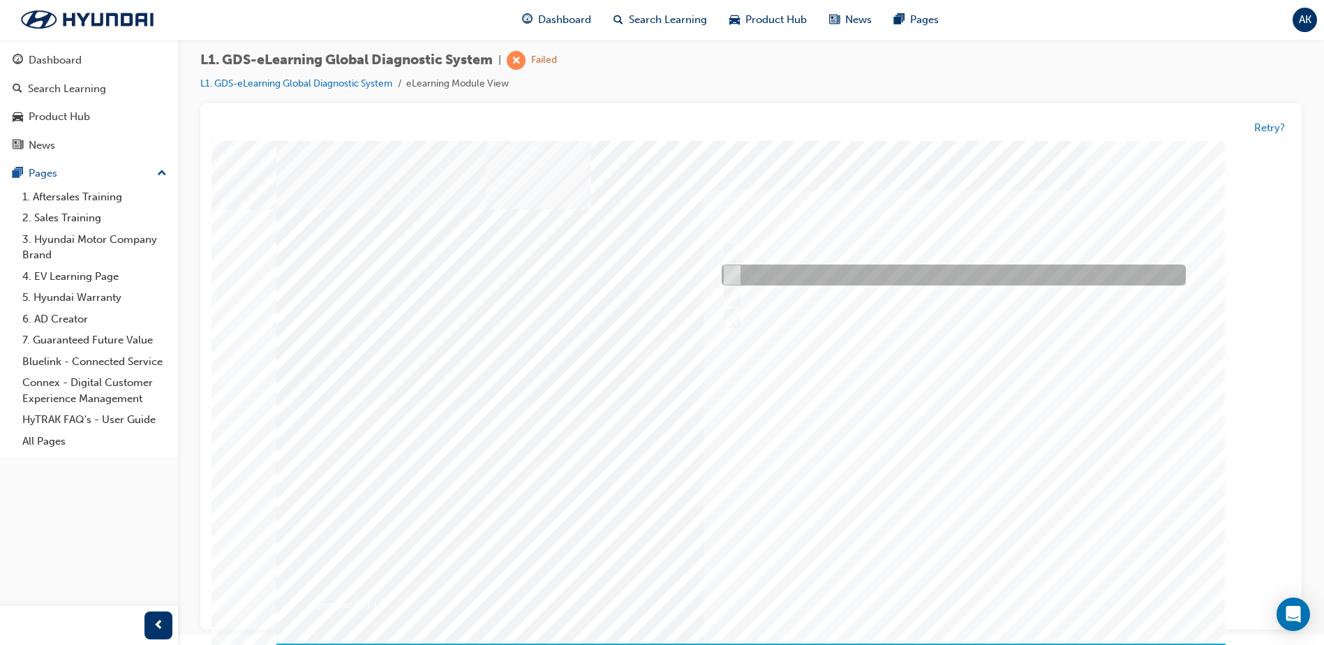
click at [734, 275] on input "Hear if the component to check for operation" at bounding box center [728, 275] width 15 height 15
checkbox input "true"
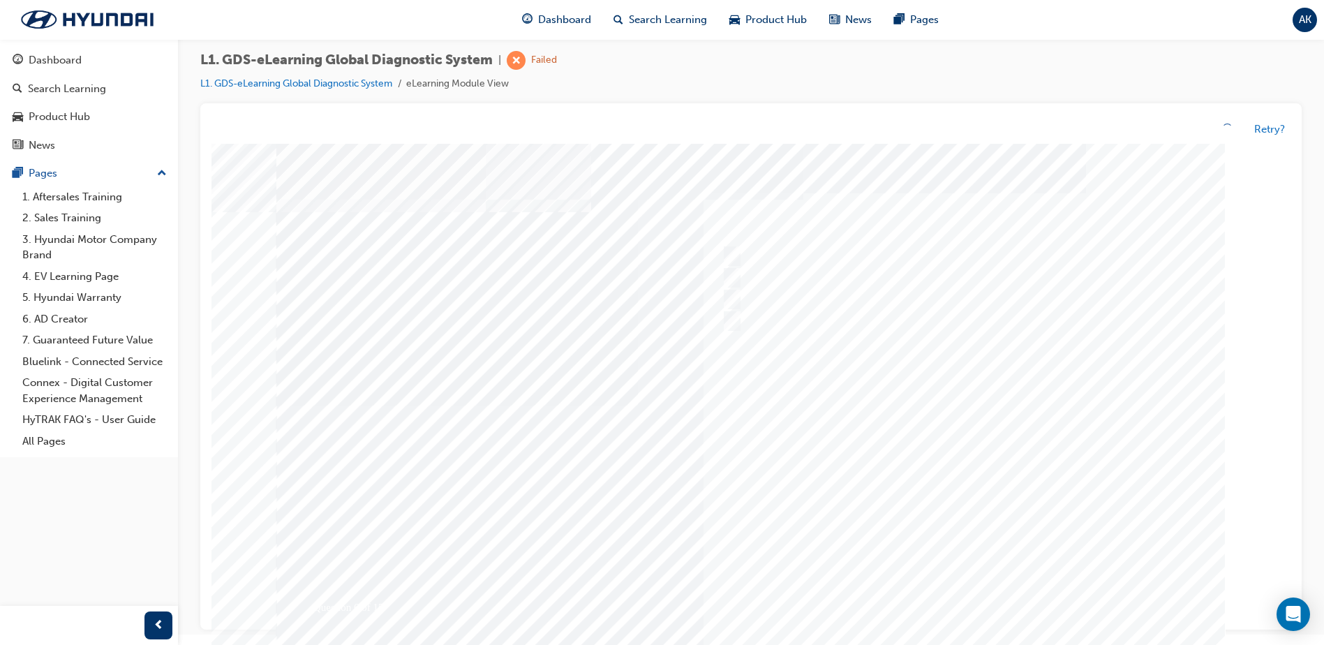
click at [964, 476] on div at bounding box center [750, 406] width 949 height 524
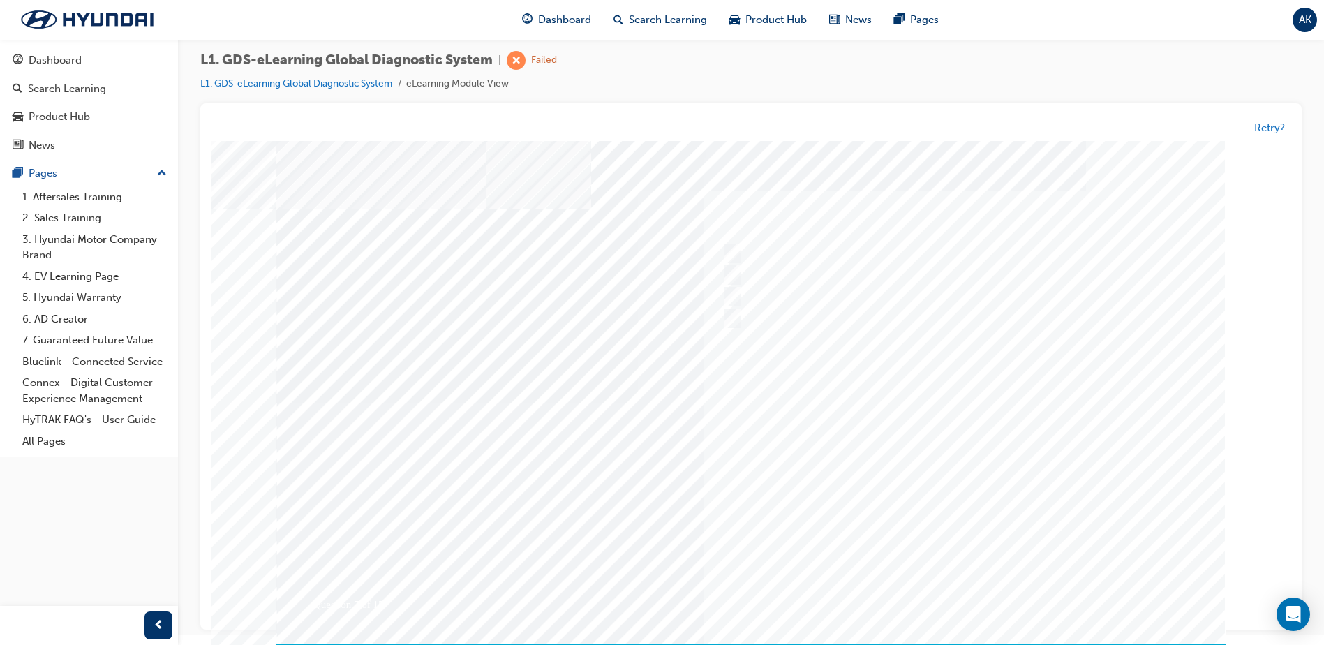
click at [732, 287] on div at bounding box center [950, 297] width 464 height 21
radio input "true"
click at [912, 427] on div at bounding box center [750, 403] width 949 height 524
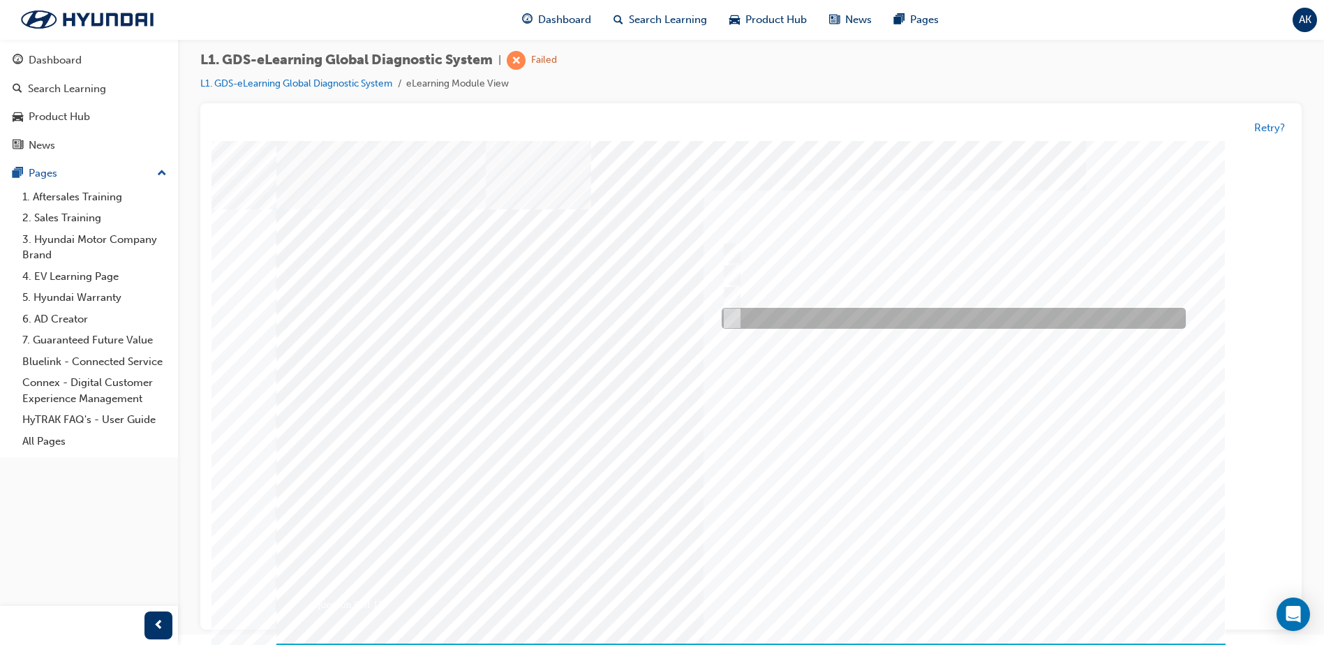
click at [728, 320] on input "Actuation Test" at bounding box center [729, 318] width 15 height 15
radio input "true"
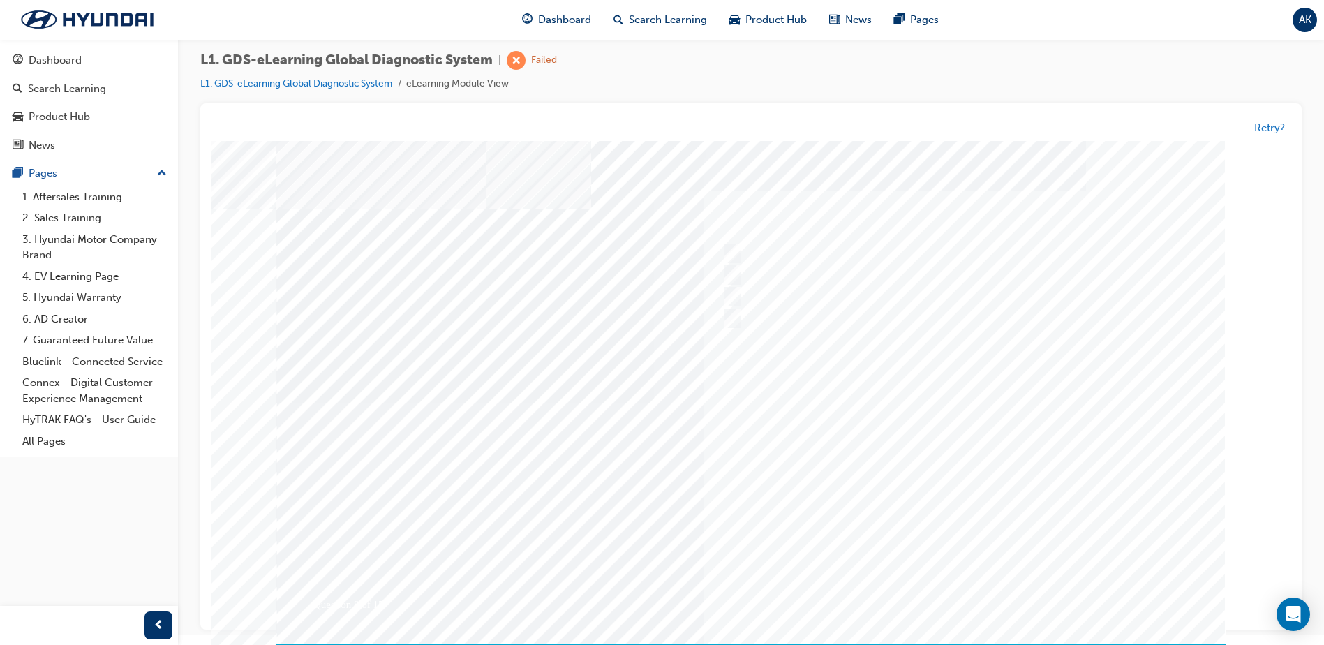
click at [740, 396] on div at bounding box center [750, 403] width 949 height 524
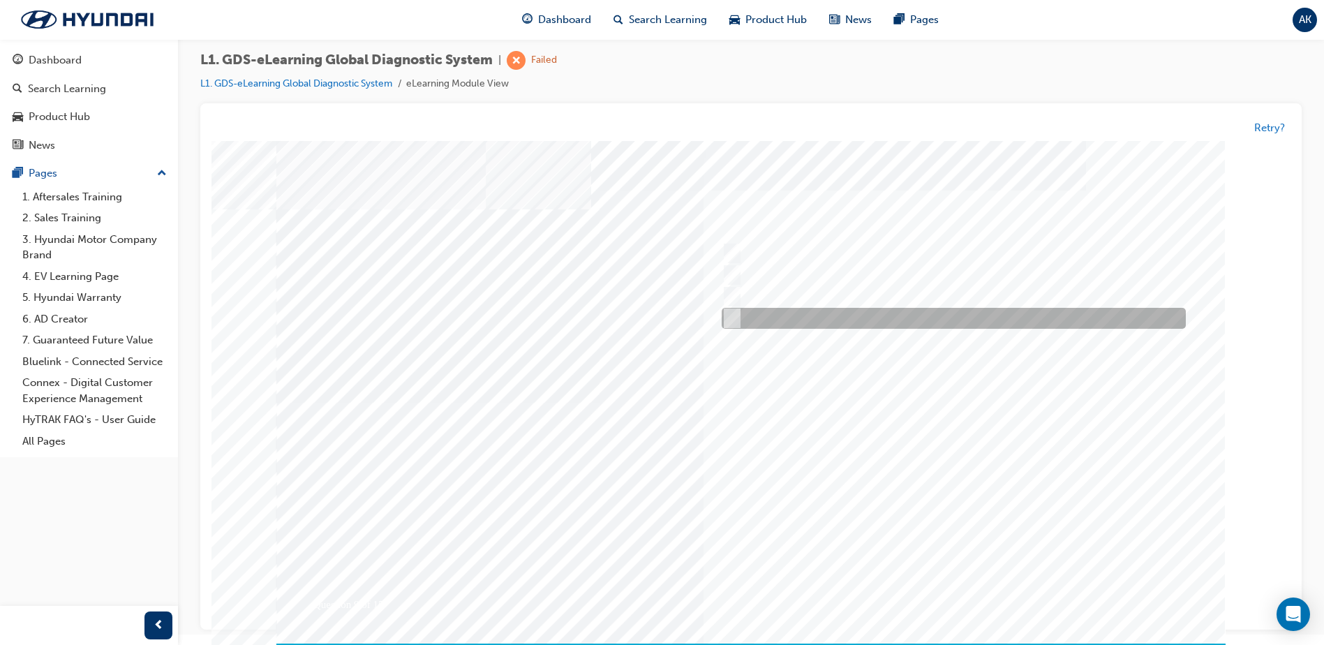
click at [732, 320] on input "Data Saving" at bounding box center [729, 318] width 15 height 15
radio input "true"
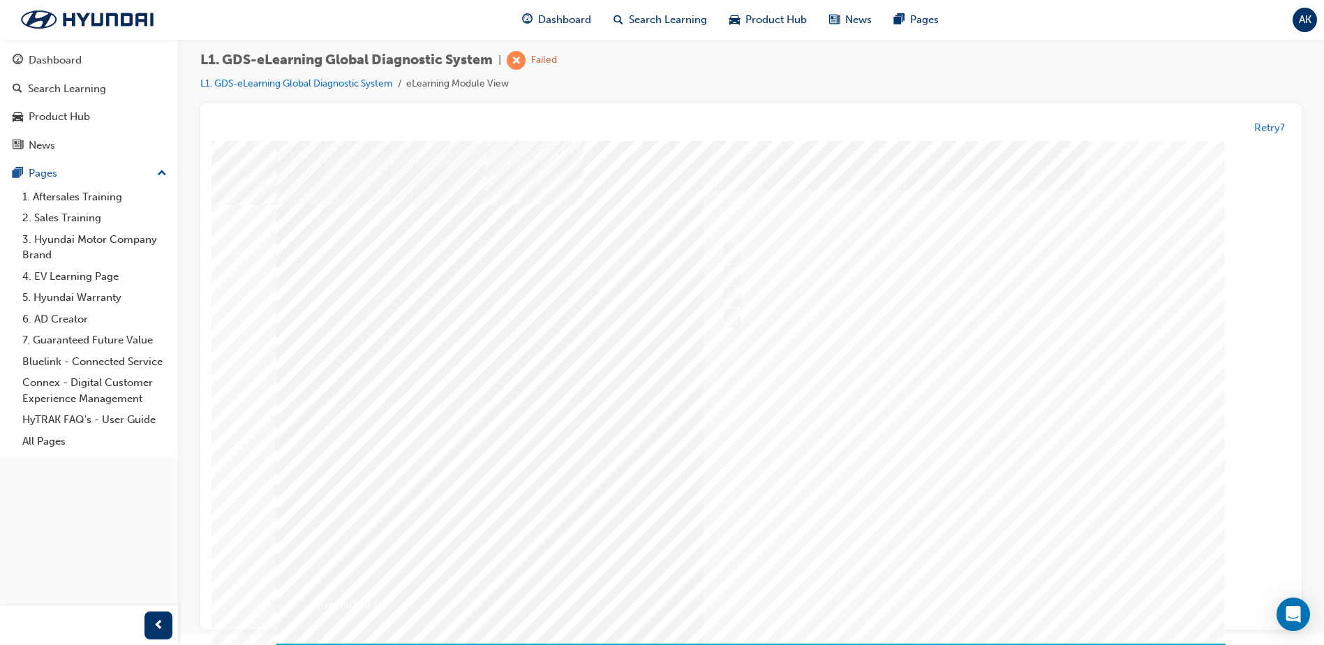
click at [852, 453] on div at bounding box center [750, 403] width 949 height 524
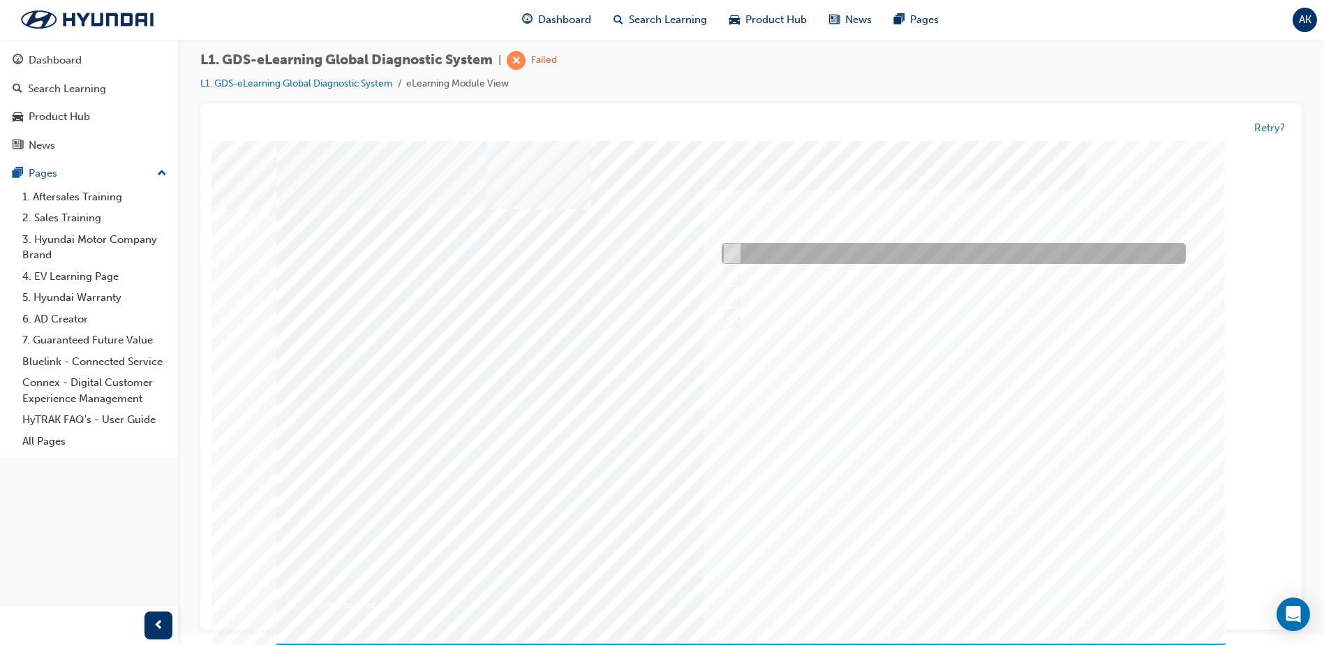
click at [743, 251] on div at bounding box center [950, 254] width 464 height 21
radio input "true"
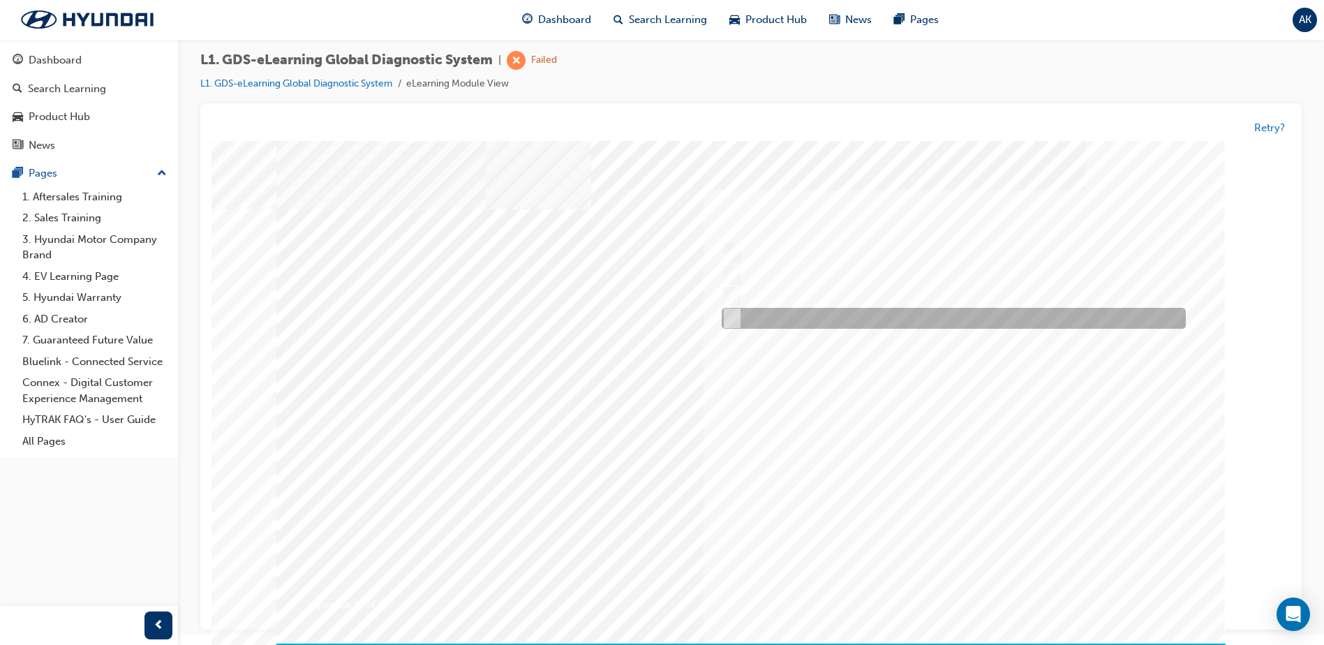
click at [732, 325] on input "To view the oscilloscope using the VMI" at bounding box center [729, 318] width 15 height 15
radio input "true"
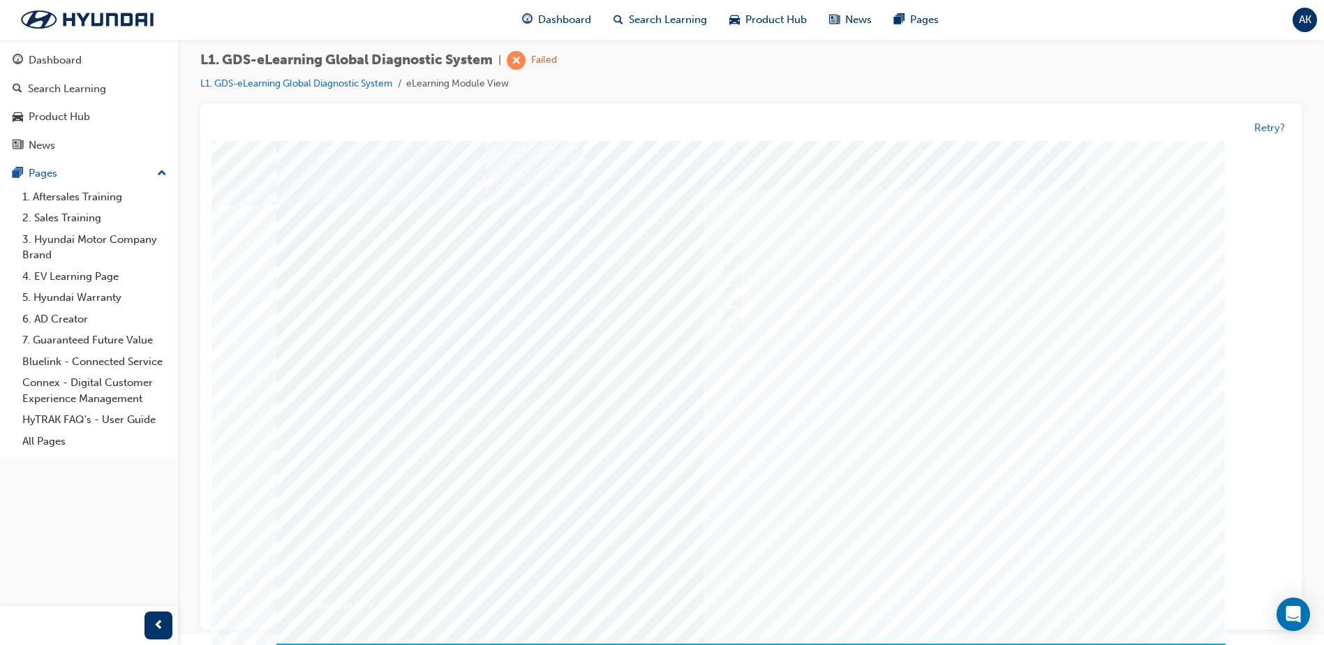
click at [953, 493] on div at bounding box center [750, 403] width 949 height 524
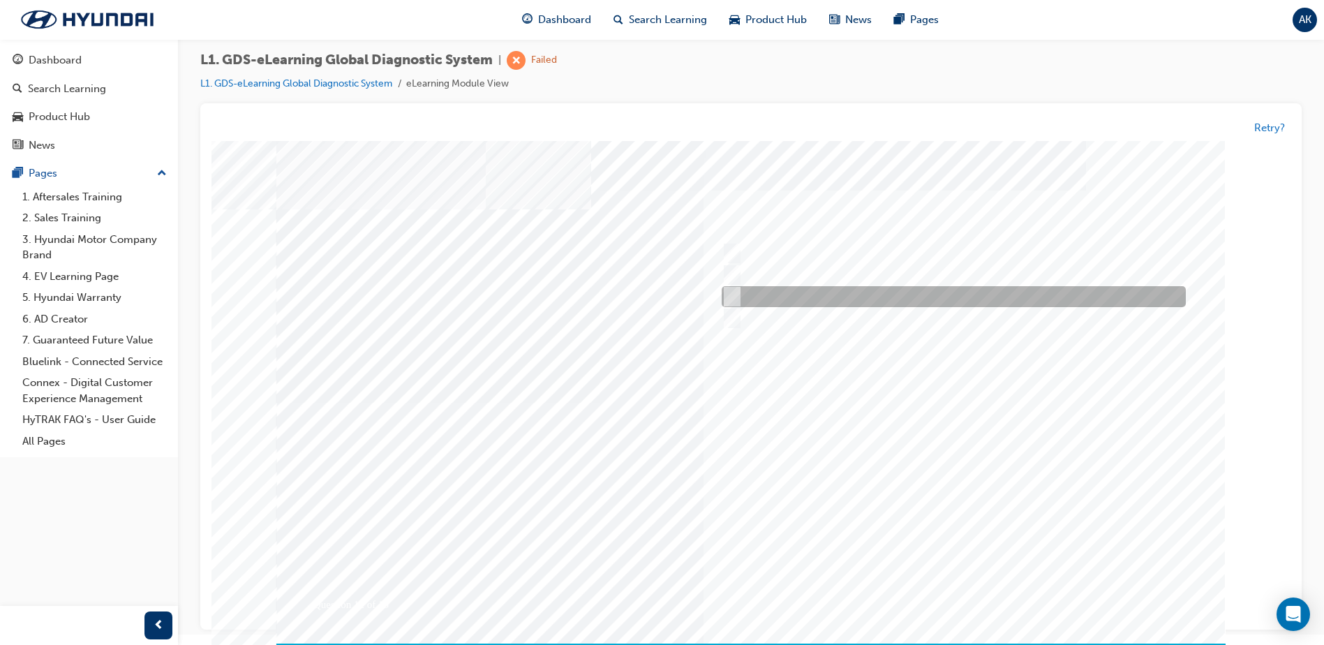
click at [729, 292] on input "Active, Pending and History" at bounding box center [729, 297] width 15 height 15
radio input "true"
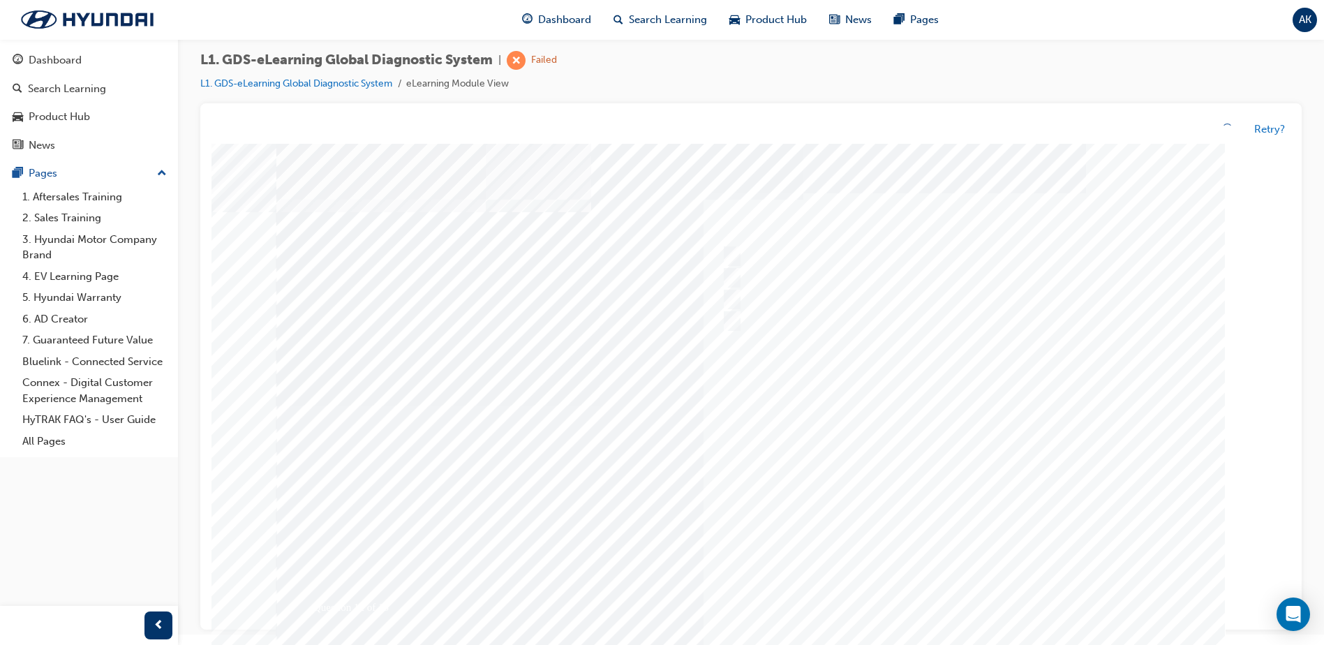
click at [972, 459] on div at bounding box center [750, 406] width 949 height 524
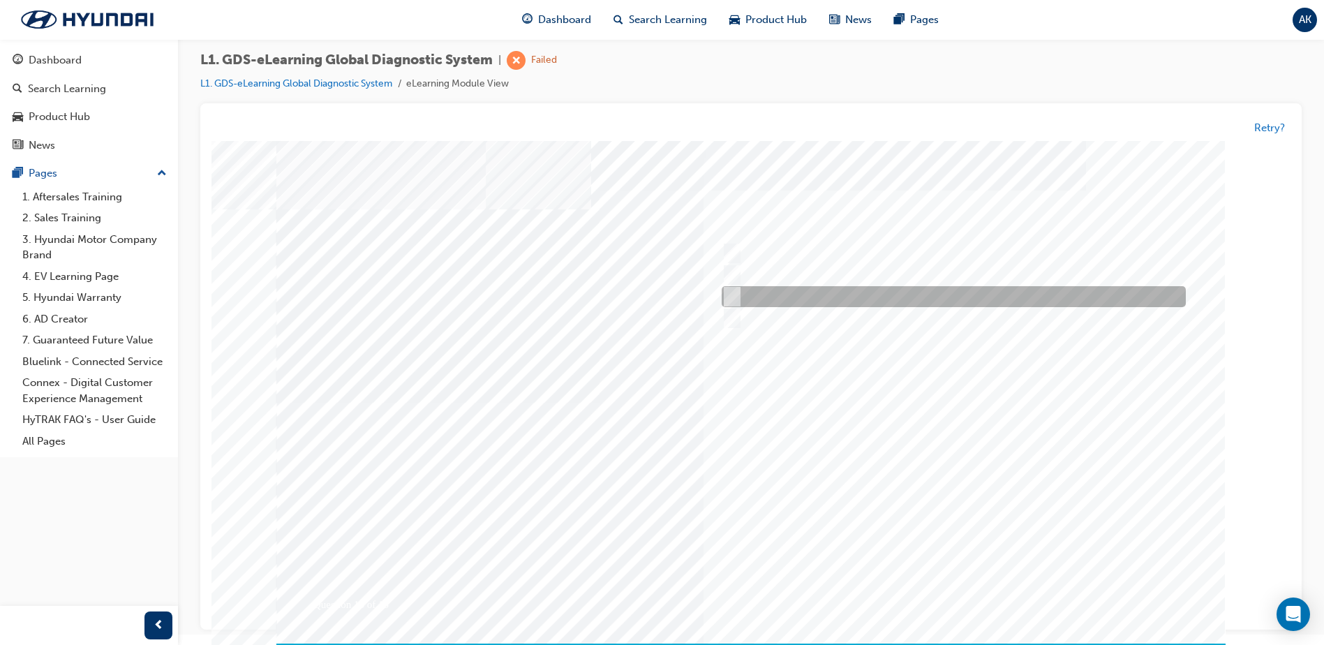
click at [725, 290] on input "Increase the refresh speed of the data" at bounding box center [729, 297] width 15 height 15
radio input "true"
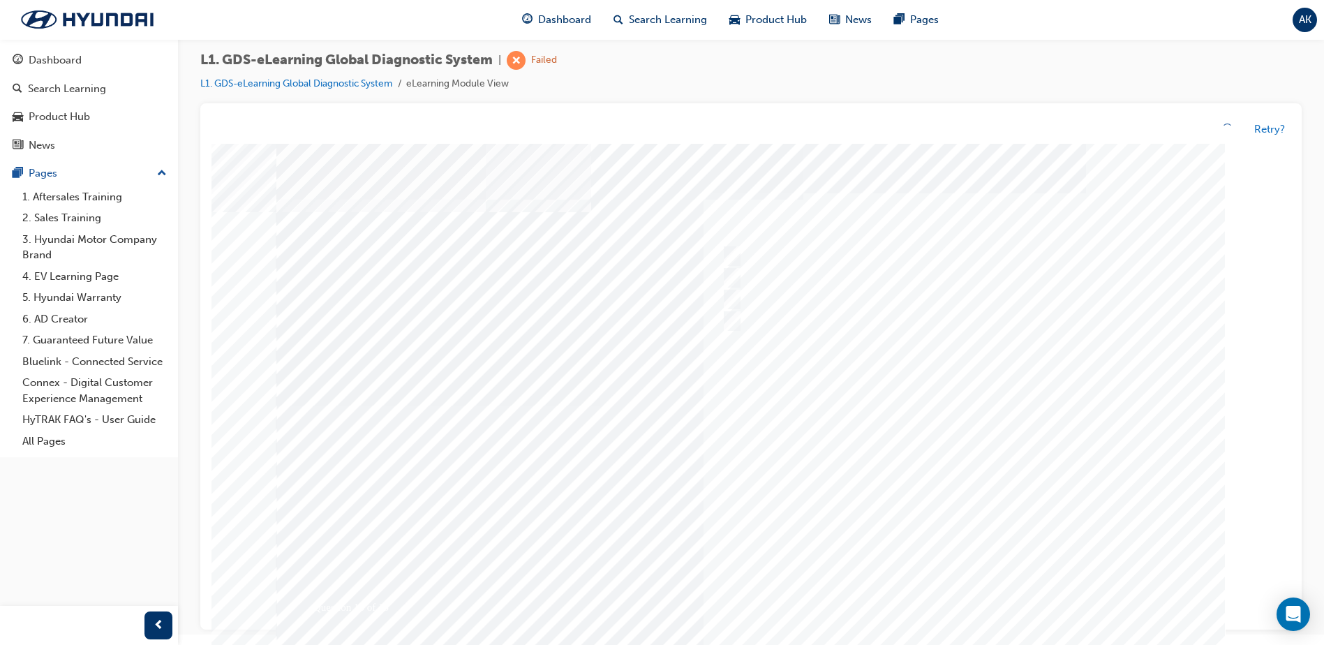
click at [841, 392] on div at bounding box center [750, 406] width 949 height 524
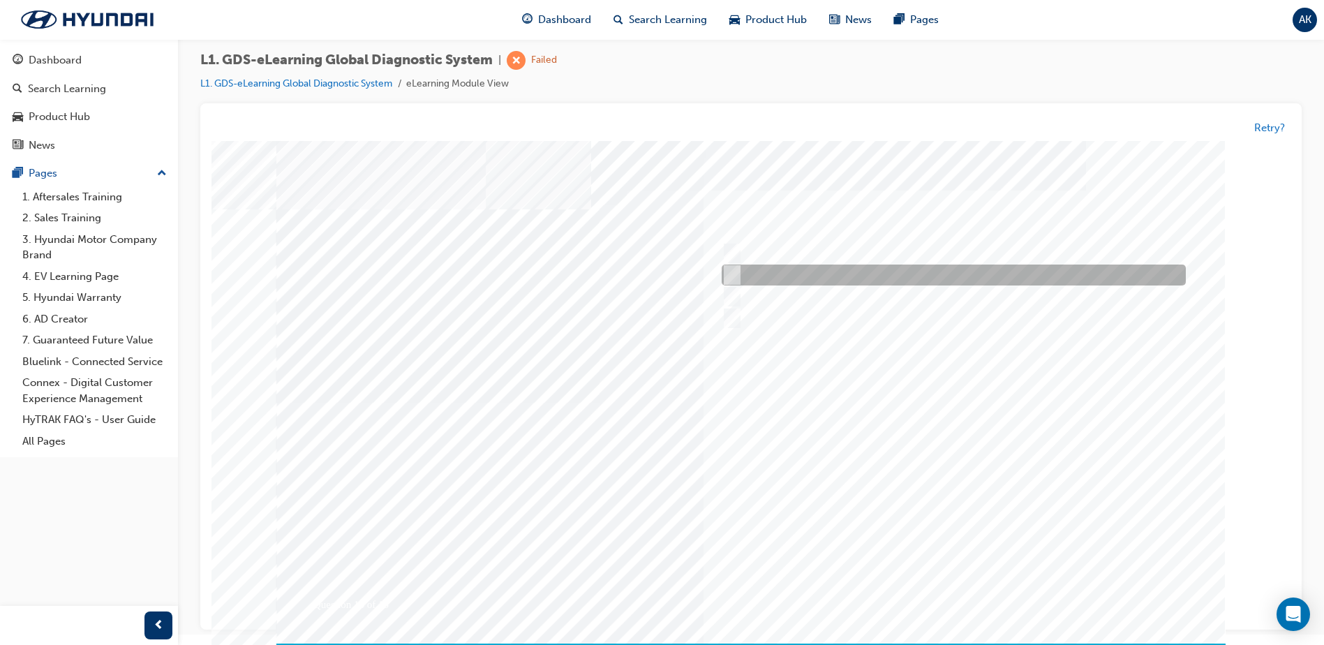
click at [744, 272] on div at bounding box center [950, 275] width 464 height 21
radio input "true"
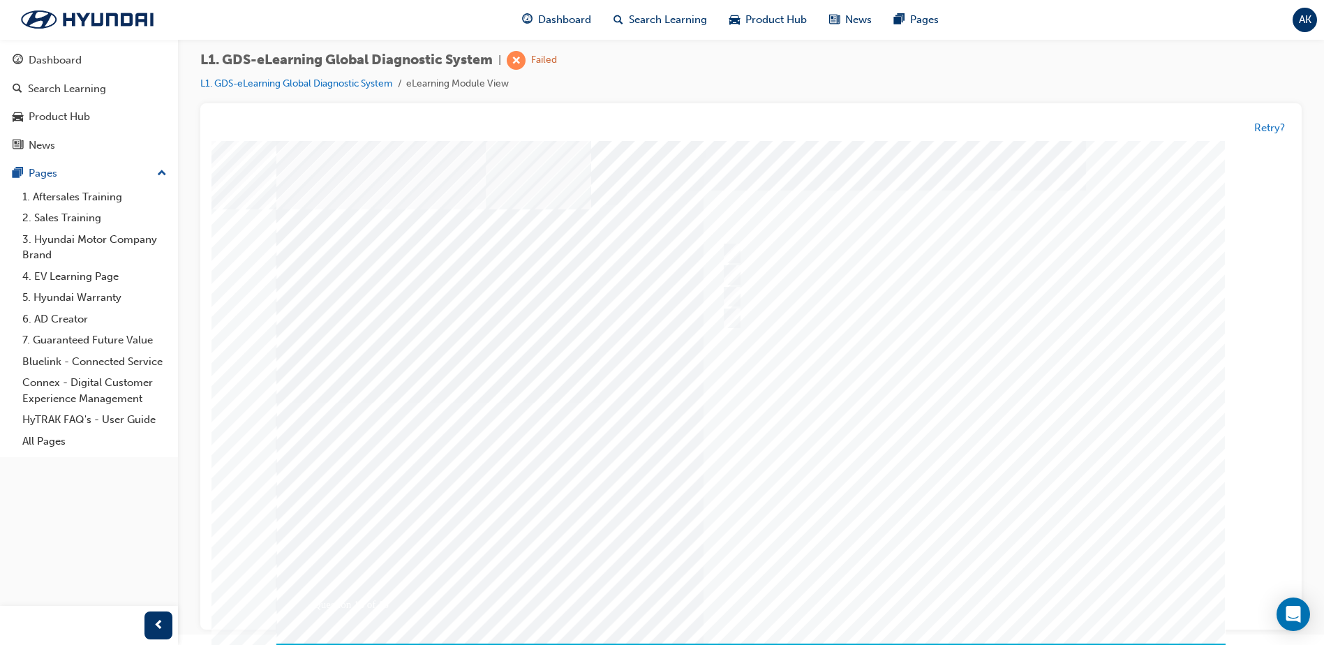
click at [903, 429] on div at bounding box center [750, 403] width 949 height 524
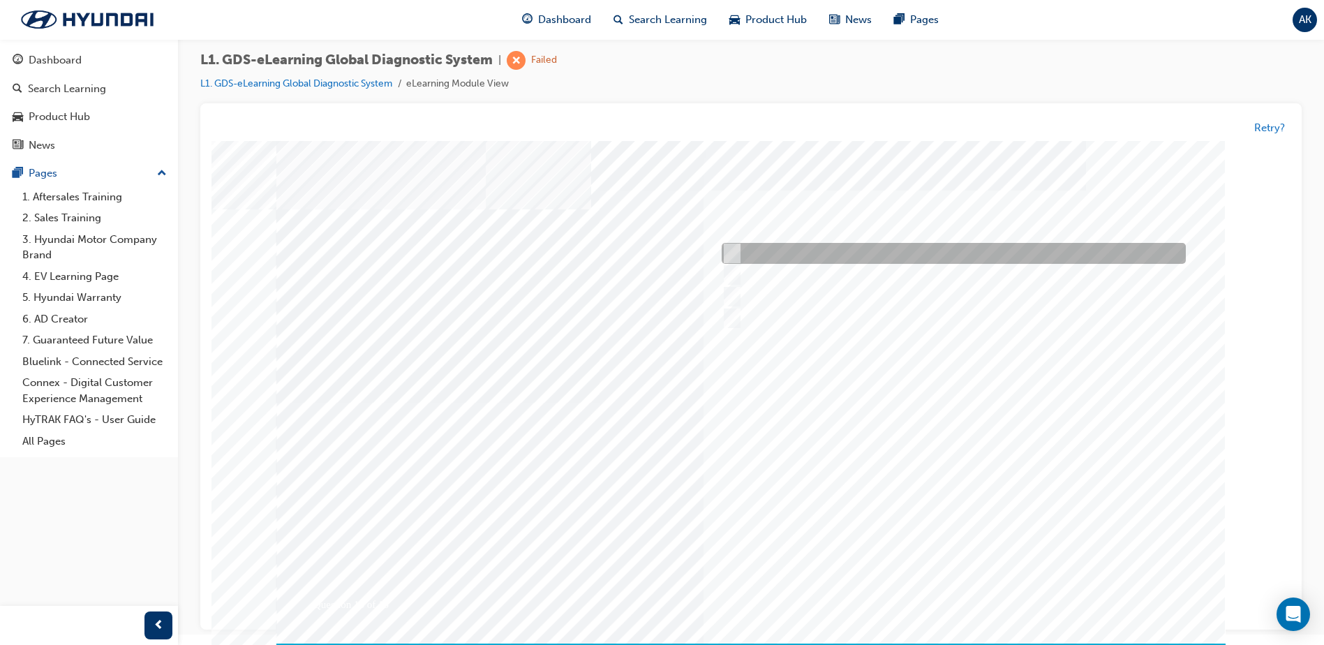
click at [741, 253] on div at bounding box center [950, 254] width 464 height 21
radio input "true"
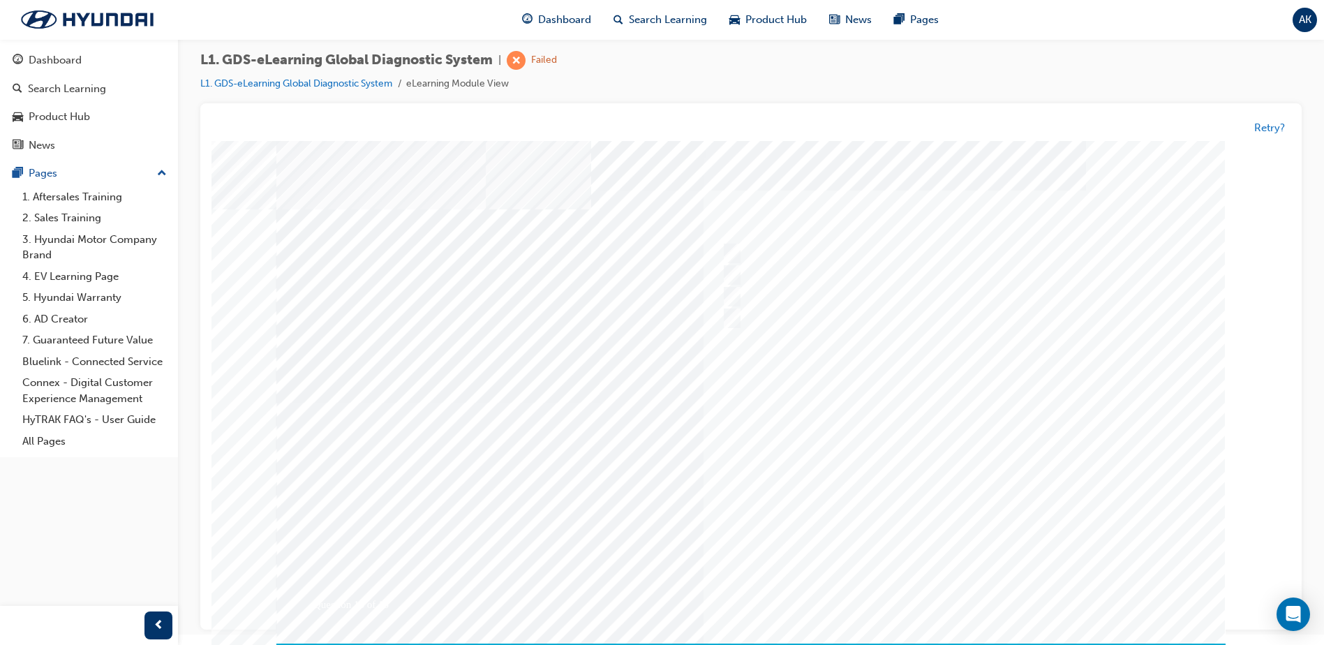
click at [933, 508] on div at bounding box center [750, 403] width 949 height 524
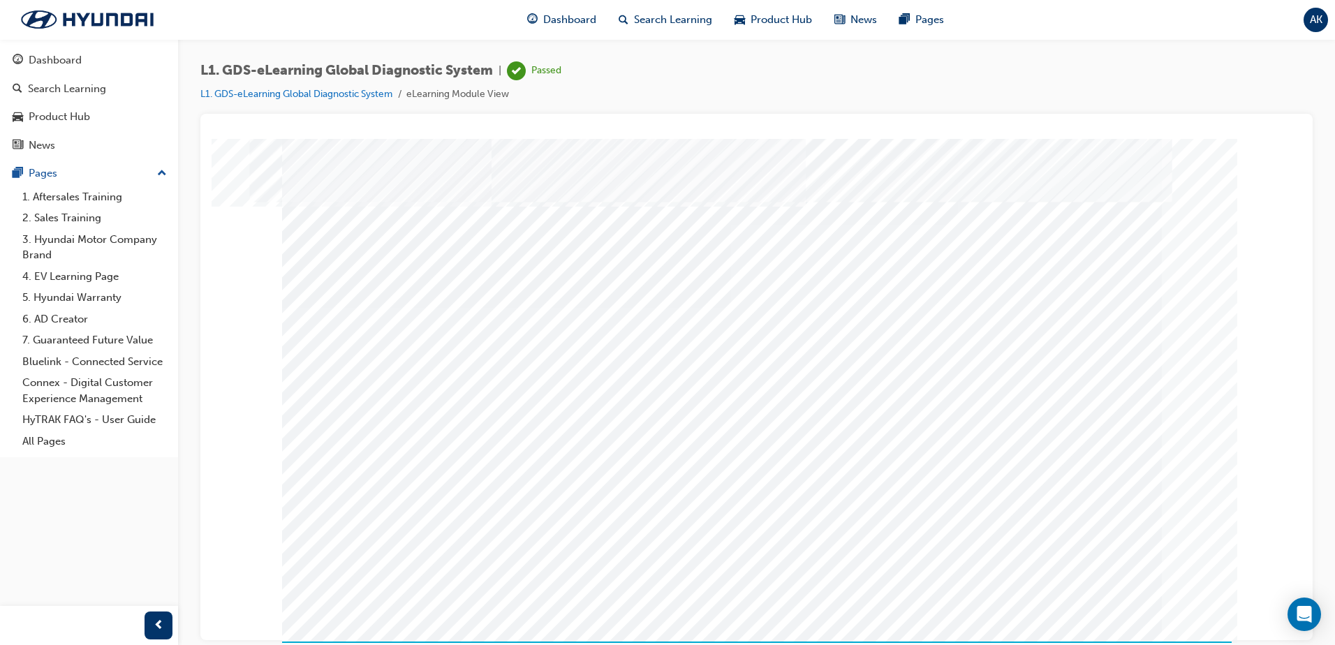
click at [313, 94] on link "L1. GDS-eLearning Global Diagnostic System" at bounding box center [296, 94] width 192 height 12
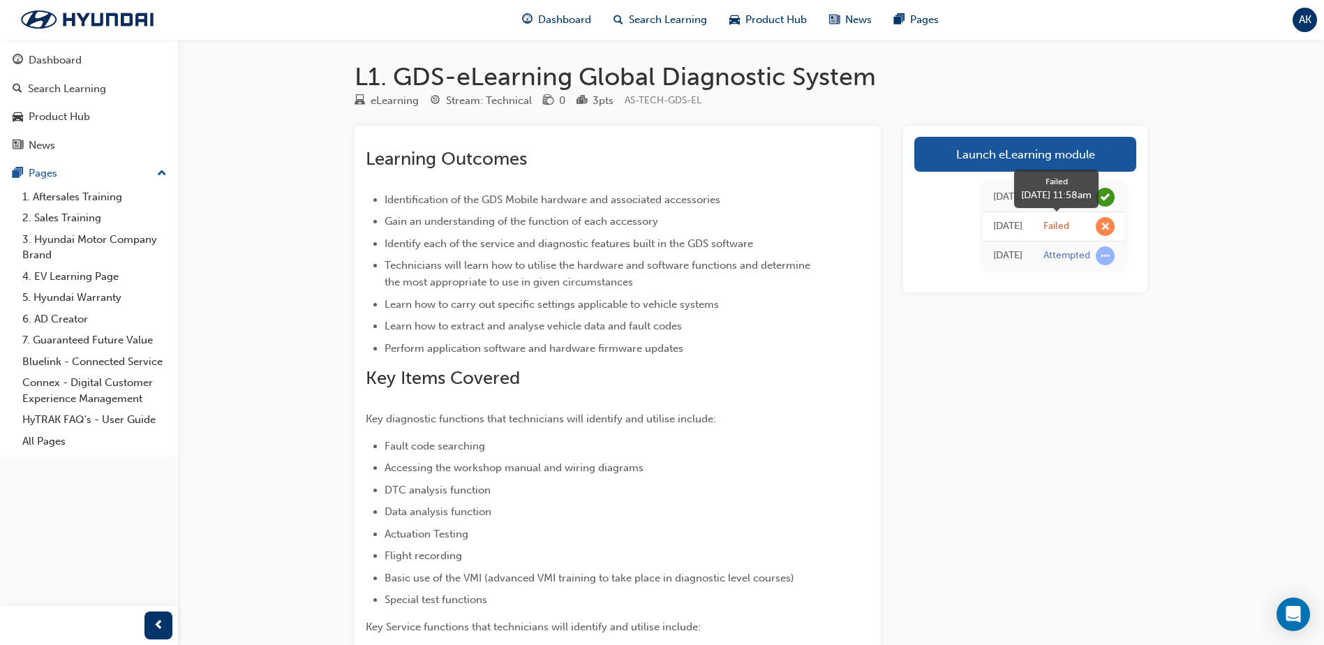
click at [1102, 221] on span "learningRecordVerb_FAIL-icon" at bounding box center [1105, 226] width 19 height 19
click at [556, 16] on span "Dashboard" at bounding box center [564, 20] width 53 height 16
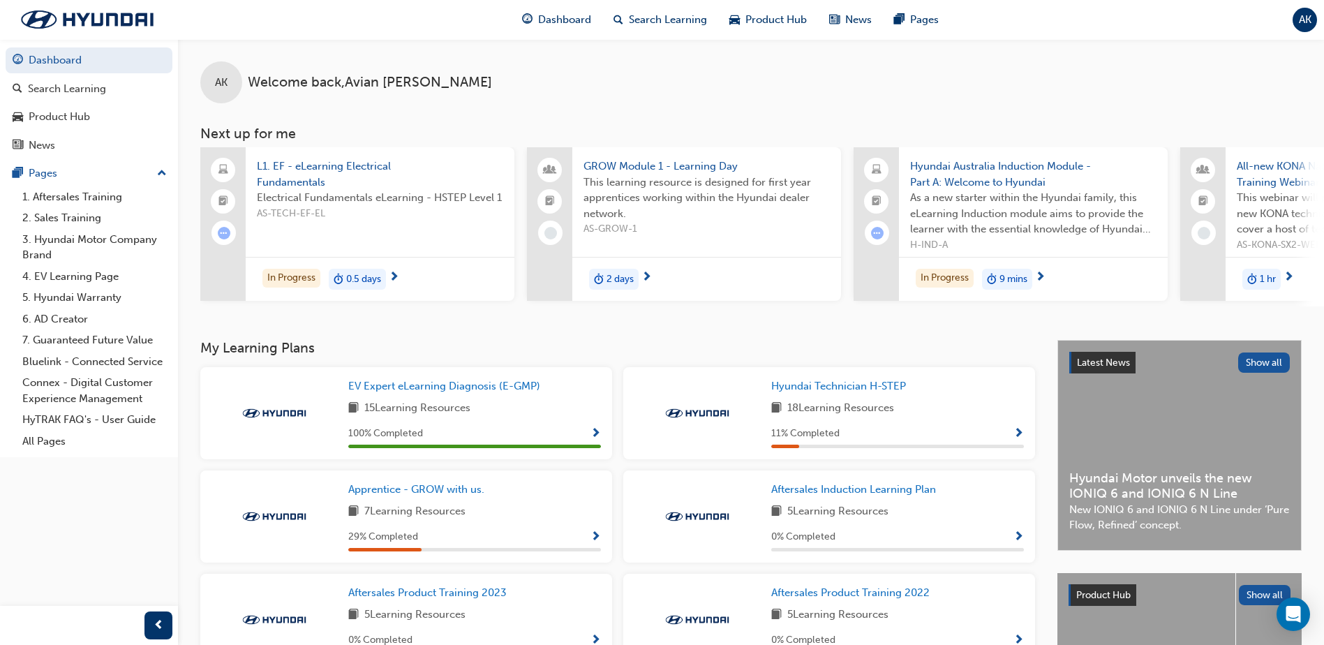
click at [274, 167] on span "L1. EF - eLearning Electrical Fundamentals" at bounding box center [380, 173] width 246 height 31
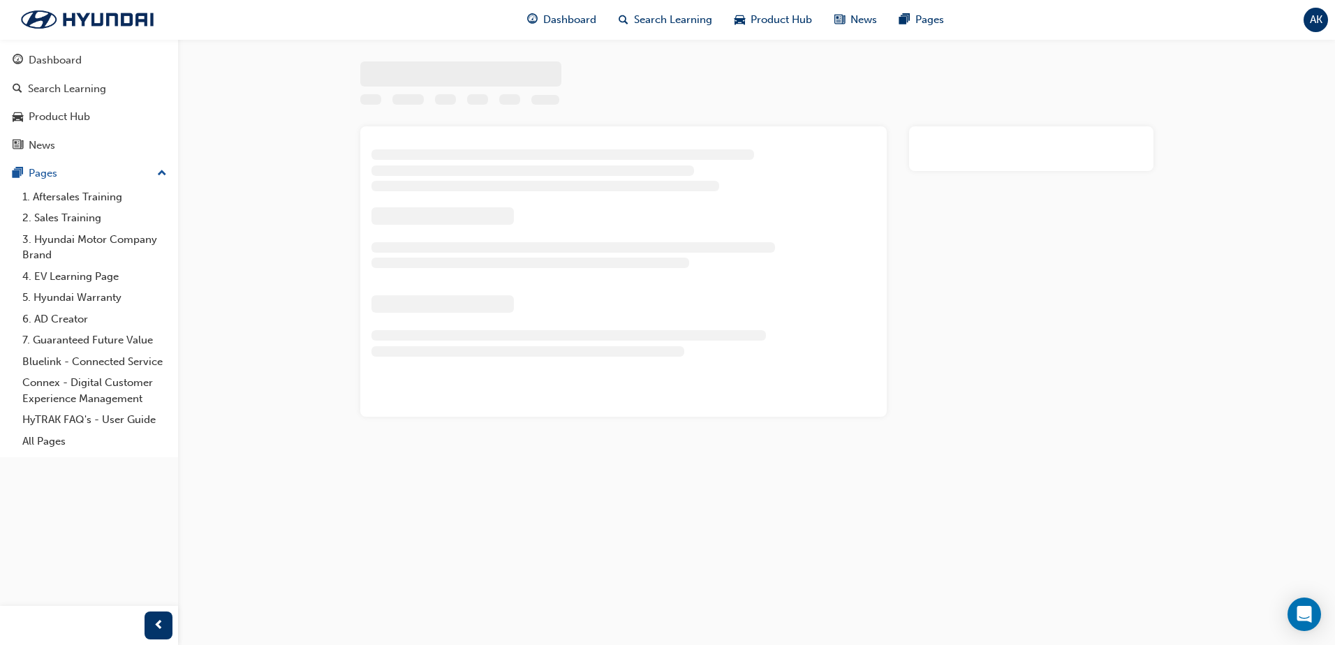
click at [274, 167] on div at bounding box center [667, 322] width 1335 height 645
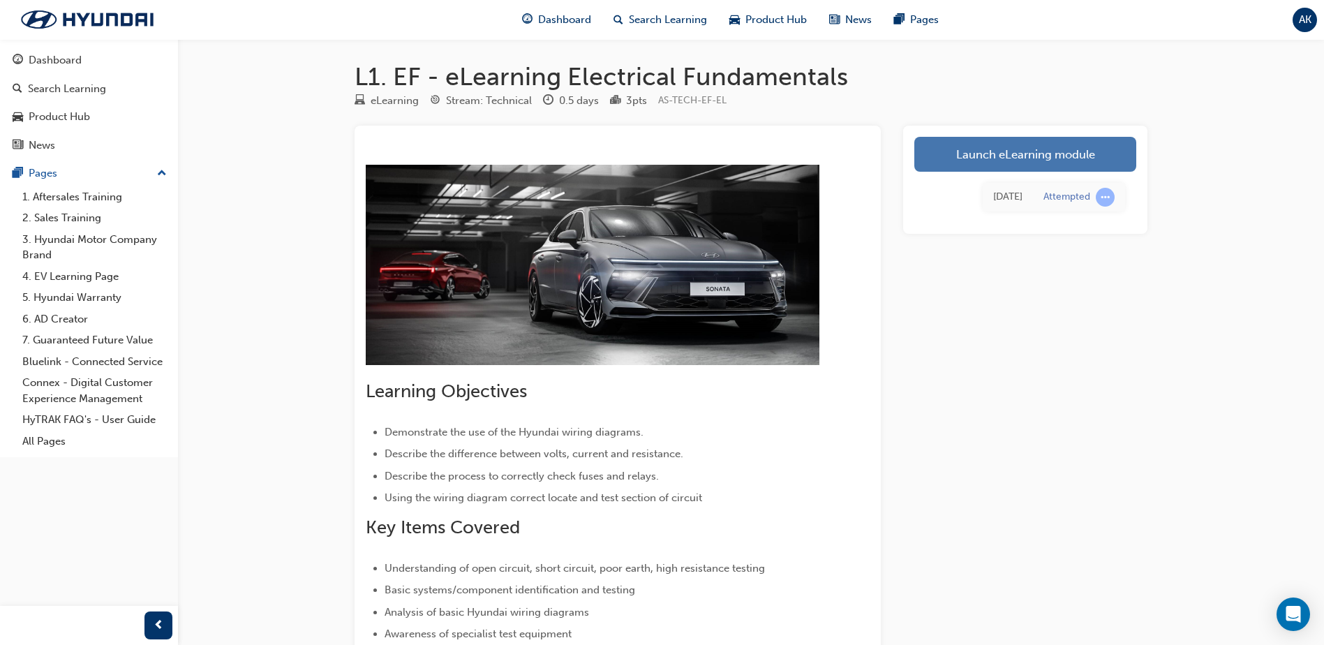
click at [1016, 161] on link "Launch eLearning module" at bounding box center [1025, 154] width 222 height 35
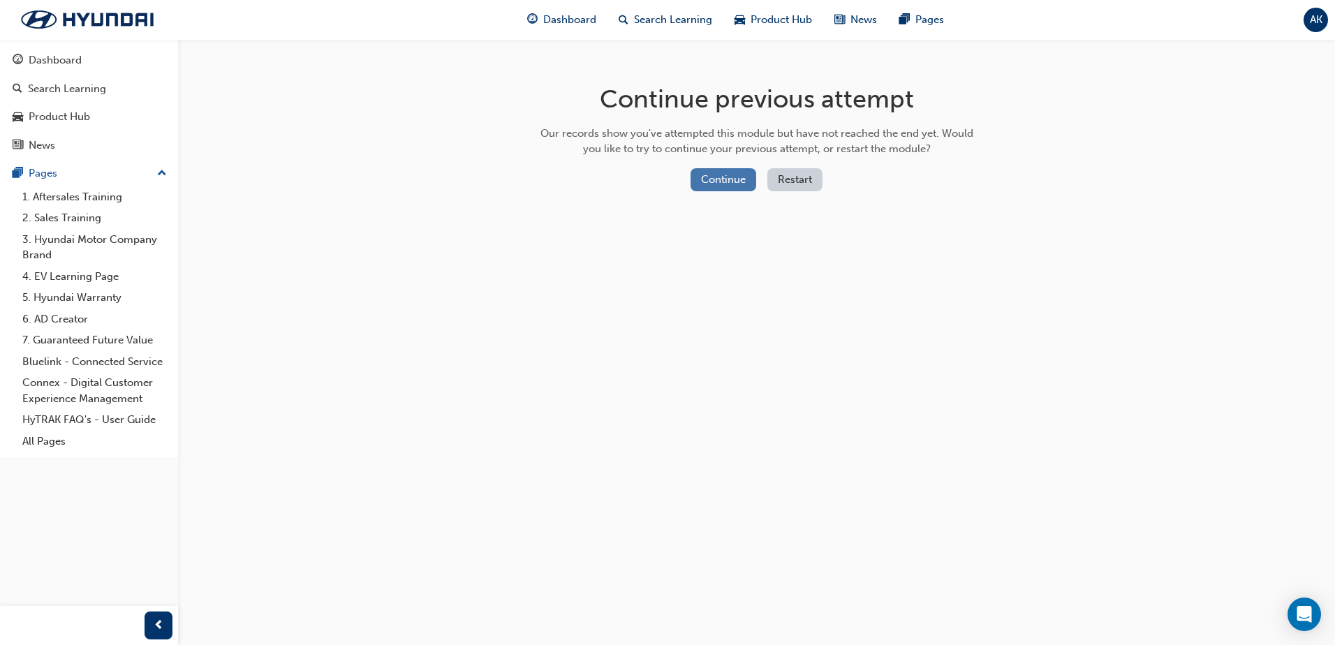
click at [725, 184] on button "Continue" at bounding box center [723, 179] width 66 height 23
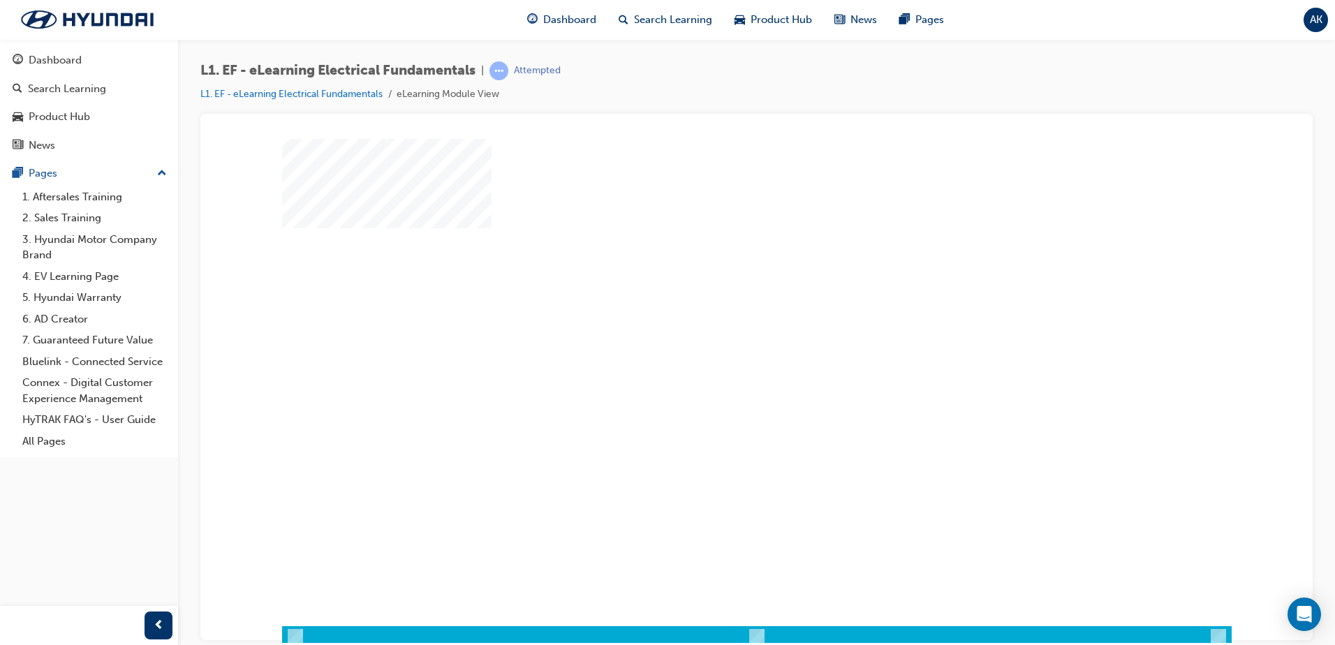
scroll to position [20, 0]
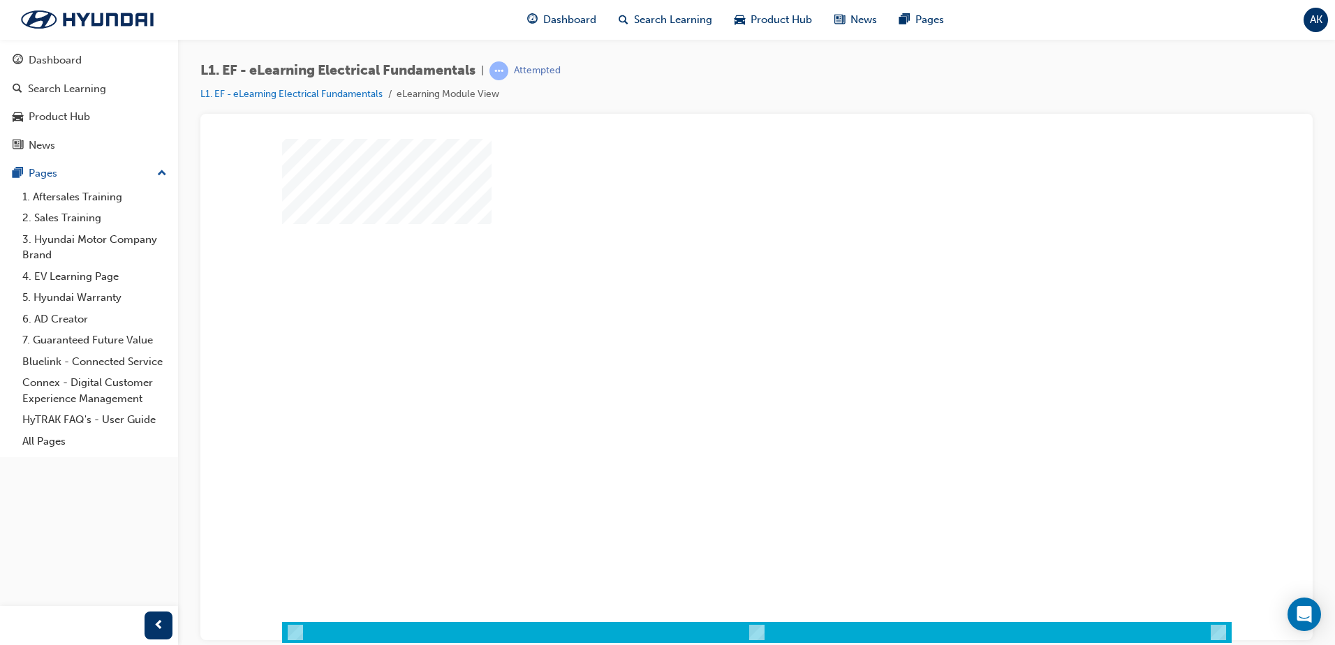
click at [716, 329] on div "play" at bounding box center [716, 329] width 0 height 0
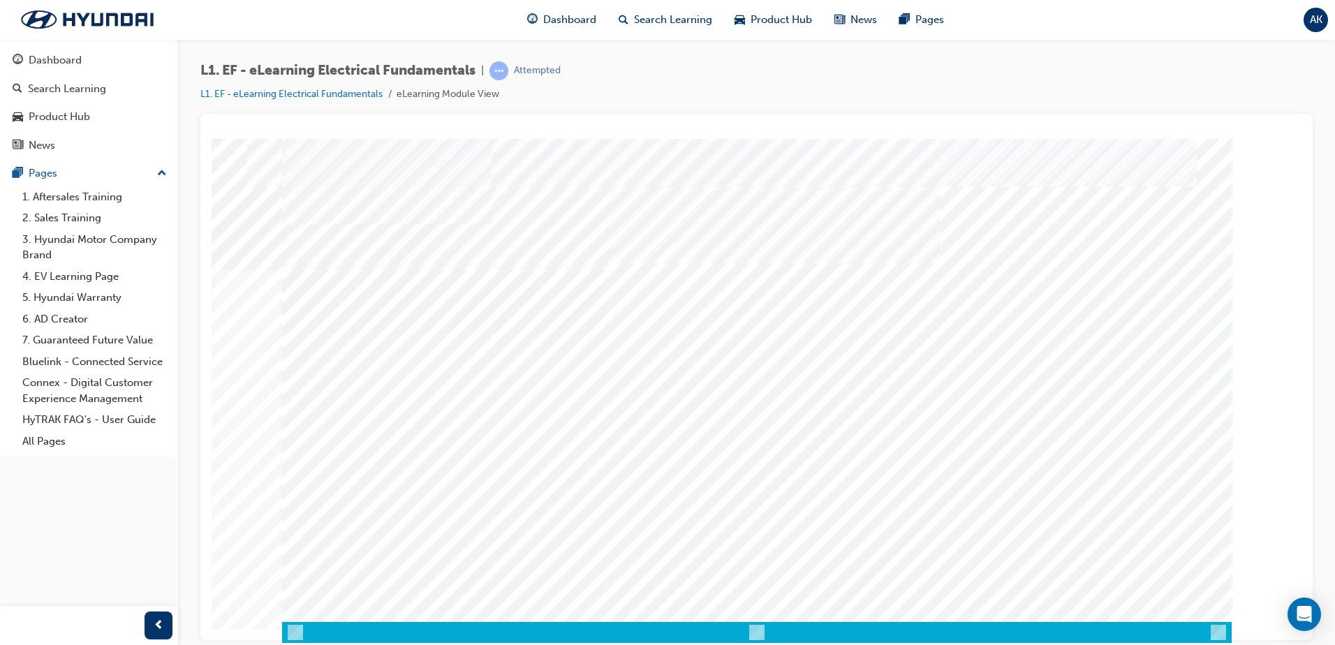
drag, startPoint x: 912, startPoint y: 487, endPoint x: 903, endPoint y: 491, distance: 9.4
drag, startPoint x: 683, startPoint y: 604, endPoint x: 828, endPoint y: 631, distance: 147.7
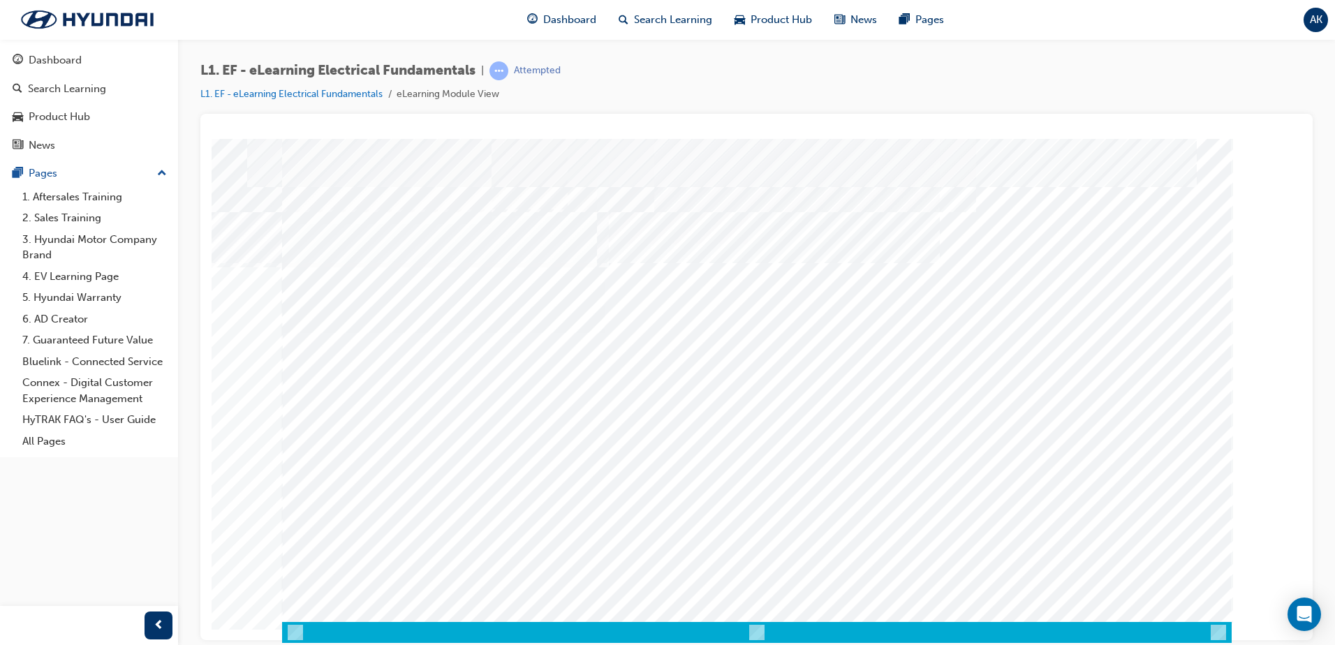
drag, startPoint x: 637, startPoint y: 455, endPoint x: 923, endPoint y: 534, distance: 297.5
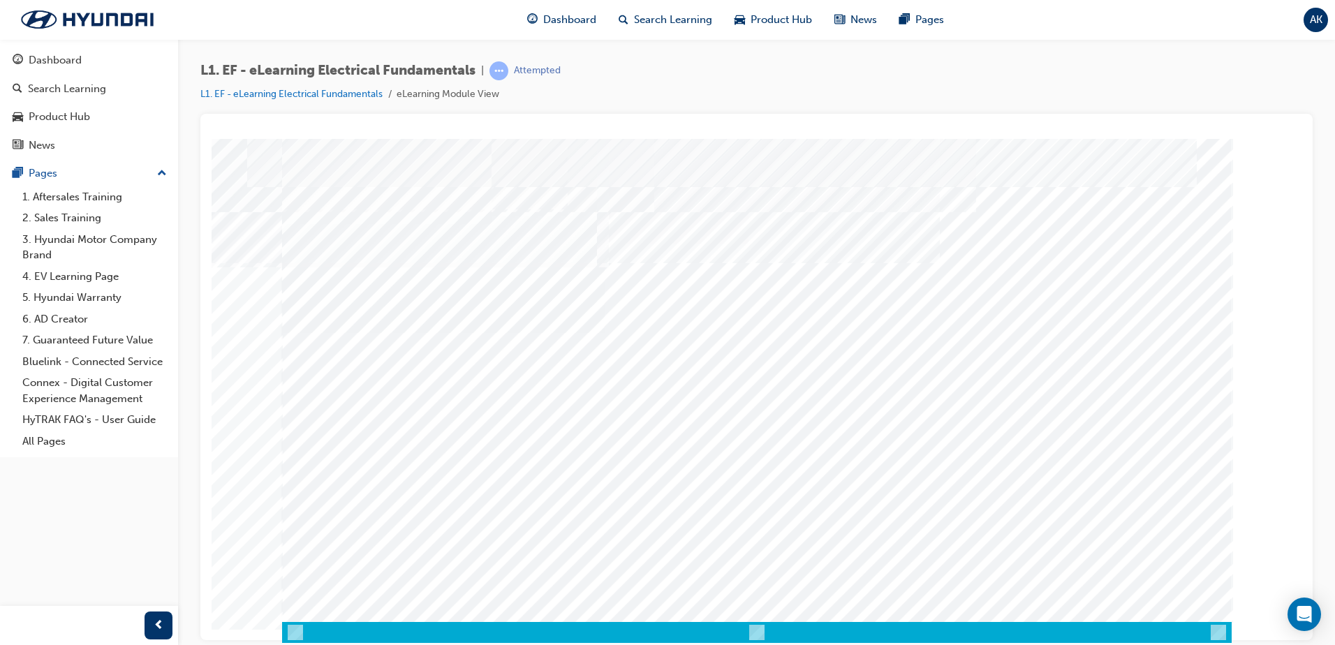
drag, startPoint x: 653, startPoint y: 457, endPoint x: 698, endPoint y: 457, distance: 45.4
drag, startPoint x: 1122, startPoint y: 468, endPoint x: 1149, endPoint y: 468, distance: 27.2
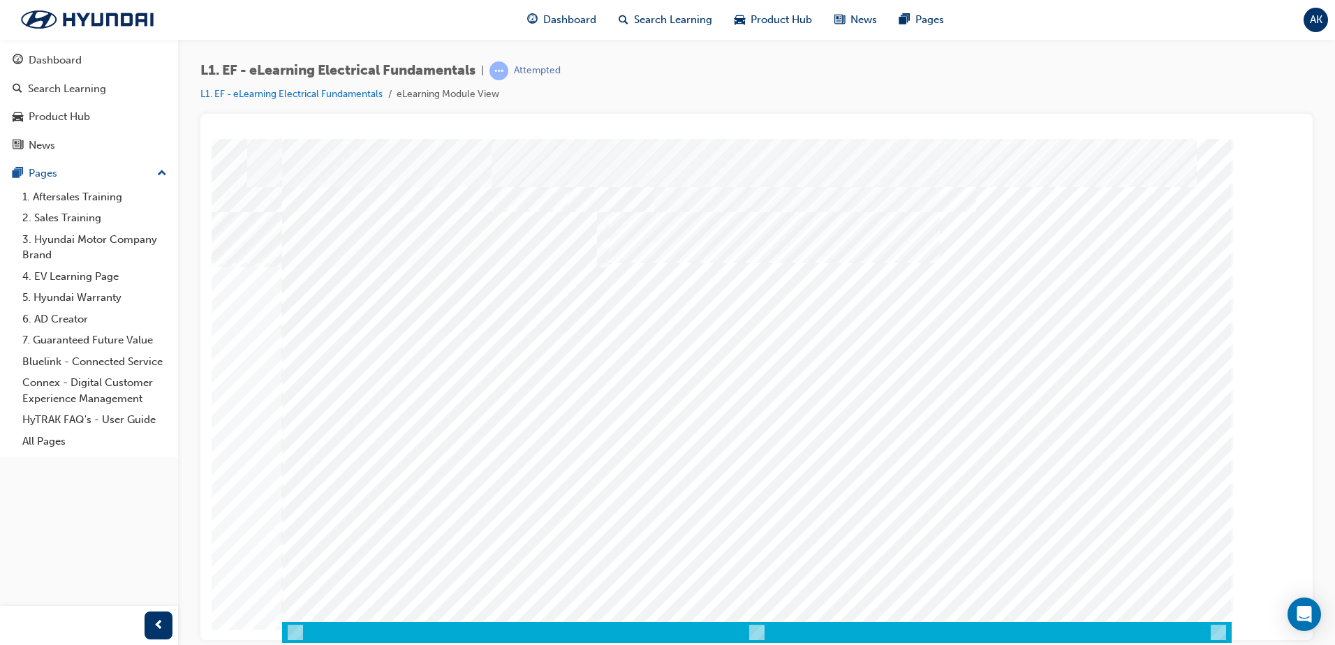
drag, startPoint x: 598, startPoint y: 556, endPoint x: 452, endPoint y: 555, distance: 145.9
click at [529, 557] on div "multistate" at bounding box center [756, 370] width 949 height 503
drag, startPoint x: 906, startPoint y: 551, endPoint x: 362, endPoint y: 542, distance: 544.5
drag, startPoint x: 334, startPoint y: 549, endPoint x: 349, endPoint y: 533, distance: 21.7
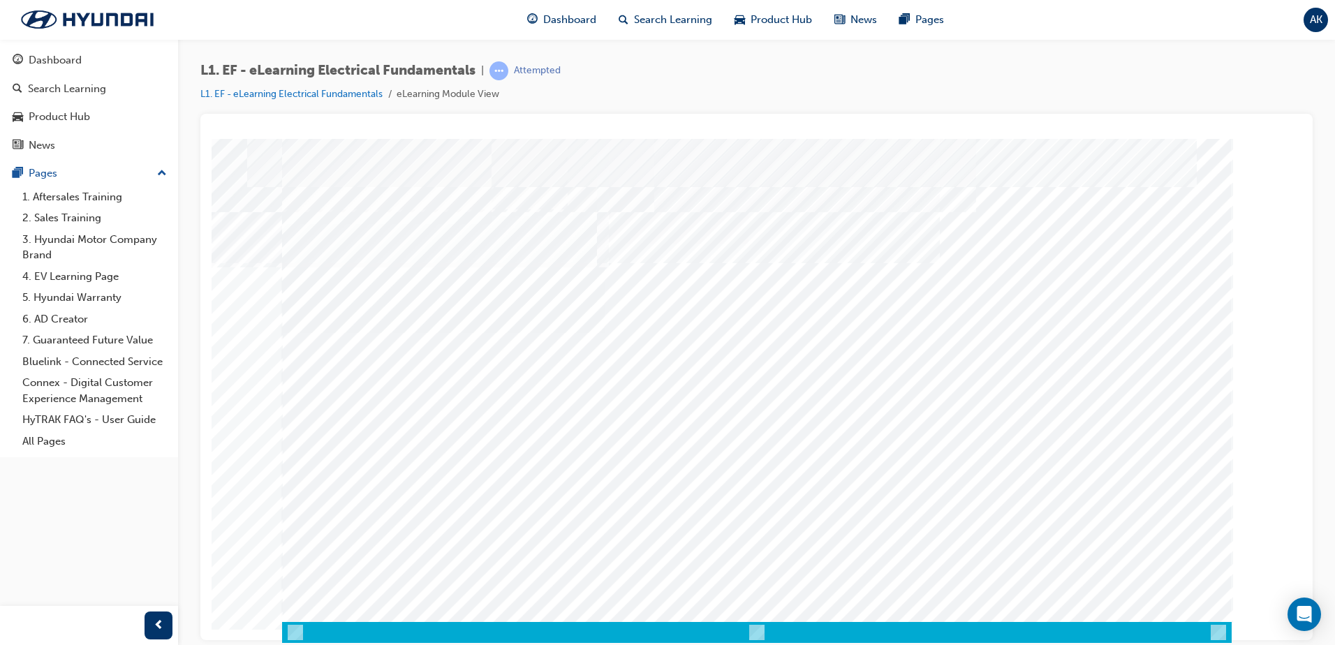
drag, startPoint x: 349, startPoint y: 533, endPoint x: 396, endPoint y: 505, distance: 54.7
drag, startPoint x: 574, startPoint y: 452, endPoint x: 951, endPoint y: 489, distance: 378.7
click at [766, 531] on div "multistate" at bounding box center [756, 370] width 949 height 503
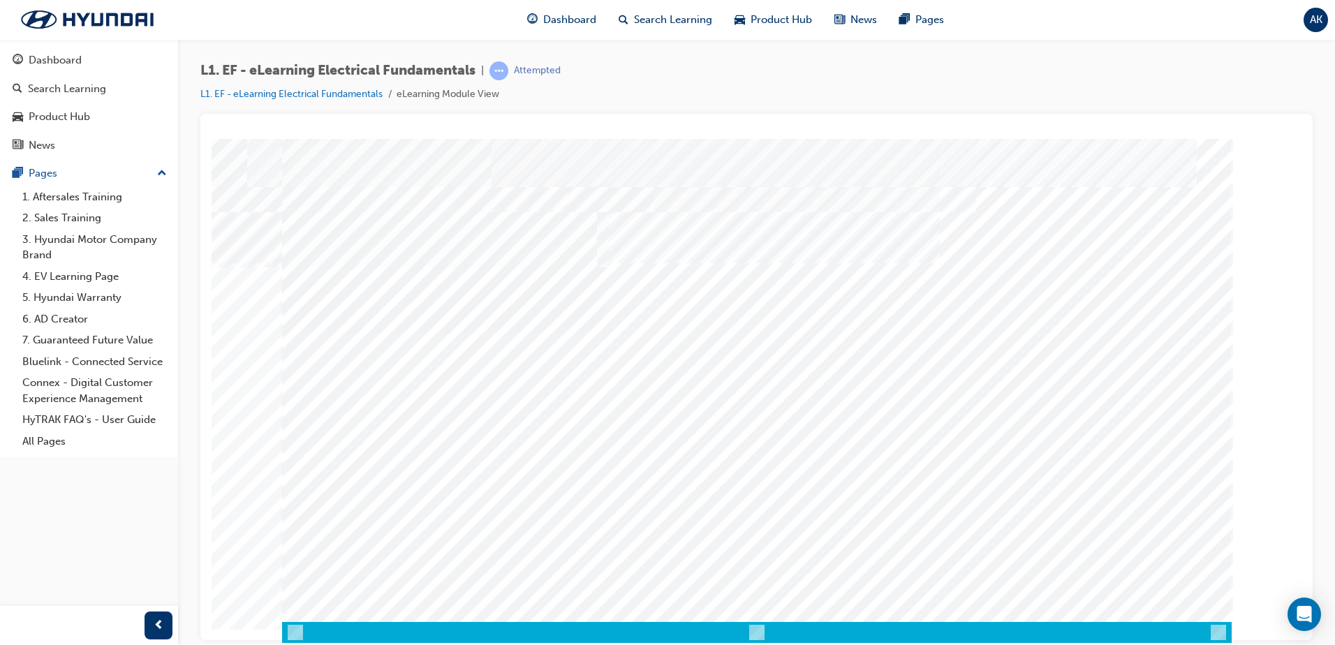
click at [1125, 392] on div "multistate" at bounding box center [756, 370] width 949 height 503
drag, startPoint x: 612, startPoint y: 547, endPoint x: 827, endPoint y: 517, distance: 217.0
click at [797, 524] on div "multistate" at bounding box center [756, 370] width 949 height 503
drag, startPoint x: 963, startPoint y: 529, endPoint x: 852, endPoint y: 376, distance: 189.1
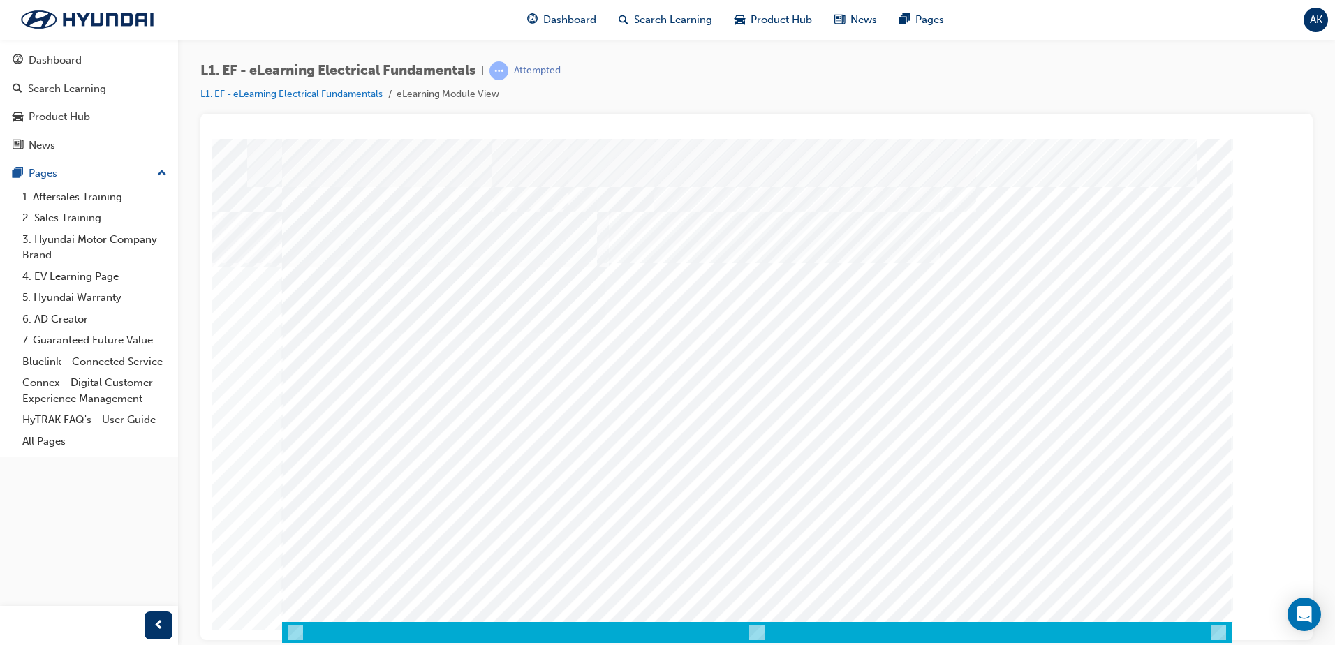
drag, startPoint x: 864, startPoint y: 260, endPoint x: 1134, endPoint y: 449, distance: 329.8
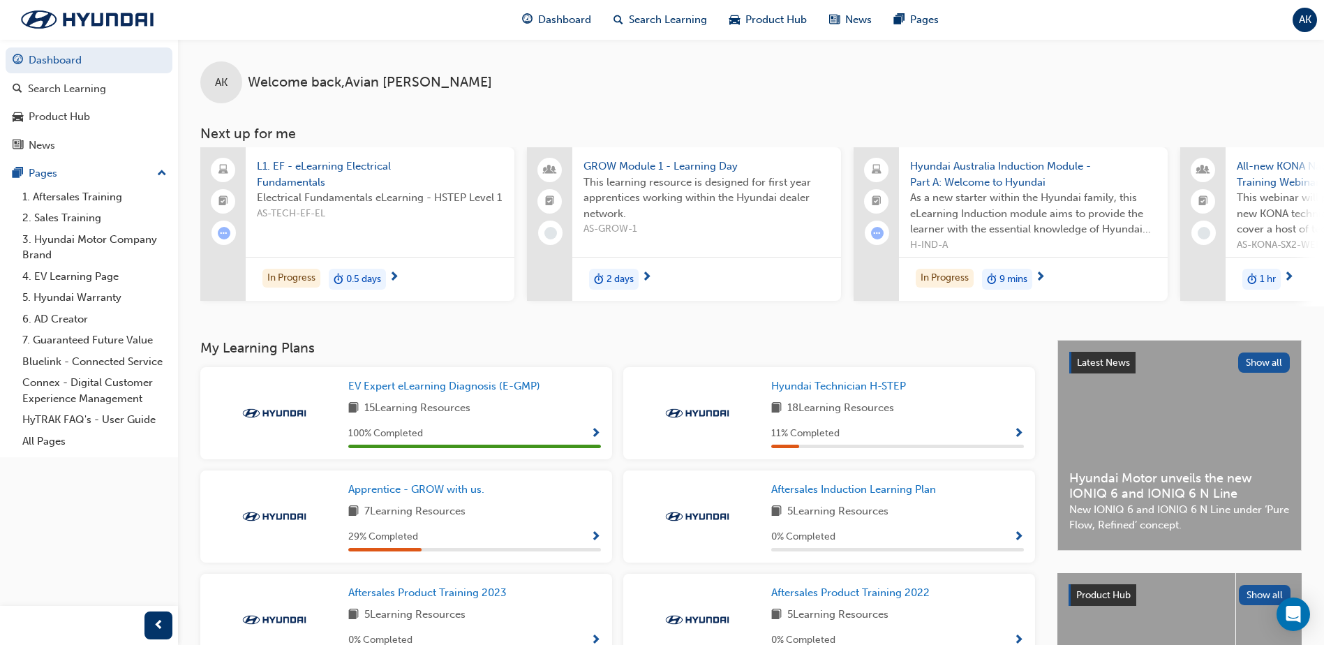
click at [312, 162] on span "L1. EF - eLearning Electrical Fundamentals" at bounding box center [380, 173] width 246 height 31
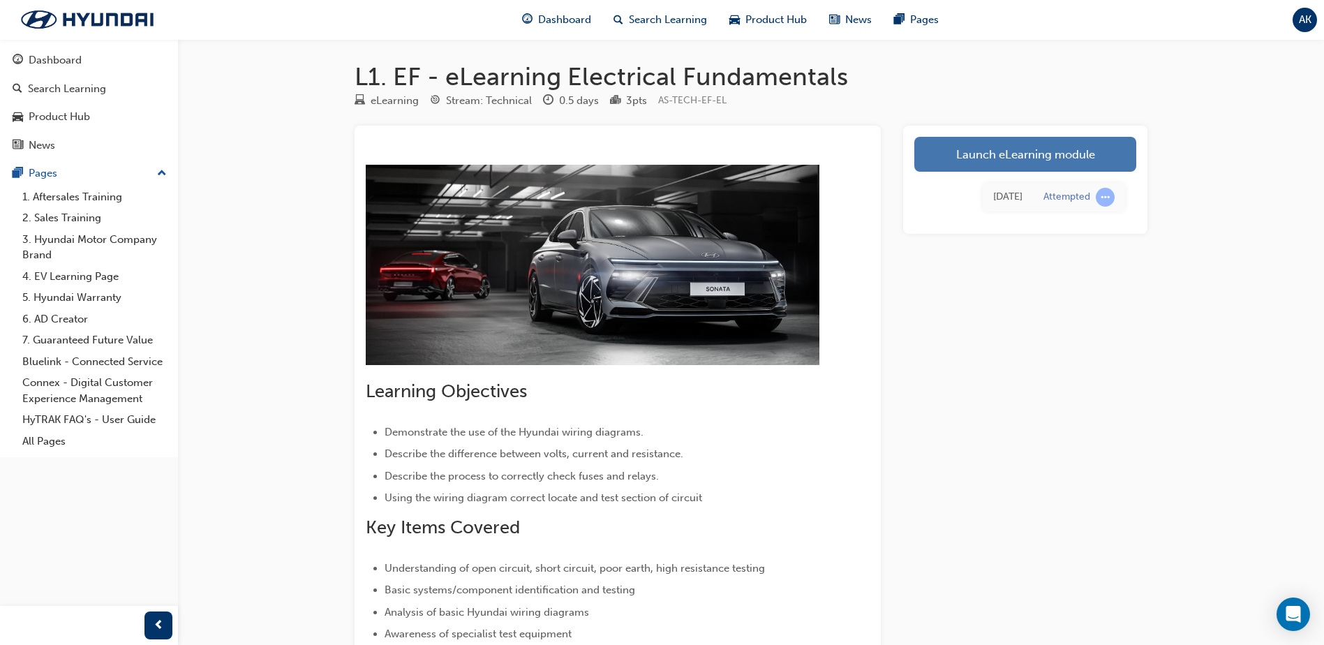
click at [1064, 168] on link "Launch eLearning module" at bounding box center [1025, 154] width 222 height 35
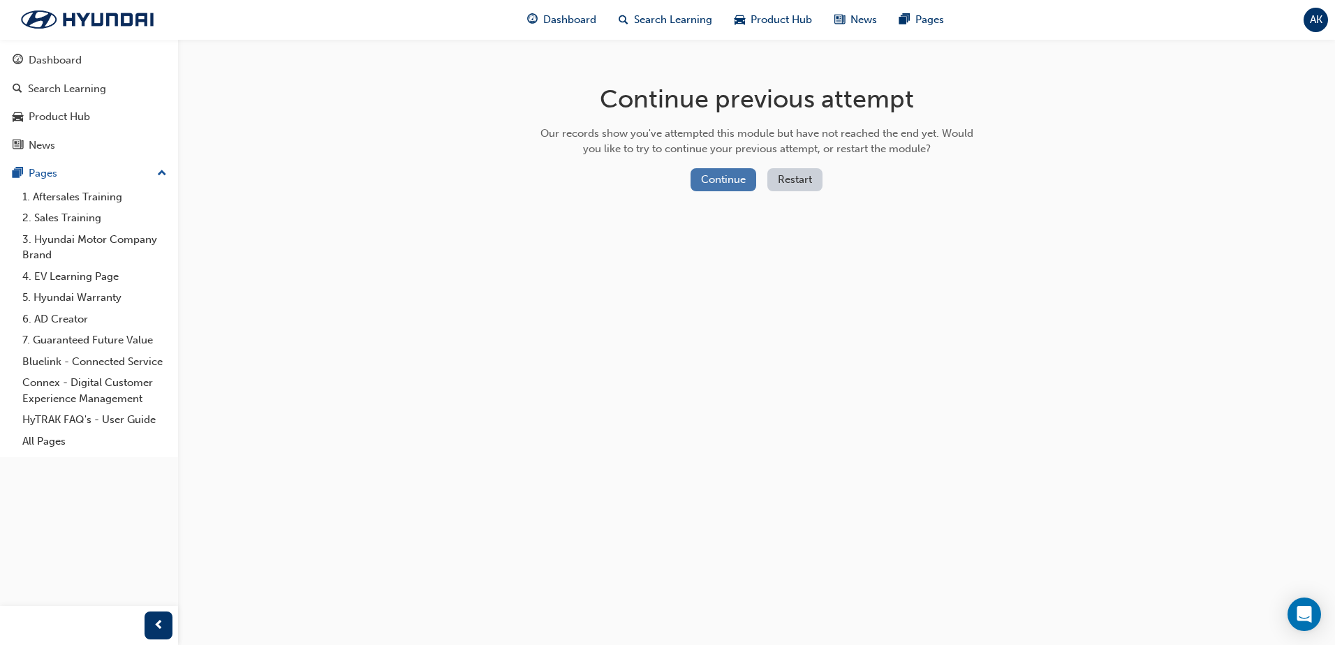
click at [729, 181] on button "Continue" at bounding box center [723, 179] width 66 height 23
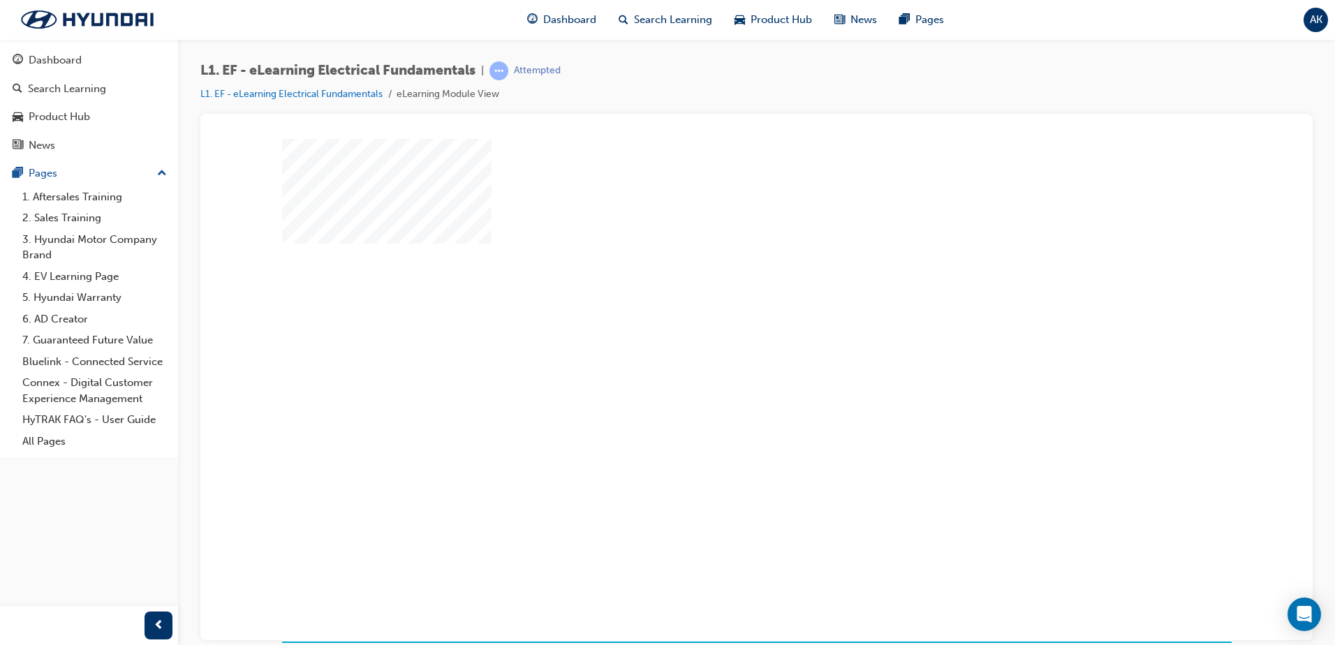
click at [716, 349] on div "play" at bounding box center [716, 349] width 0 height 0
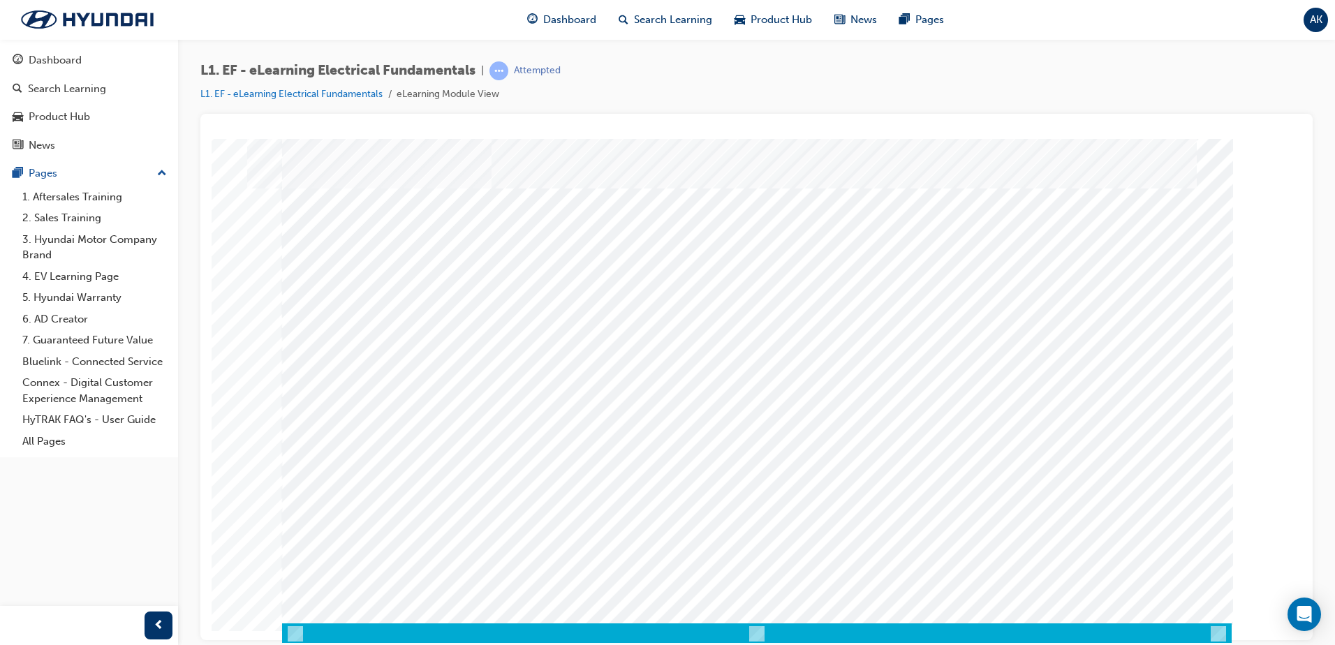
scroll to position [20, 0]
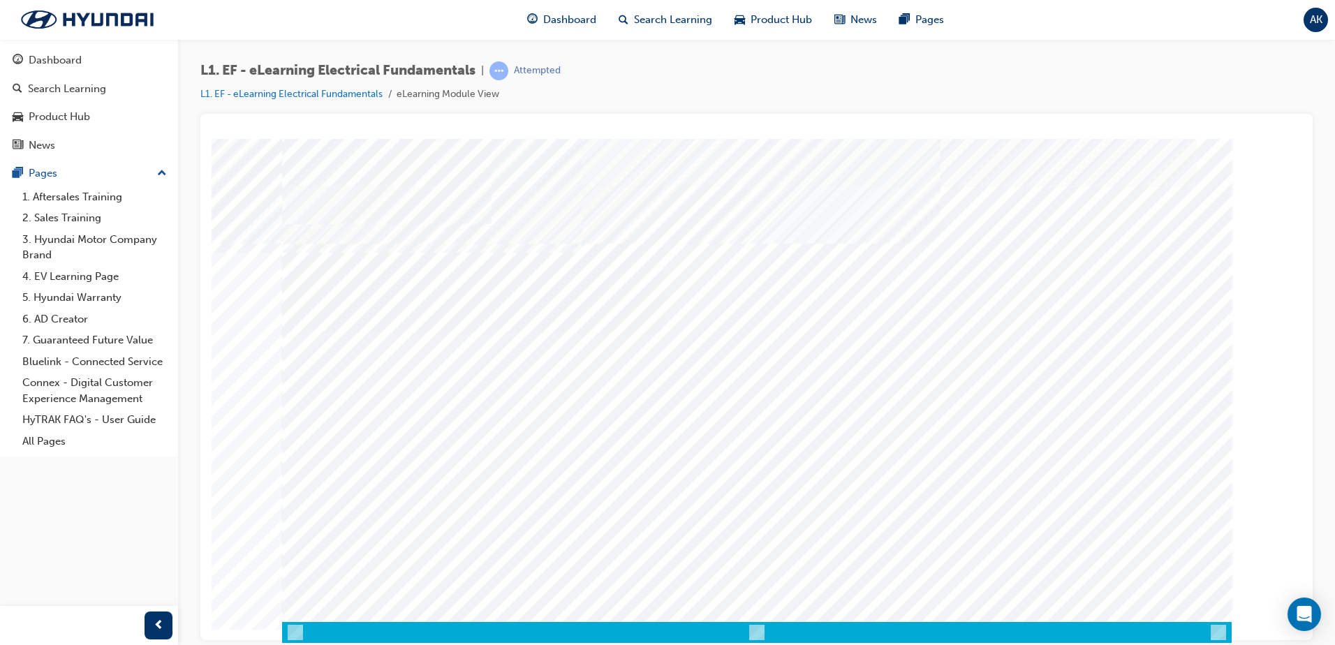
drag, startPoint x: 538, startPoint y: 508, endPoint x: 546, endPoint y: 487, distance: 22.3
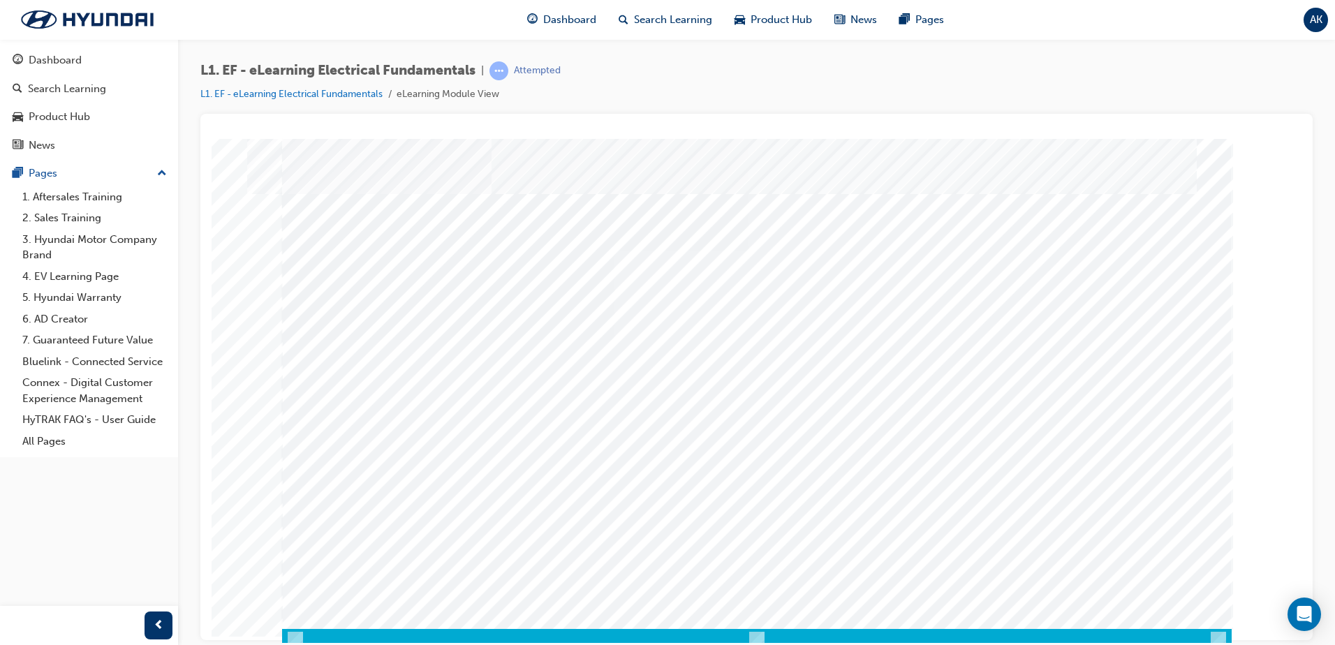
scroll to position [20, 0]
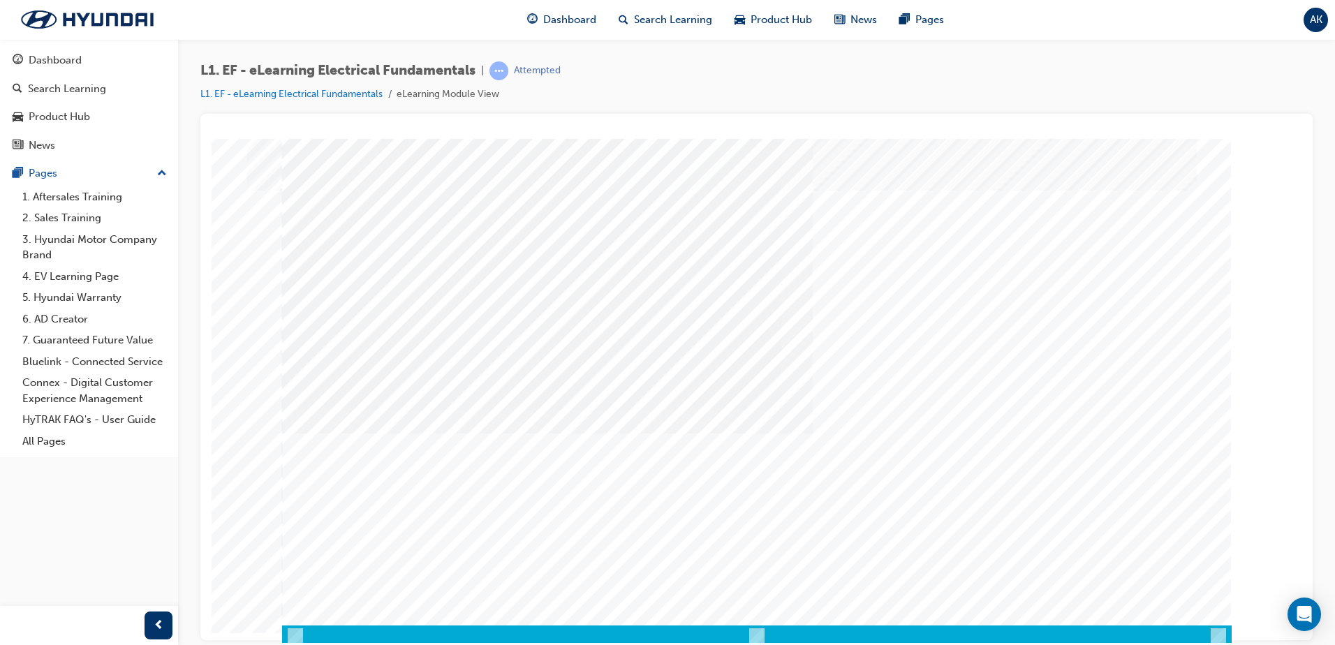
scroll to position [20, 0]
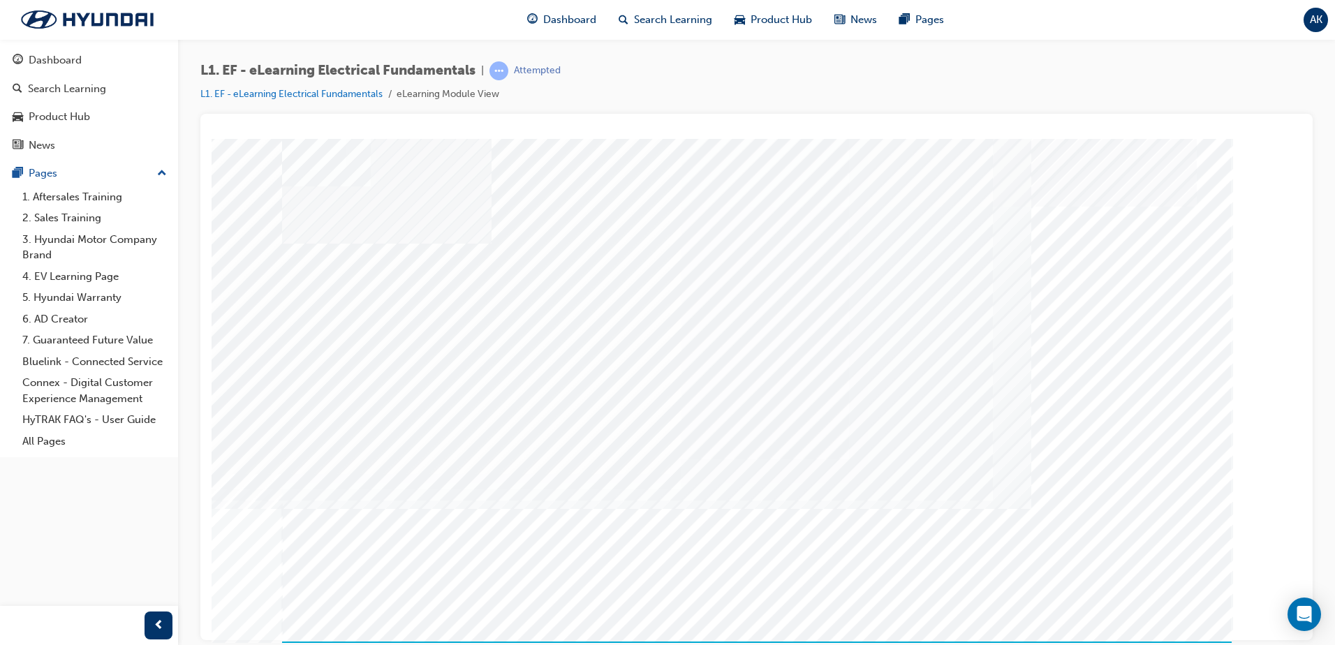
drag, startPoint x: 654, startPoint y: 431, endPoint x: 669, endPoint y: 459, distance: 31.9
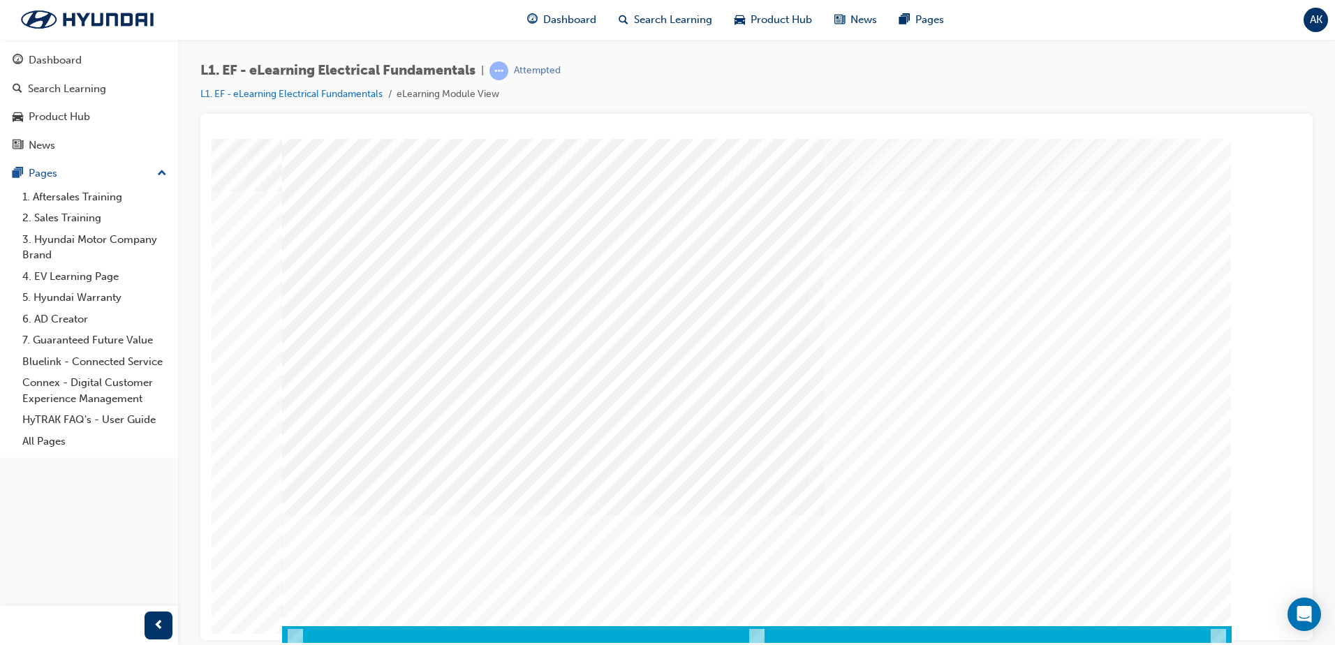
scroll to position [20, 0]
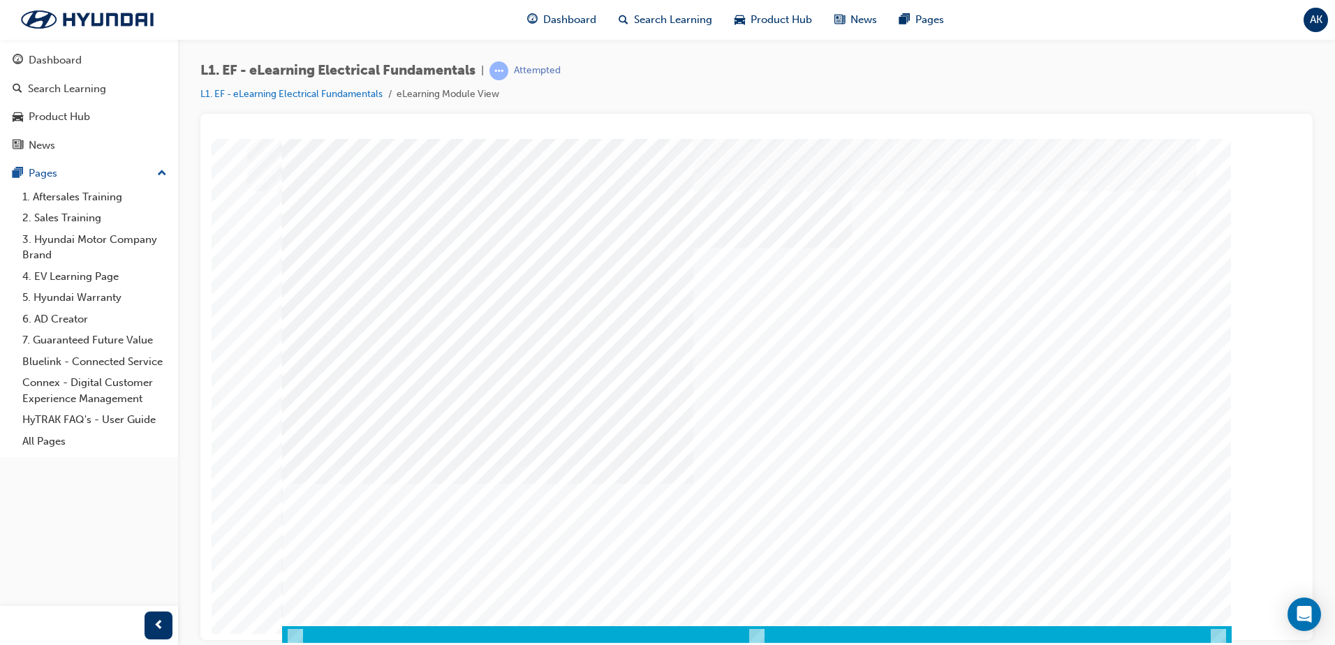
scroll to position [20, 0]
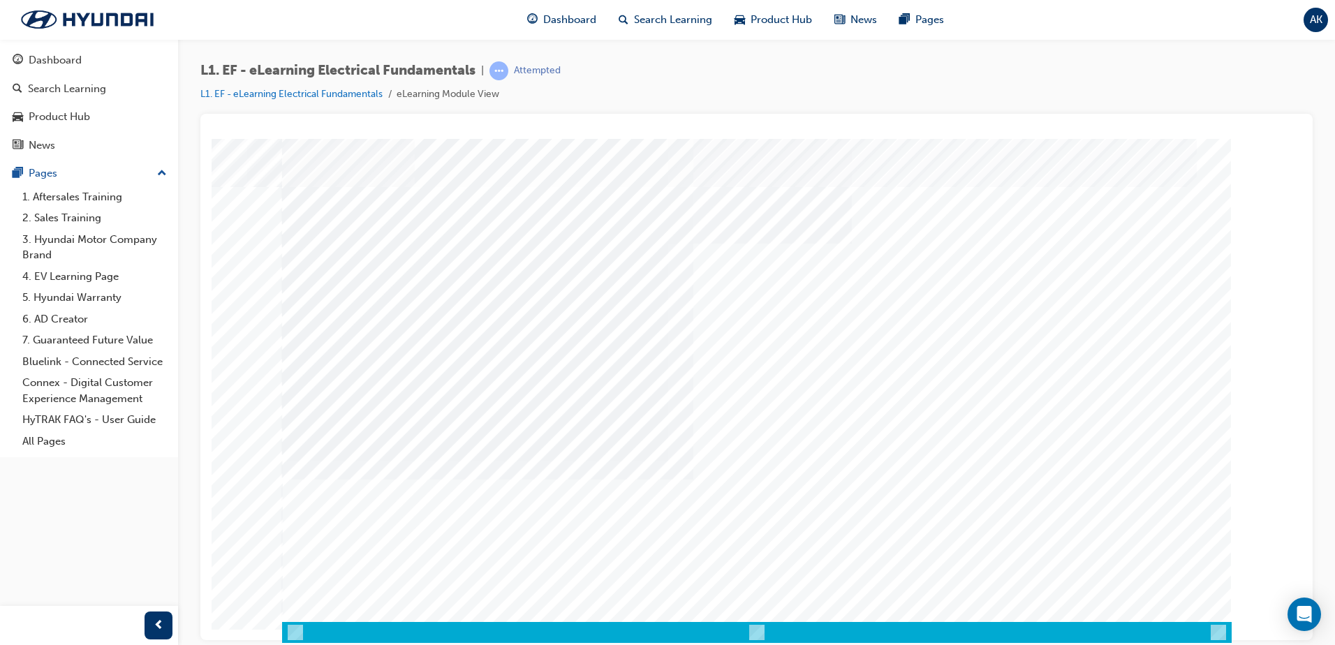
drag, startPoint x: 1161, startPoint y: 574, endPoint x: 1155, endPoint y: 558, distance: 17.0
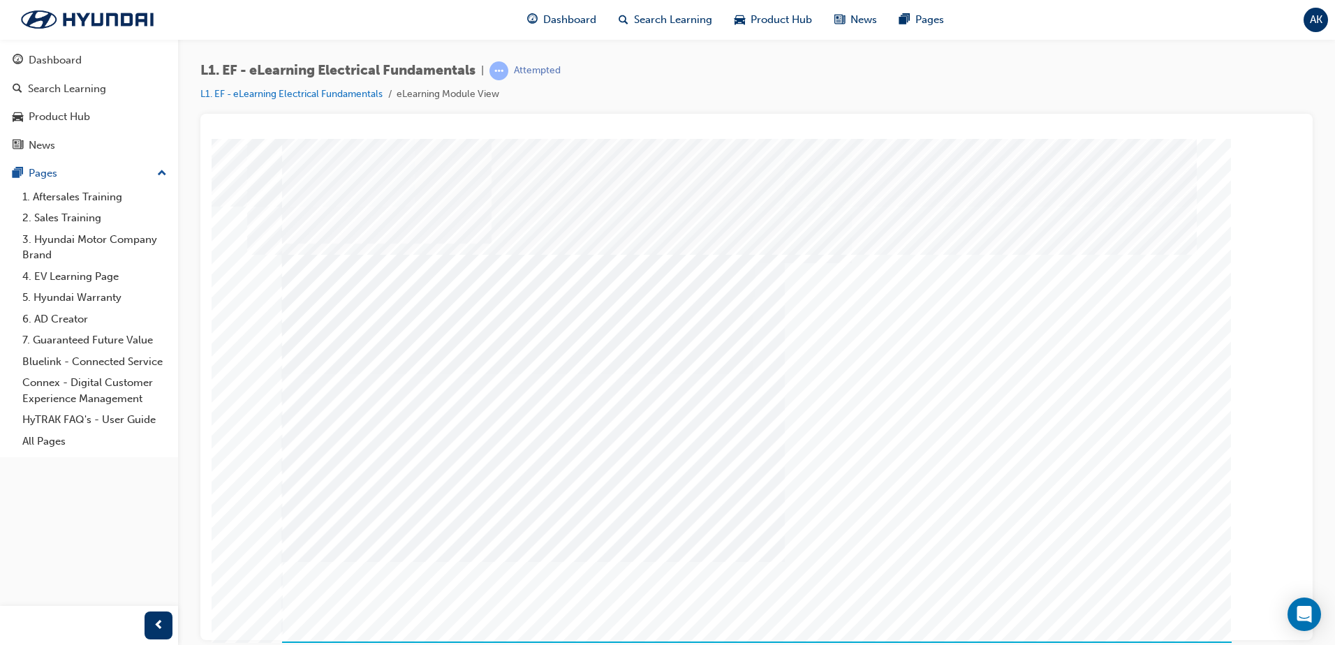
drag, startPoint x: 1138, startPoint y: 583, endPoint x: 1152, endPoint y: 591, distance: 15.9
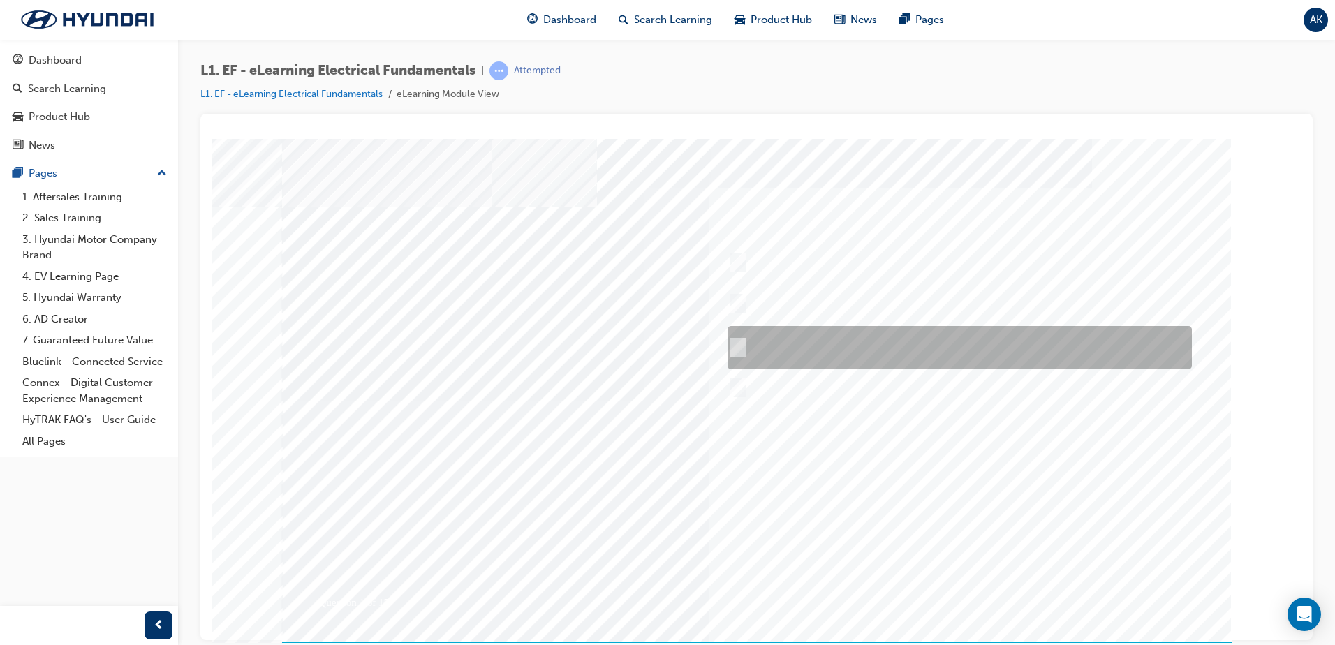
click at [735, 346] on input "Place the red multimeter lead across the Volts and Amps socket while checking v…" at bounding box center [734, 347] width 15 height 15
radio input "true"
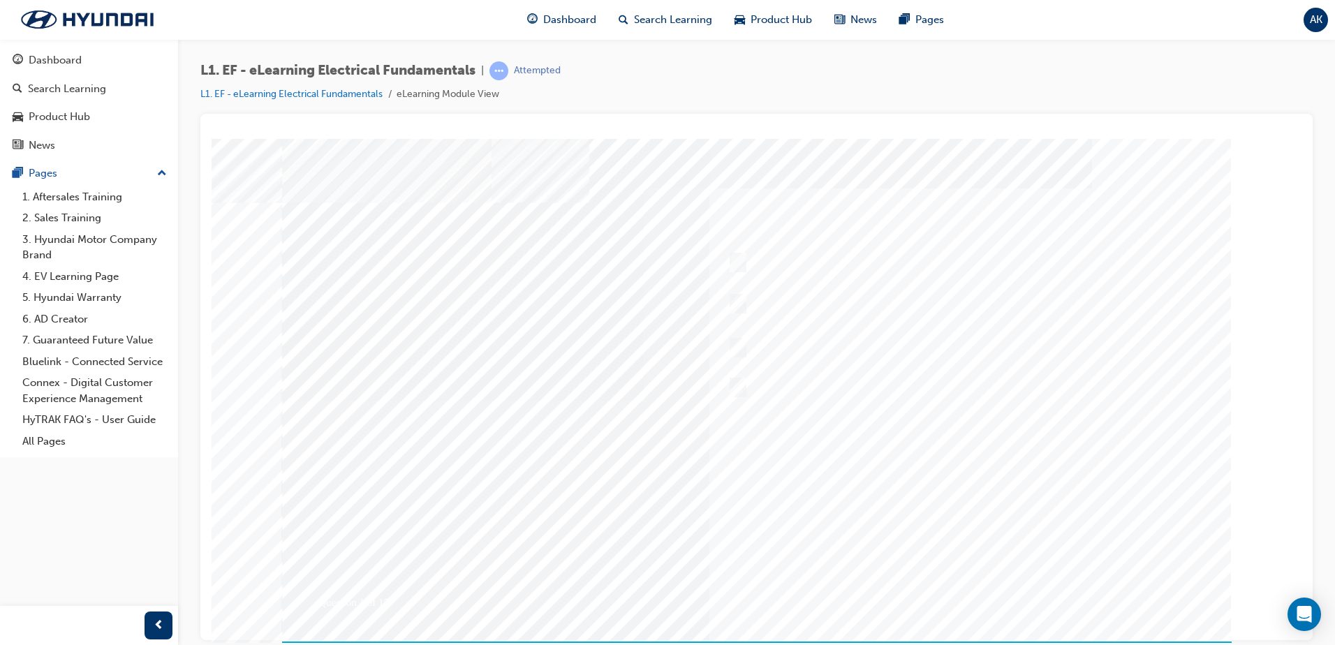
click at [795, 436] on div at bounding box center [756, 400] width 949 height 524
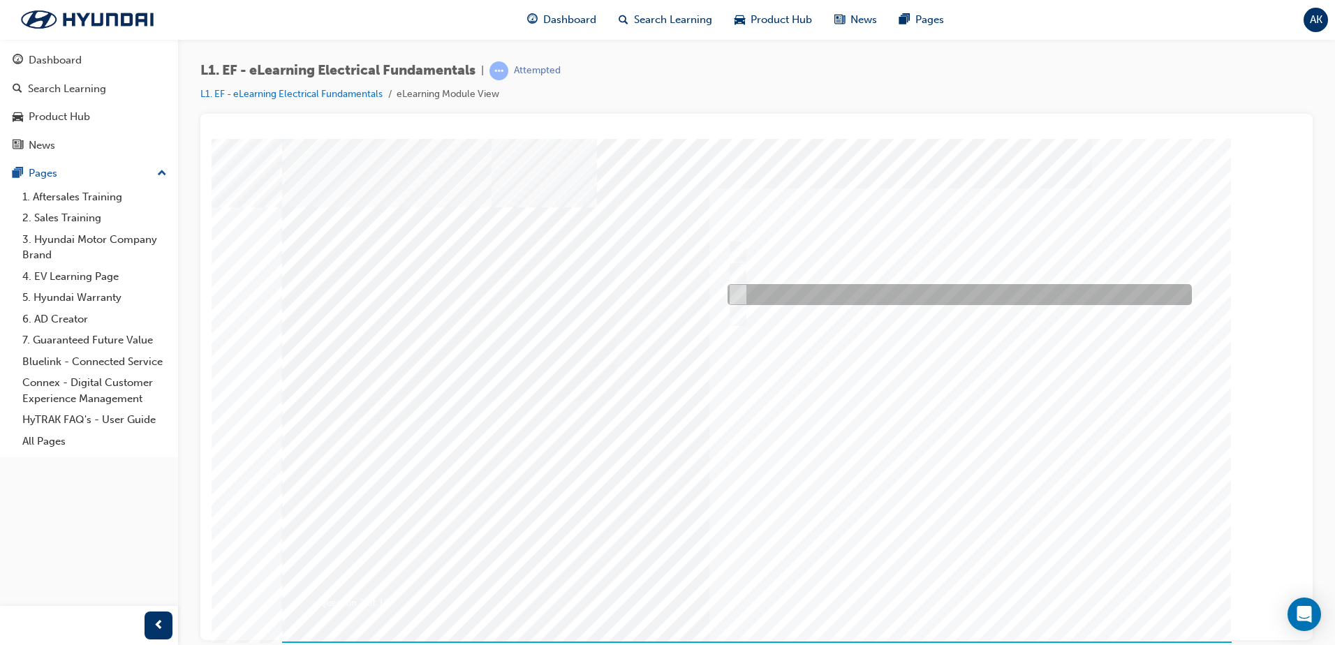
click at [739, 296] on input "Voltage drop" at bounding box center [734, 294] width 15 height 15
radio input "true"
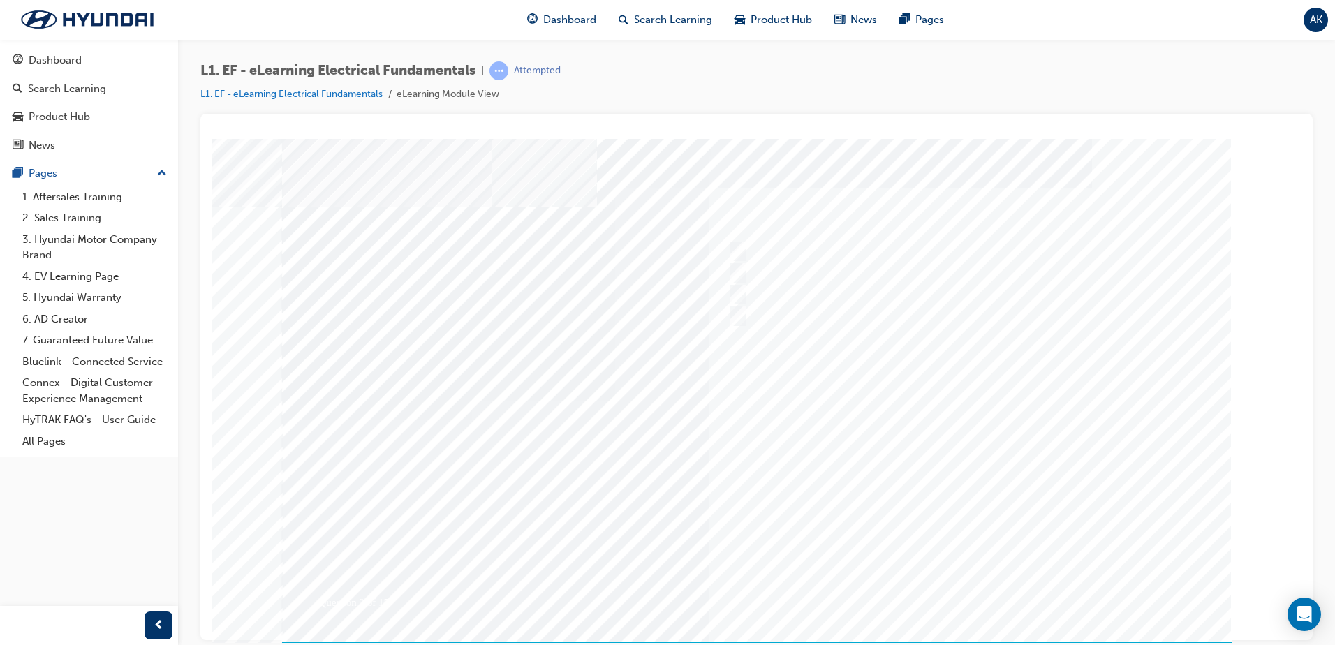
click at [923, 424] on div at bounding box center [756, 400] width 949 height 524
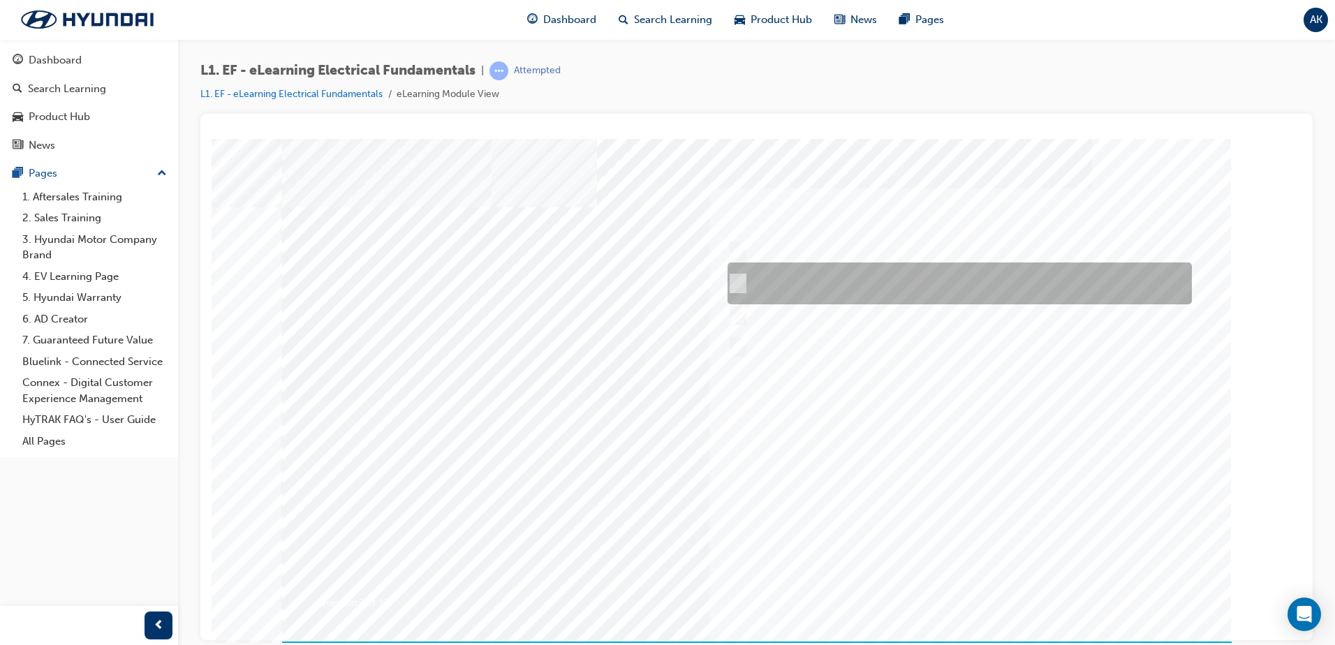
click at [727, 281] on input "The circuit must be opened and the multimeter leads placed in series with the o…" at bounding box center [734, 283] width 15 height 15
radio input "true"
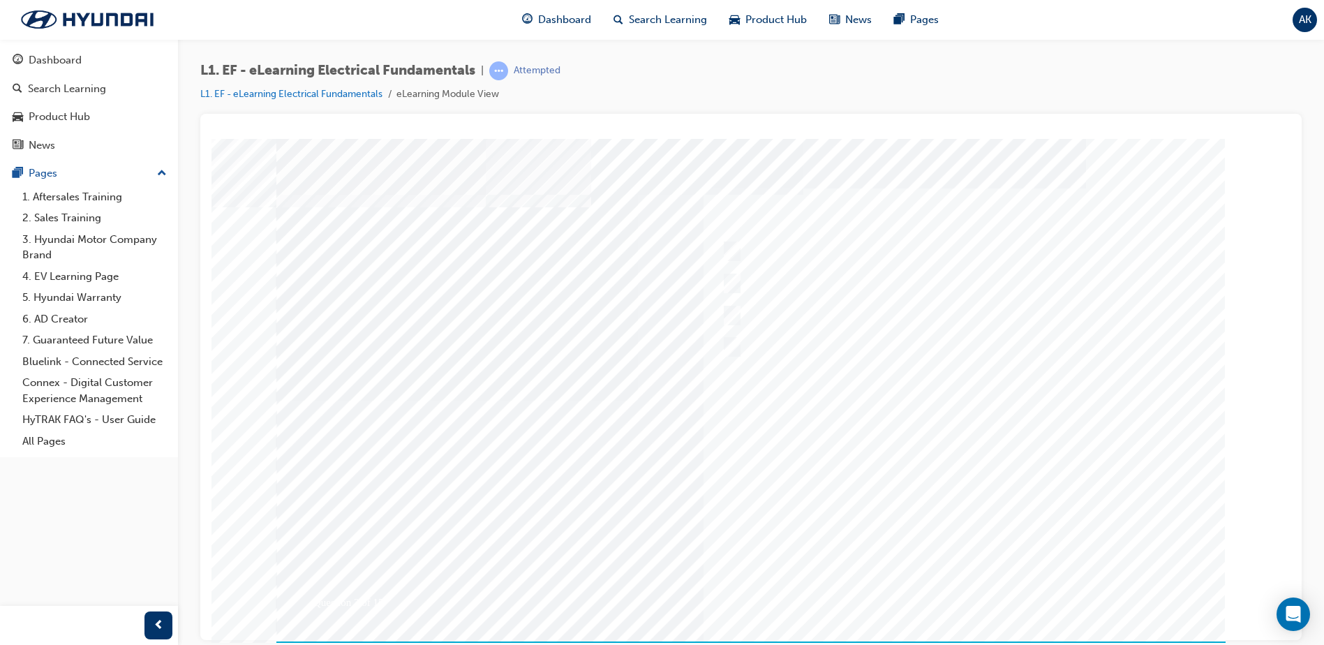
click at [1002, 473] on div at bounding box center [750, 400] width 949 height 524
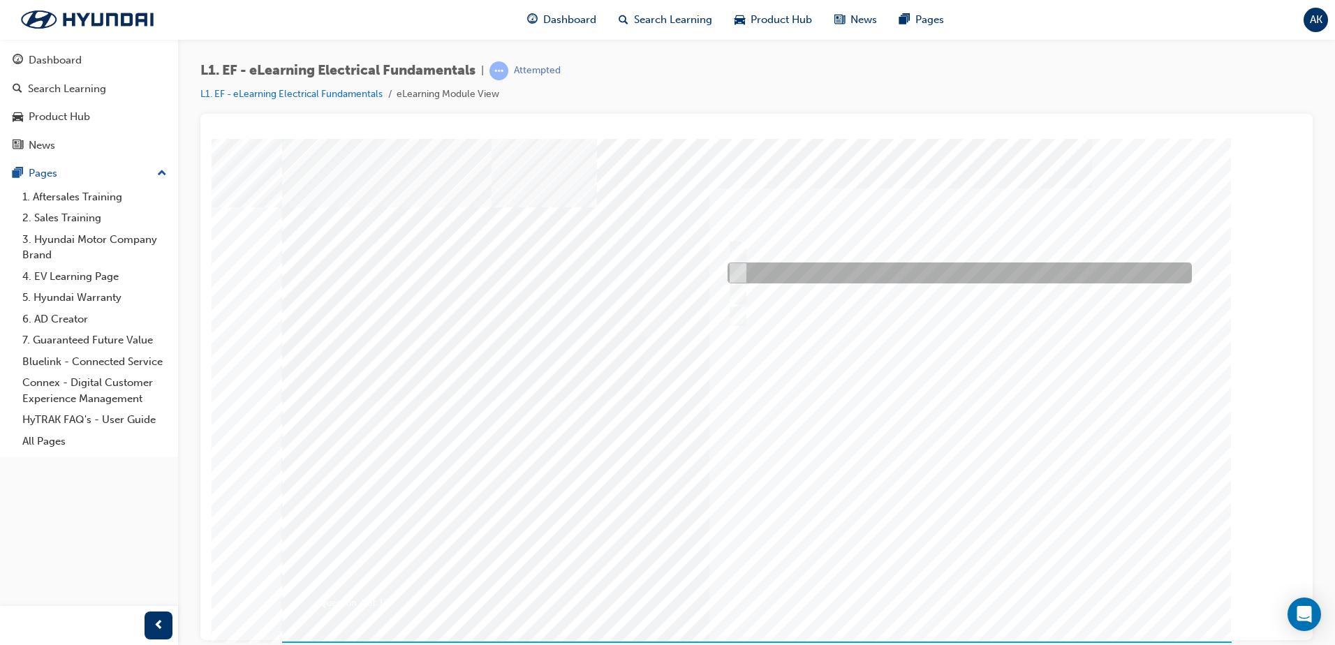
click at [729, 269] on input "Coil of fine wire wound around an iron core." at bounding box center [734, 272] width 15 height 15
radio input "true"
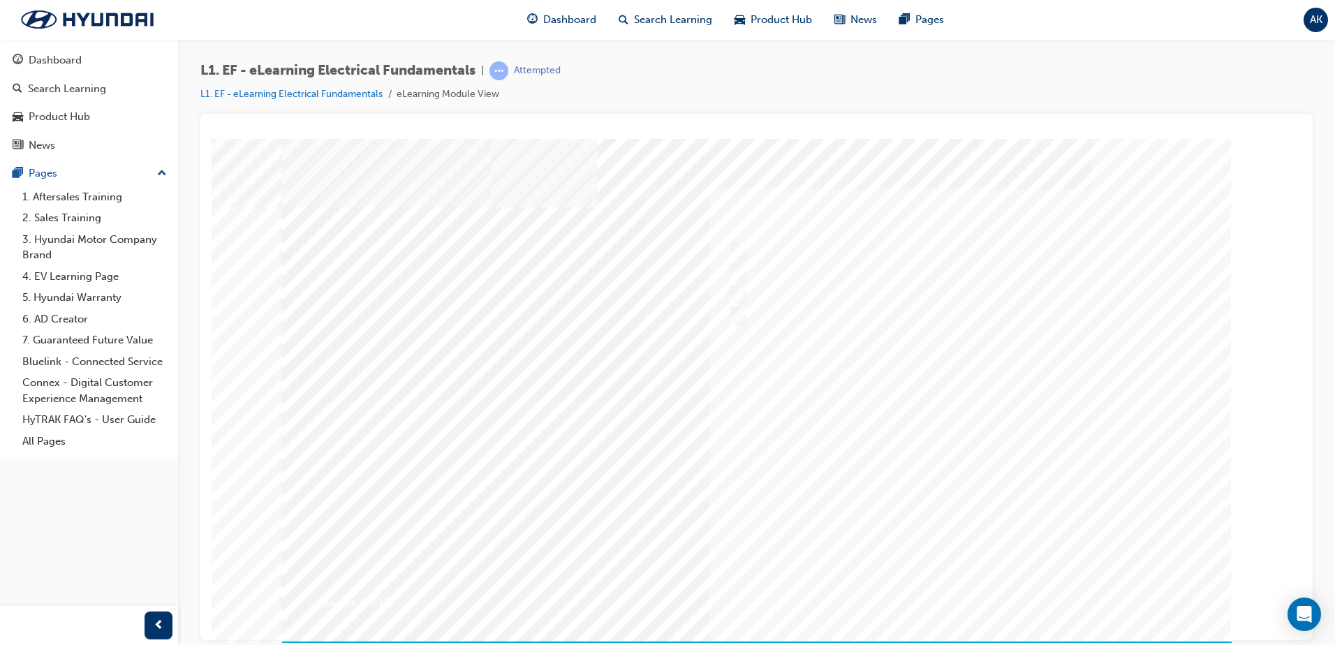
click at [983, 456] on div at bounding box center [756, 400] width 949 height 524
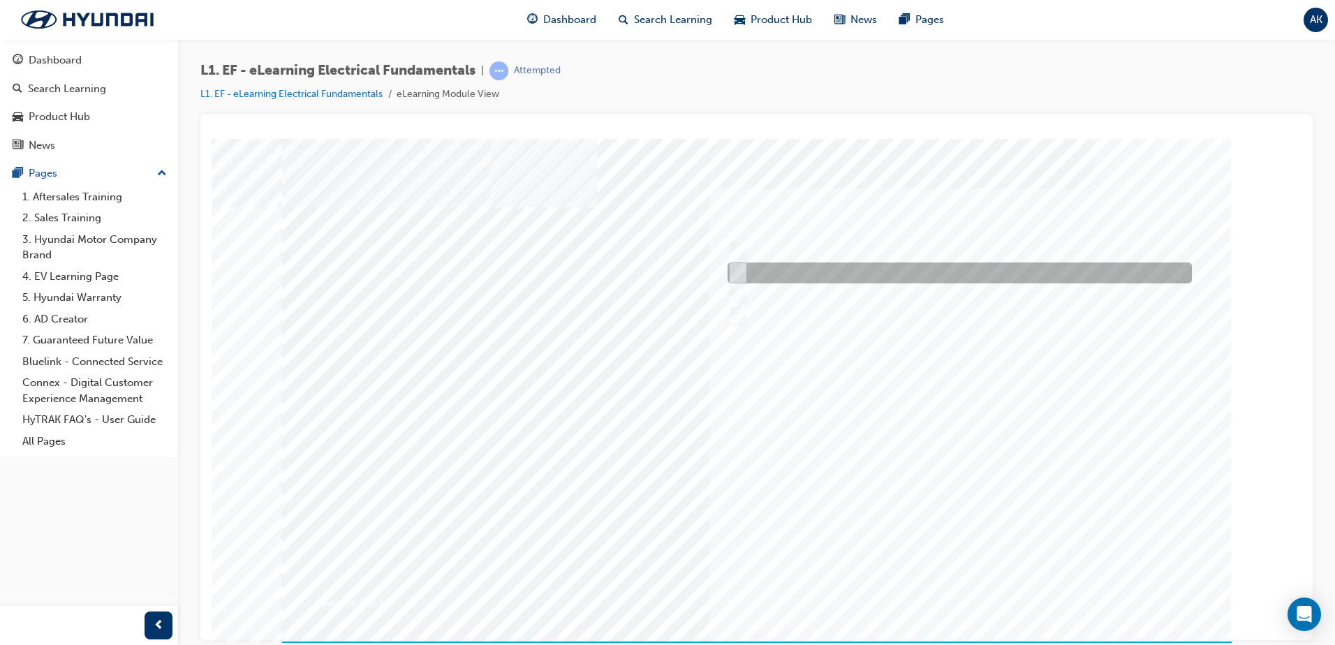
click at [736, 272] on input "It doesn’t matter.." at bounding box center [734, 272] width 15 height 15
radio input "true"
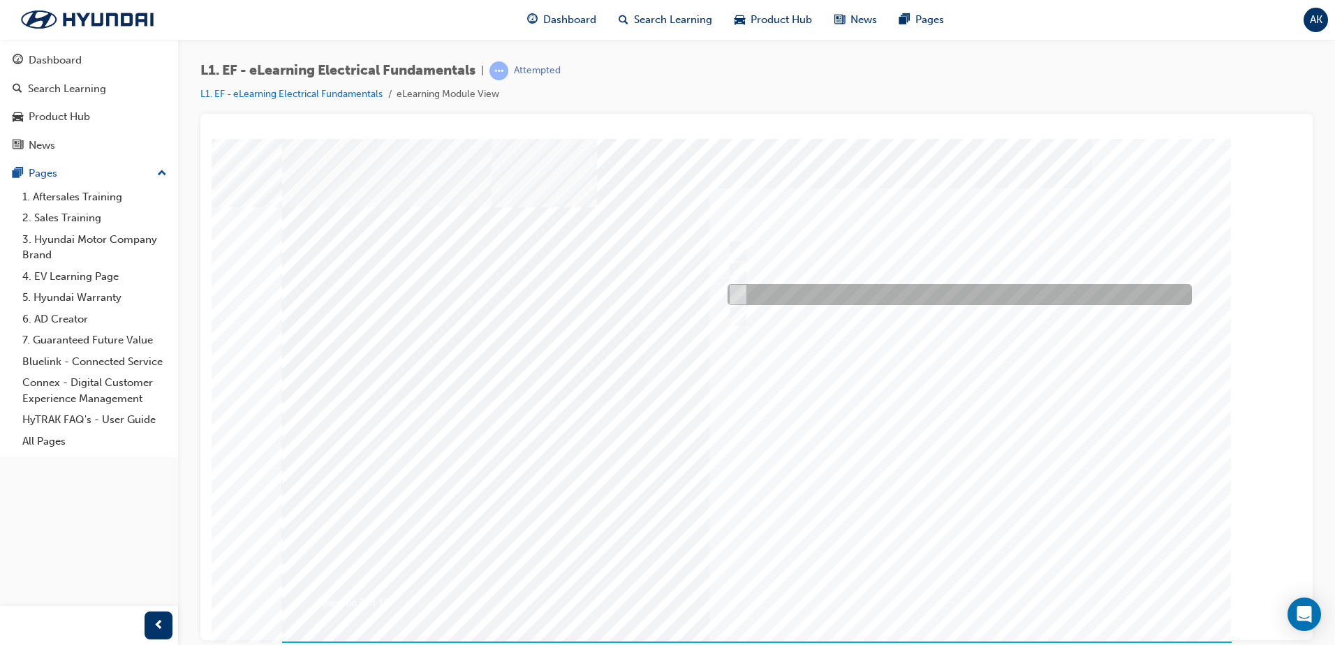
click at [736, 292] on input "12 Volts in most cases." at bounding box center [734, 294] width 15 height 15
radio input "true"
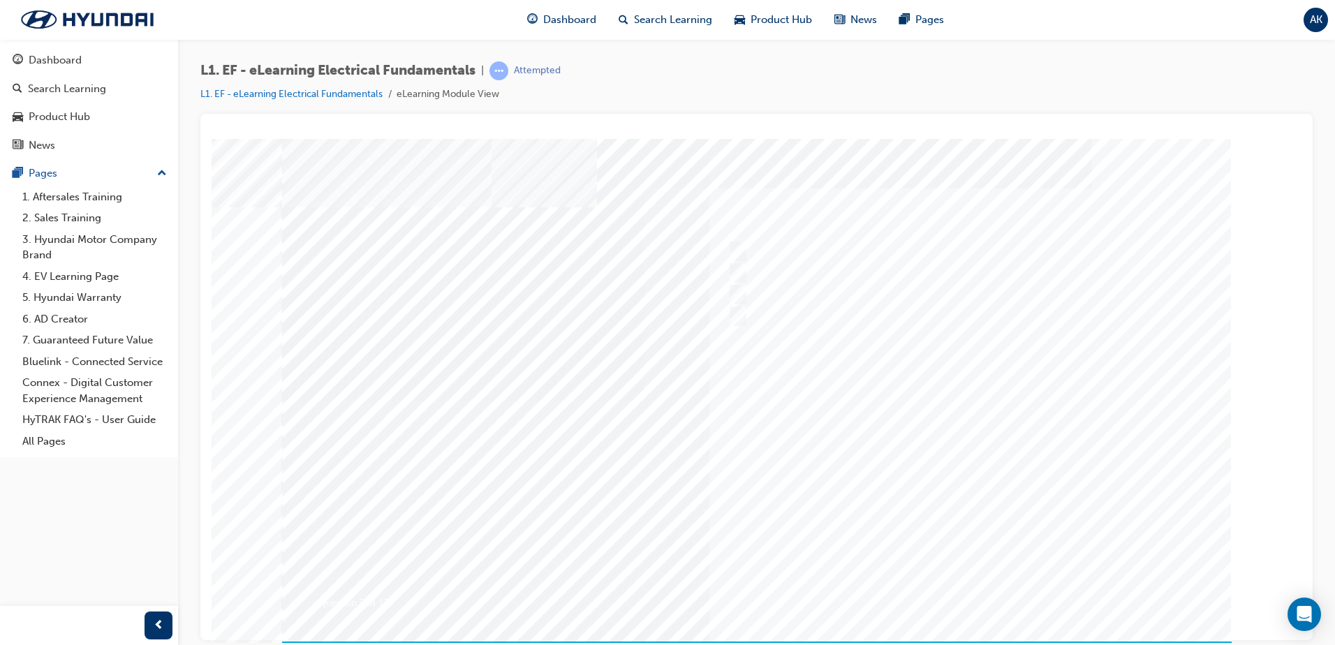
click at [803, 369] on div at bounding box center [756, 400] width 949 height 524
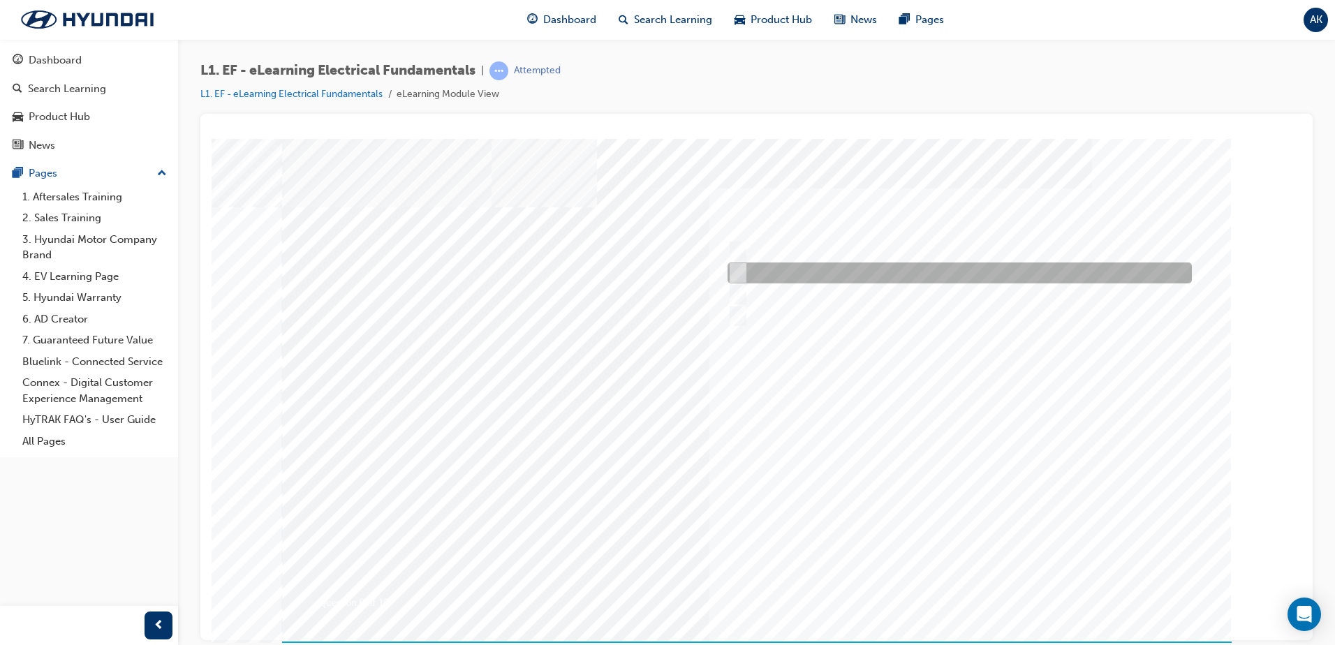
click at [736, 278] on input "Utilises Negative Thermal Control for switching transistors" at bounding box center [734, 272] width 15 height 15
radio input "true"
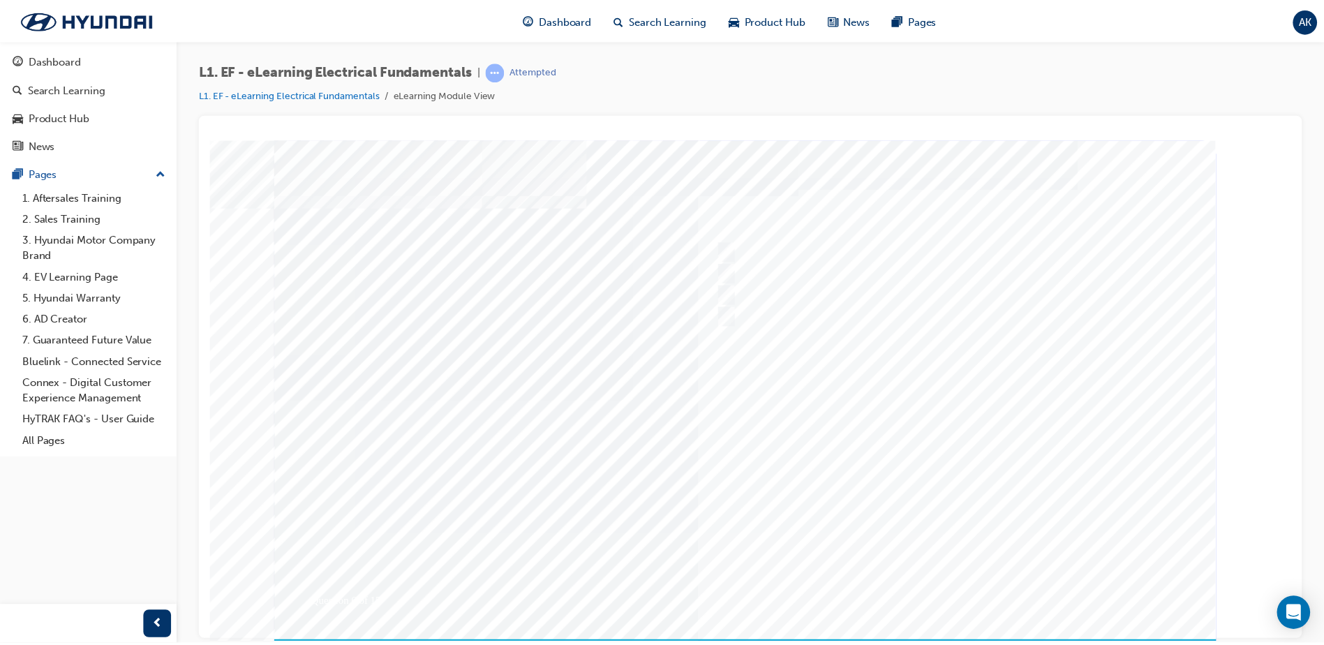
click at [927, 471] on div at bounding box center [748, 402] width 949 height 524
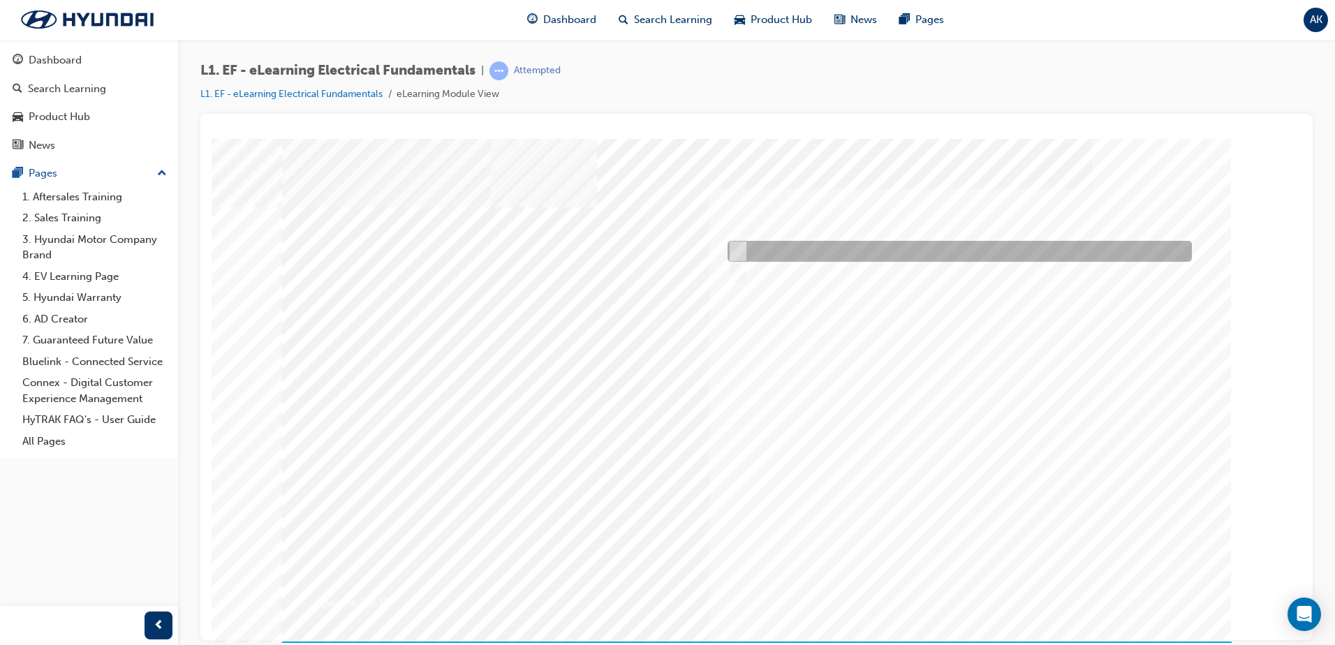
click at [734, 257] on input "True" at bounding box center [734, 251] width 15 height 15
radio input "true"
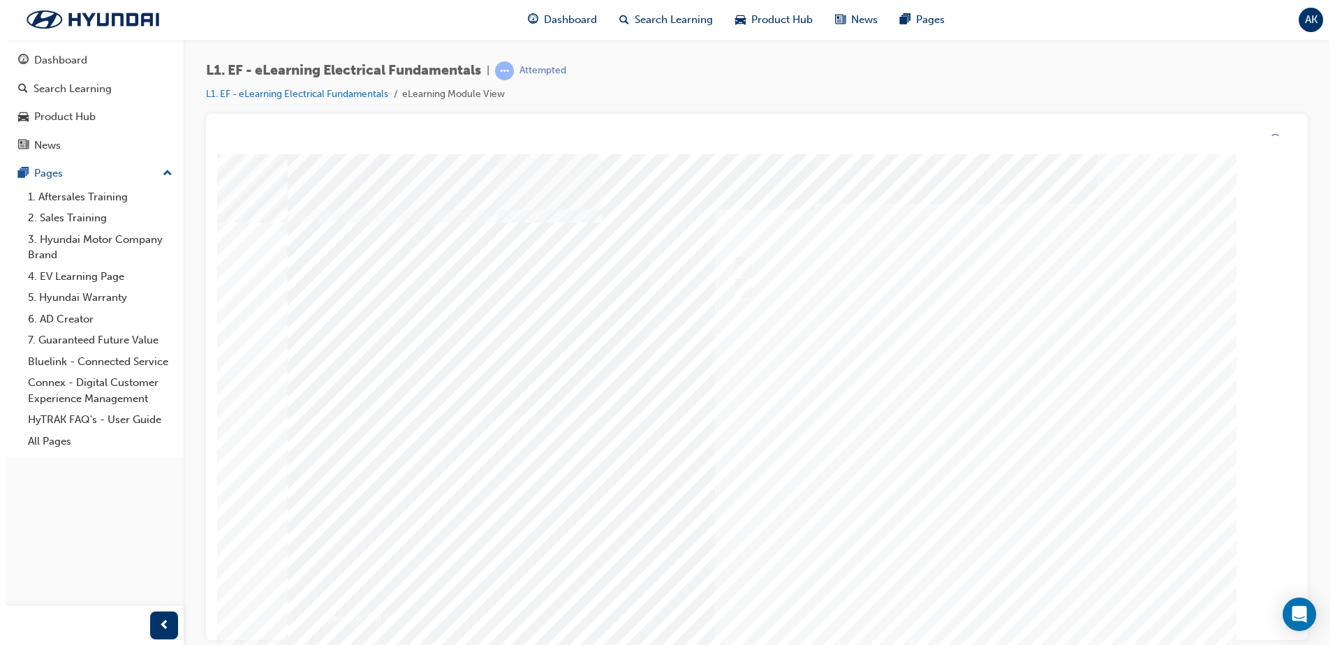
click at [938, 469] on div at bounding box center [761, 416] width 949 height 524
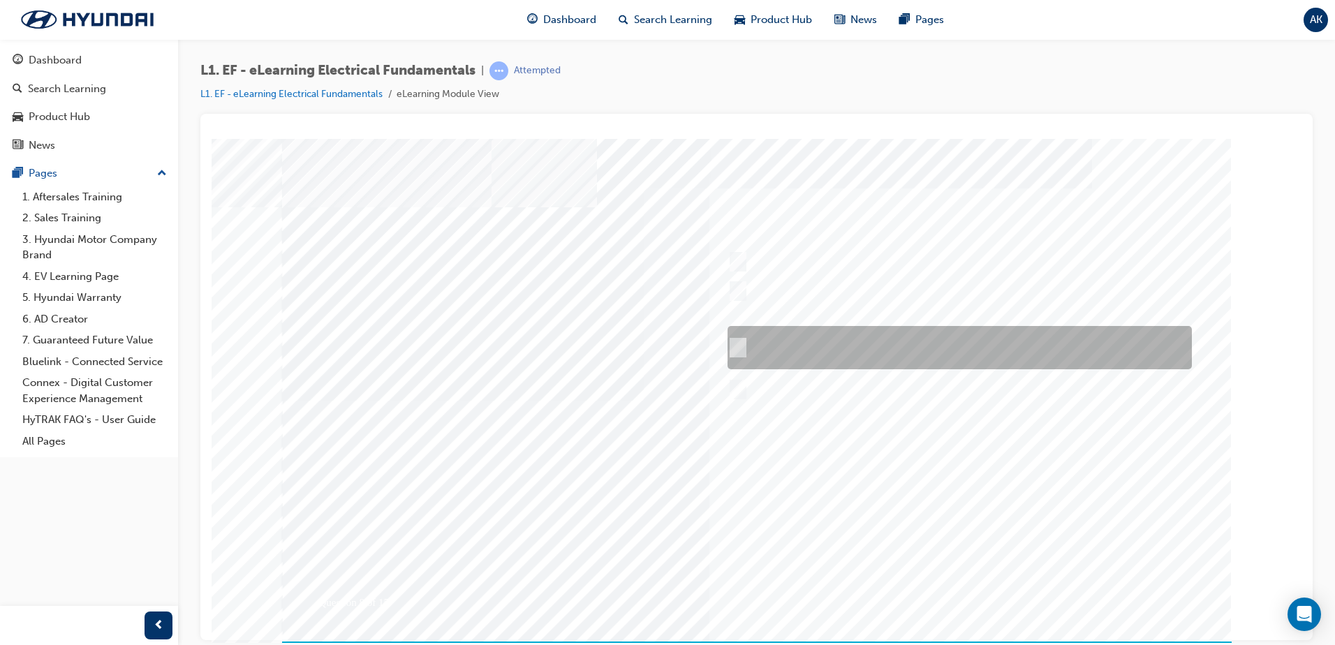
click at [748, 337] on div at bounding box center [956, 347] width 464 height 43
radio input "true"
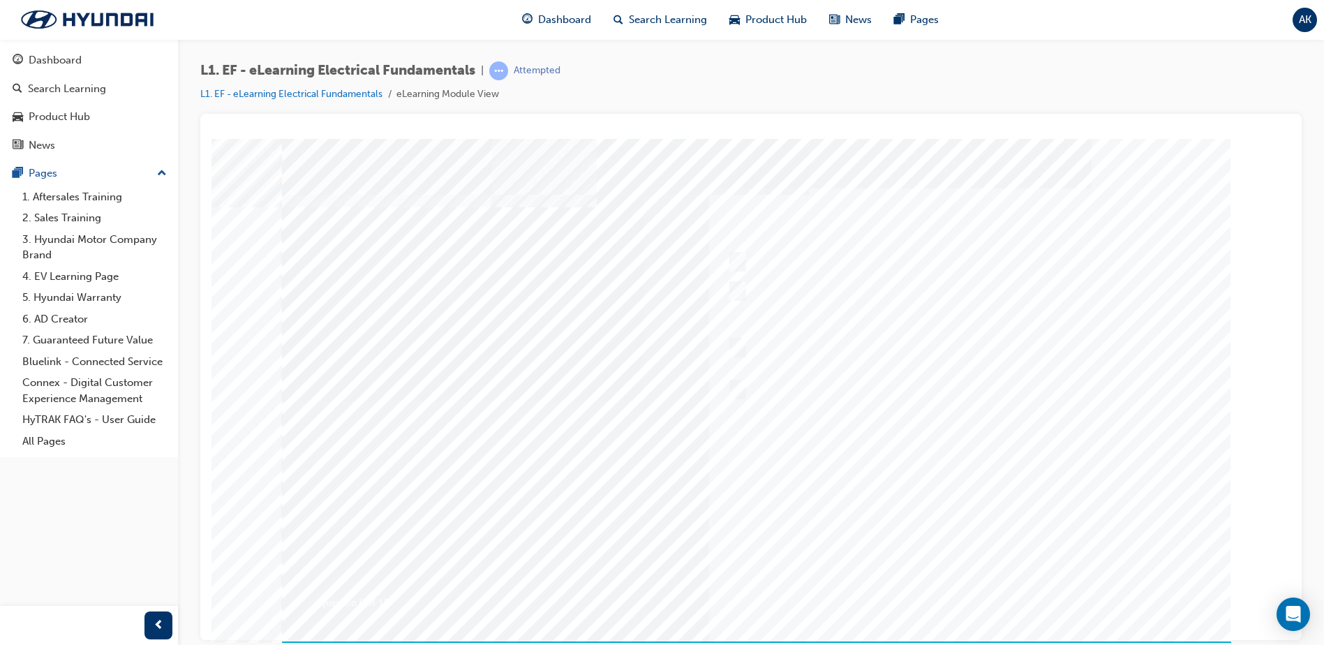
click at [954, 463] on div at bounding box center [756, 400] width 949 height 524
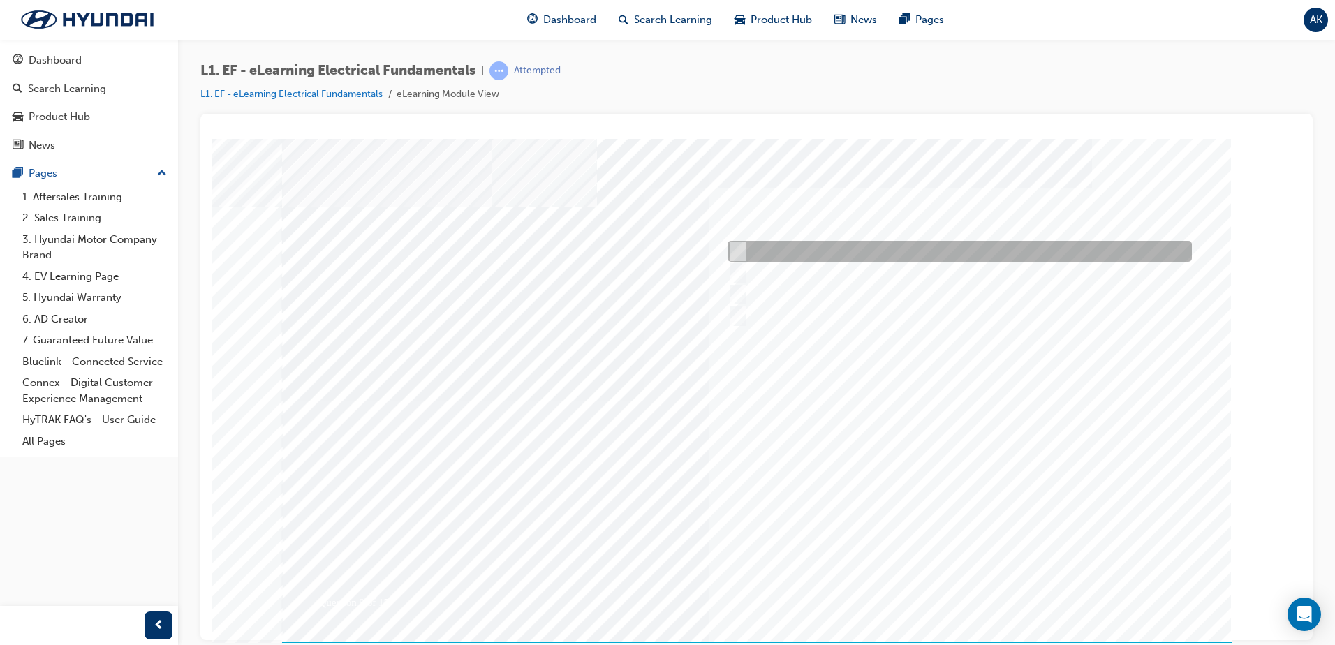
drag, startPoint x: 741, startPoint y: 251, endPoint x: 747, endPoint y: 262, distance: 12.2
click at [740, 252] on input "Amperage switched" at bounding box center [734, 251] width 15 height 15
radio input "true"
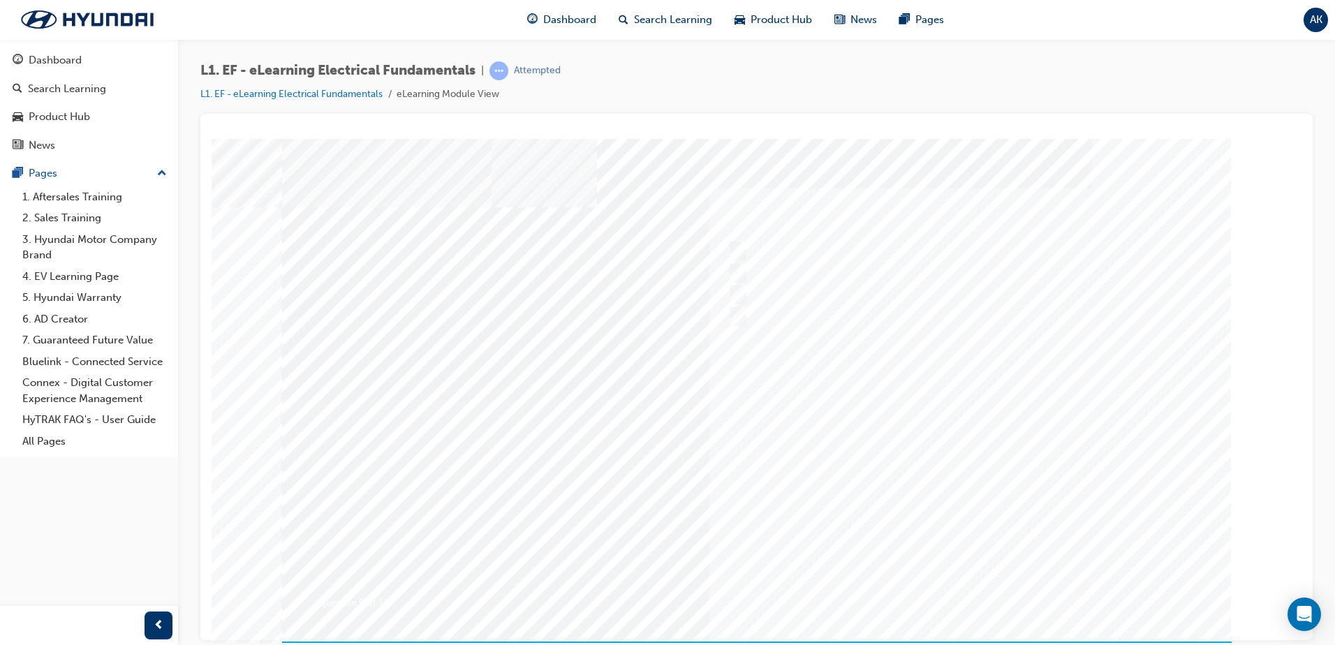
click at [949, 467] on div at bounding box center [756, 400] width 949 height 524
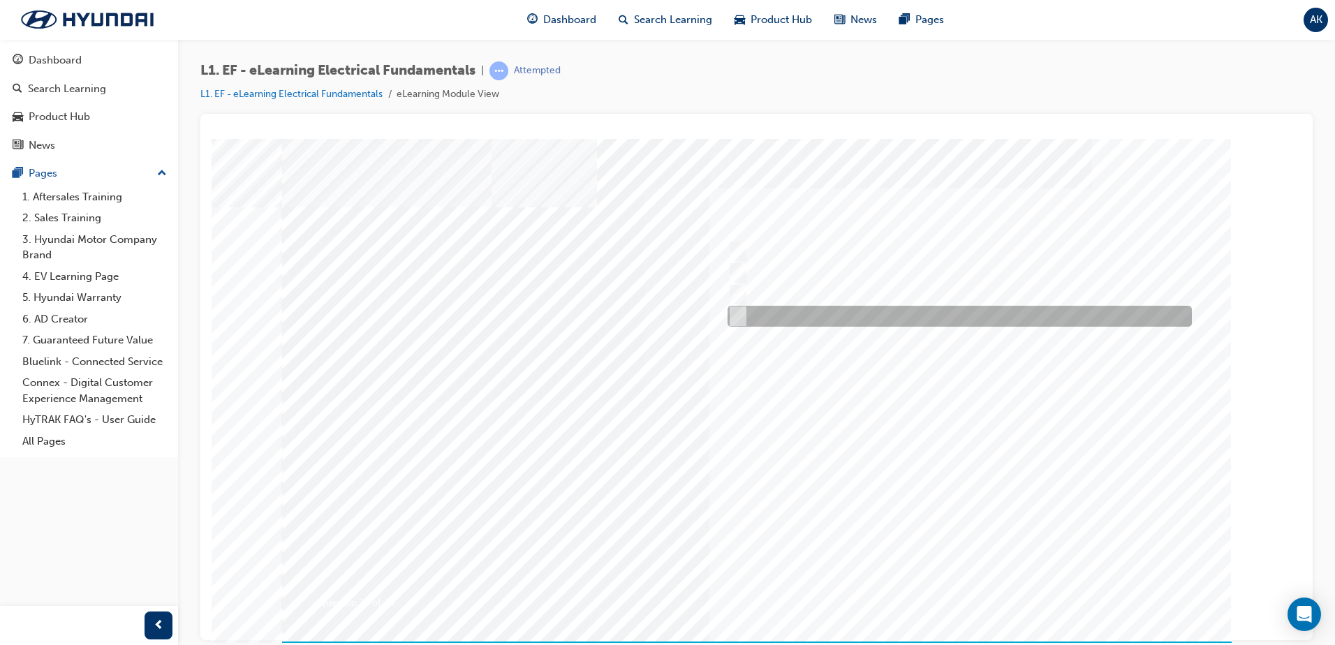
click at [737, 313] on input "The pin number" at bounding box center [734, 316] width 15 height 15
radio input "true"
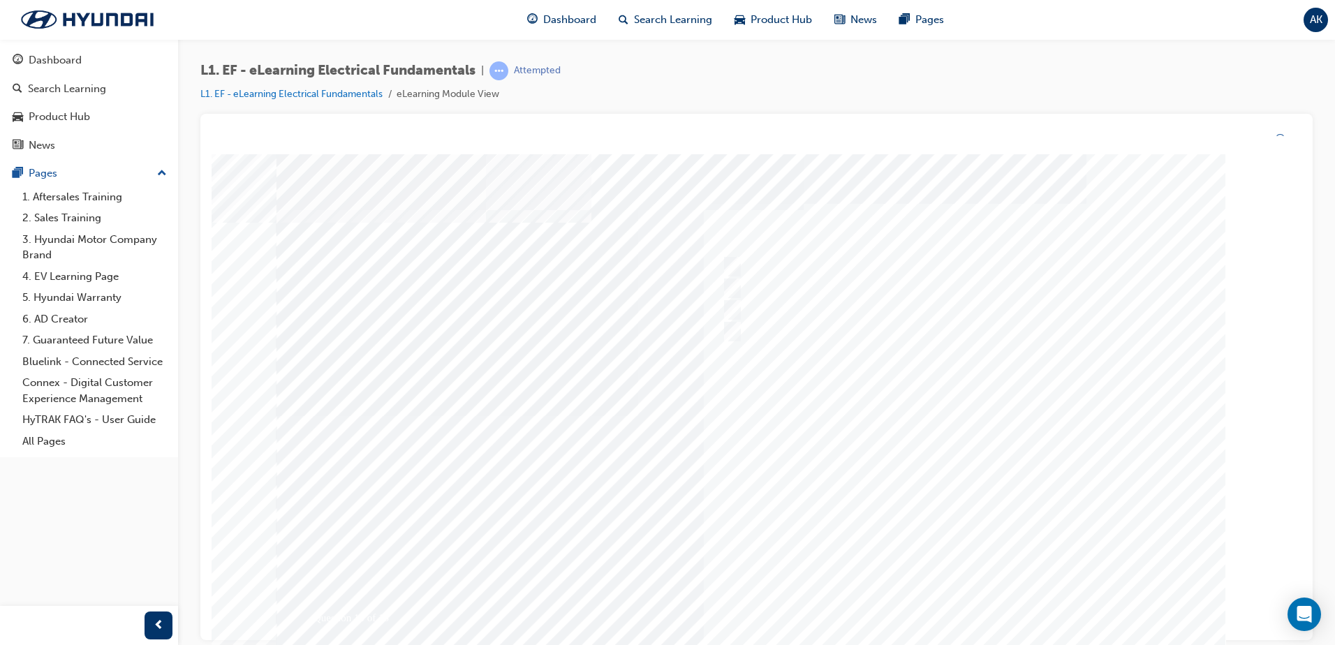
drag, startPoint x: 976, startPoint y: 496, endPoint x: 976, endPoint y: 480, distance: 16.1
click at [976, 480] on div at bounding box center [750, 416] width 949 height 524
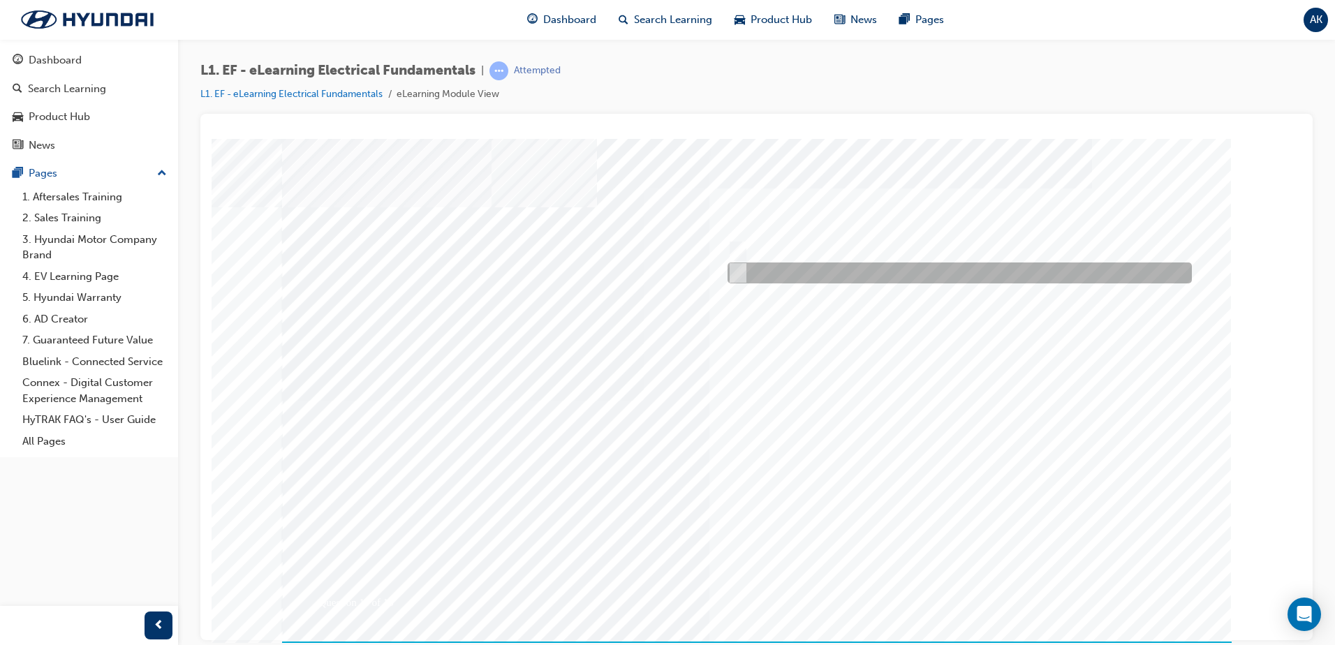
click at [738, 272] on input "Male pins" at bounding box center [734, 272] width 15 height 15
radio input "true"
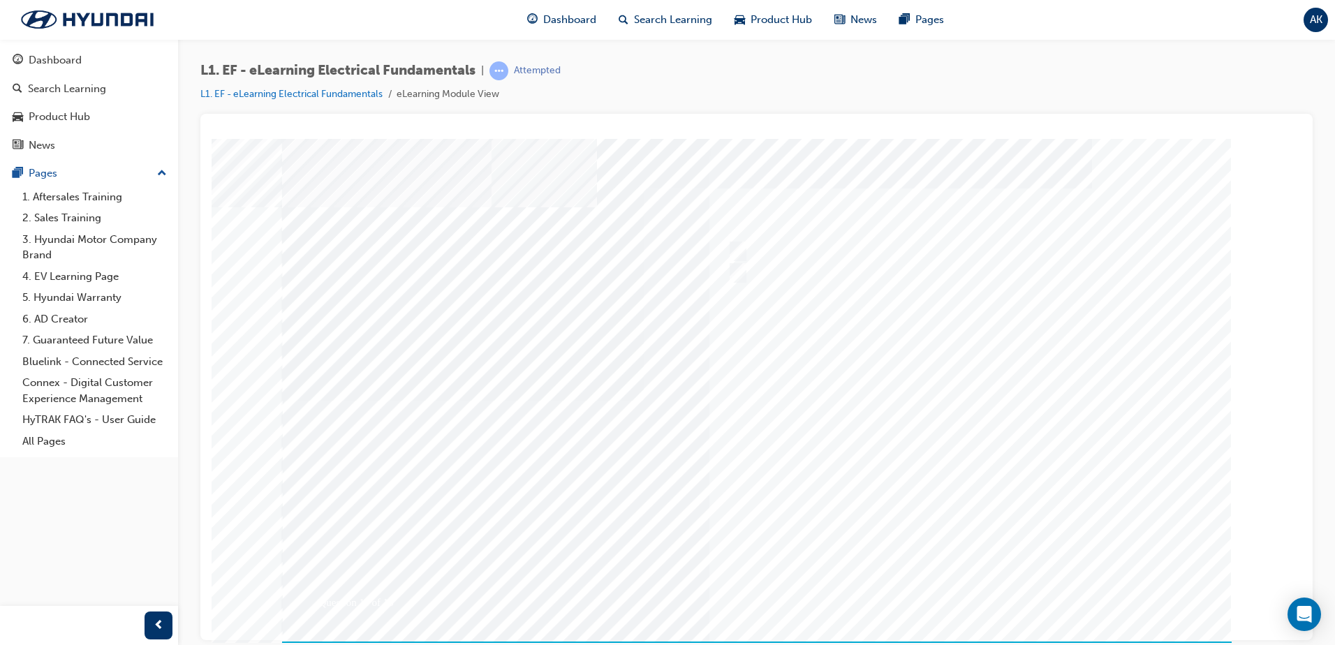
click at [965, 391] on div at bounding box center [756, 400] width 949 height 524
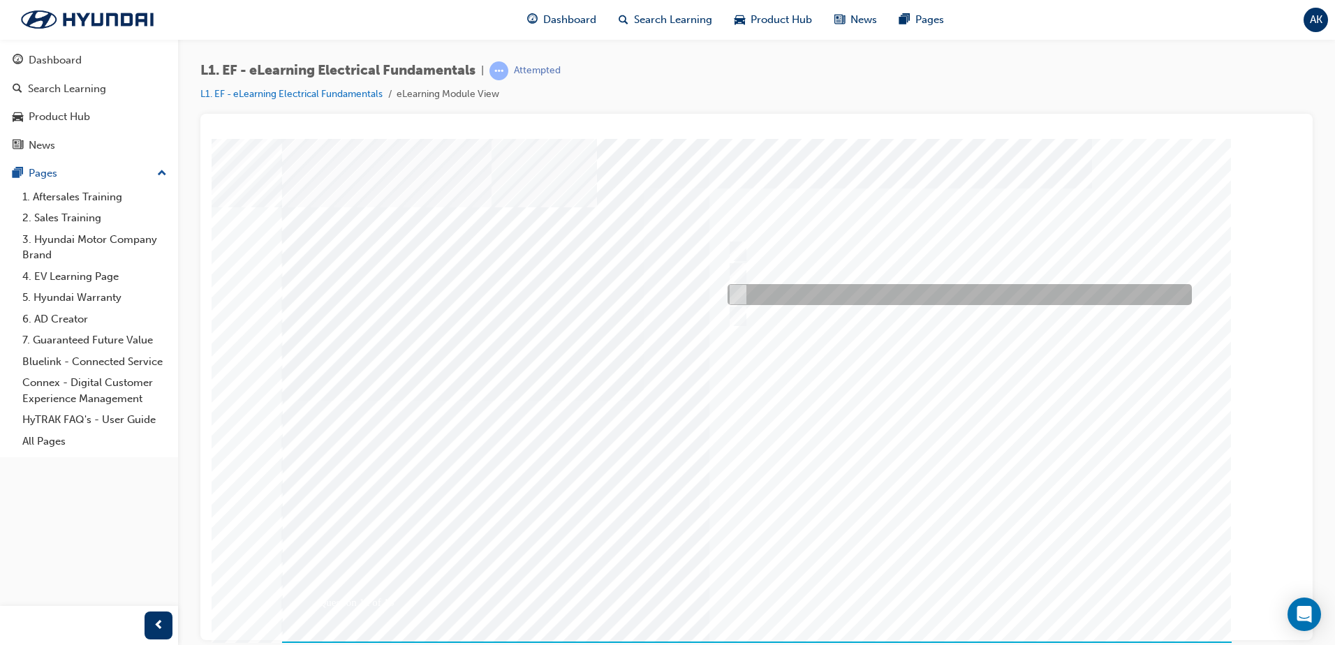
click at [743, 292] on div at bounding box center [956, 294] width 464 height 21
radio input "true"
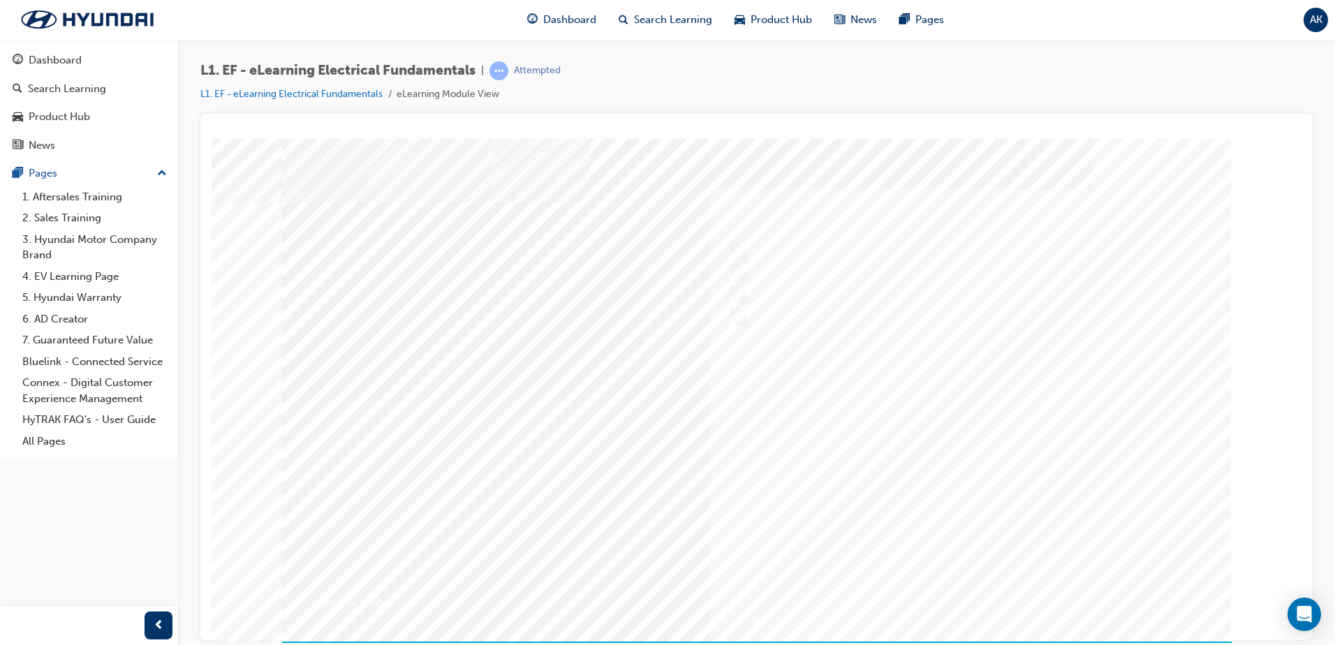
click at [902, 401] on div at bounding box center [756, 400] width 949 height 524
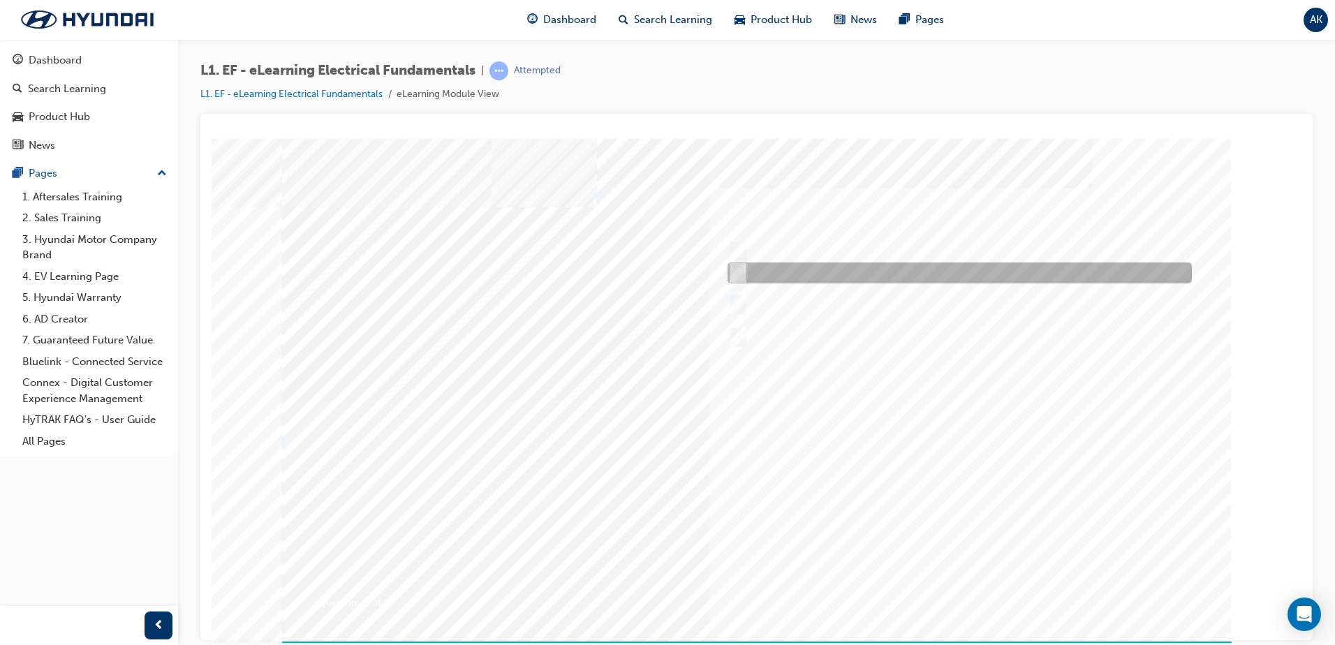
click at [732, 270] on input "May have a resistor or diode built in" at bounding box center [734, 272] width 15 height 15
checkbox input "true"
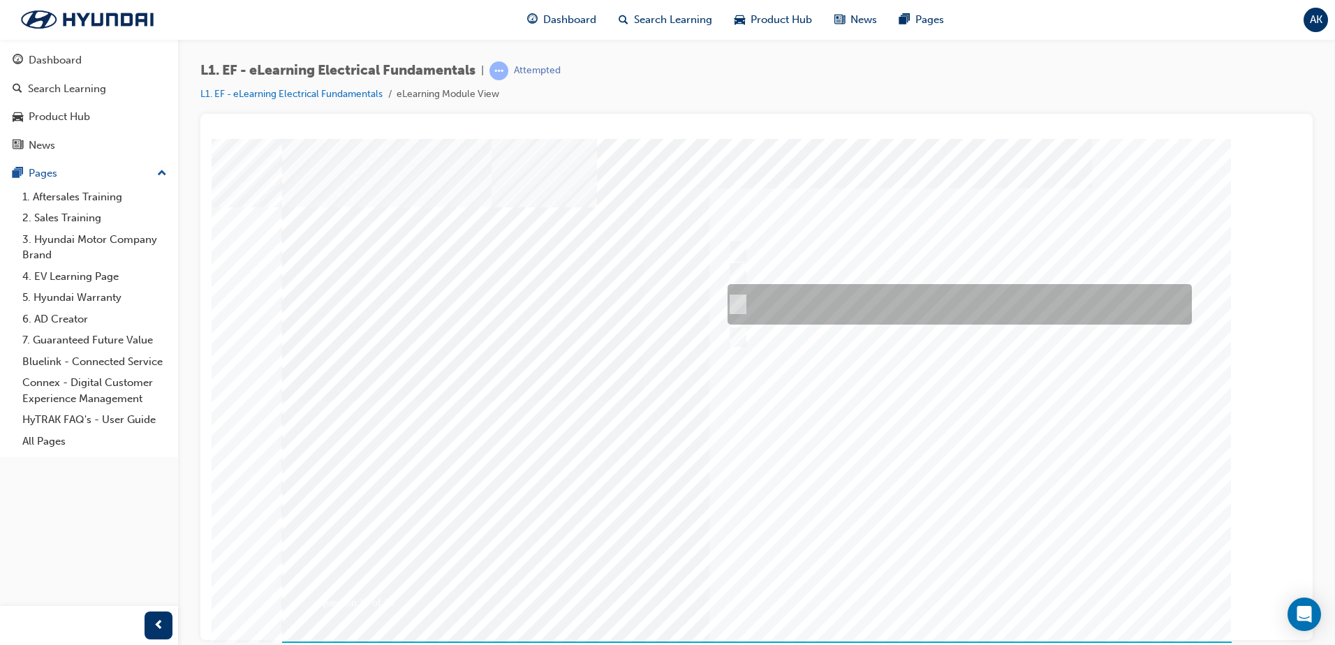
click at [745, 294] on div at bounding box center [956, 304] width 464 height 40
checkbox input "true"
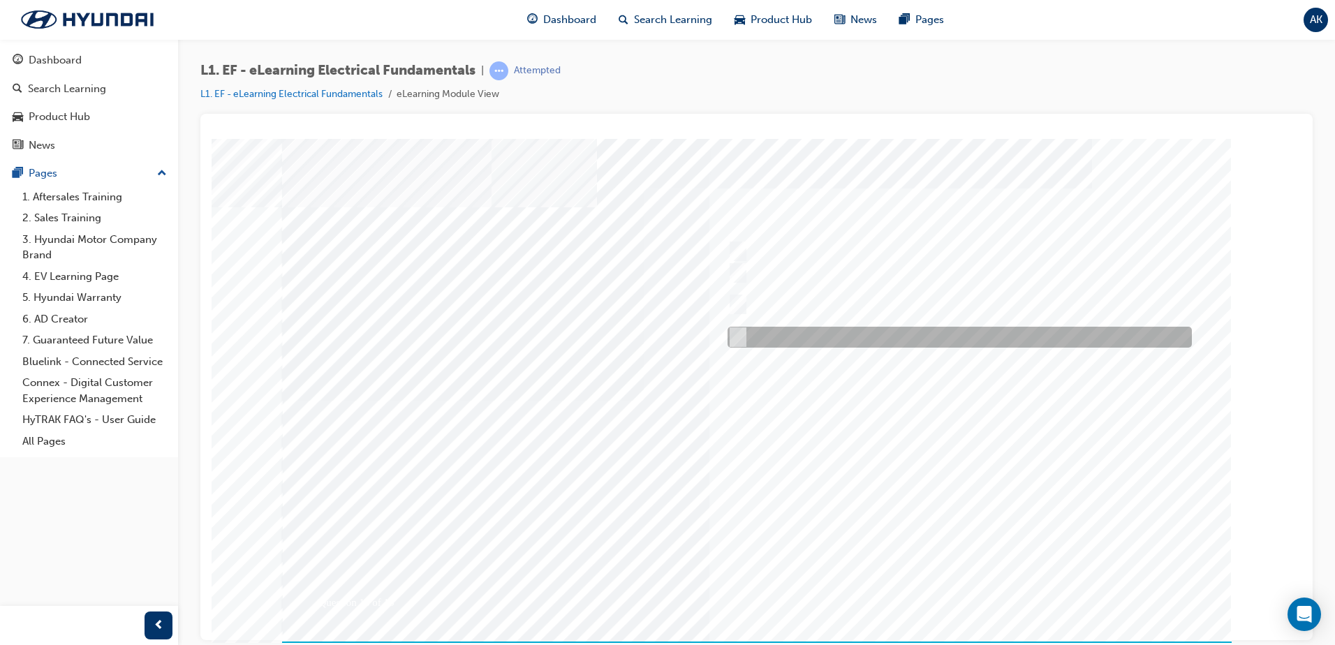
click at [743, 332] on div at bounding box center [956, 337] width 464 height 21
checkbox input "true"
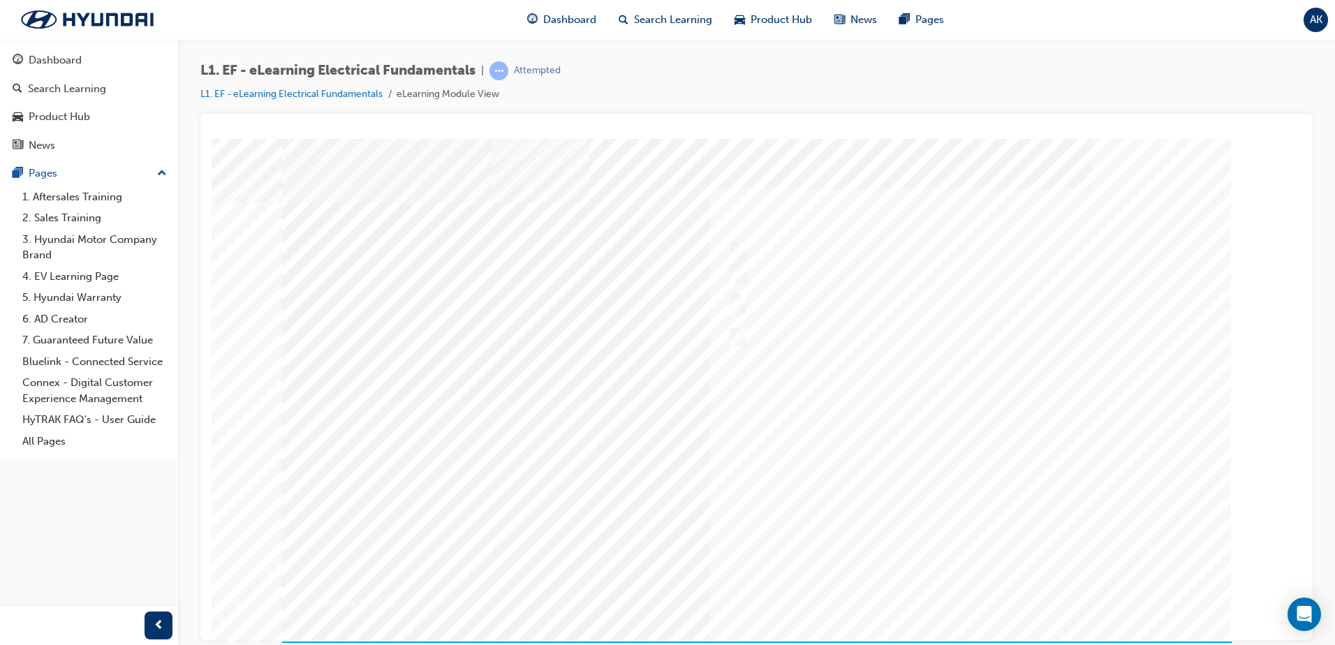
click at [750, 305] on div at bounding box center [756, 400] width 949 height 524
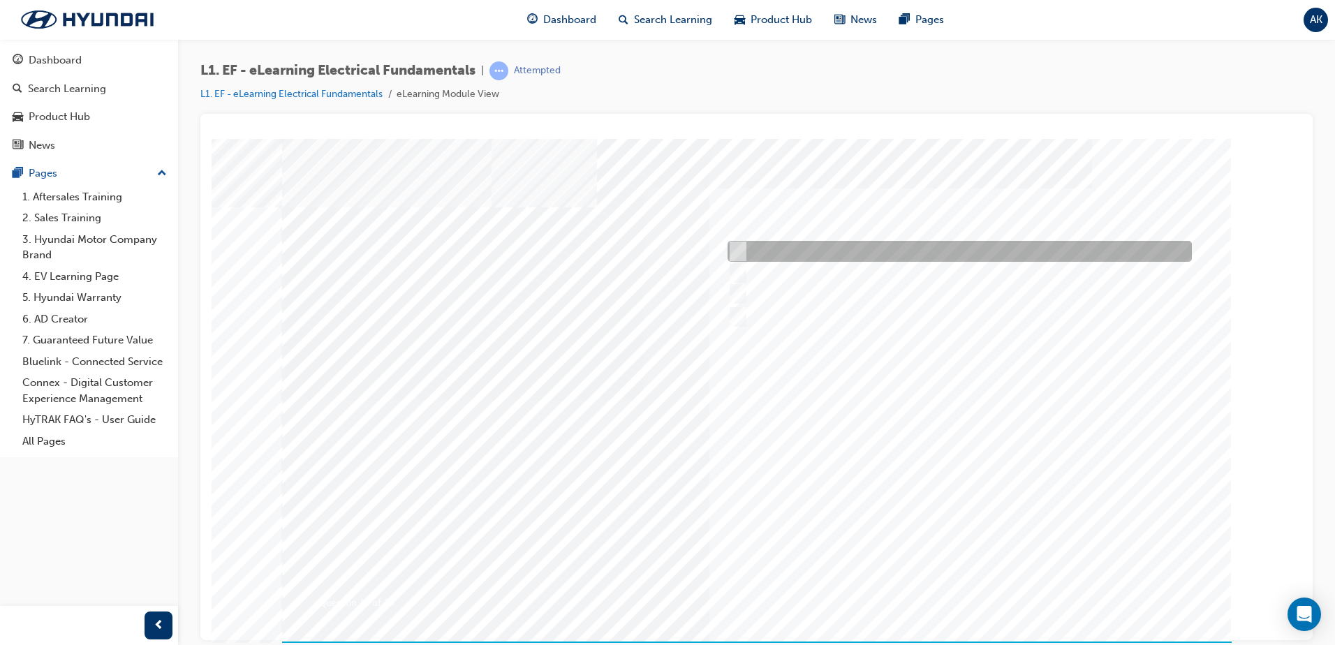
click at [732, 248] on input "Advise that you cannot fault and the customer should monitor" at bounding box center [734, 251] width 15 height 15
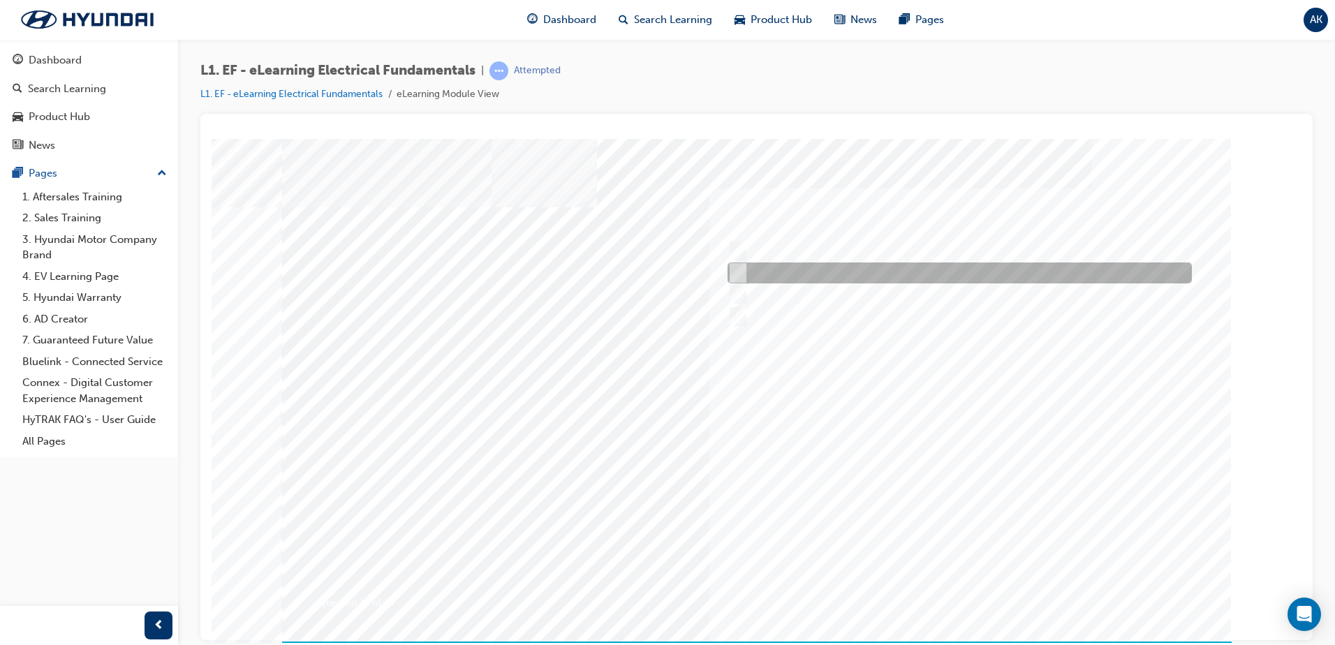
click at [753, 274] on div at bounding box center [956, 272] width 464 height 21
radio input "false"
radio input "true"
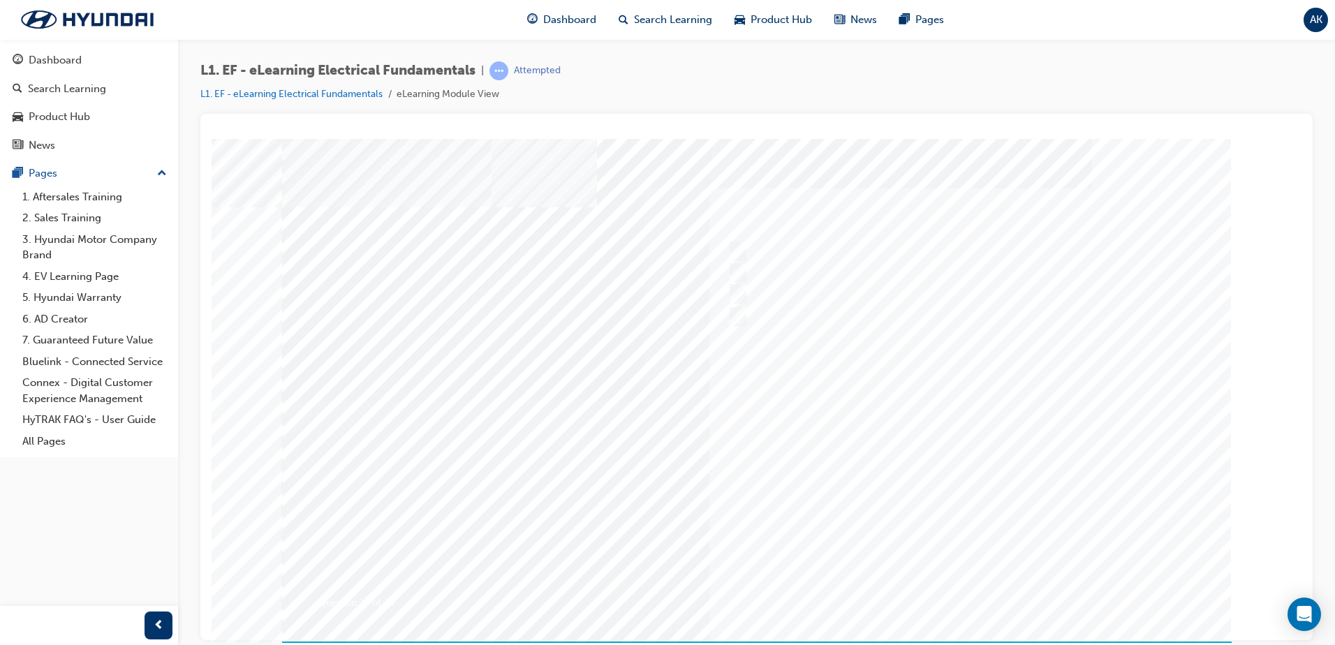
click at [804, 510] on div at bounding box center [756, 400] width 949 height 524
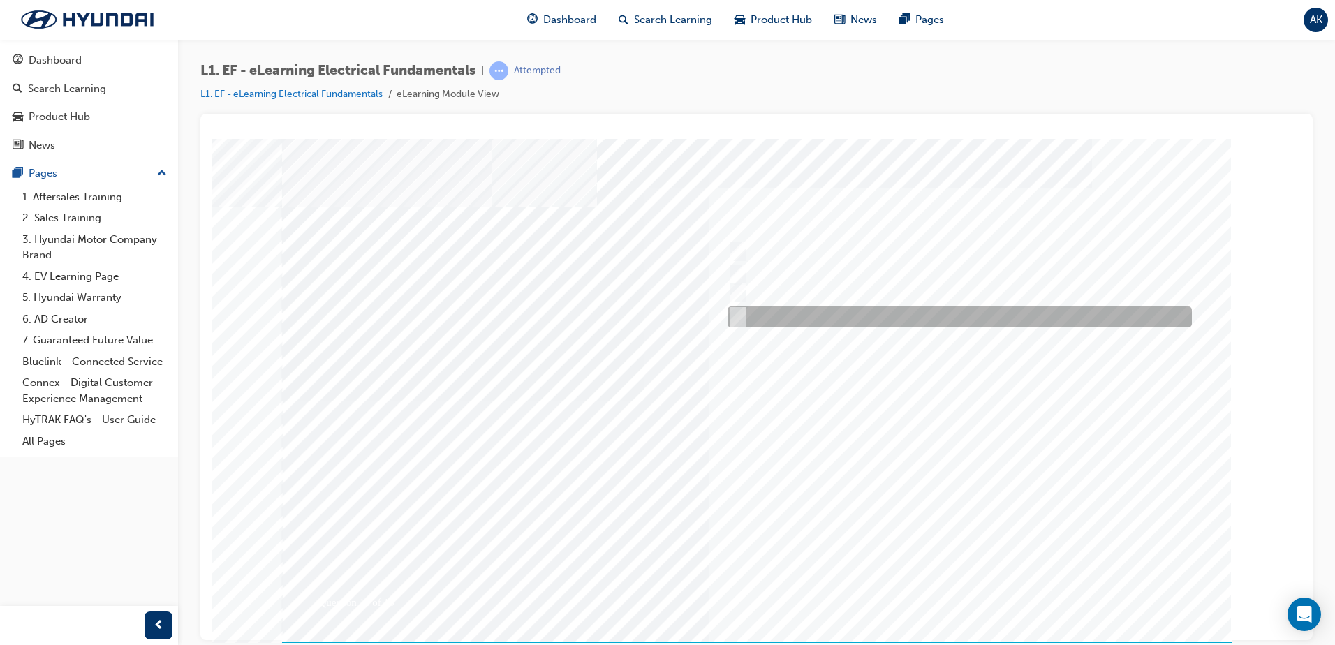
click at [738, 318] on input "The relationship between Volts, Amps and Ohms" at bounding box center [734, 316] width 15 height 15
radio input "true"
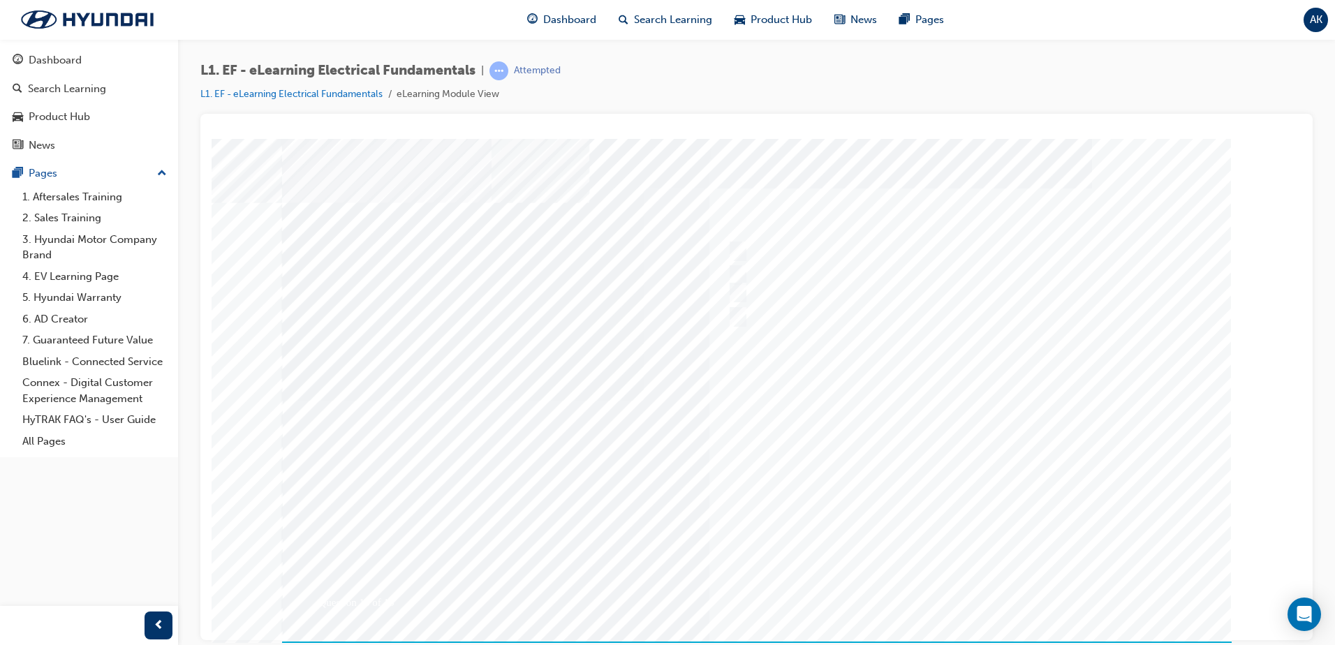
click at [947, 452] on div at bounding box center [756, 400] width 949 height 524
click at [750, 572] on div "8 15 53.33% 1 Sorry, you have not passed the quiz at this time." at bounding box center [756, 389] width 949 height 503
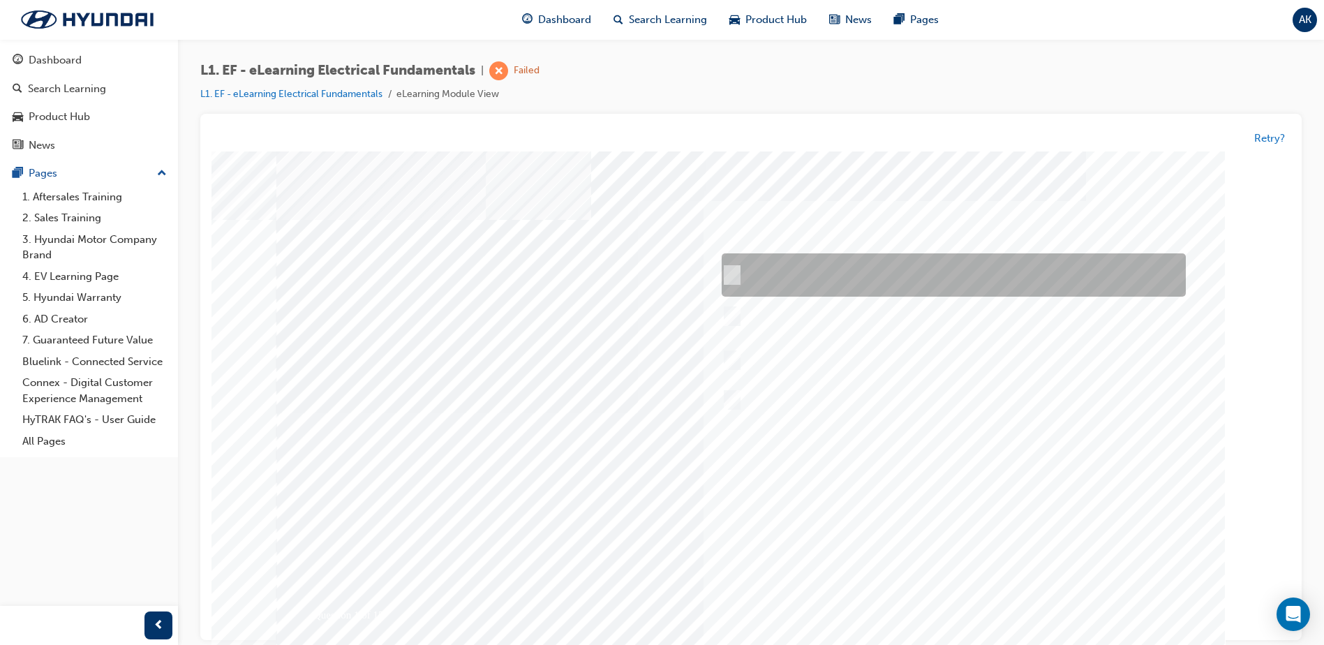
click at [739, 265] on div at bounding box center [950, 275] width 464 height 43
radio input "true"
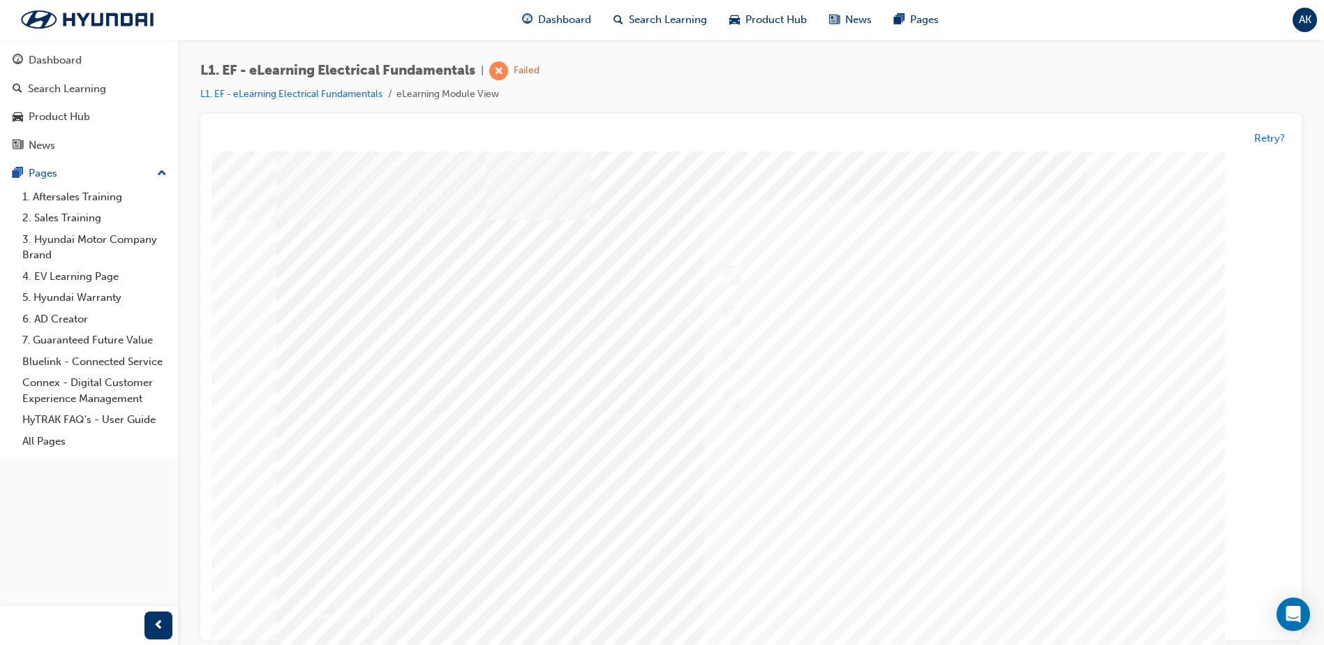
click at [985, 470] on div at bounding box center [750, 413] width 949 height 524
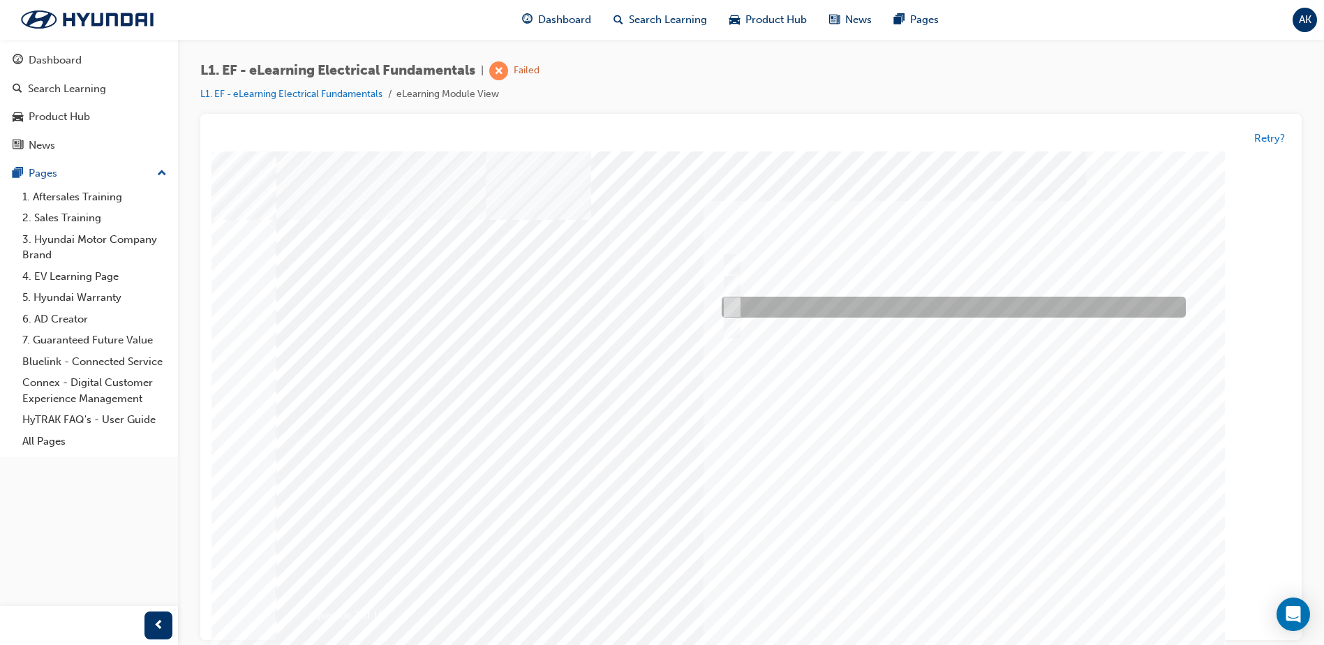
click at [736, 308] on input "Voltage drop" at bounding box center [729, 307] width 15 height 15
radio input "true"
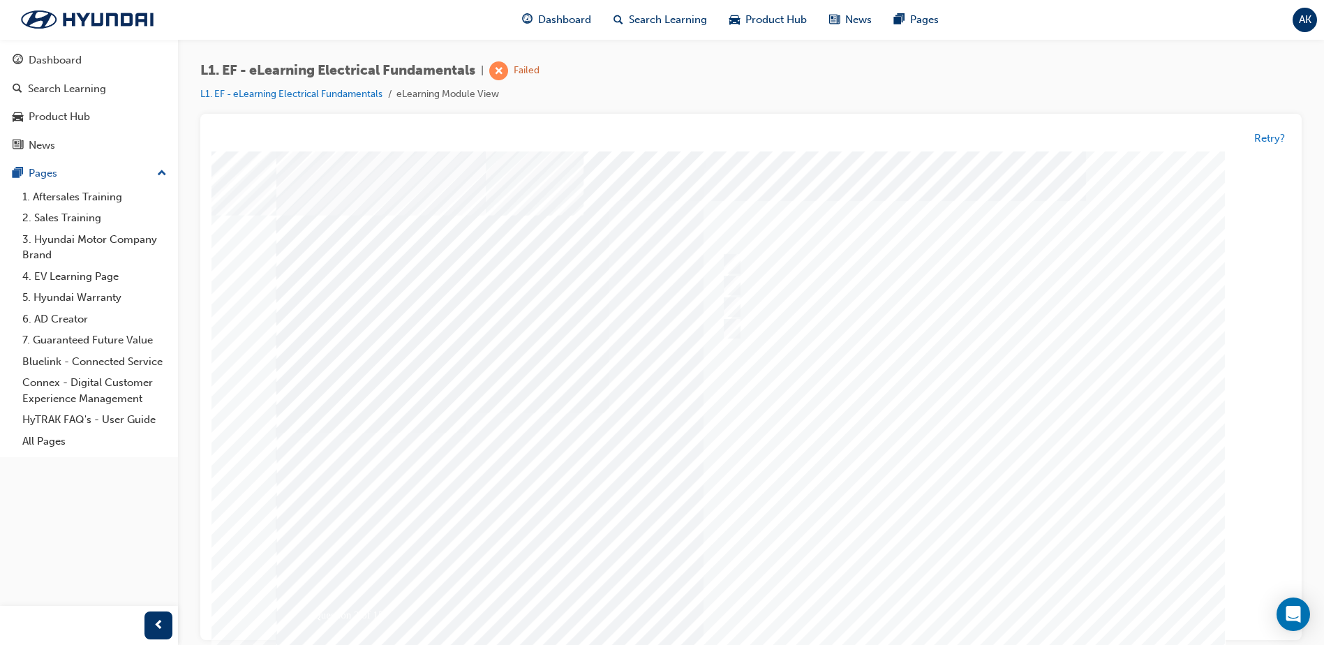
click at [948, 474] on div at bounding box center [750, 413] width 949 height 524
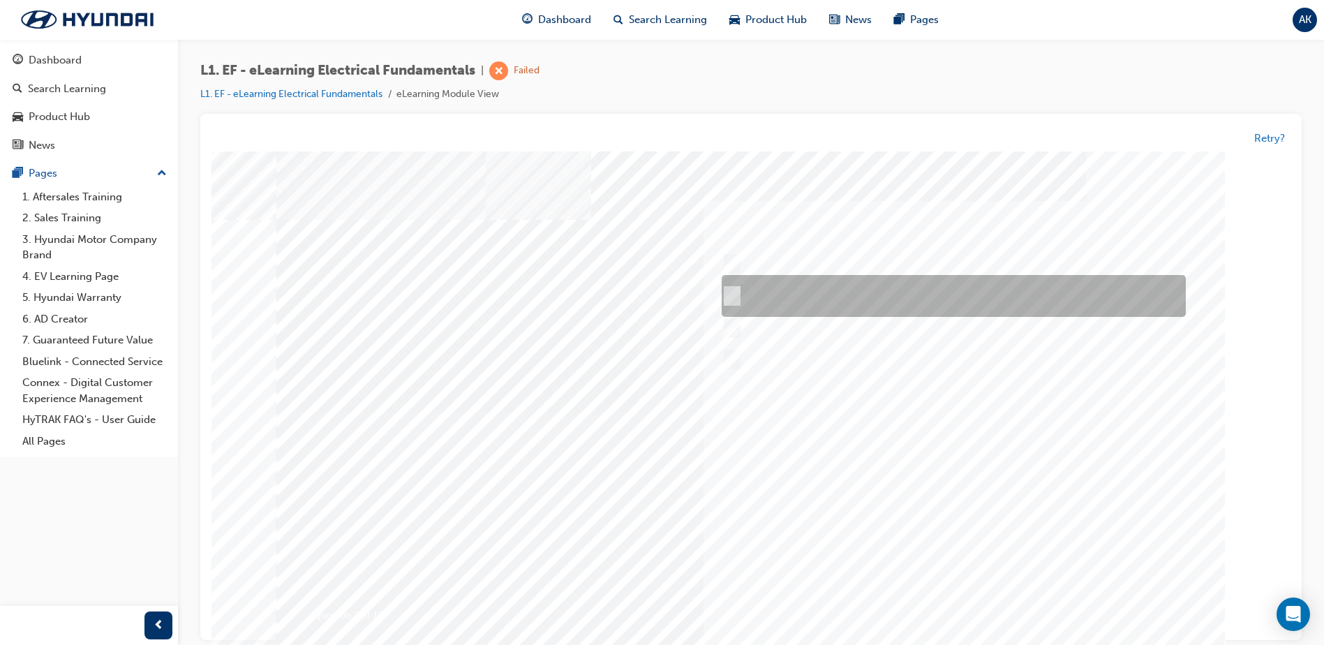
click at [730, 295] on input "The circuit must be opened and the multimeter leads placed in series with the o…" at bounding box center [729, 296] width 15 height 15
radio input "true"
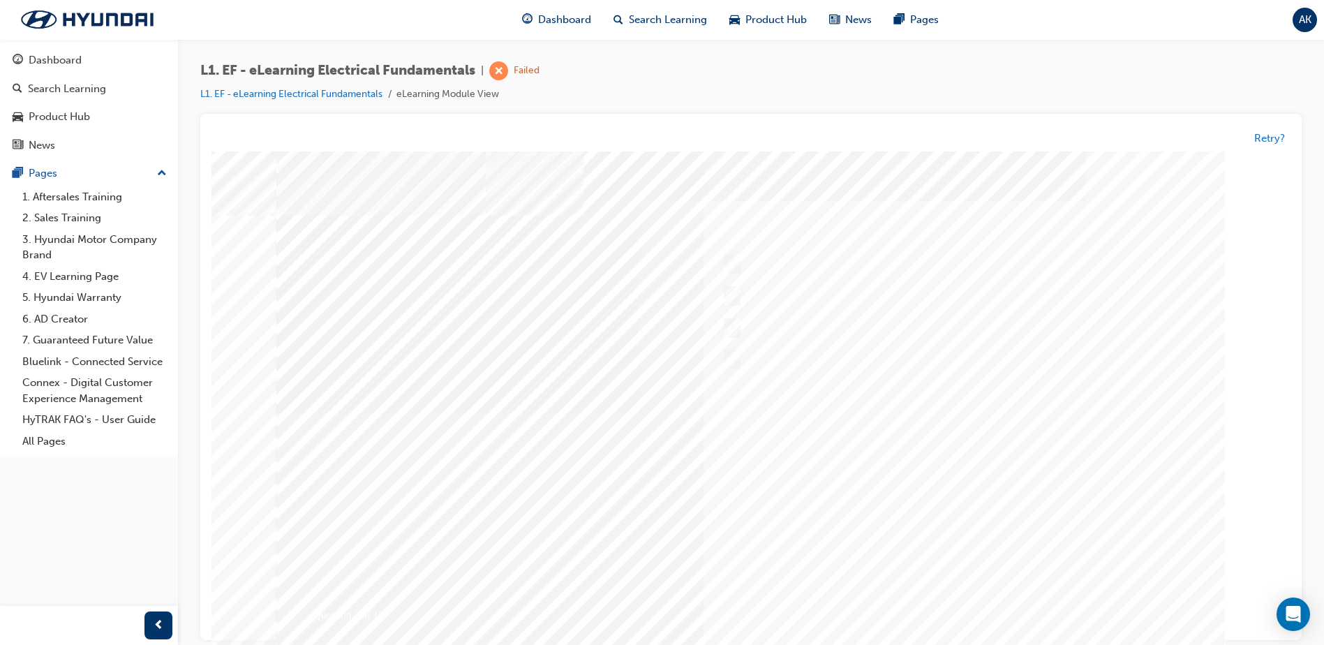
click at [949, 499] on div at bounding box center [750, 413] width 949 height 524
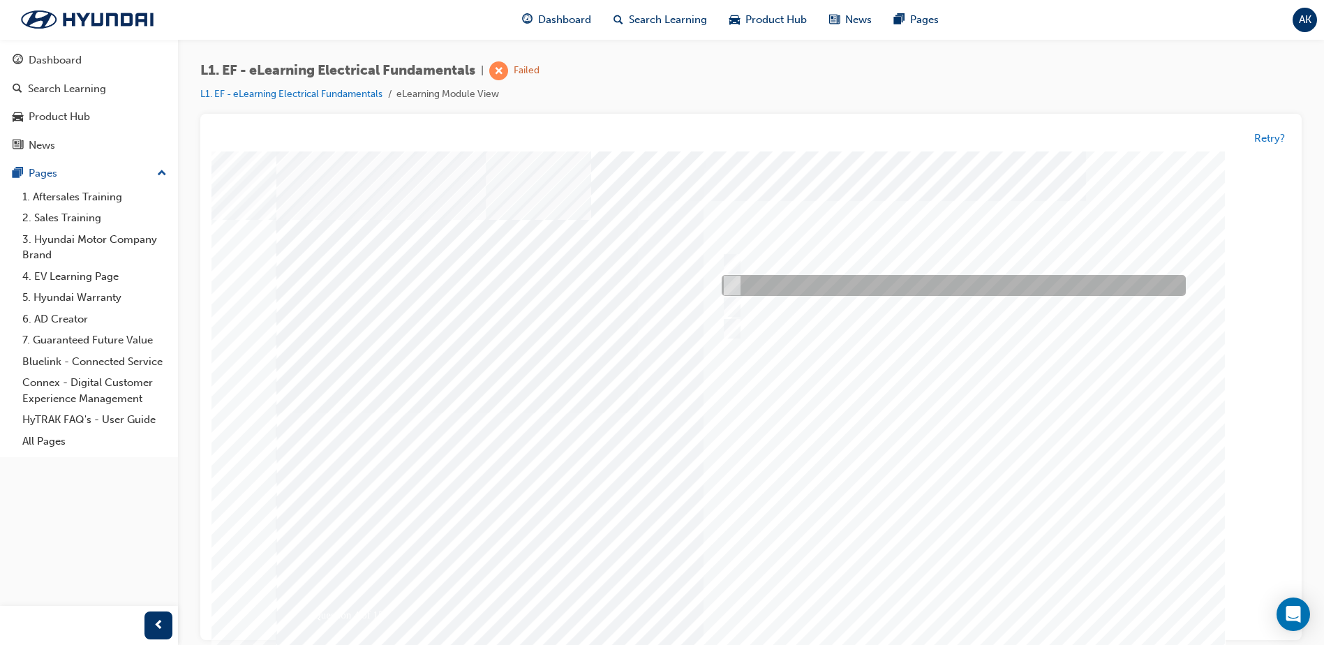
click at [733, 281] on input "Coil of fine wire wound around an iron core." at bounding box center [729, 286] width 15 height 15
radio input "true"
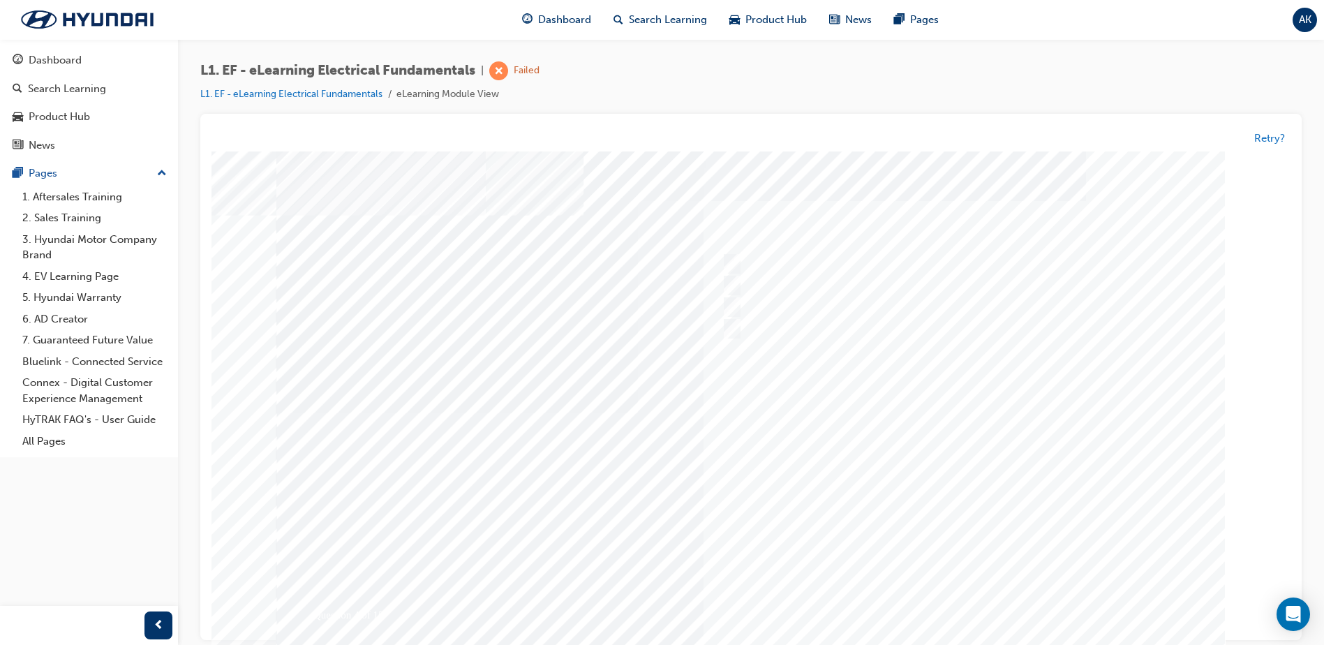
click at [993, 503] on div at bounding box center [750, 416] width 949 height 524
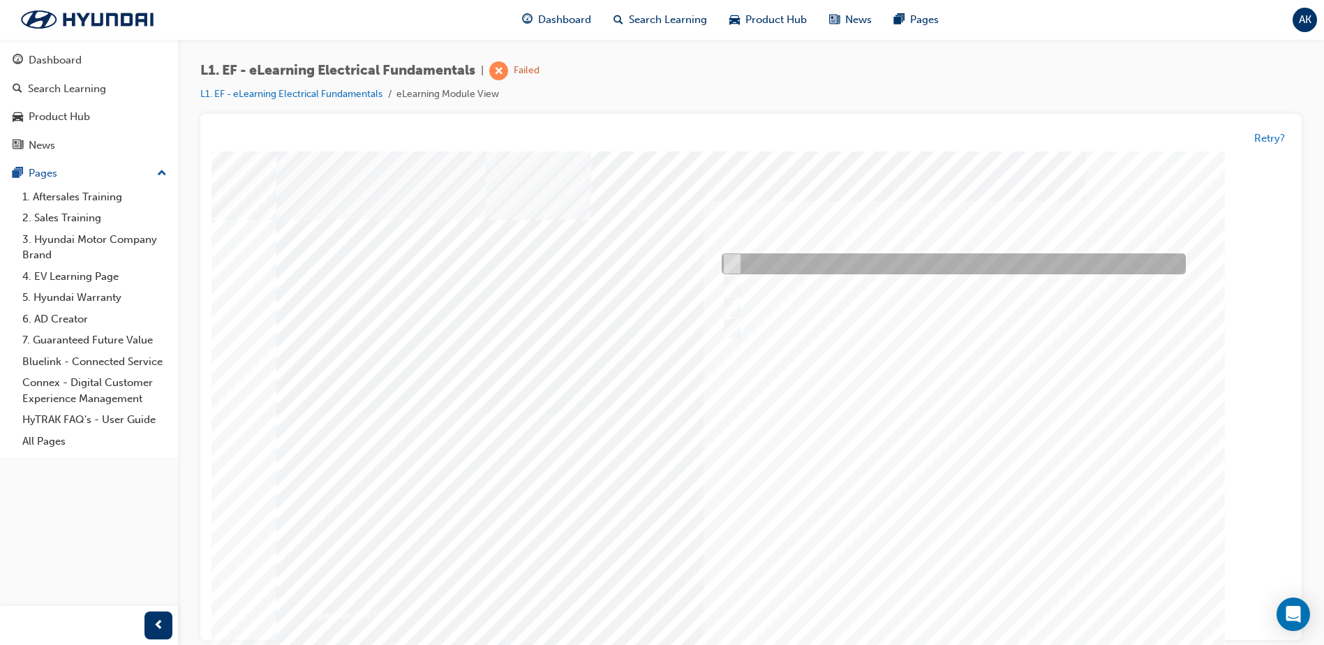
click at [741, 262] on div at bounding box center [950, 264] width 464 height 21
radio input "true"
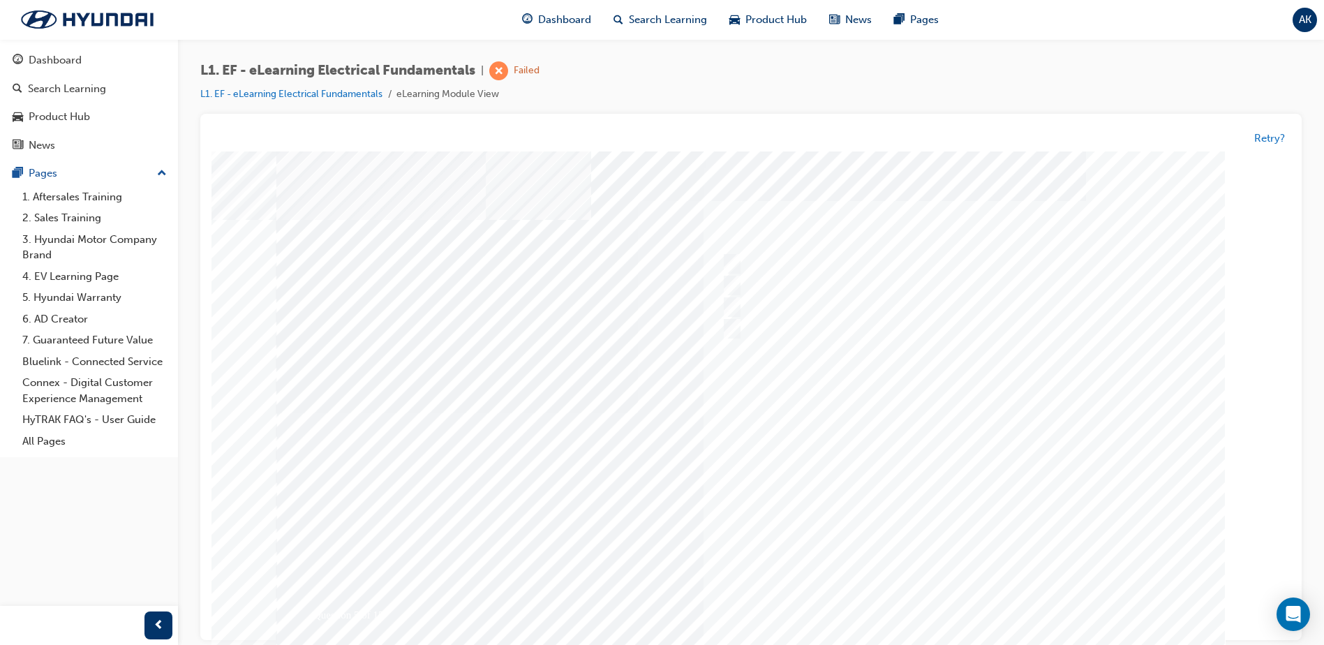
click at [967, 468] on div at bounding box center [750, 413] width 949 height 524
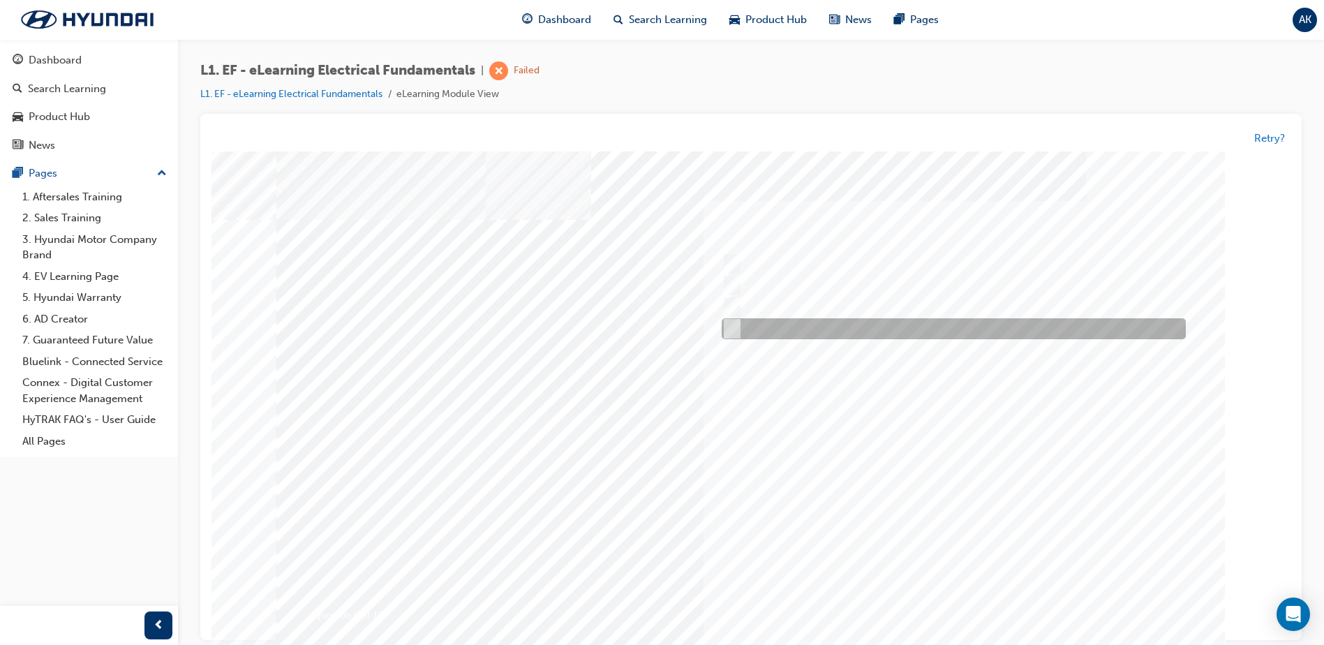
click at [734, 325] on input "Voltage flow is constant at all times" at bounding box center [729, 329] width 15 height 15
radio input "true"
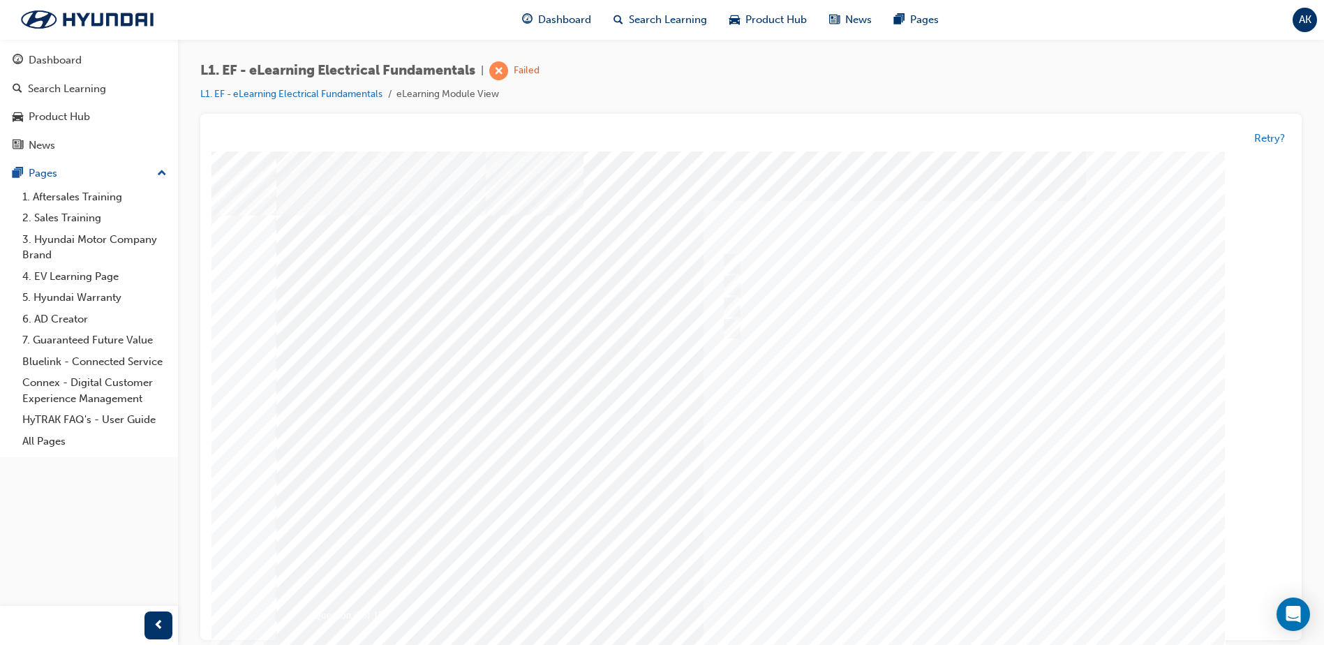
click at [955, 459] on div at bounding box center [750, 413] width 949 height 524
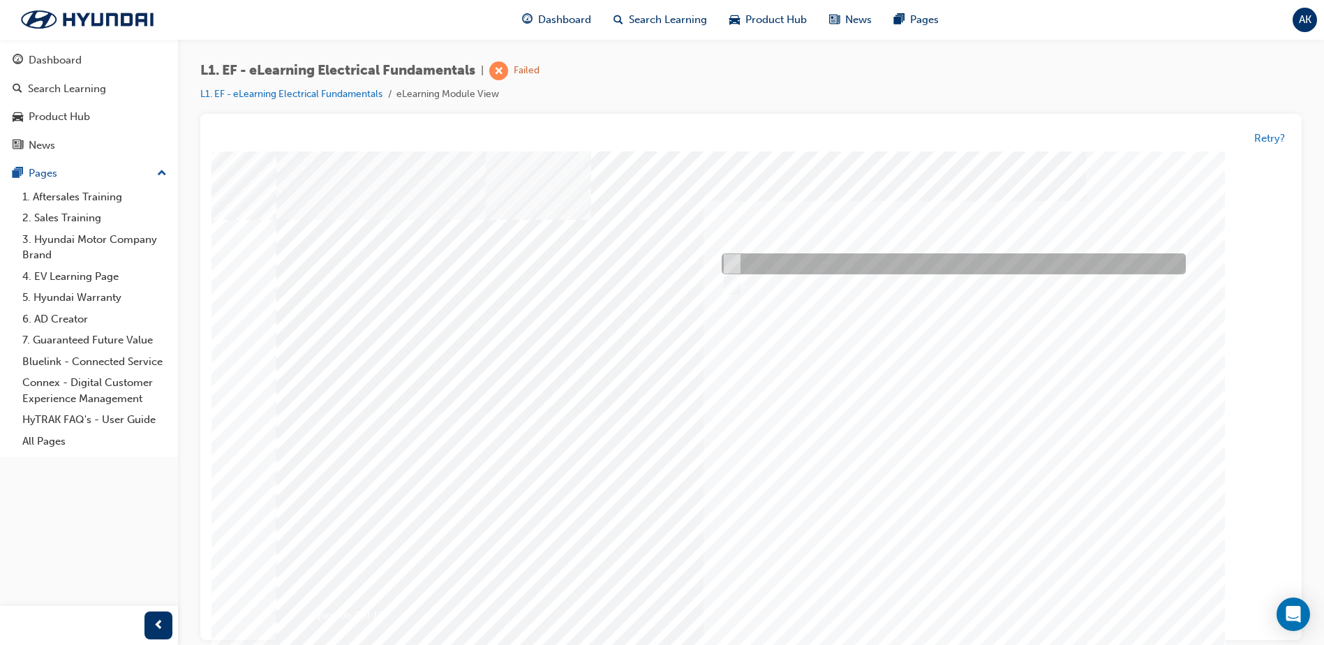
click at [728, 267] on input "True" at bounding box center [729, 264] width 15 height 15
radio input "true"
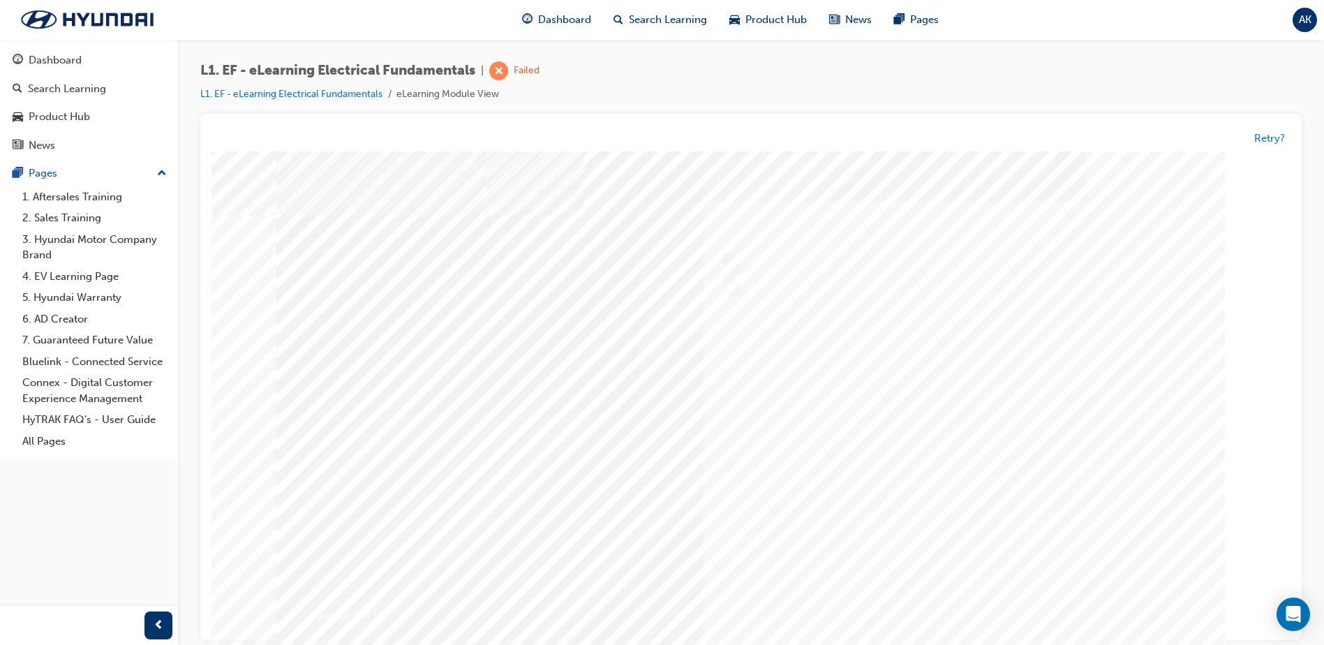
click at [960, 607] on div at bounding box center [750, 413] width 949 height 524
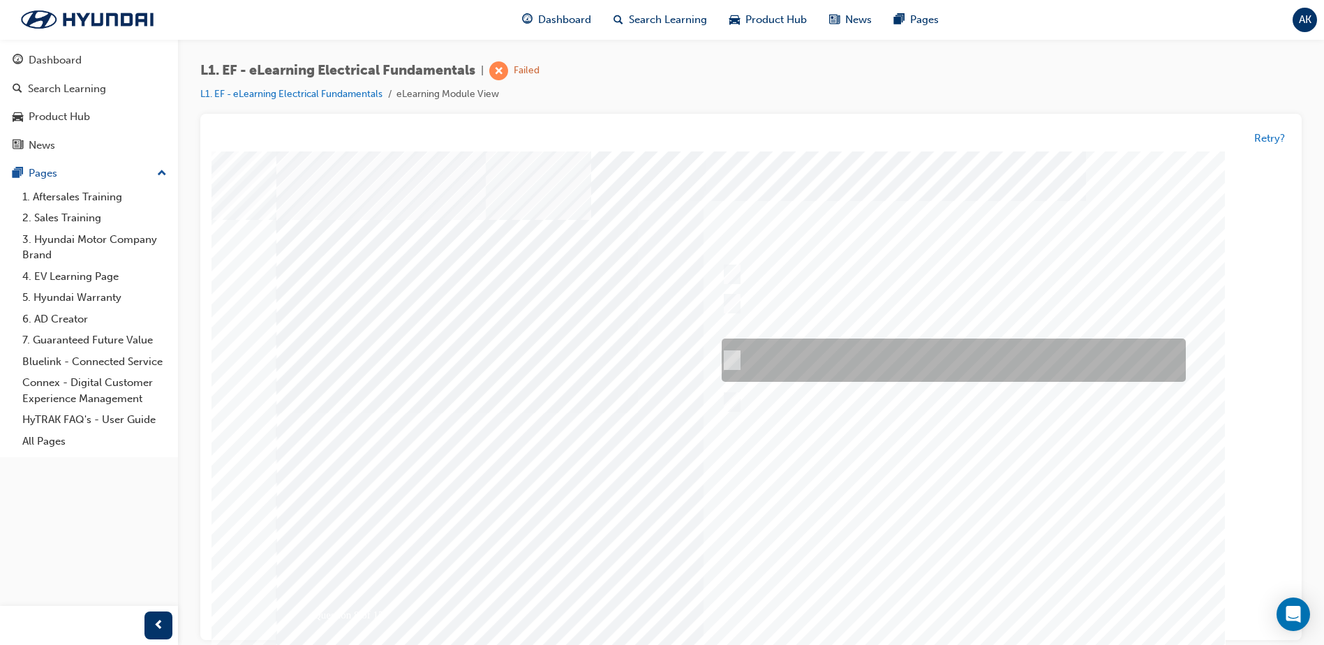
drag, startPoint x: 729, startPoint y: 348, endPoint x: 742, endPoint y: 358, distance: 16.4
click at [730, 348] on div at bounding box center [950, 360] width 464 height 43
radio input "true"
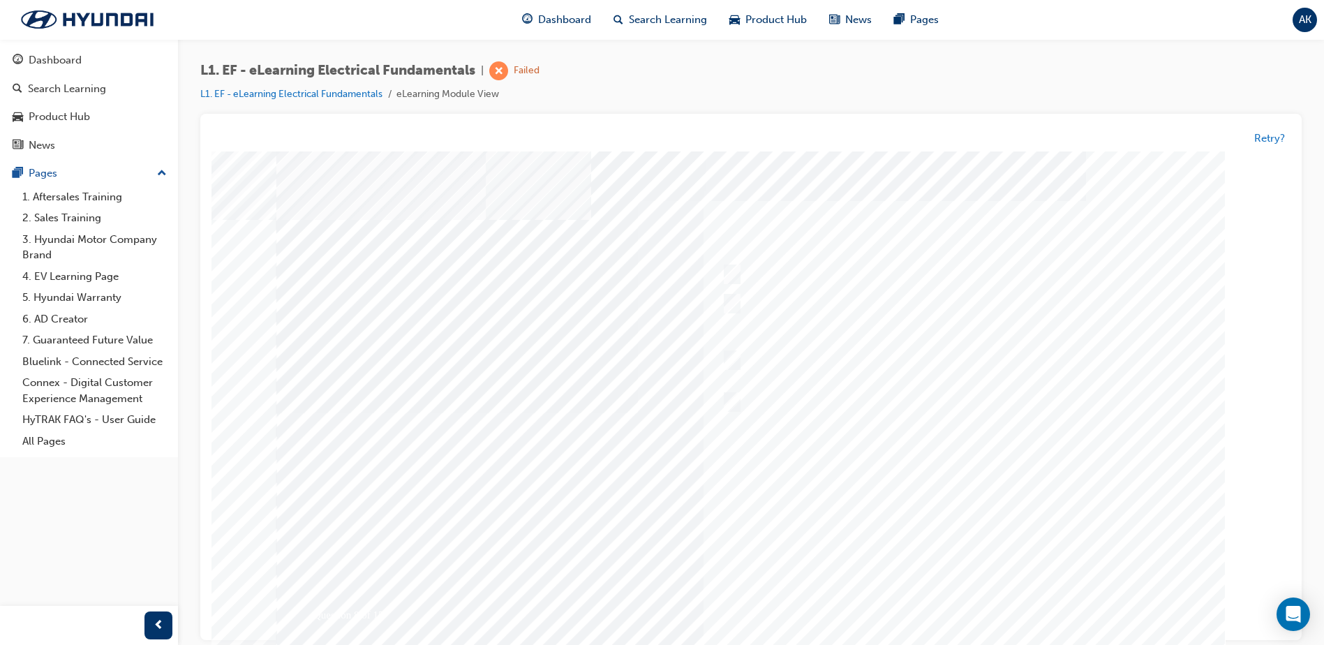
drag, startPoint x: 947, startPoint y: 602, endPoint x: 943, endPoint y: 593, distance: 9.1
click at [947, 602] on div at bounding box center [750, 413] width 949 height 524
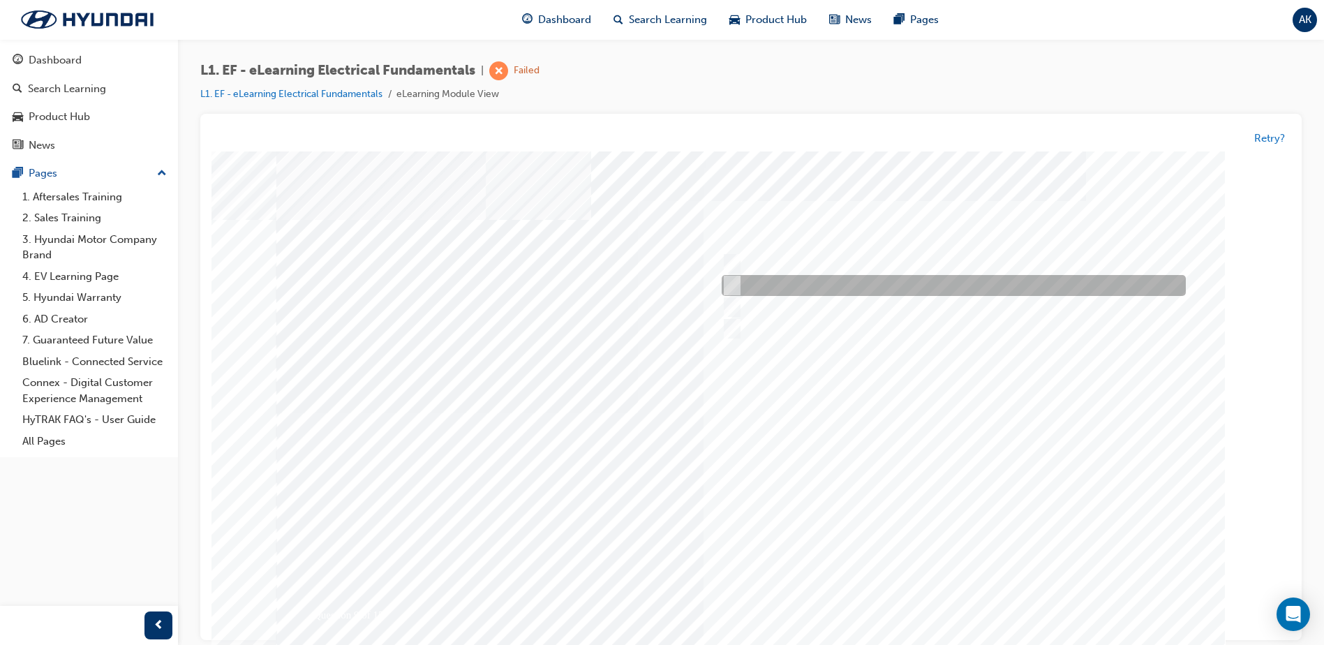
click at [727, 286] on input "Positively switched" at bounding box center [729, 286] width 15 height 15
radio input "true"
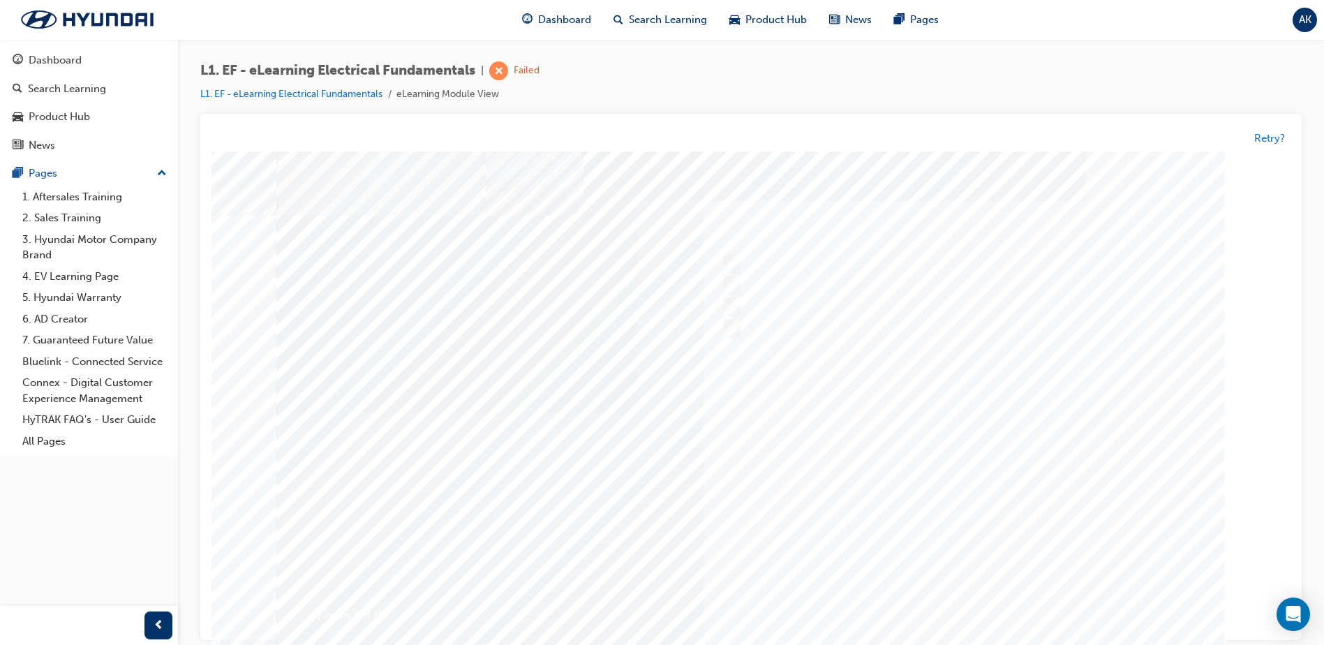
click at [958, 599] on div at bounding box center [750, 416] width 949 height 524
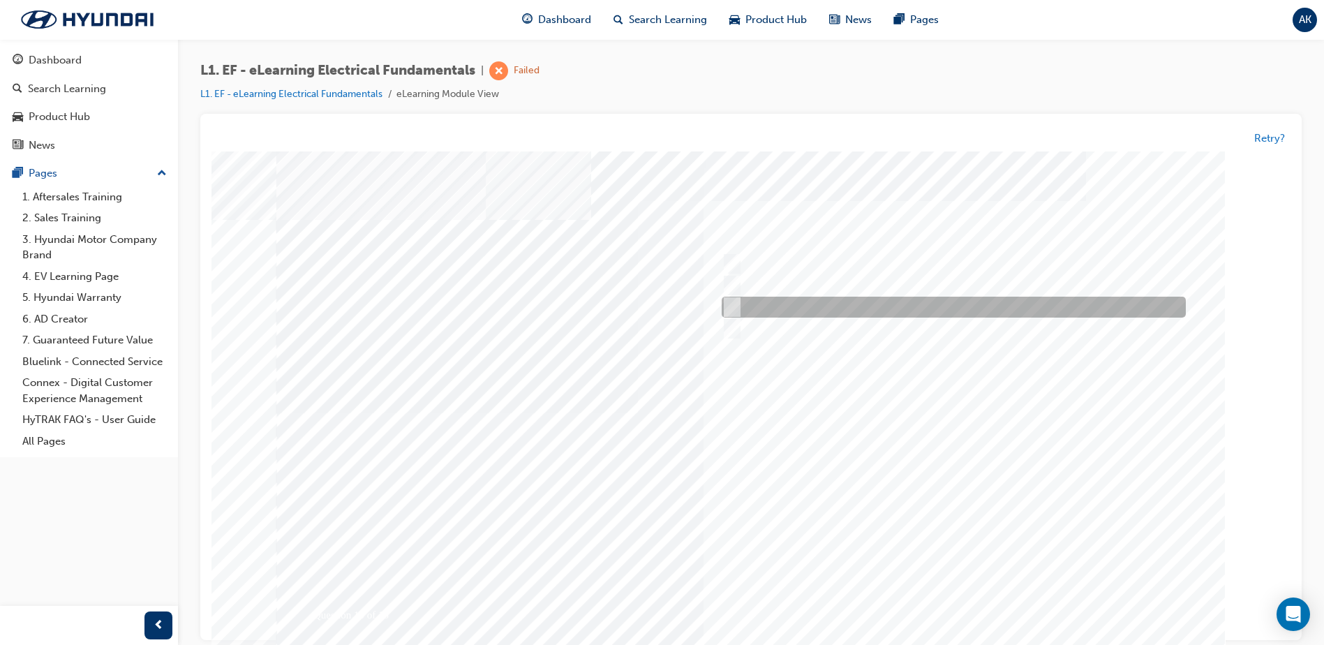
click at [800, 301] on div at bounding box center [950, 307] width 464 height 21
radio input "true"
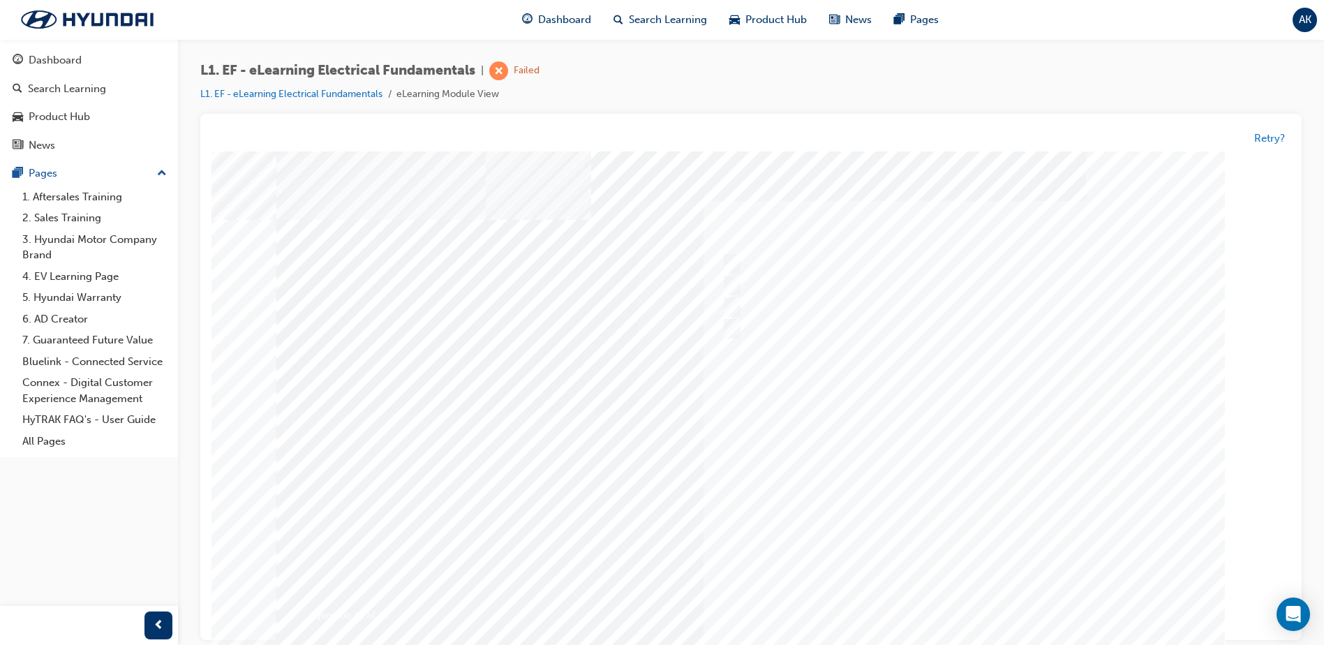
click at [958, 606] on div at bounding box center [750, 413] width 949 height 524
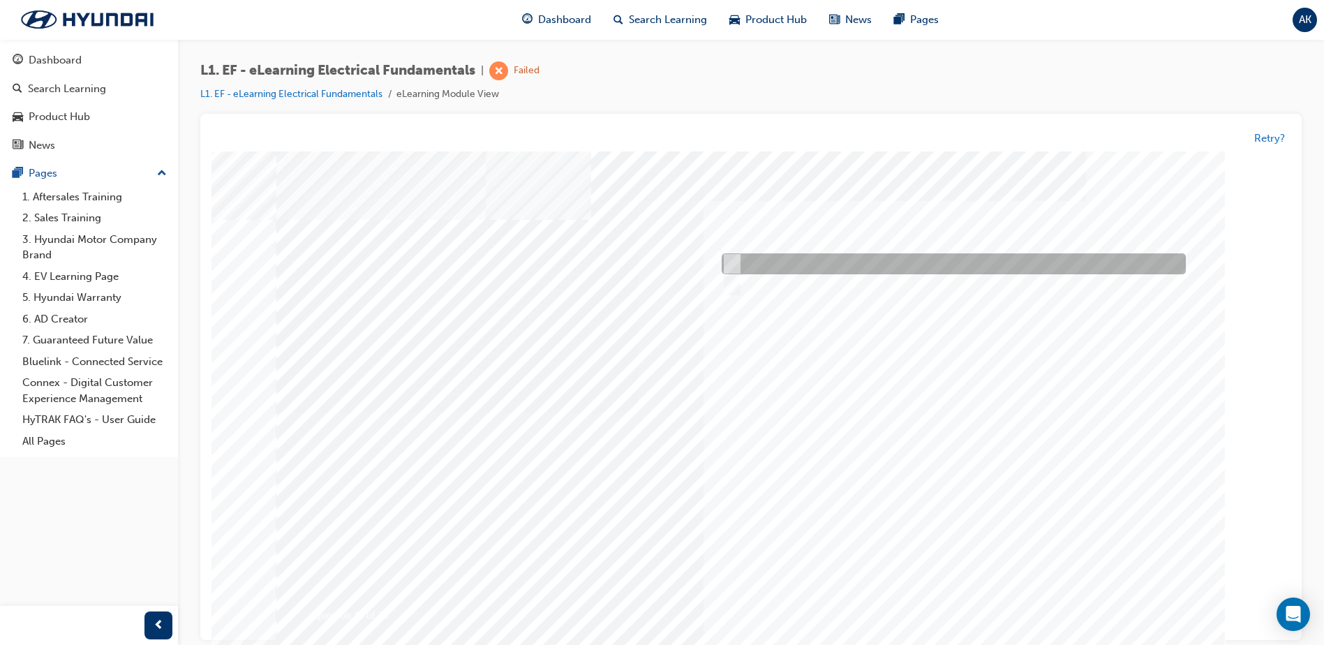
click at [735, 263] on input "Female pins" at bounding box center [729, 264] width 15 height 15
radio input "true"
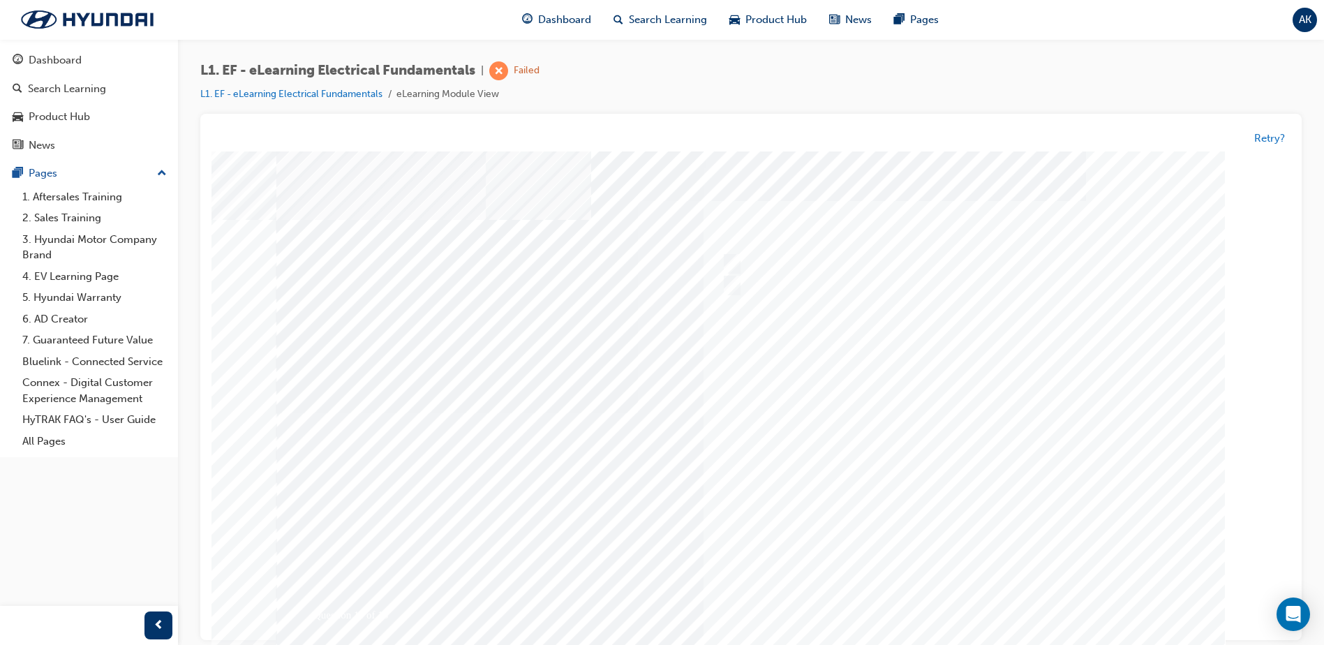
click at [972, 501] on div at bounding box center [750, 413] width 949 height 524
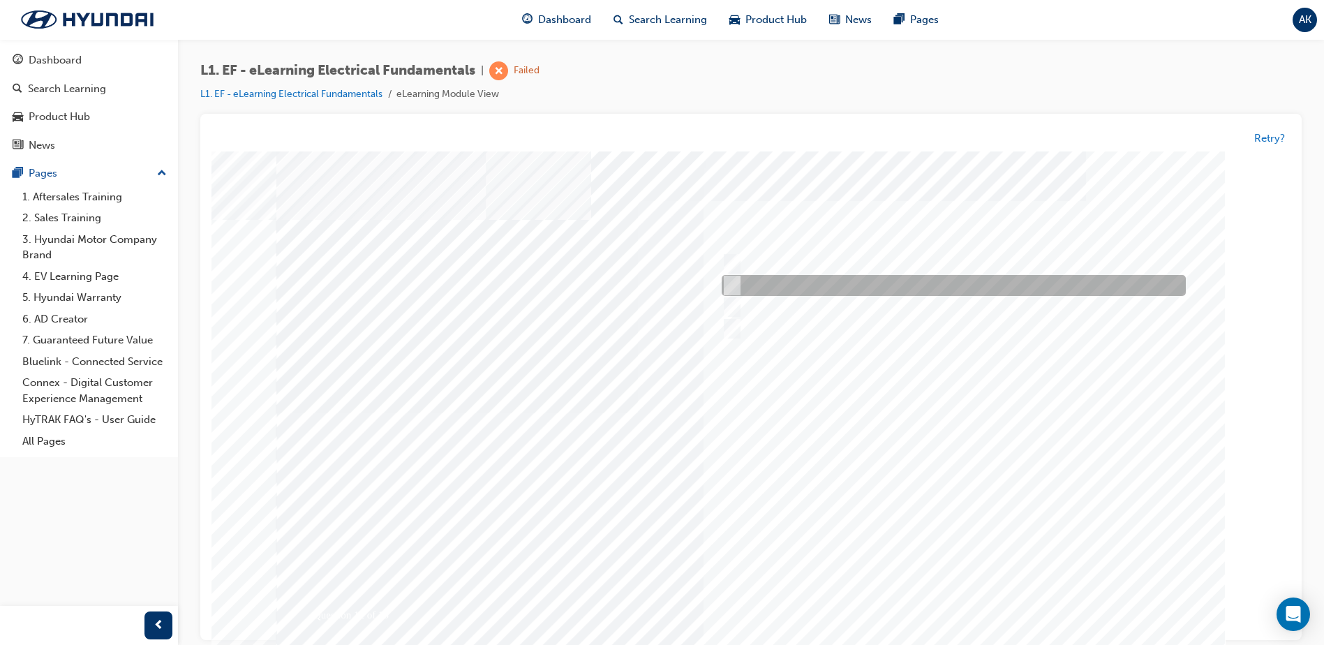
click at [736, 279] on input "Lilac" at bounding box center [729, 286] width 15 height 15
radio input "true"
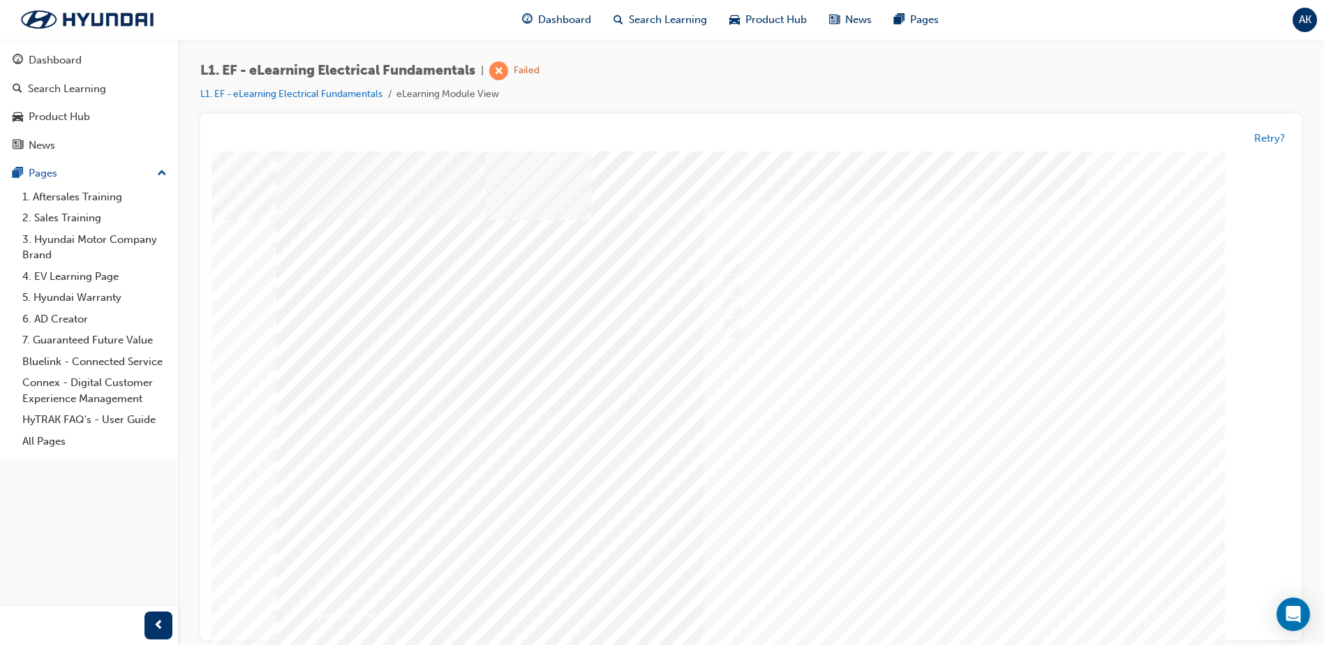
click at [953, 469] on div at bounding box center [750, 413] width 949 height 524
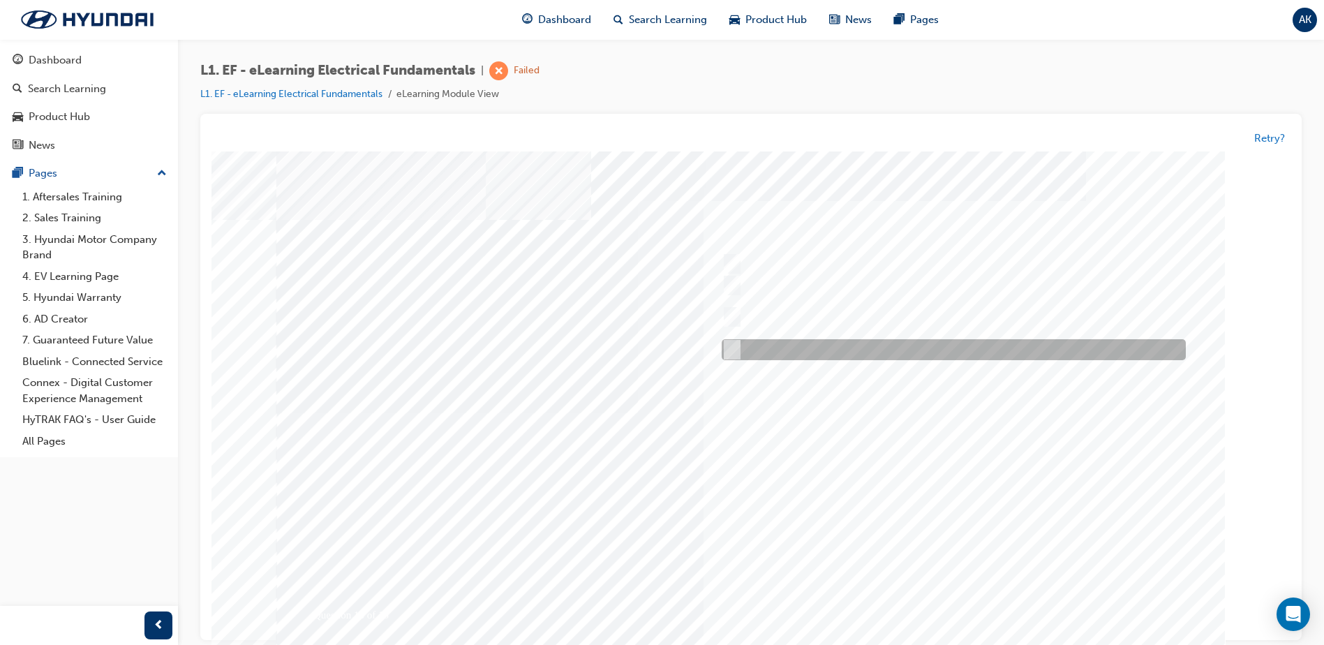
click at [736, 345] on div at bounding box center [950, 350] width 464 height 21
checkbox input "true"
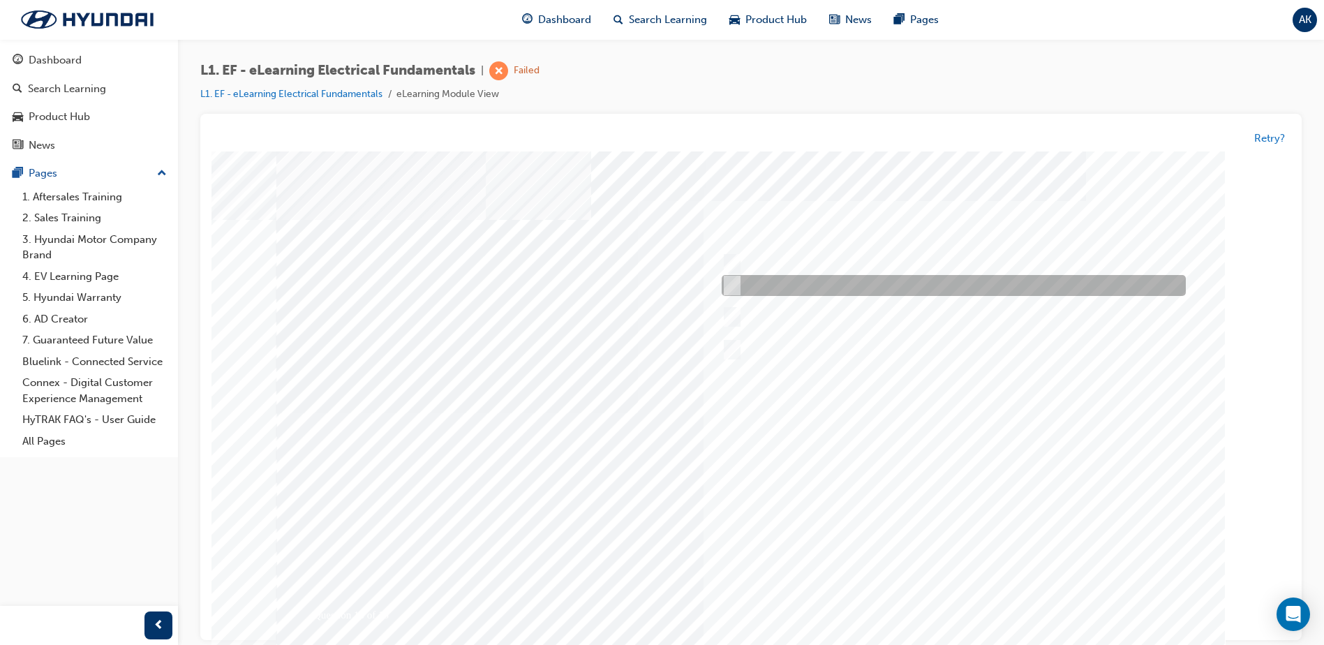
click at [720, 294] on div at bounding box center [950, 286] width 464 height 21
checkbox input "true"
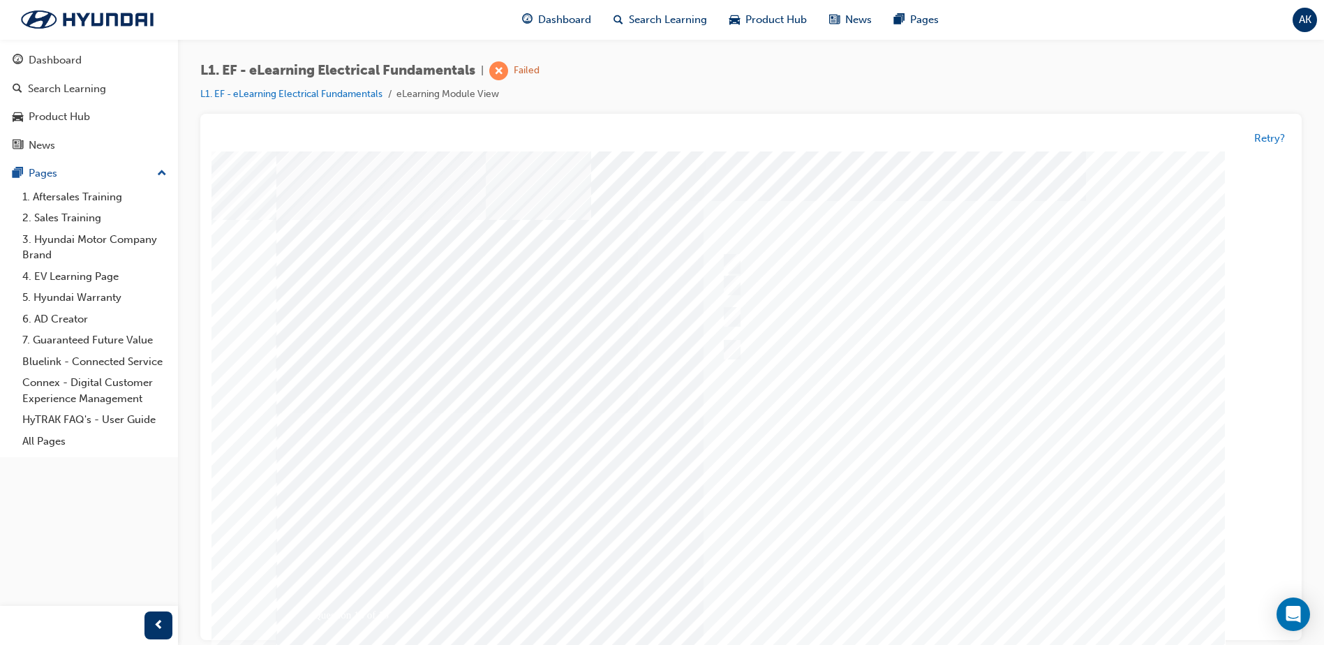
click at [972, 468] on div at bounding box center [750, 413] width 949 height 524
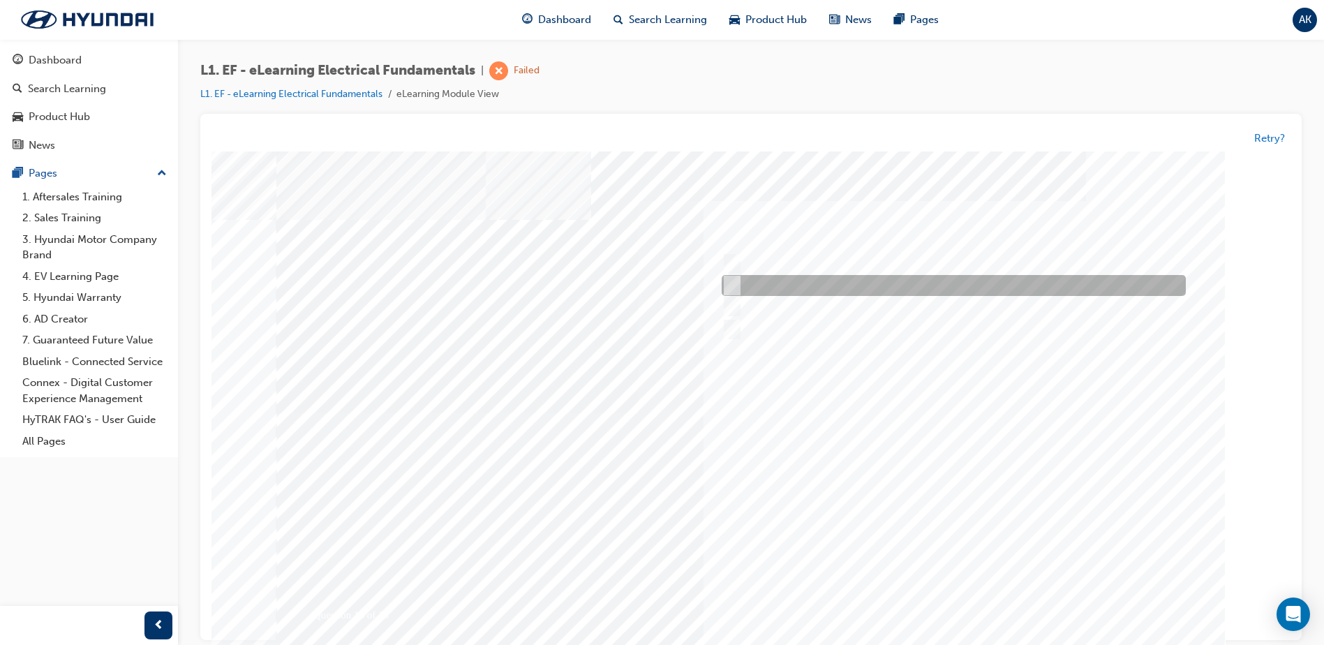
click at [727, 281] on input "Seek additional information from the service advisor or customer" at bounding box center [729, 286] width 15 height 15
radio input "true"
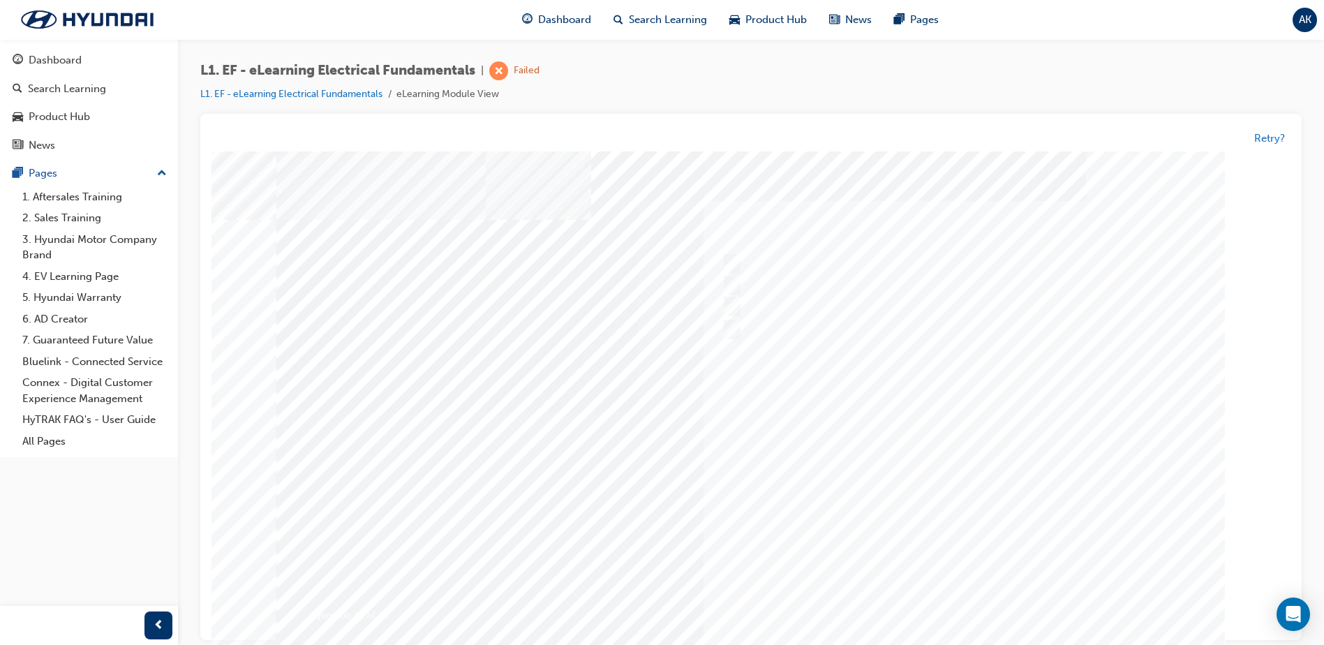
click at [942, 478] on div at bounding box center [750, 413] width 949 height 524
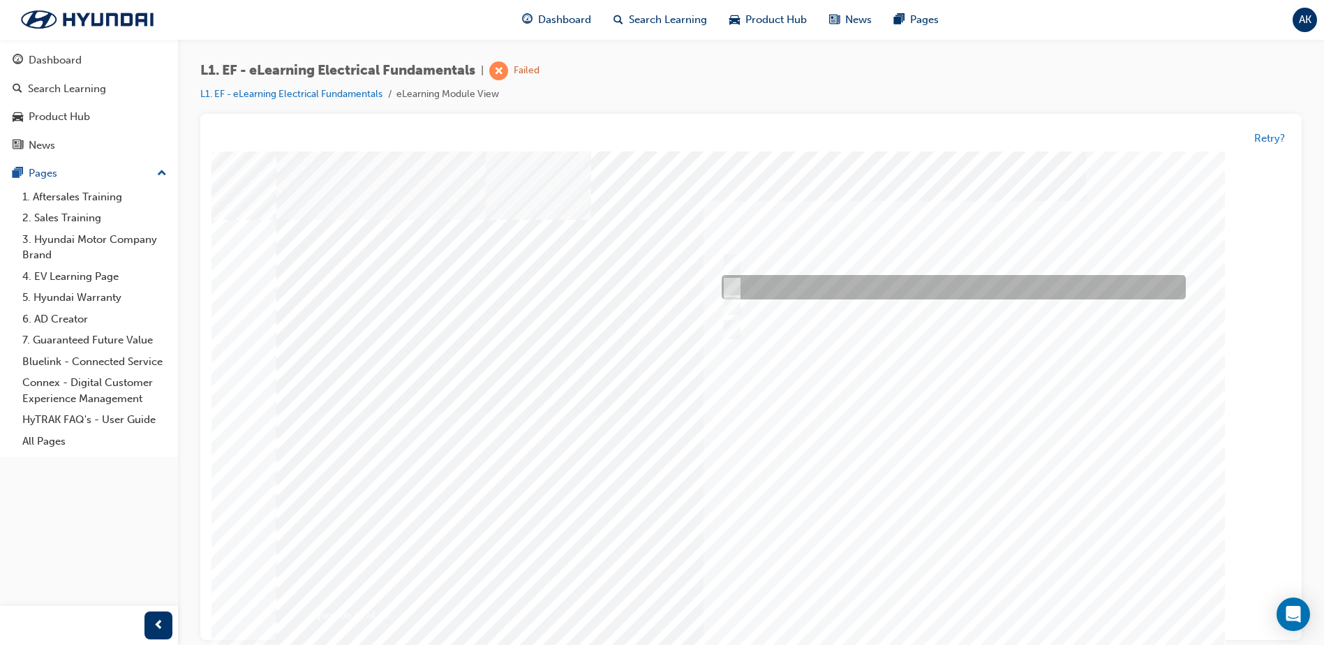
click at [739, 289] on div at bounding box center [950, 288] width 464 height 24
radio input "true"
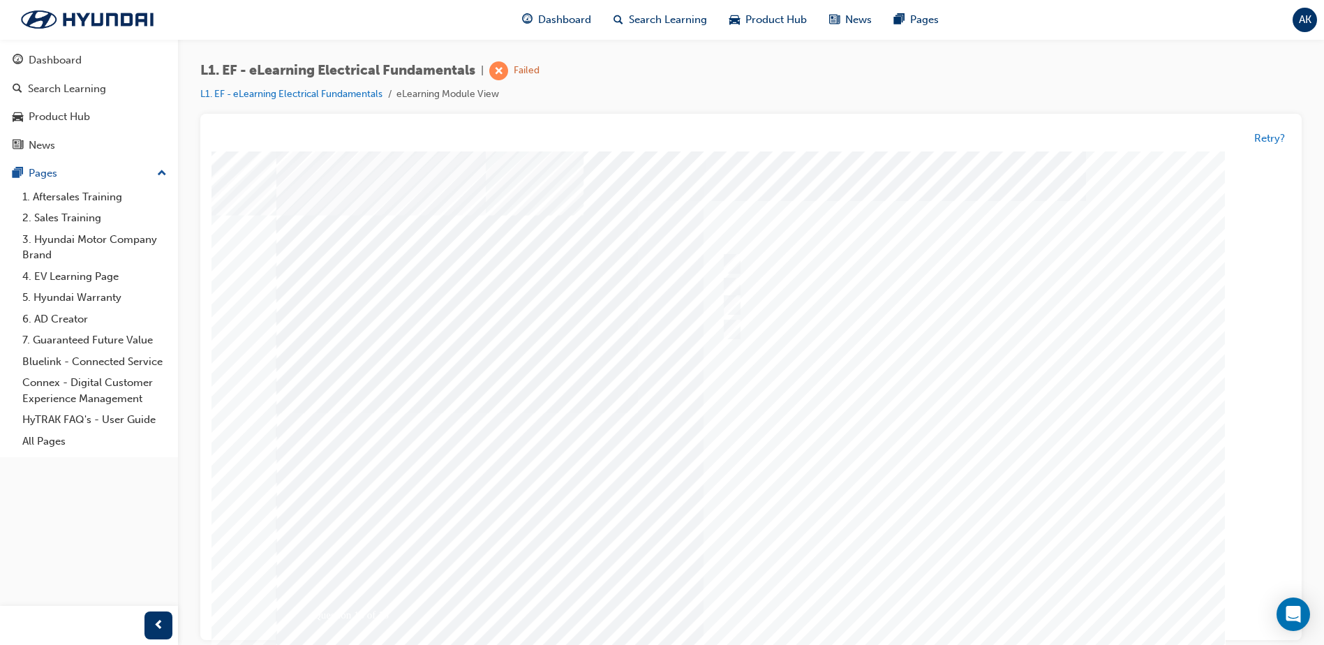
click at [899, 443] on div at bounding box center [750, 416] width 949 height 524
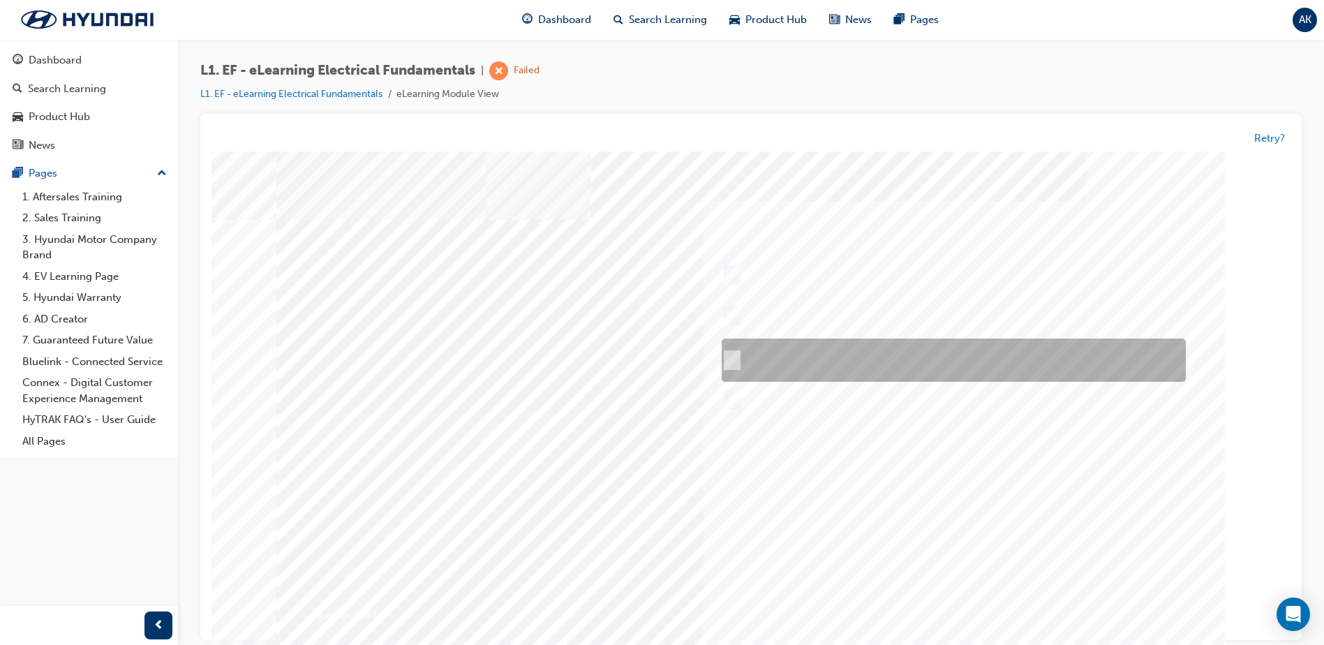
click at [732, 358] on input "Place the red multimeter lead across the Volts and Amps socket while checking v…" at bounding box center [729, 360] width 15 height 15
radio input "true"
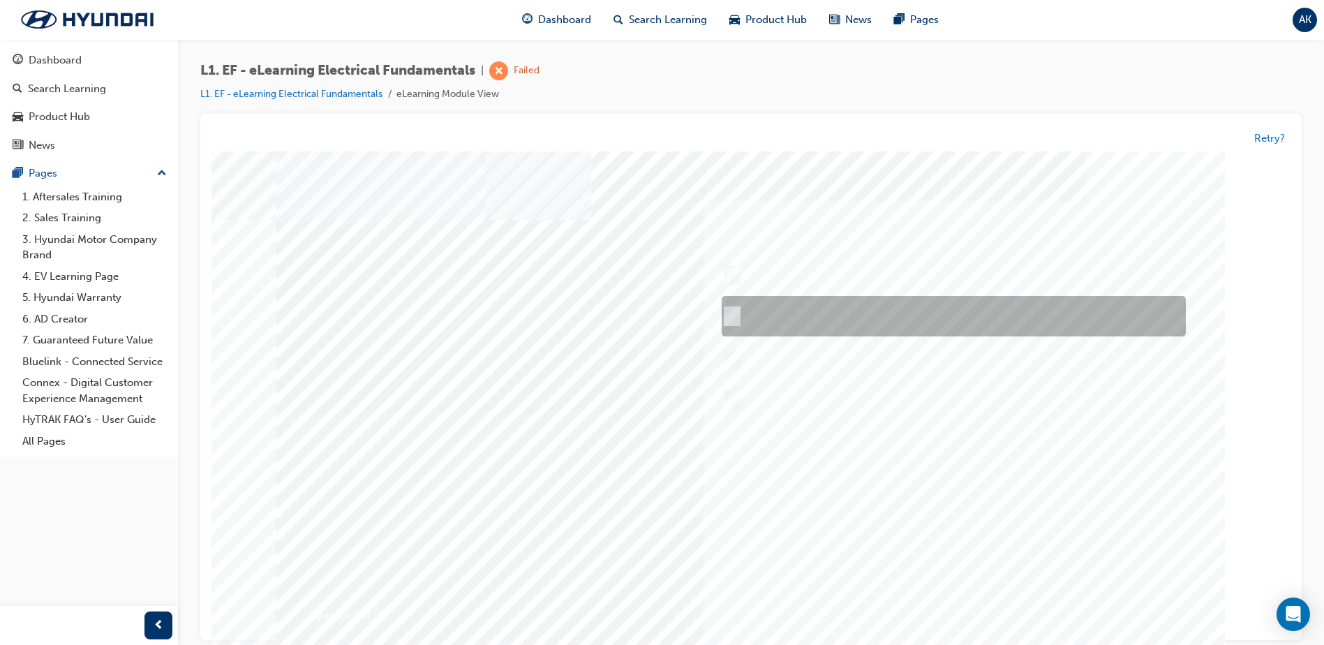
click at [728, 316] on input "Place the red multimeter lead across the Volts and Amps socket while checking r…" at bounding box center [729, 316] width 15 height 15
radio input "true"
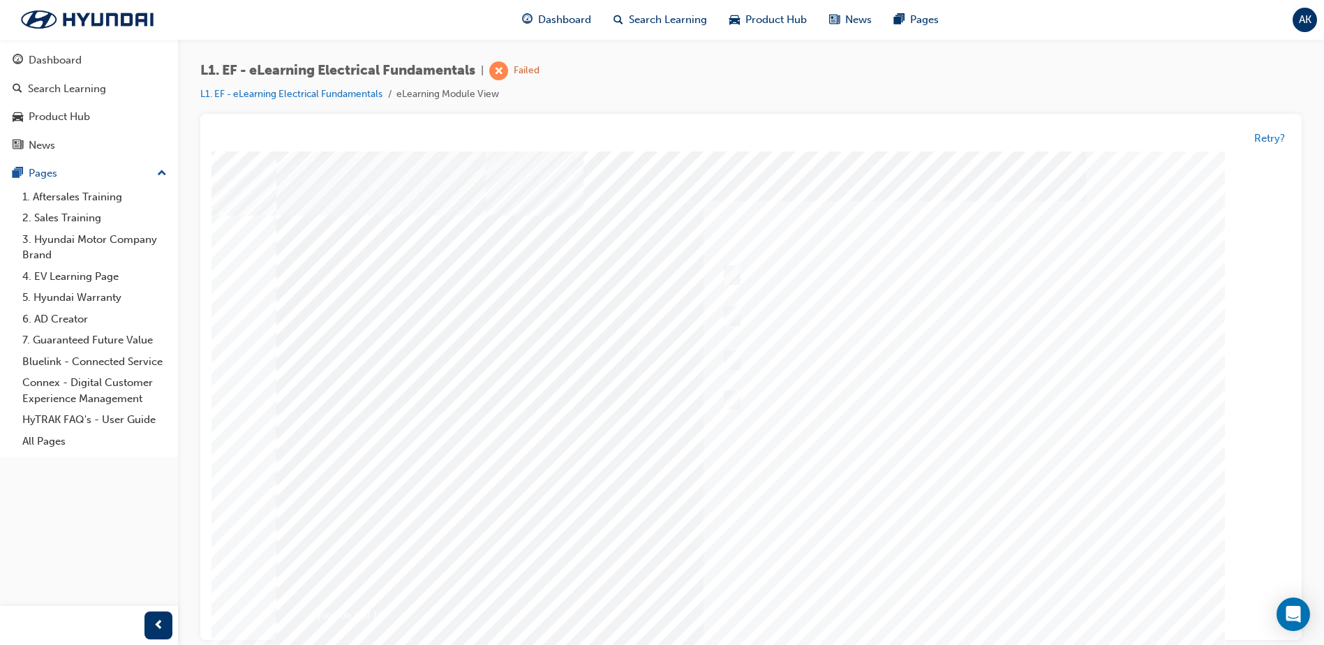
click at [1006, 452] on div at bounding box center [750, 413] width 949 height 524
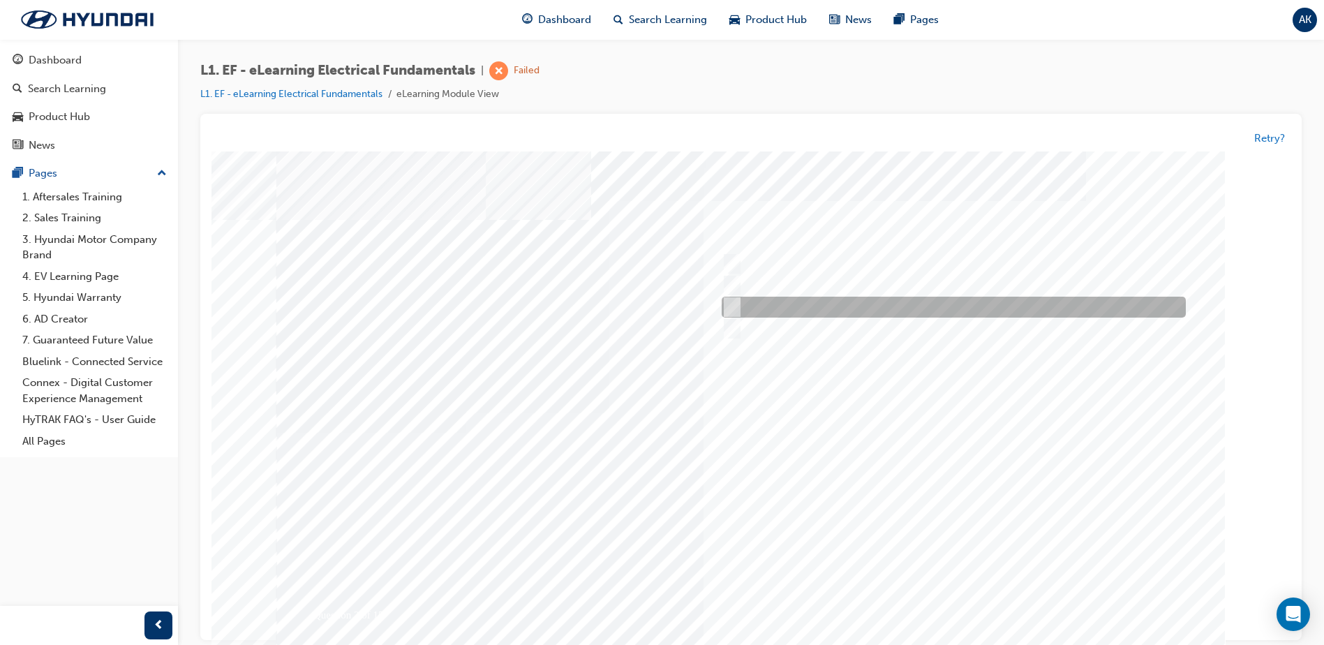
click at [730, 309] on input "Voltage drop" at bounding box center [729, 307] width 15 height 15
radio input "true"
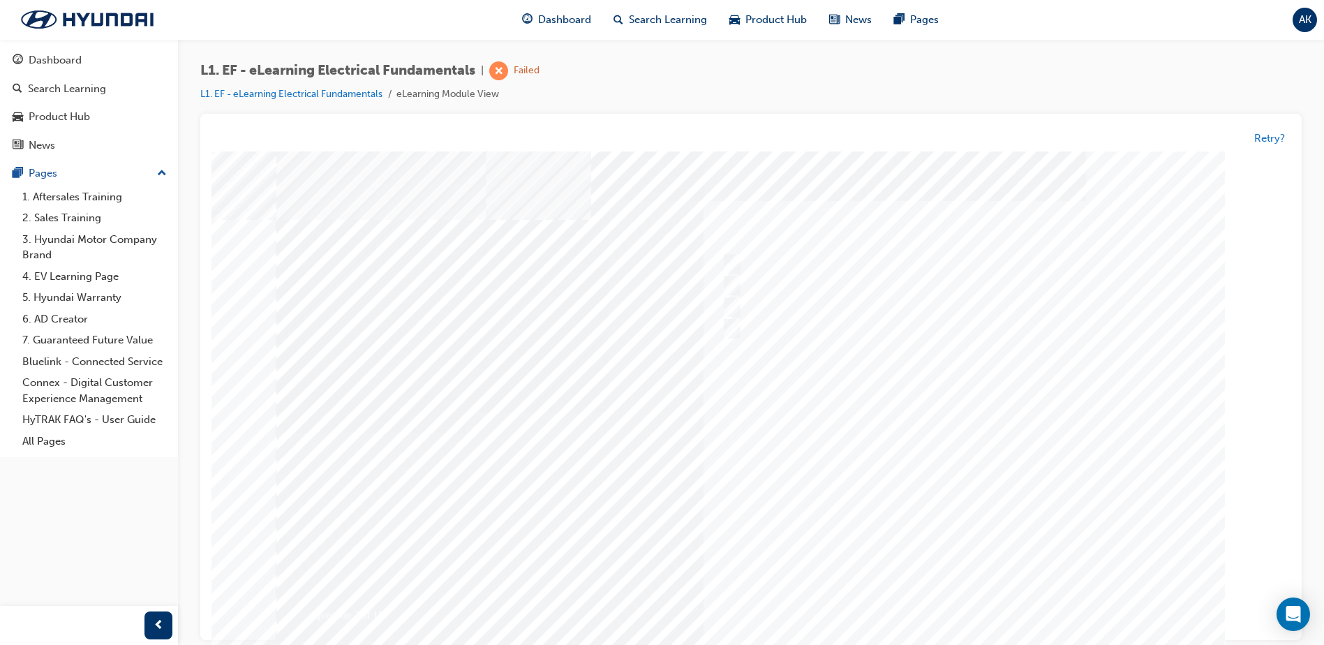
click at [1095, 485] on div at bounding box center [750, 416] width 949 height 524
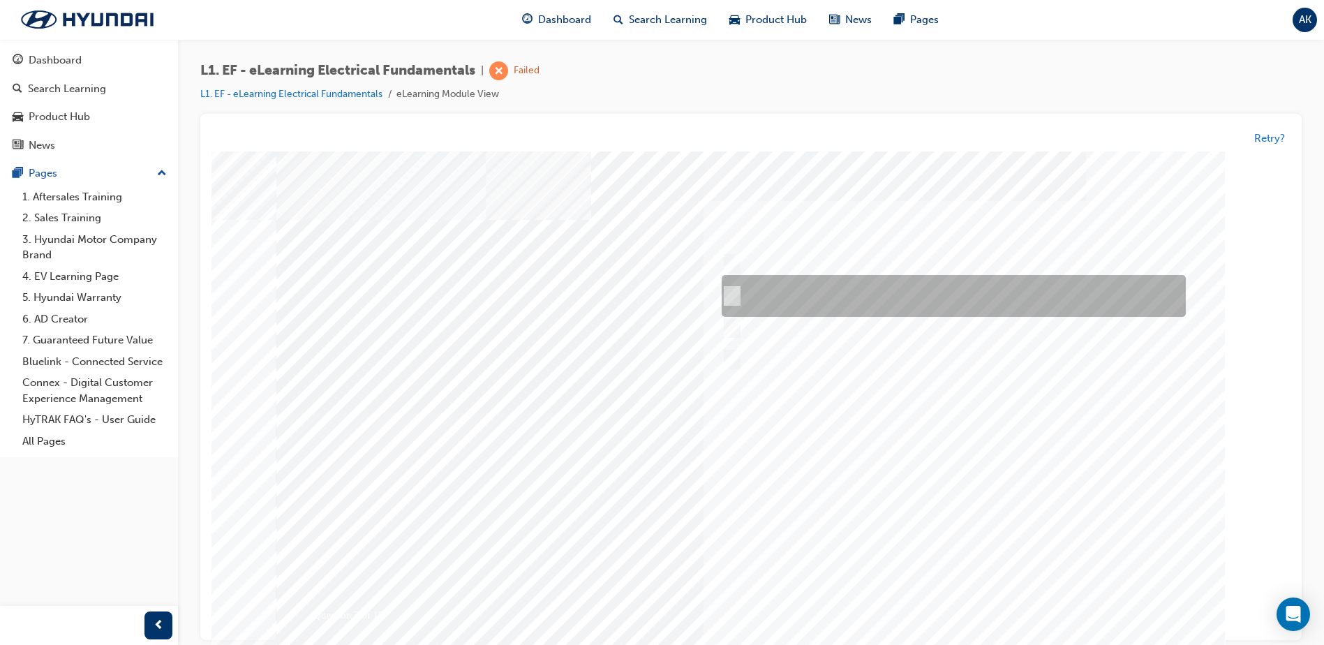
click at [729, 287] on div at bounding box center [950, 297] width 464 height 42
radio input "true"
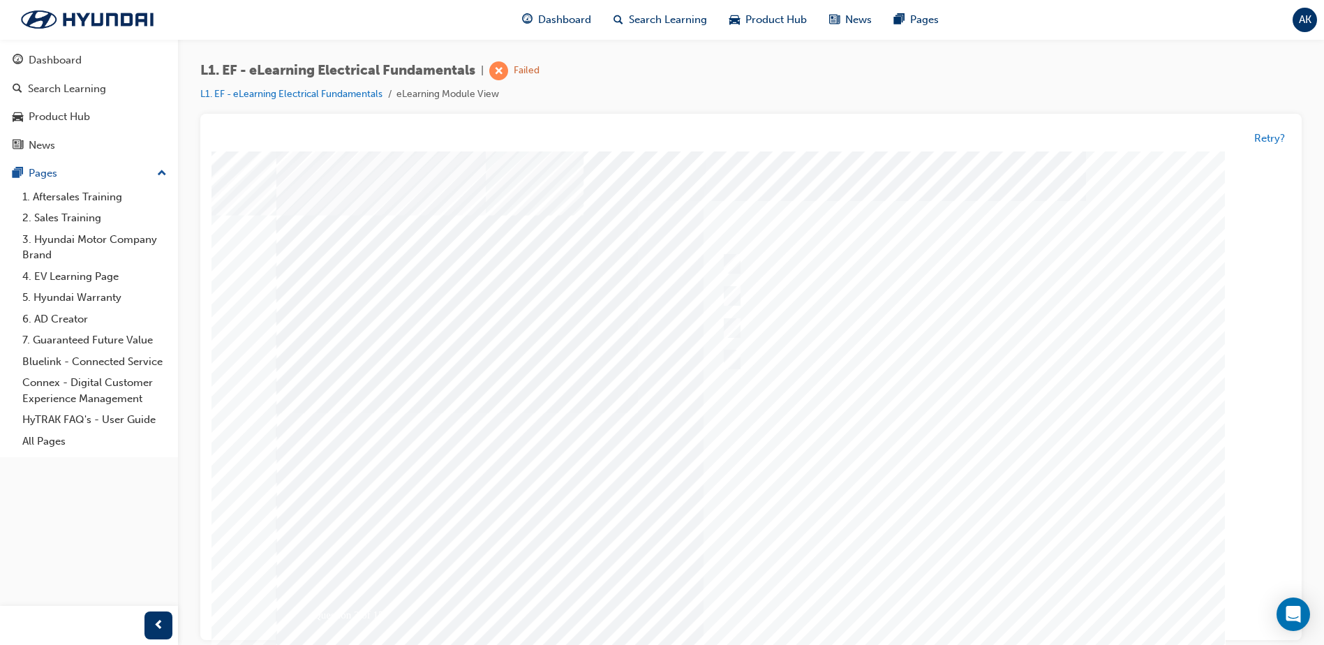
click at [1007, 507] on div at bounding box center [750, 413] width 949 height 524
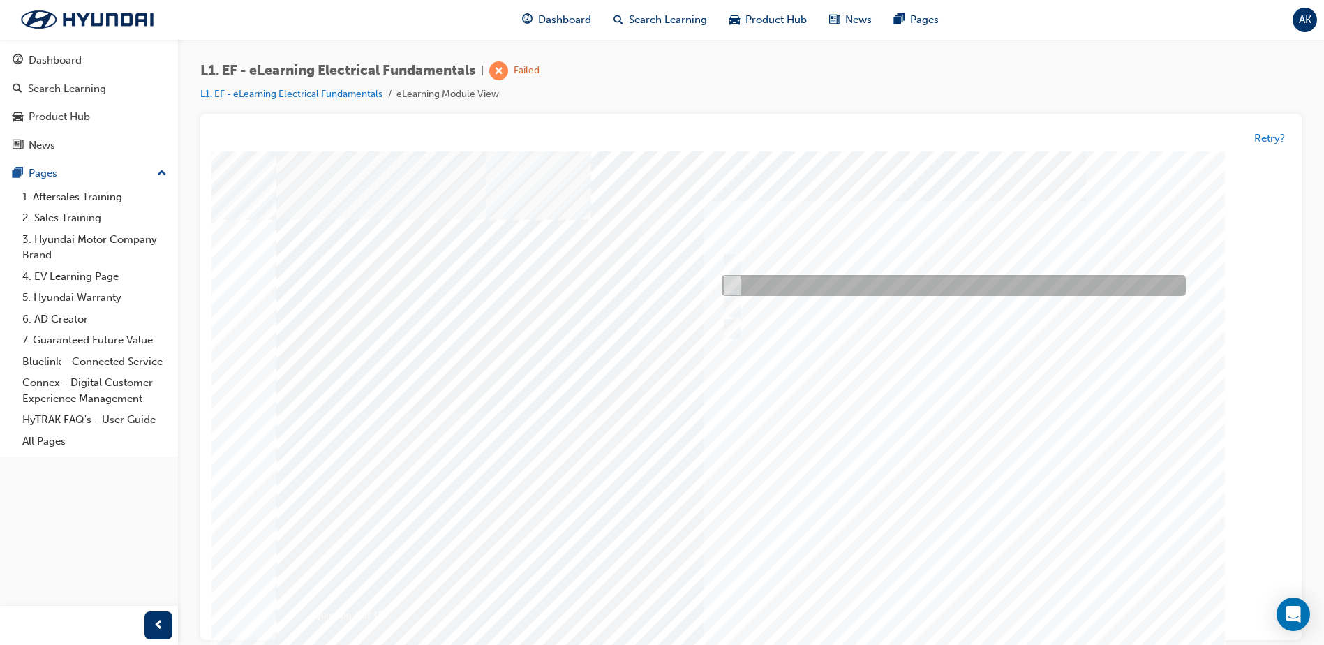
click at [735, 281] on input "Coil of fine wire wound around an iron core." at bounding box center [729, 286] width 15 height 15
radio input "true"
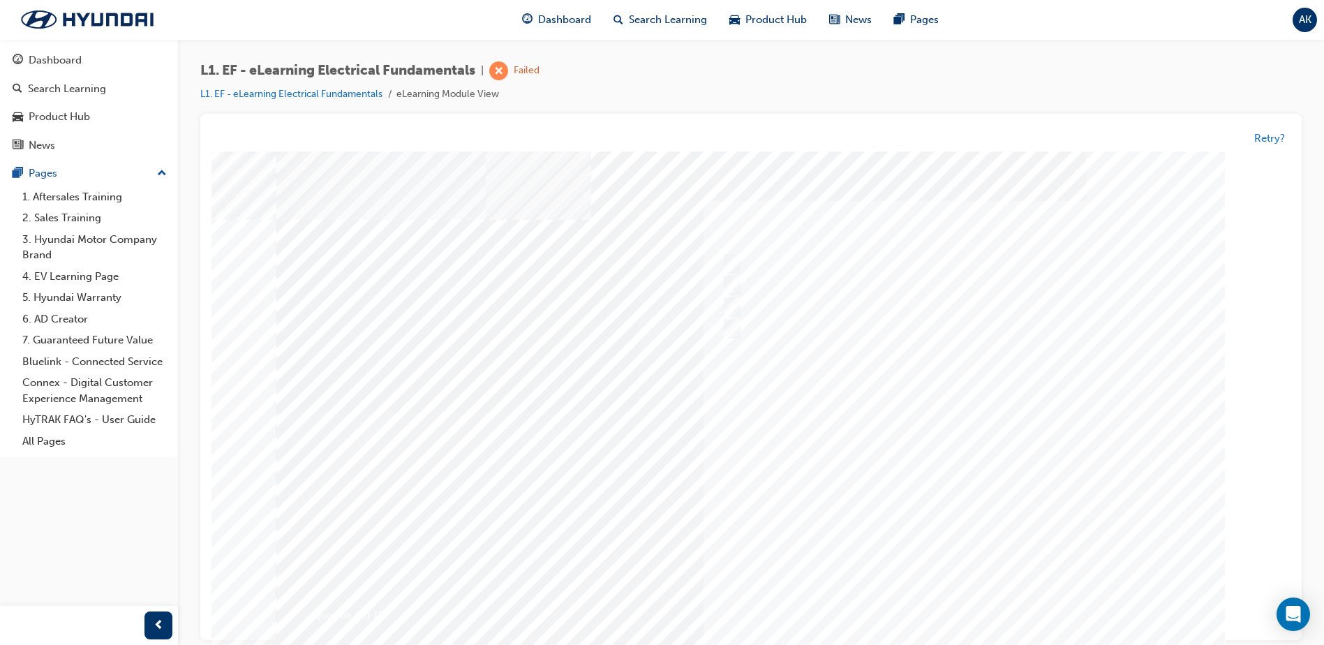
click at [880, 463] on div at bounding box center [750, 413] width 949 height 524
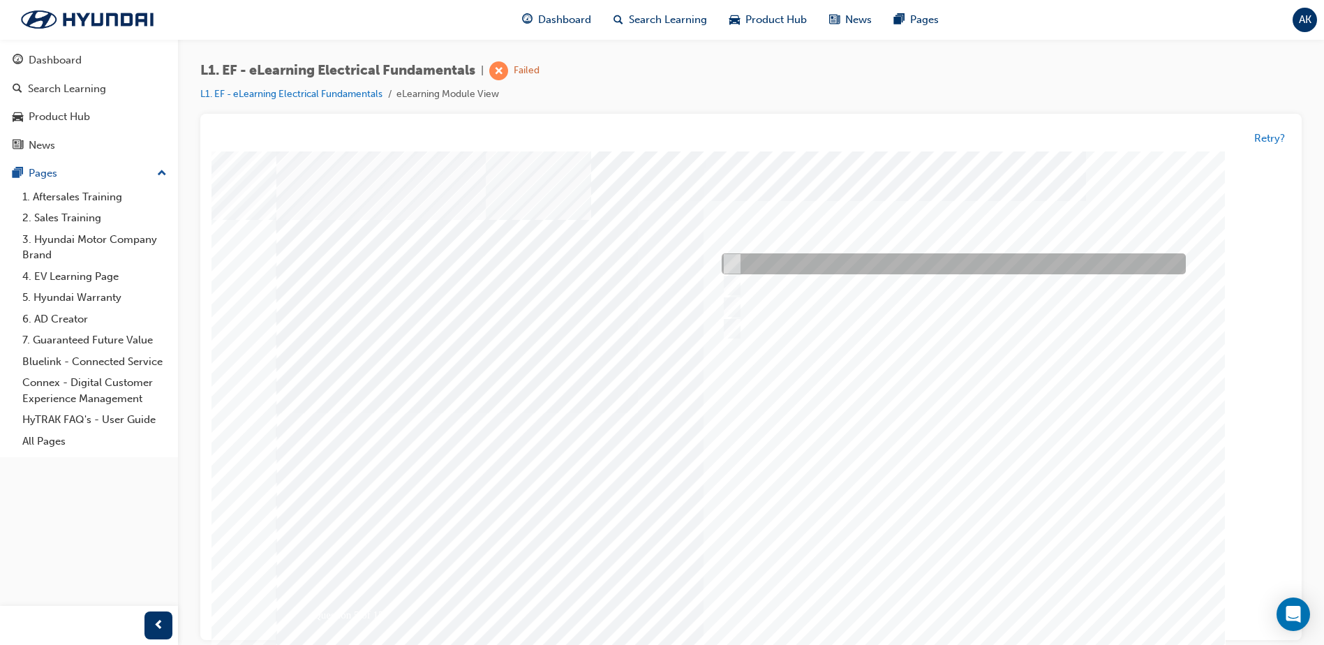
click at [726, 267] on input "Positive to negative." at bounding box center [729, 264] width 15 height 15
radio input "true"
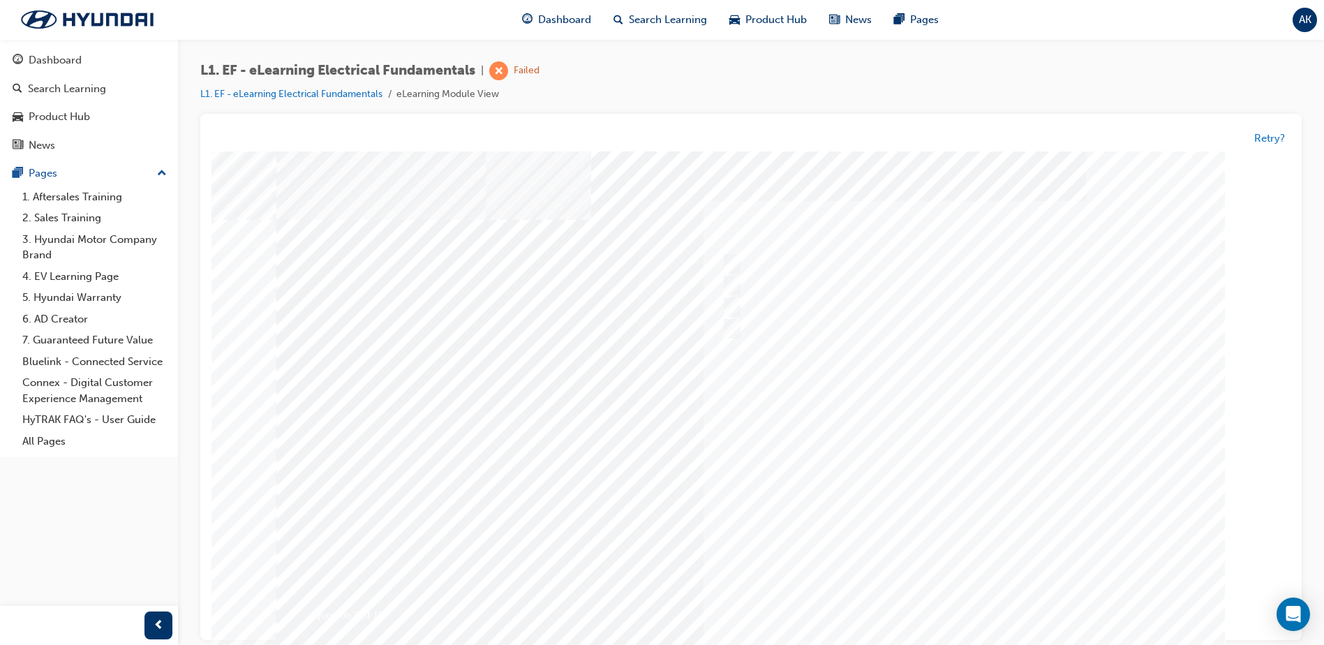
click at [1066, 418] on div at bounding box center [750, 416] width 949 height 524
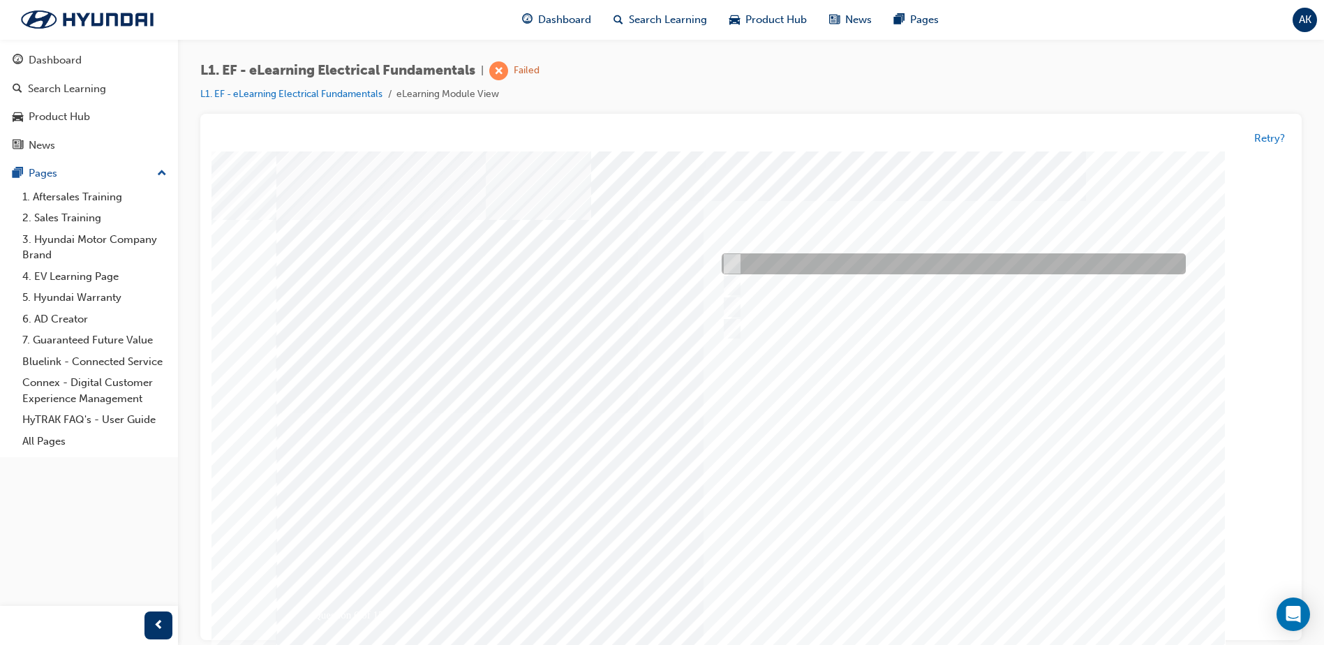
click at [738, 264] on div at bounding box center [950, 264] width 464 height 21
radio input "true"
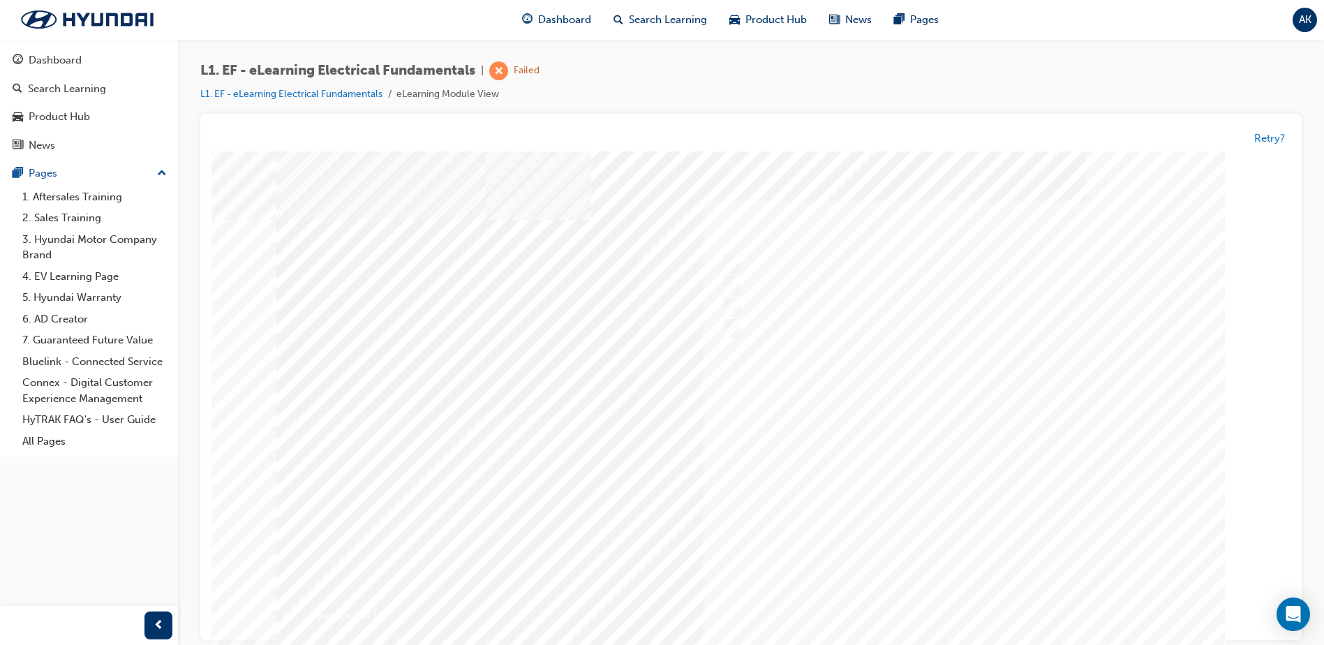
click at [1044, 468] on div at bounding box center [750, 413] width 949 height 524
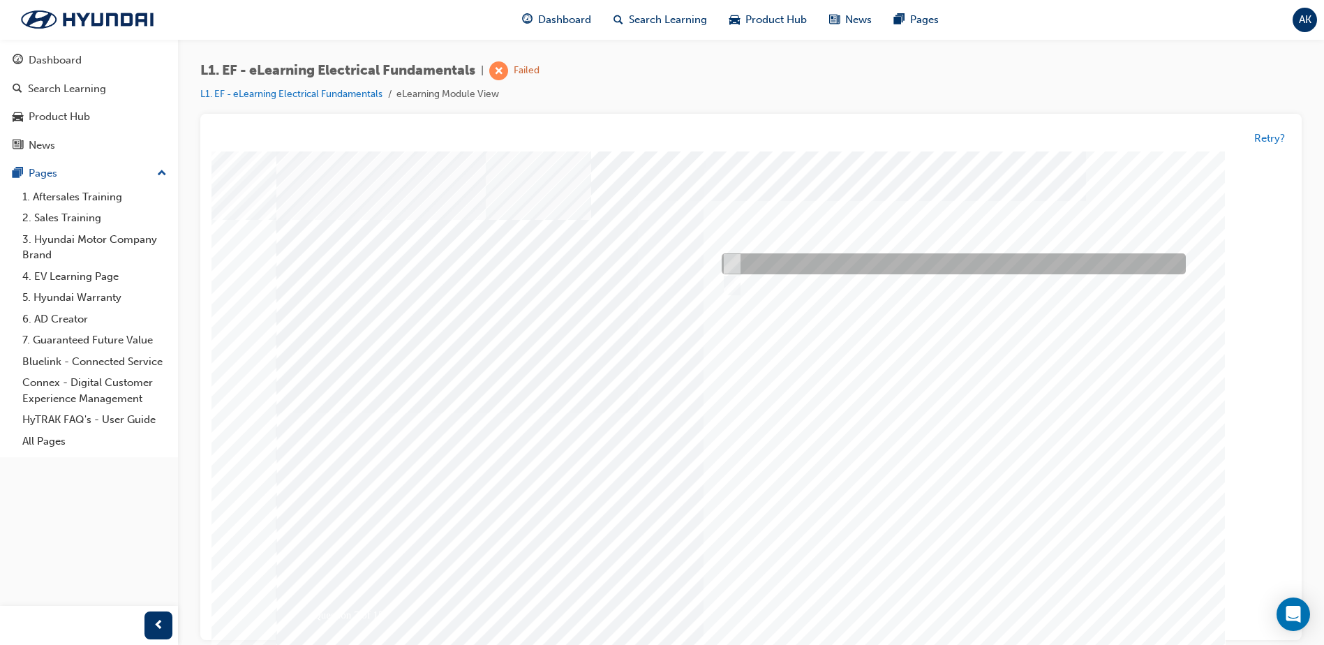
click at [720, 272] on div at bounding box center [950, 264] width 464 height 21
radio input "true"
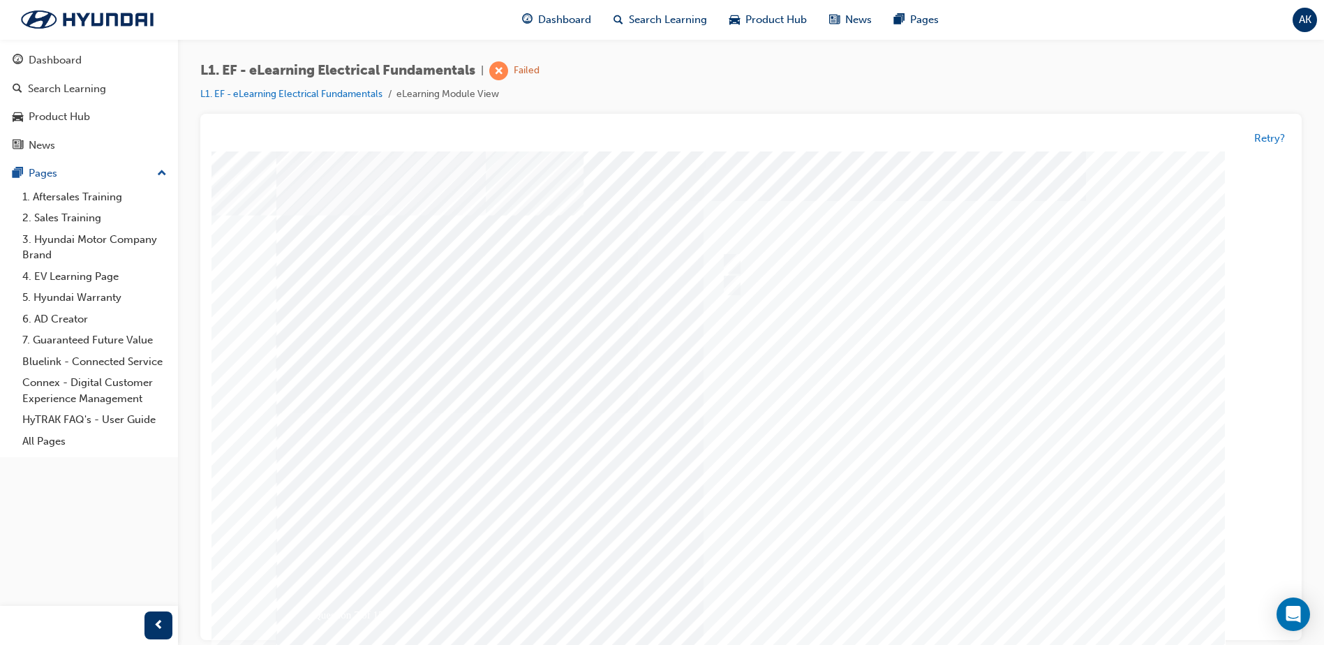
click at [910, 408] on div at bounding box center [750, 413] width 949 height 524
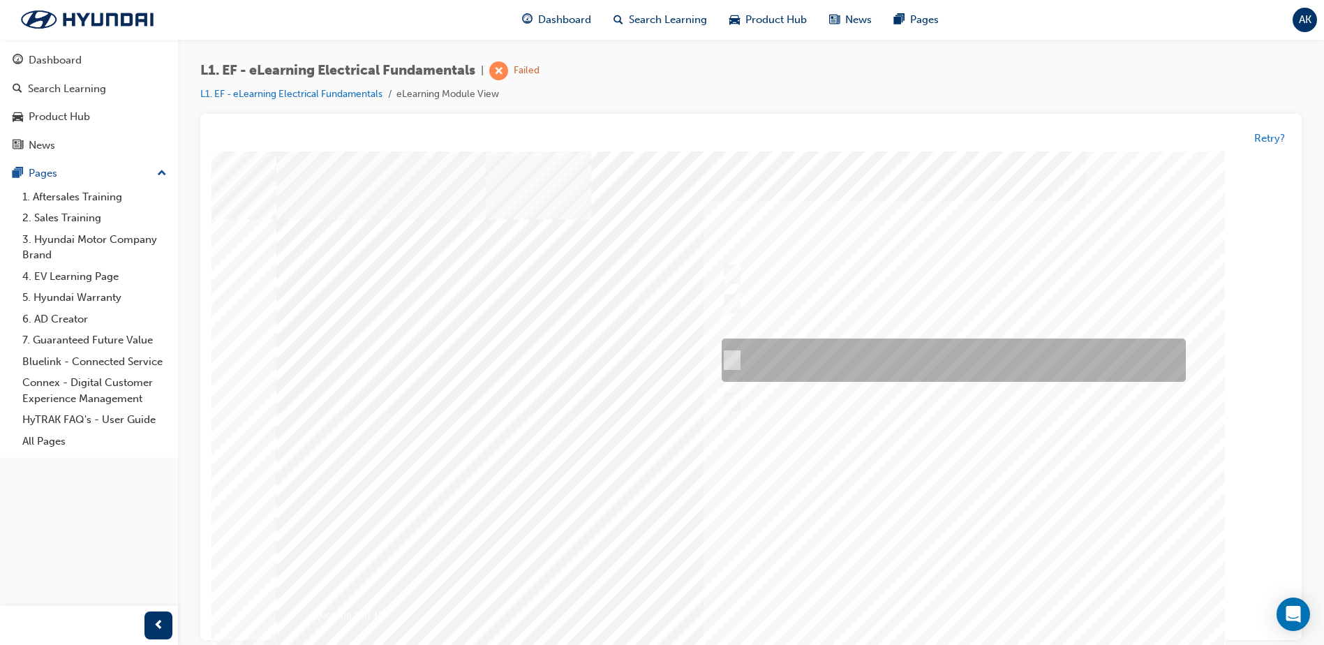
click at [746, 357] on div at bounding box center [950, 360] width 464 height 43
radio input "true"
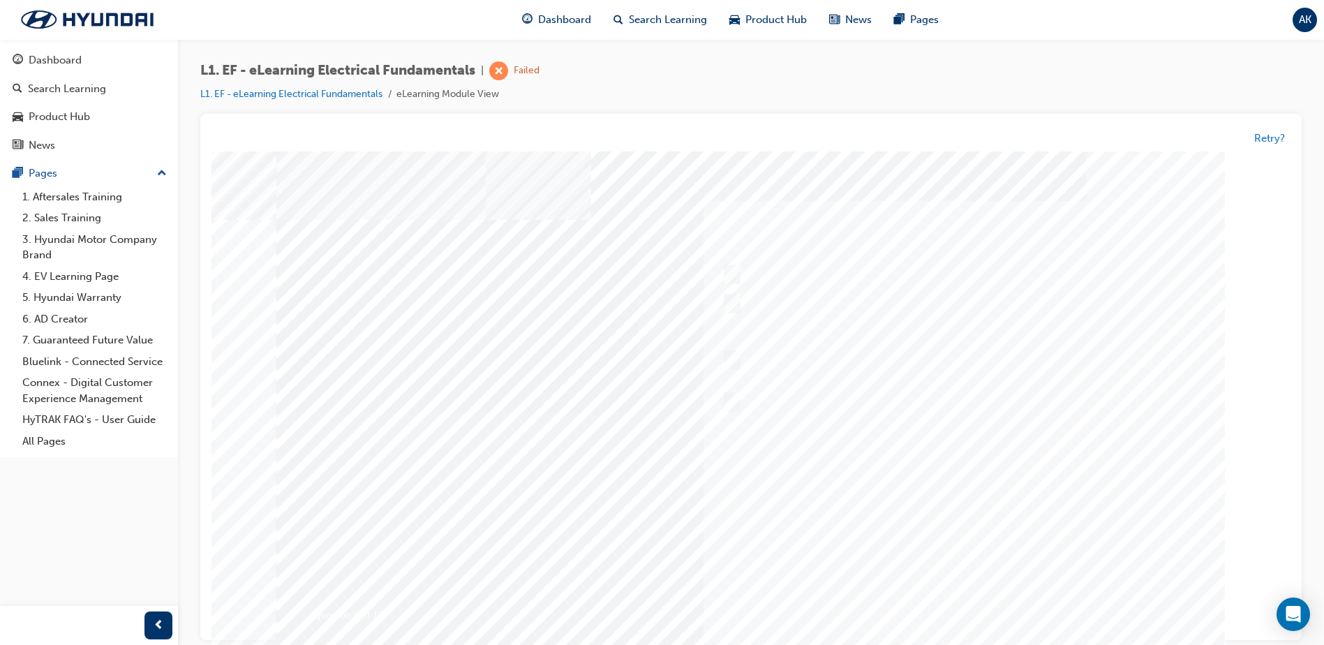
click at [1001, 502] on div at bounding box center [750, 413] width 949 height 524
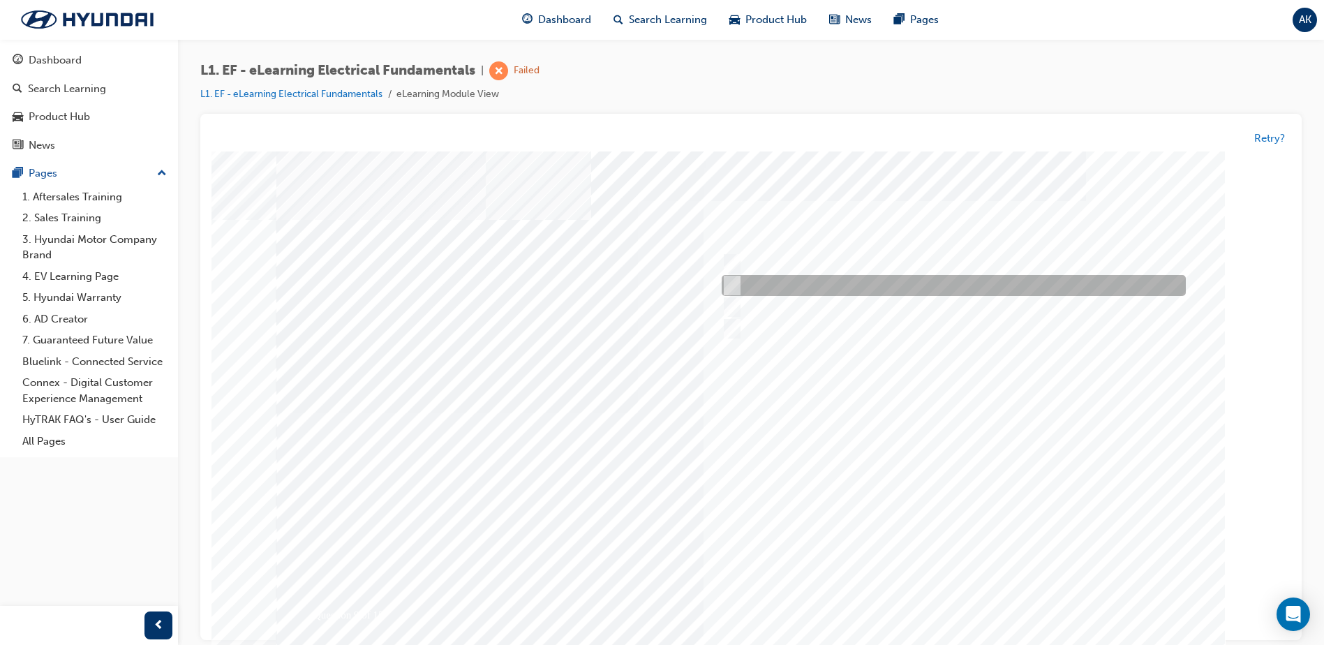
click at [734, 285] on input "Positively switched" at bounding box center [729, 286] width 15 height 15
radio input "true"
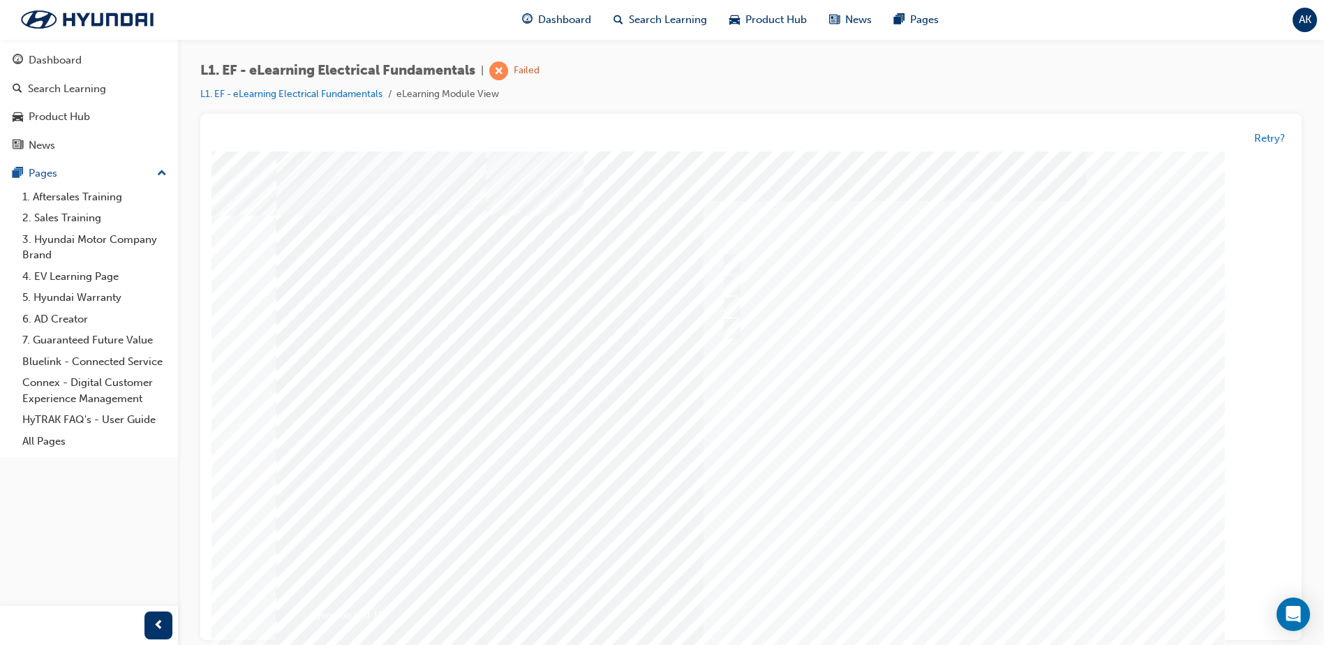
click at [956, 479] on div at bounding box center [750, 413] width 949 height 524
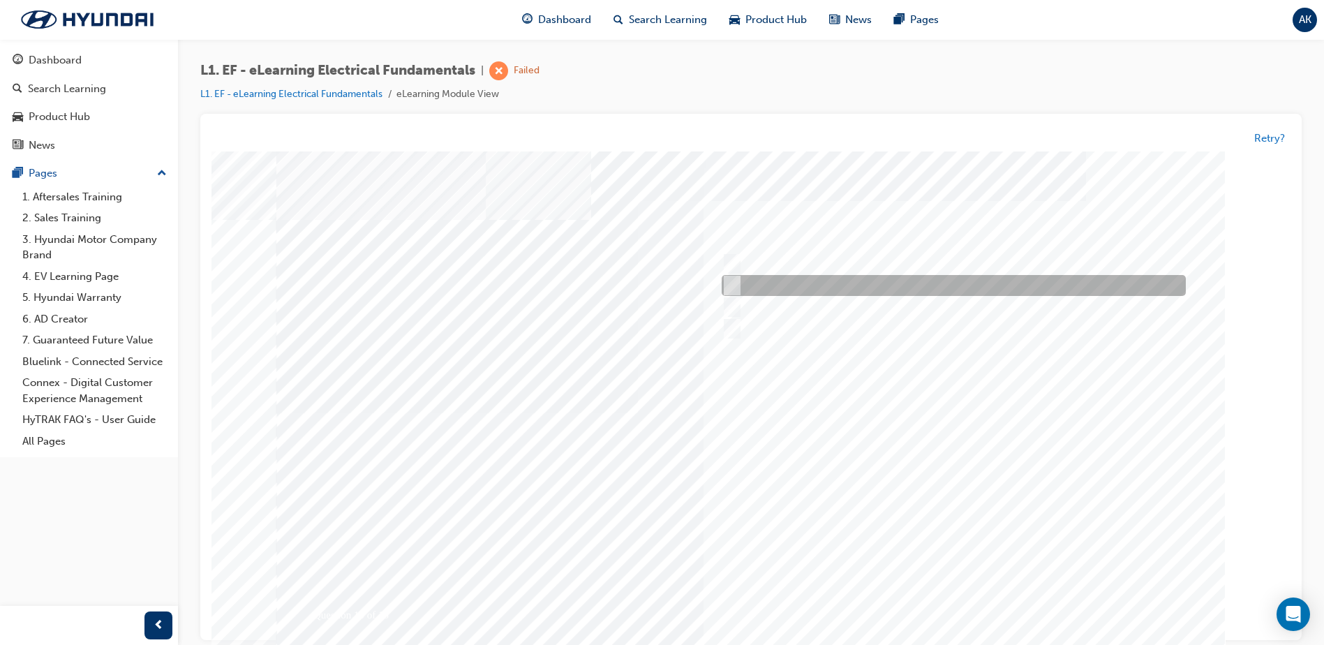
click at [728, 280] on input "Positively switched" at bounding box center [729, 286] width 15 height 15
radio input "true"
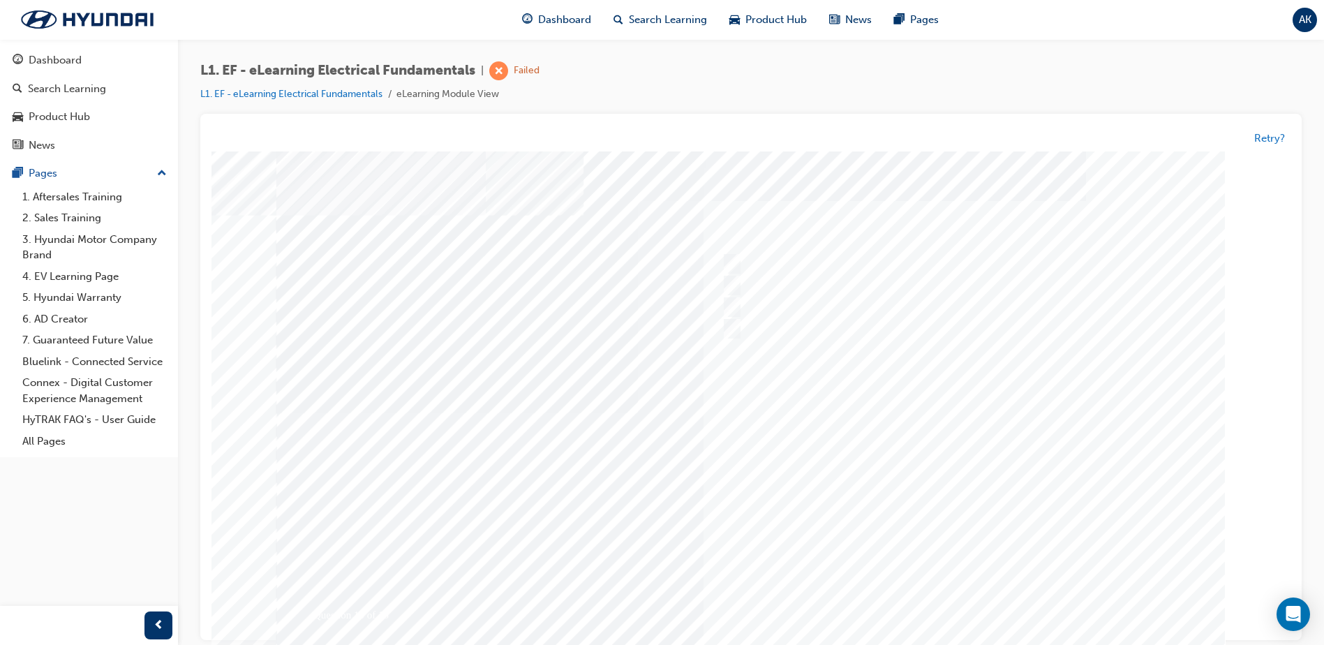
click at [882, 489] on div at bounding box center [750, 413] width 949 height 524
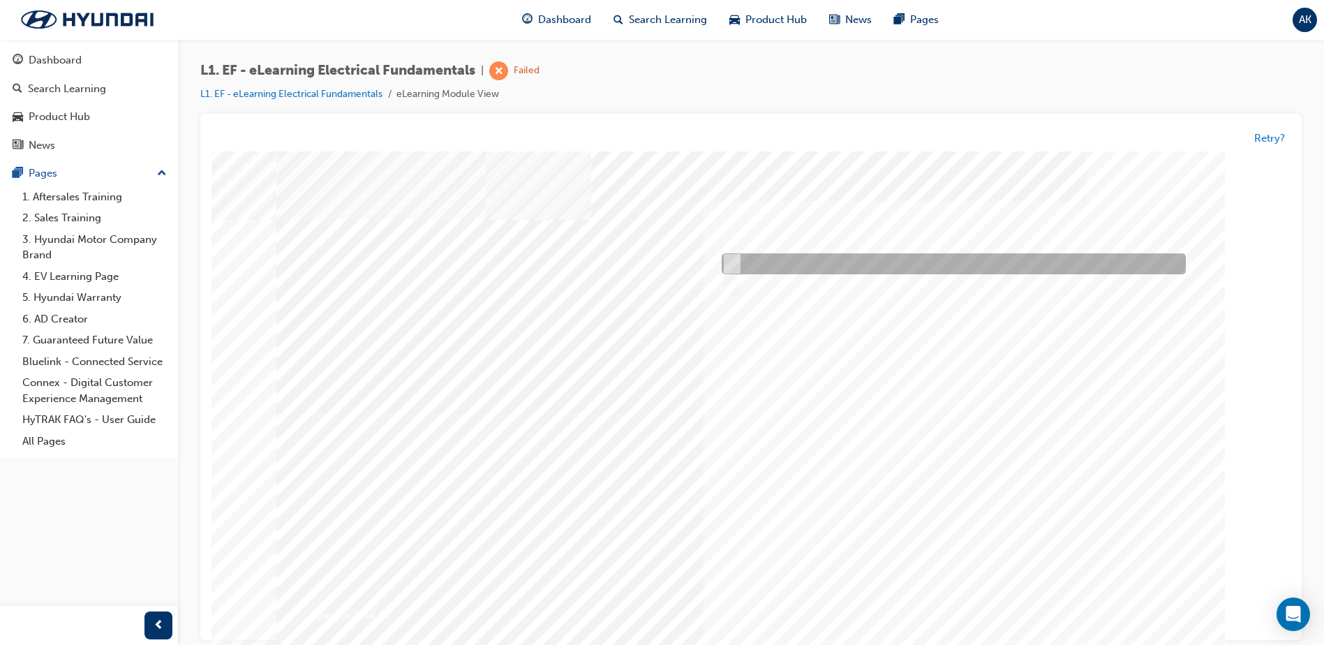
click at [728, 269] on input "Female pins" at bounding box center [729, 264] width 15 height 15
radio input "true"
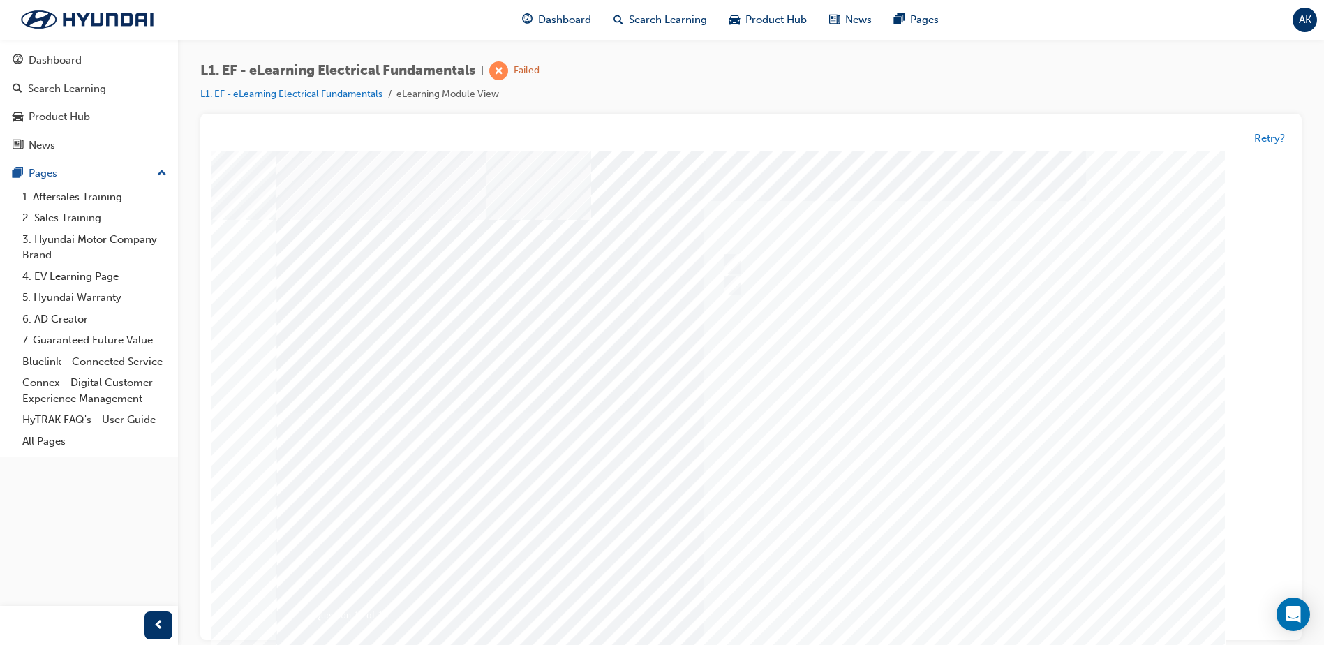
click at [930, 458] on div at bounding box center [750, 413] width 949 height 524
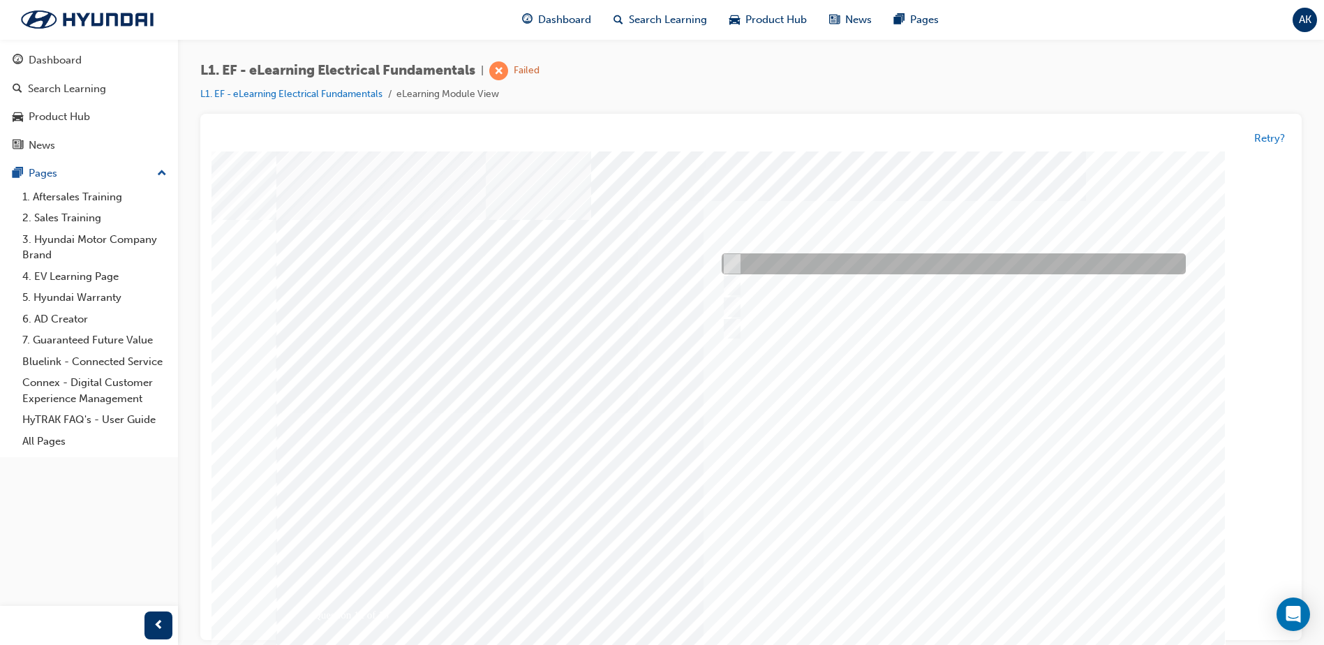
click at [723, 258] on input "Light green" at bounding box center [729, 264] width 15 height 15
radio input "true"
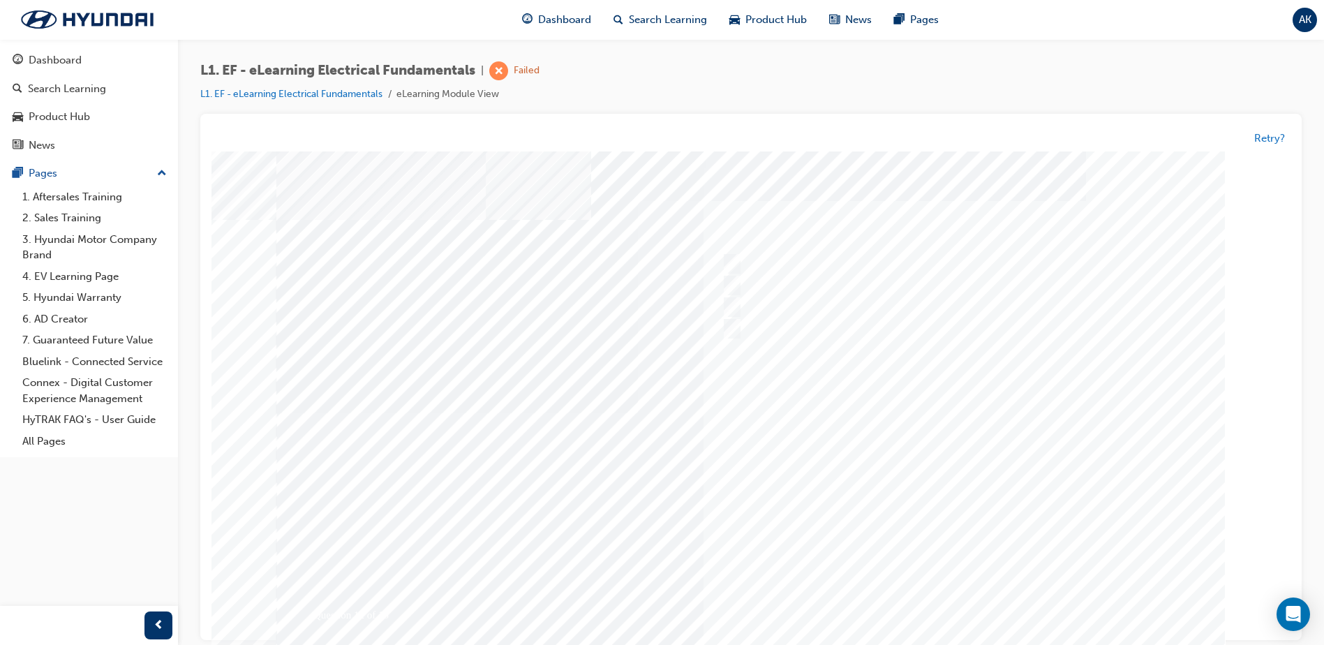
click at [972, 454] on div at bounding box center [750, 413] width 949 height 524
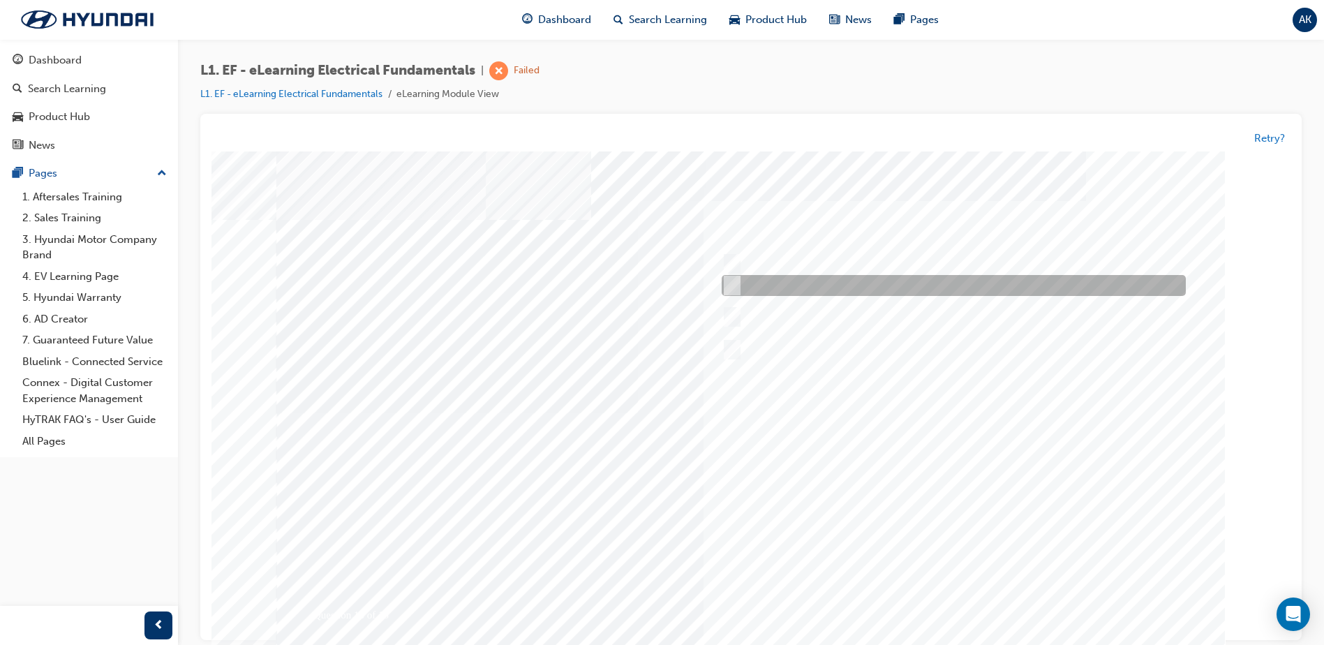
click at [733, 277] on div at bounding box center [950, 286] width 464 height 21
checkbox input "true"
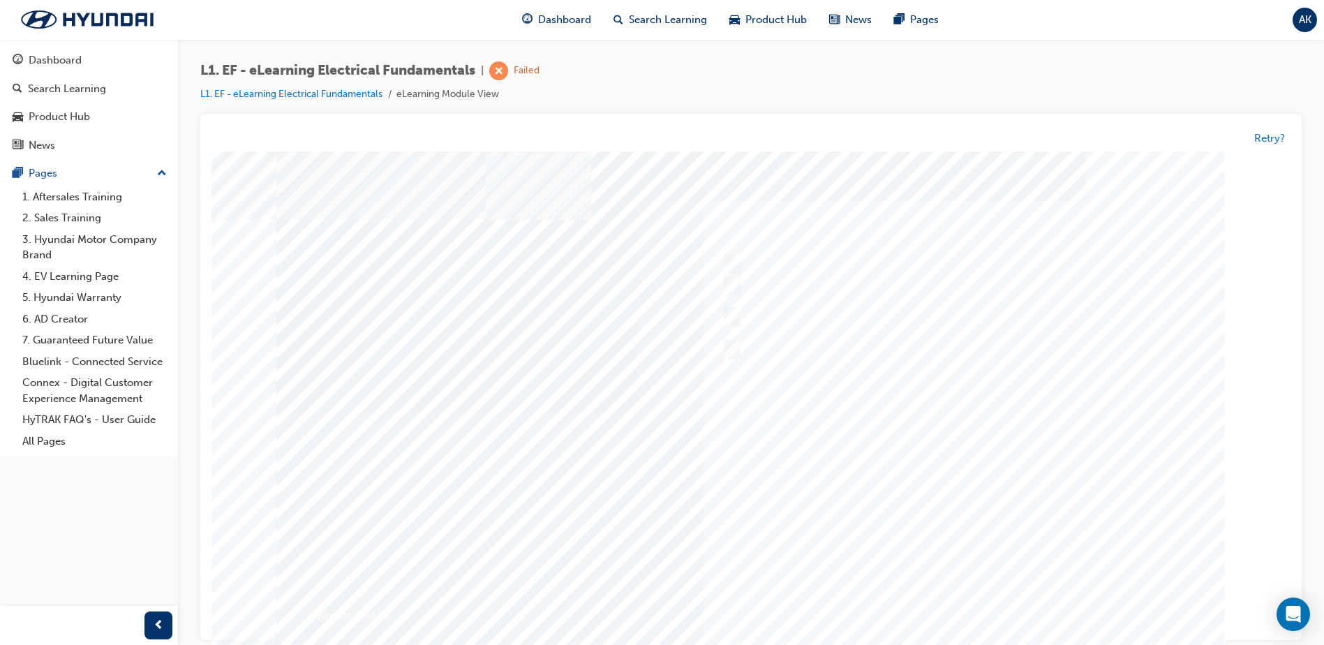
click at [940, 492] on div at bounding box center [750, 413] width 949 height 524
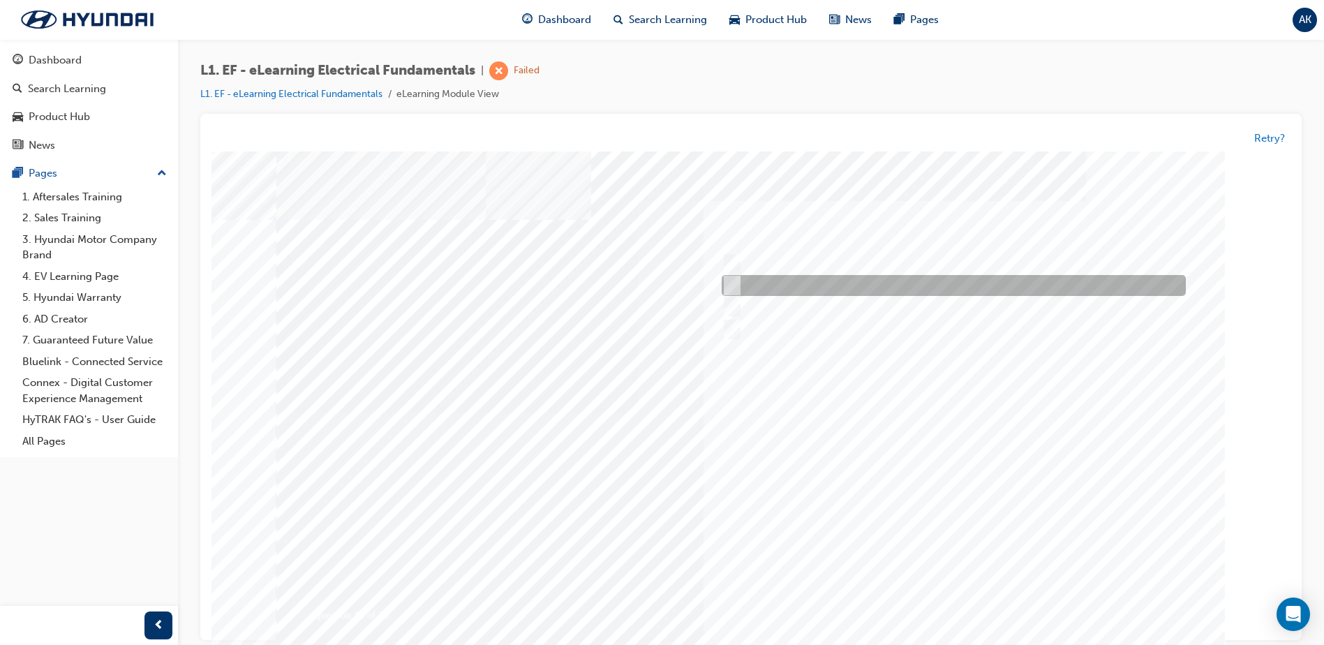
click at [733, 288] on input "Seek additional information from the service advisor or customer" at bounding box center [729, 286] width 15 height 15
radio input "true"
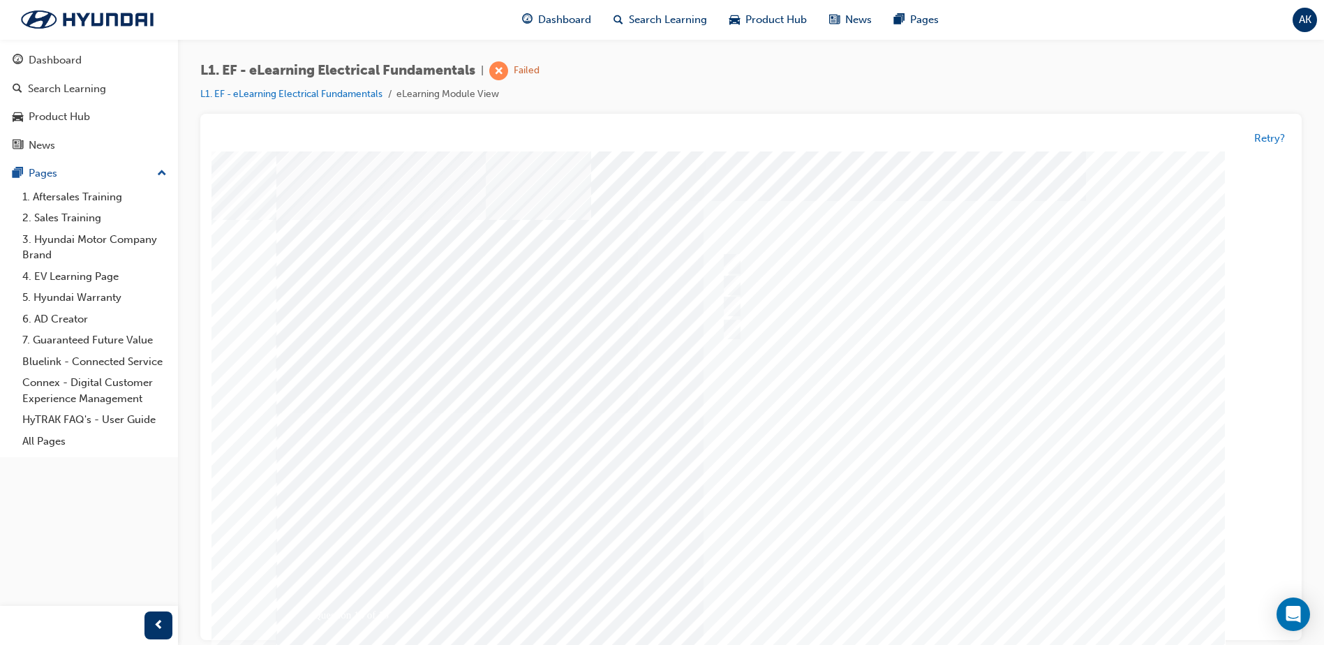
click at [972, 602] on div at bounding box center [750, 413] width 949 height 524
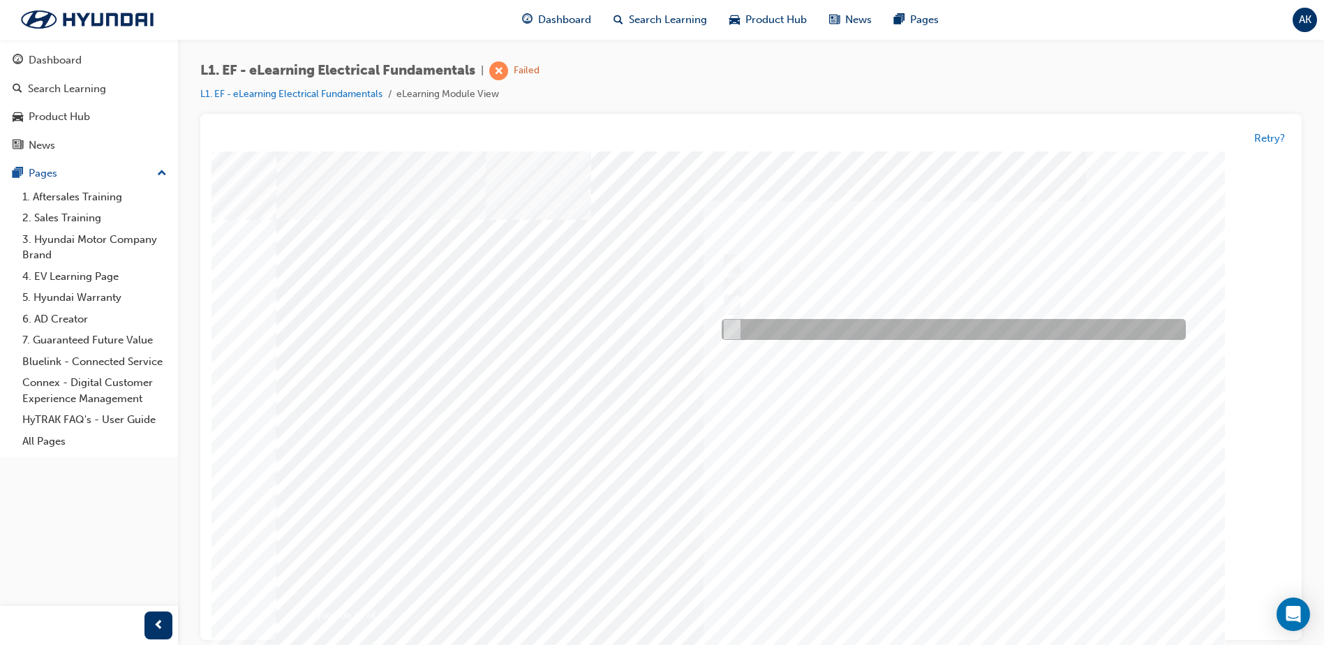
click at [731, 325] on input "The relationship between Volts, Amps and Ohms" at bounding box center [729, 329] width 15 height 15
radio input "true"
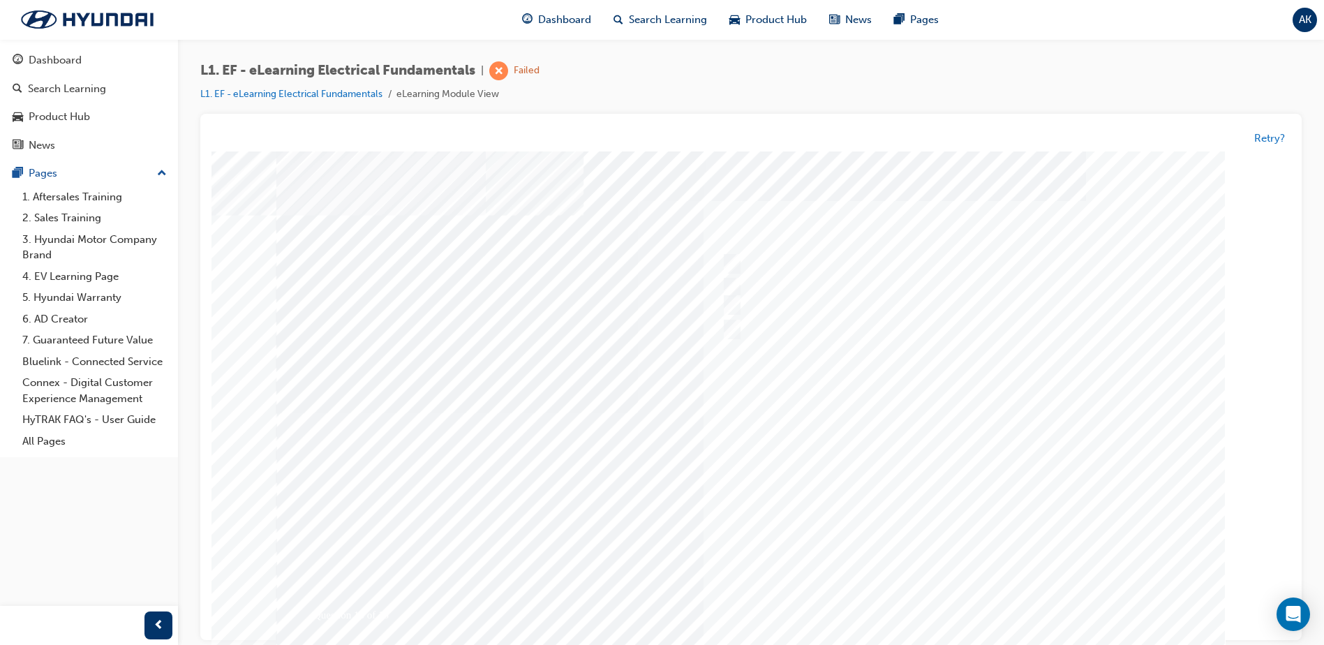
click at [1023, 457] on div at bounding box center [750, 413] width 949 height 524
